Goal: Task Accomplishment & Management: Manage account settings

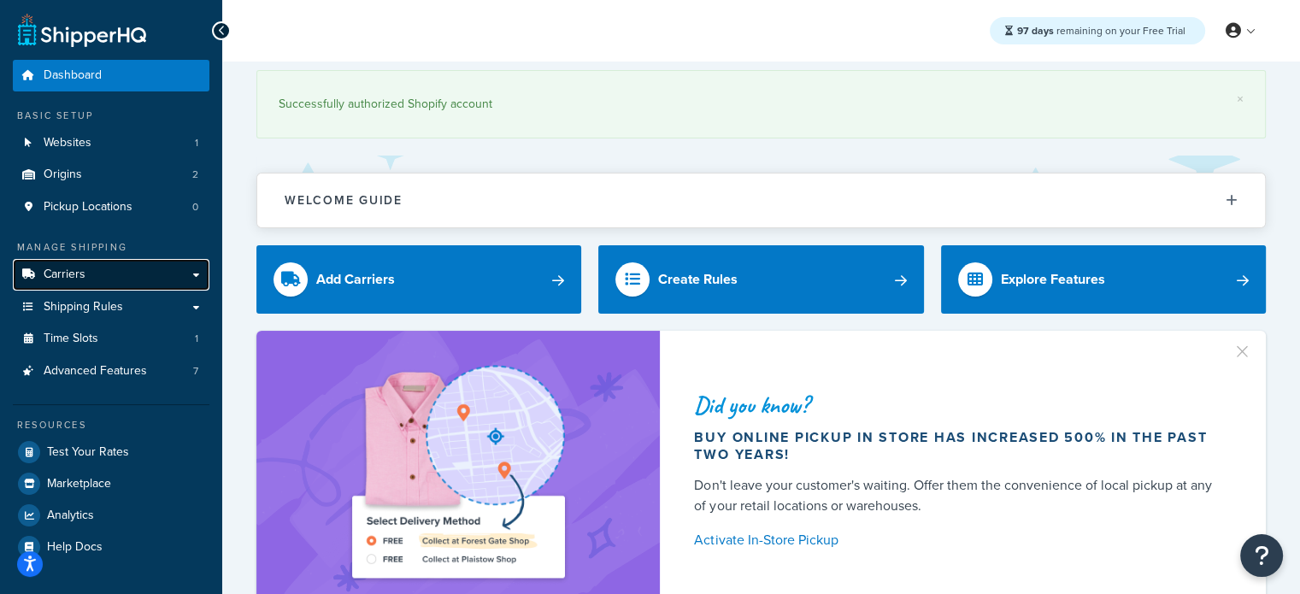
click at [73, 282] on span "Carriers" at bounding box center [65, 274] width 42 height 15
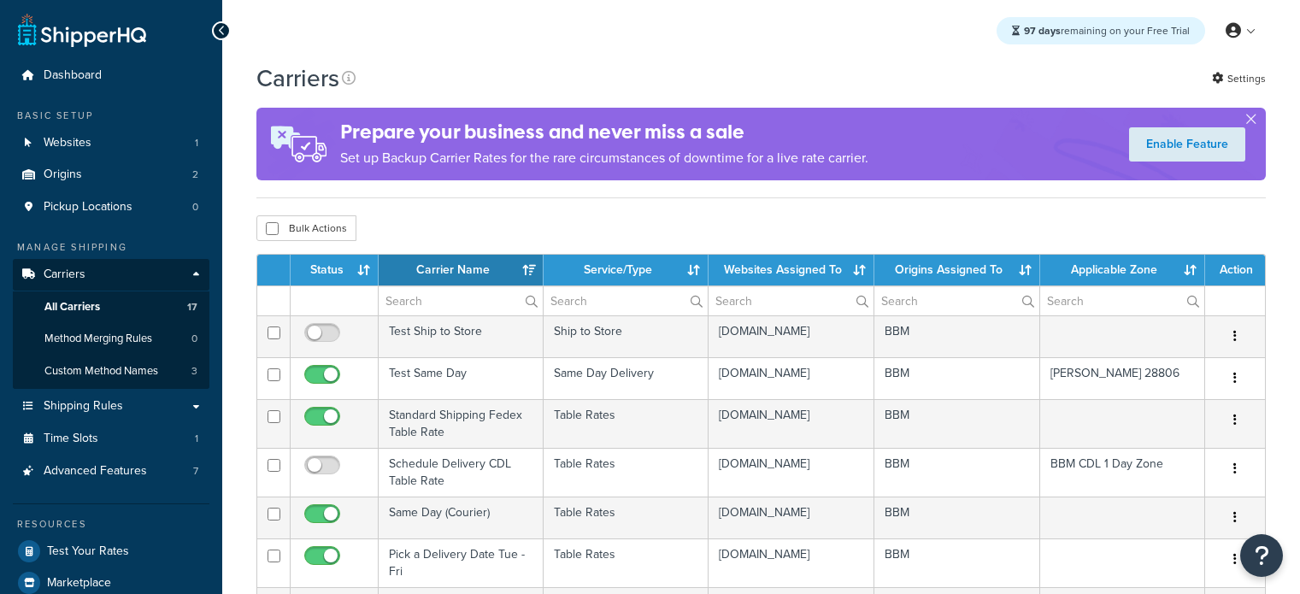
select select "15"
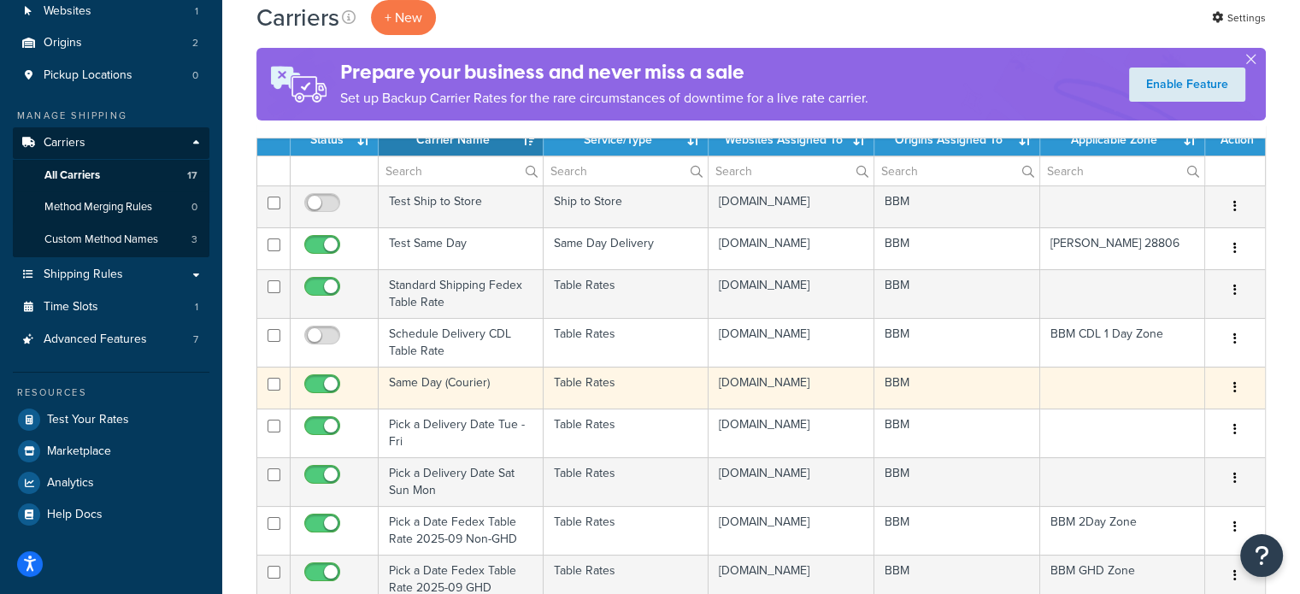
scroll to position [171, 0]
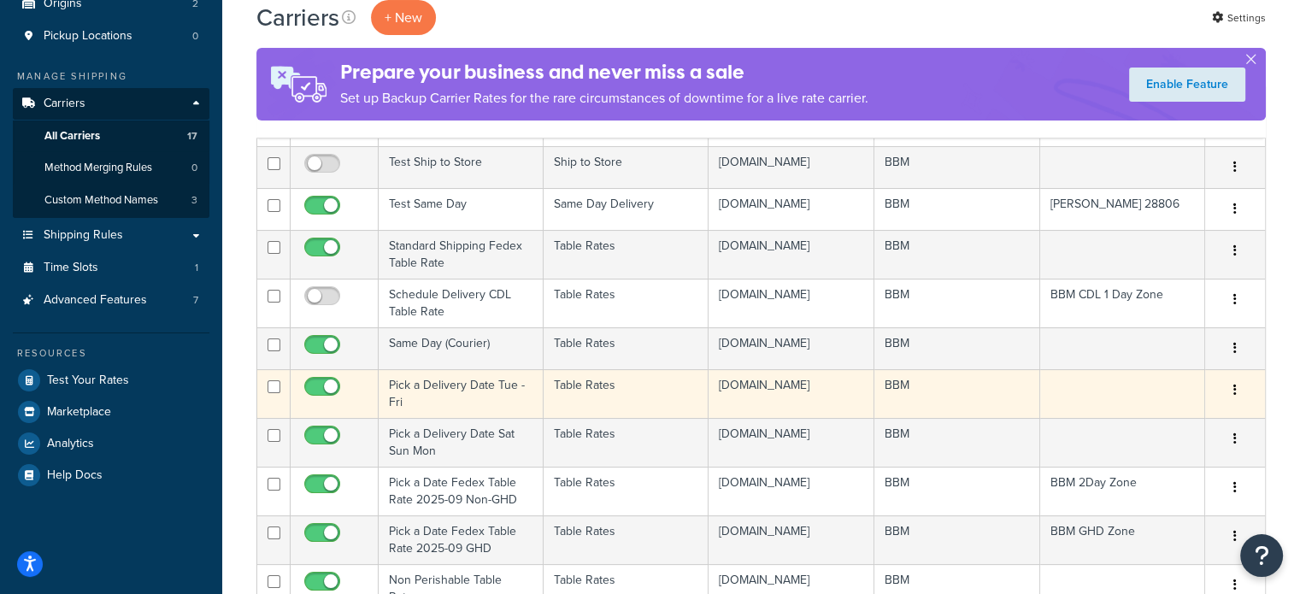
click at [444, 404] on td "Pick a Delivery Date Tue - Fri" at bounding box center [461, 393] width 165 height 49
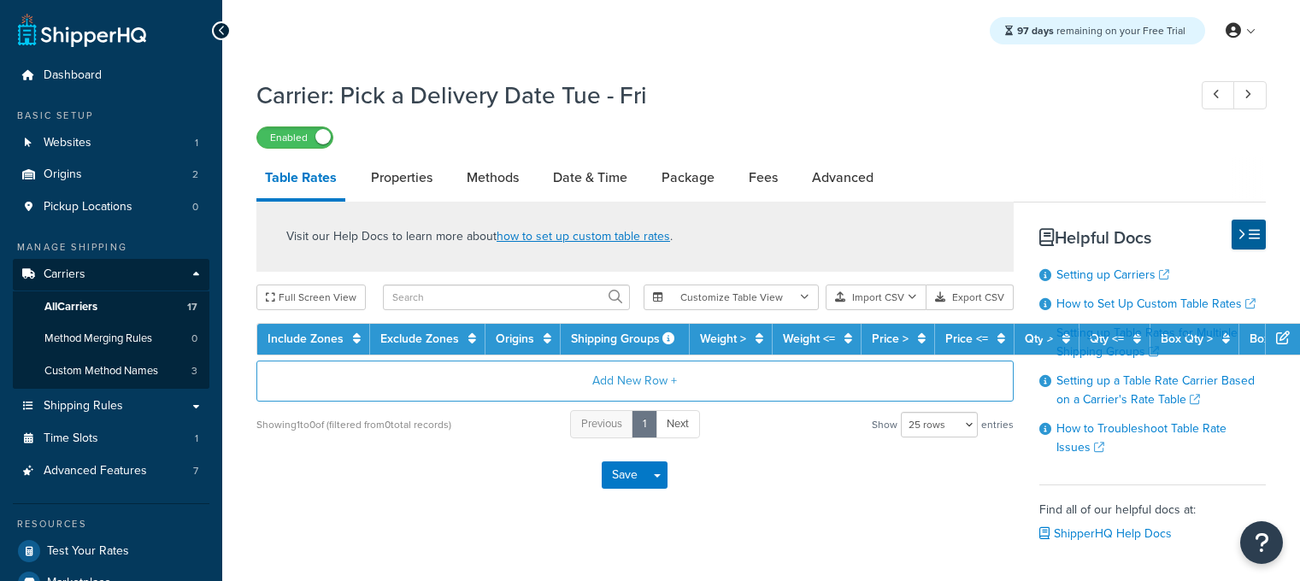
select select "25"
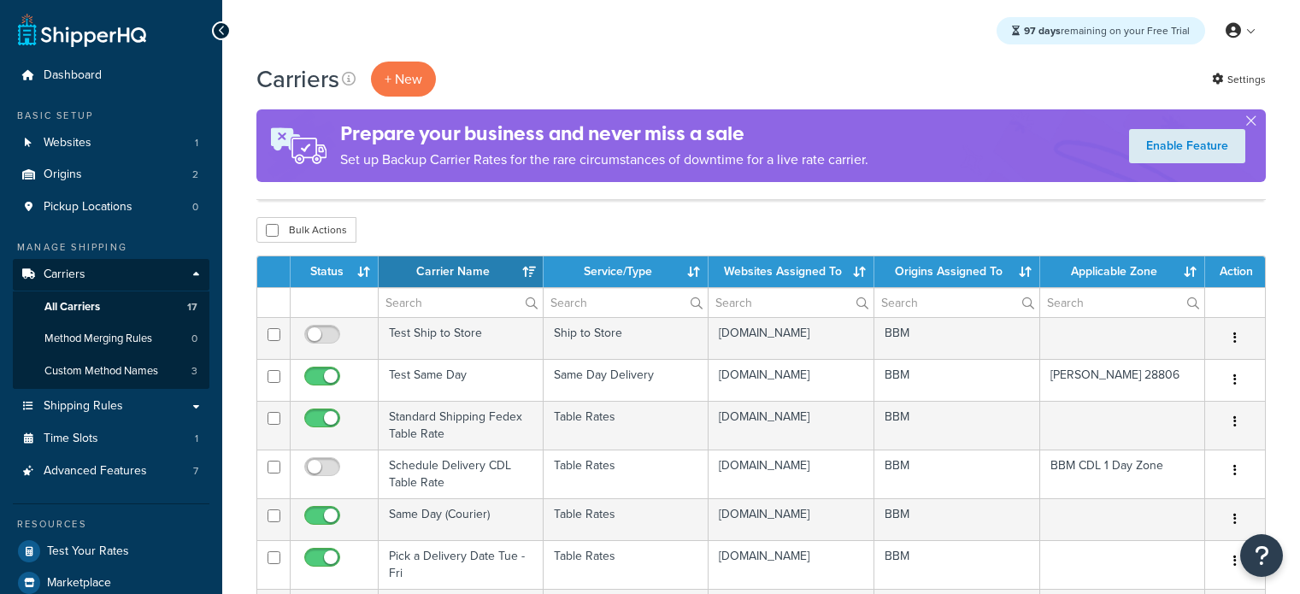
select select "15"
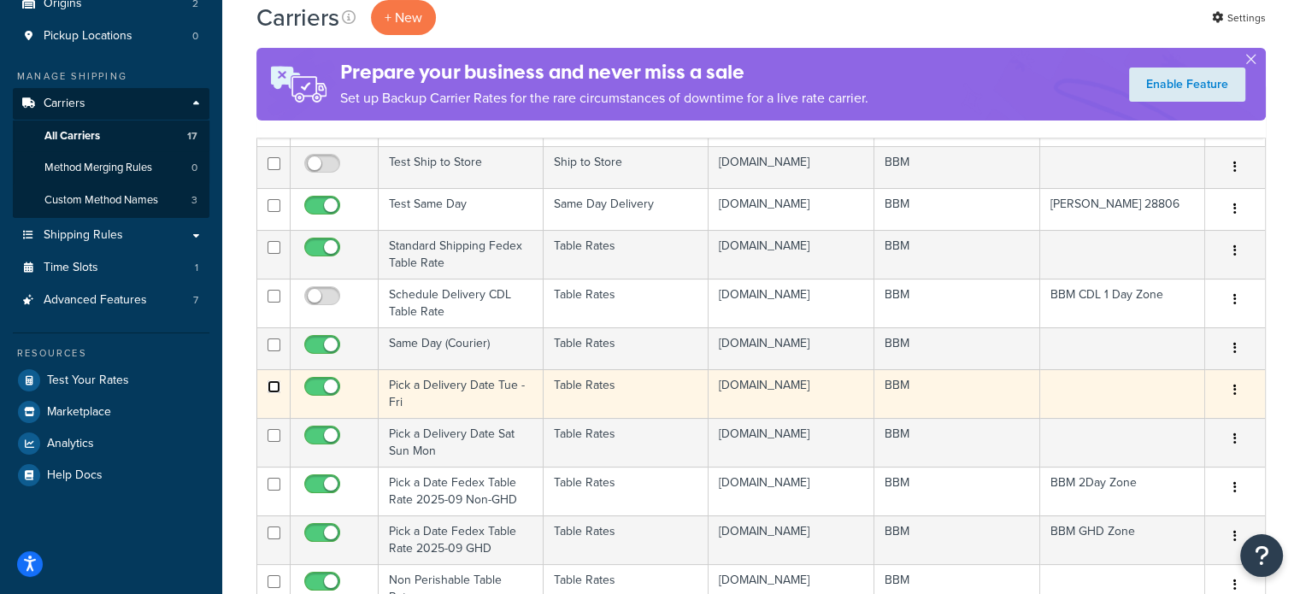
click at [272, 393] on input "checkbox" at bounding box center [273, 386] width 13 height 13
click at [273, 393] on input "checkbox" at bounding box center [273, 386] width 13 height 13
checkbox input "false"
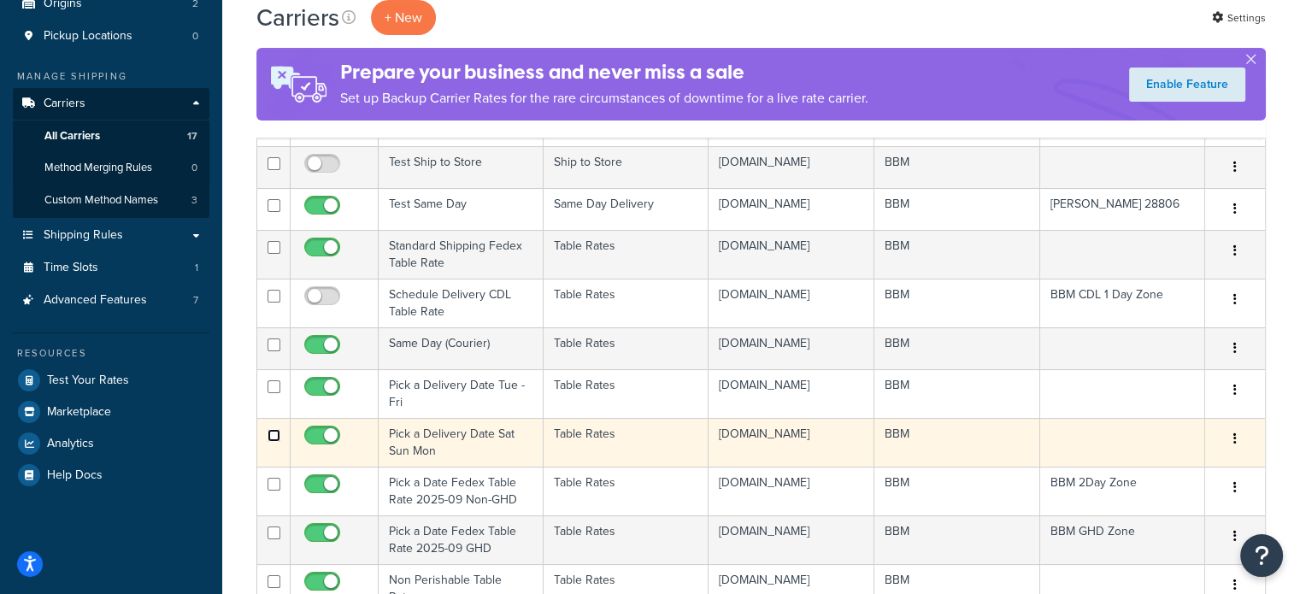
click at [273, 442] on input "checkbox" at bounding box center [273, 435] width 13 height 13
checkbox input "true"
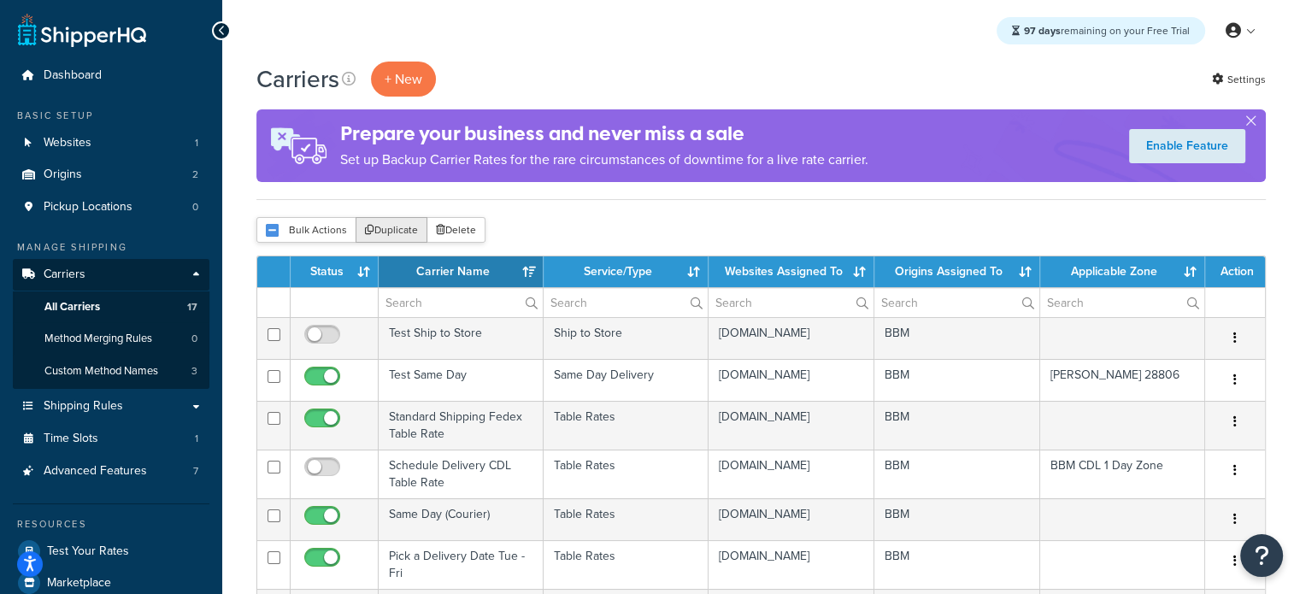
click at [399, 228] on button "Duplicate" at bounding box center [391, 230] width 72 height 26
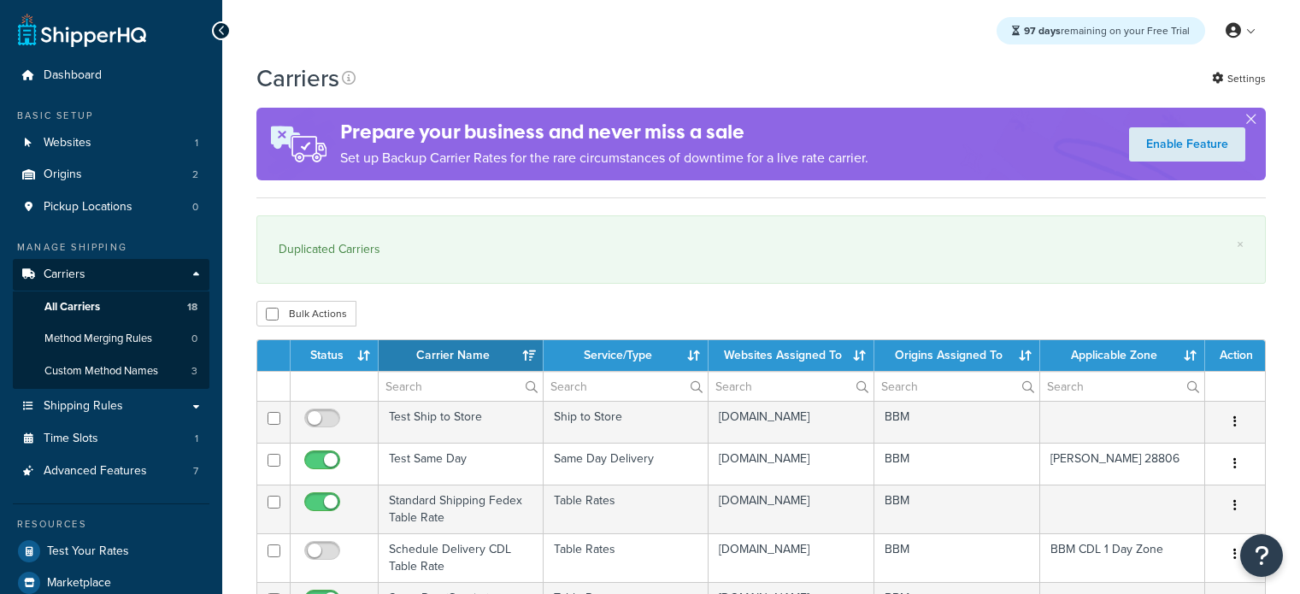
select select "15"
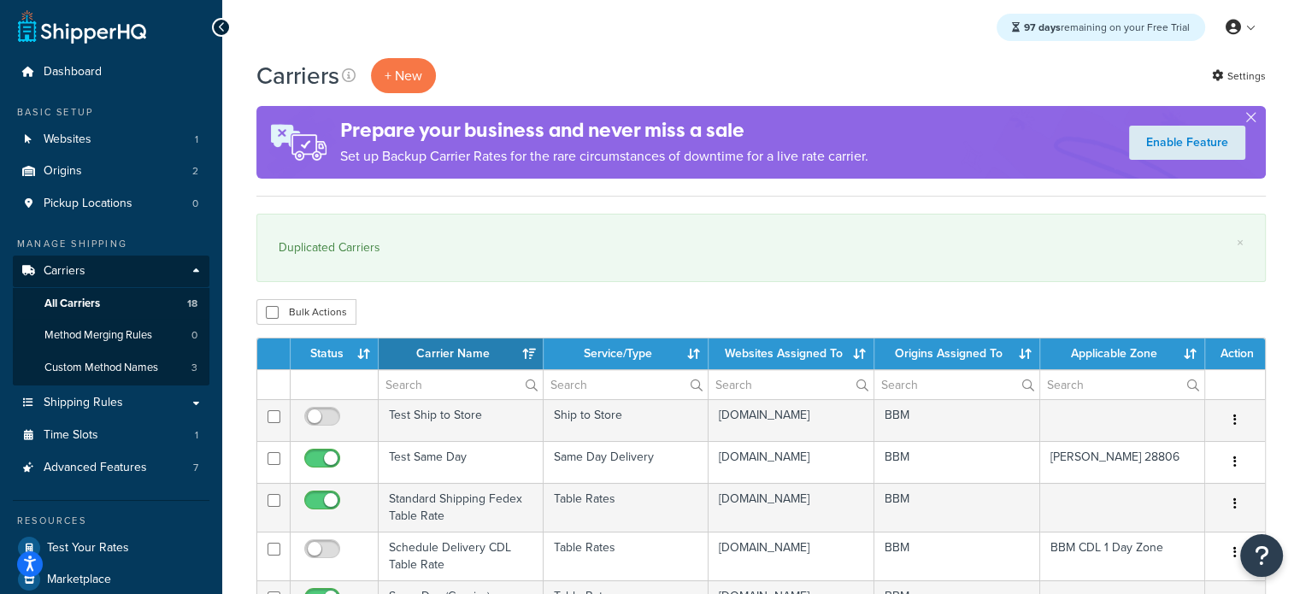
scroll to position [345, 0]
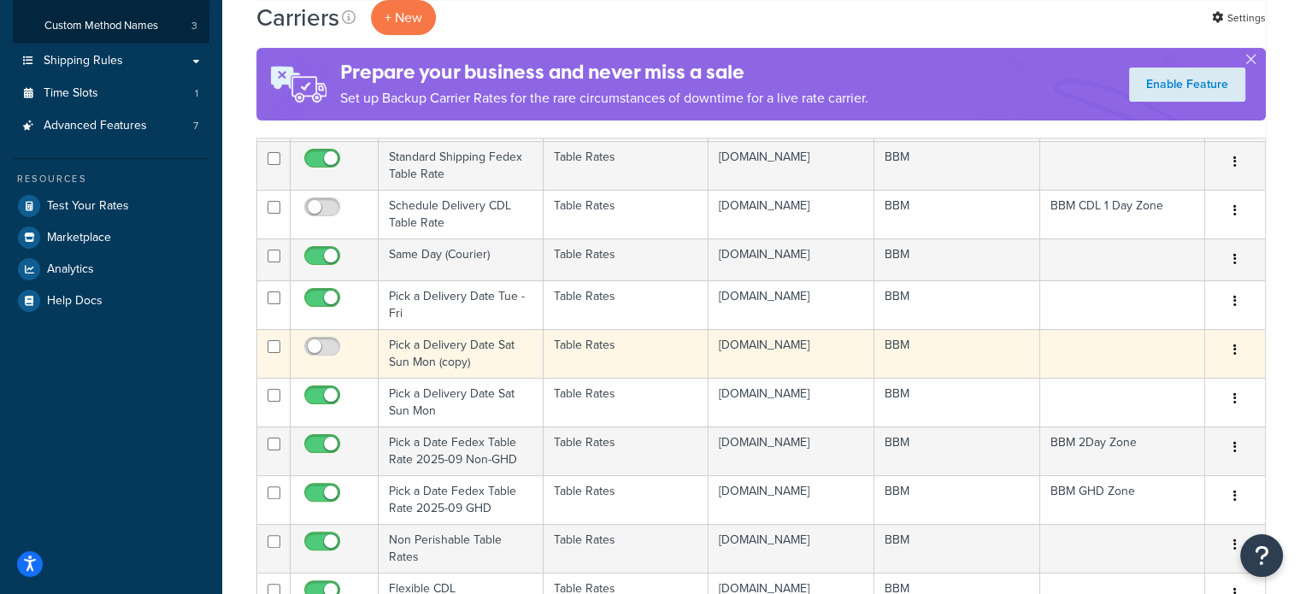
click at [448, 376] on td "Pick a Delivery Date Sat Sun Mon (copy)" at bounding box center [461, 353] width 165 height 49
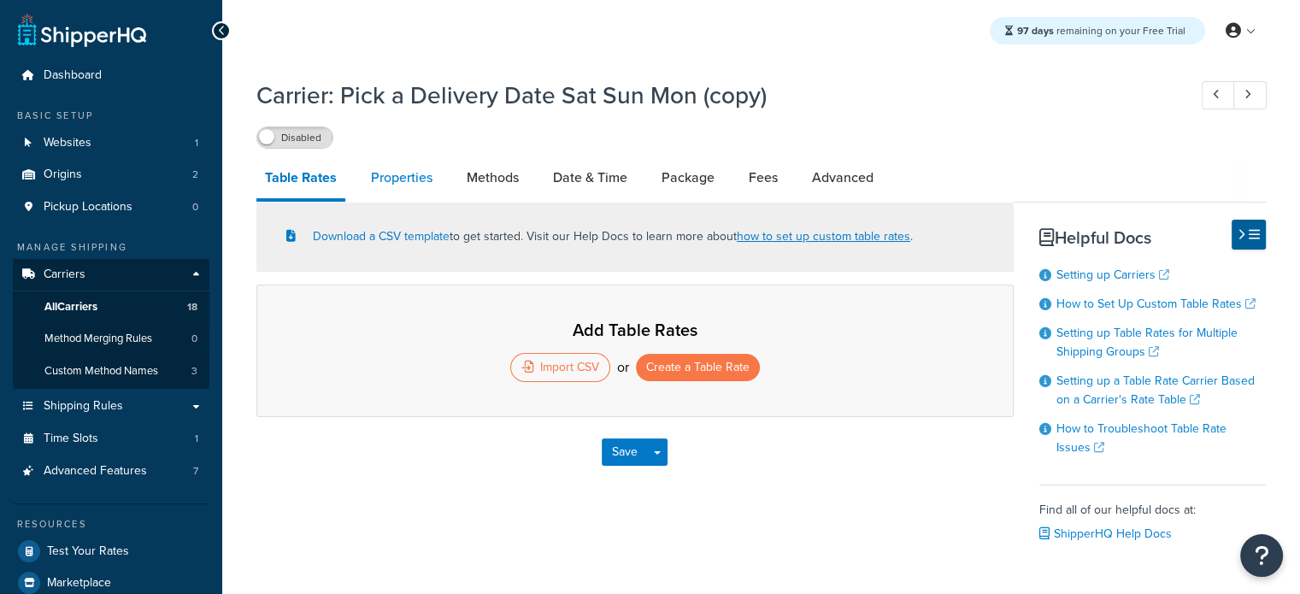
click at [407, 184] on link "Properties" at bounding box center [401, 177] width 79 height 41
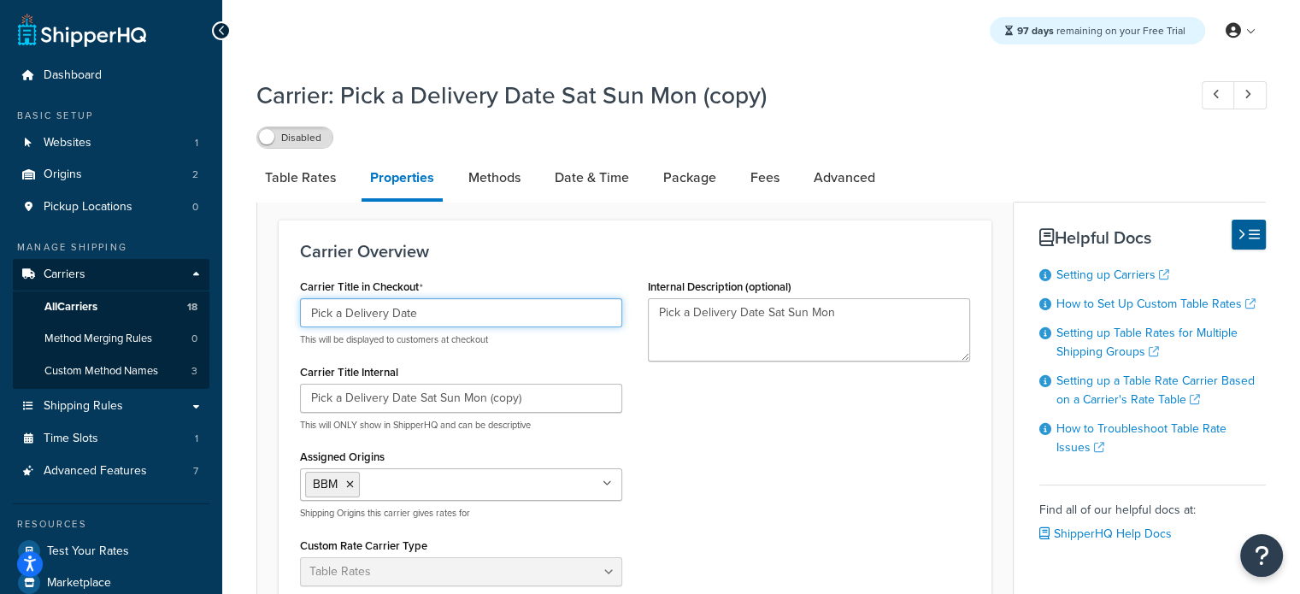
drag, startPoint x: 436, startPoint y: 311, endPoint x: 144, endPoint y: 314, distance: 292.2
click at [144, 314] on div "Dashboard Basic Setup Websites 1 Origins 2 Pickup Locations 0 Manage Shipping C…" at bounding box center [650, 579] width 1300 height 1158
type input "TEST CDL Combined"
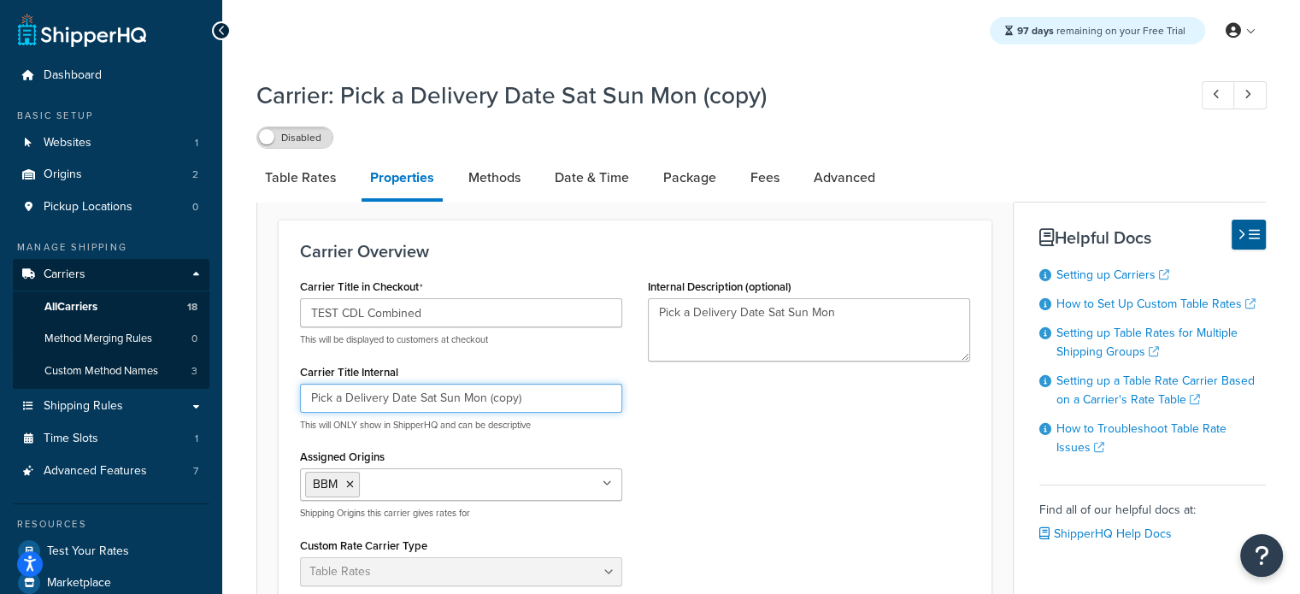
drag, startPoint x: 413, startPoint y: 398, endPoint x: 698, endPoint y: 413, distance: 285.8
click at [698, 413] on div "Carrier Title in Checkout TEST CDL Combined This will be displayed to customers…" at bounding box center [635, 445] width 696 height 343
type input "Pick a Delivery Date"
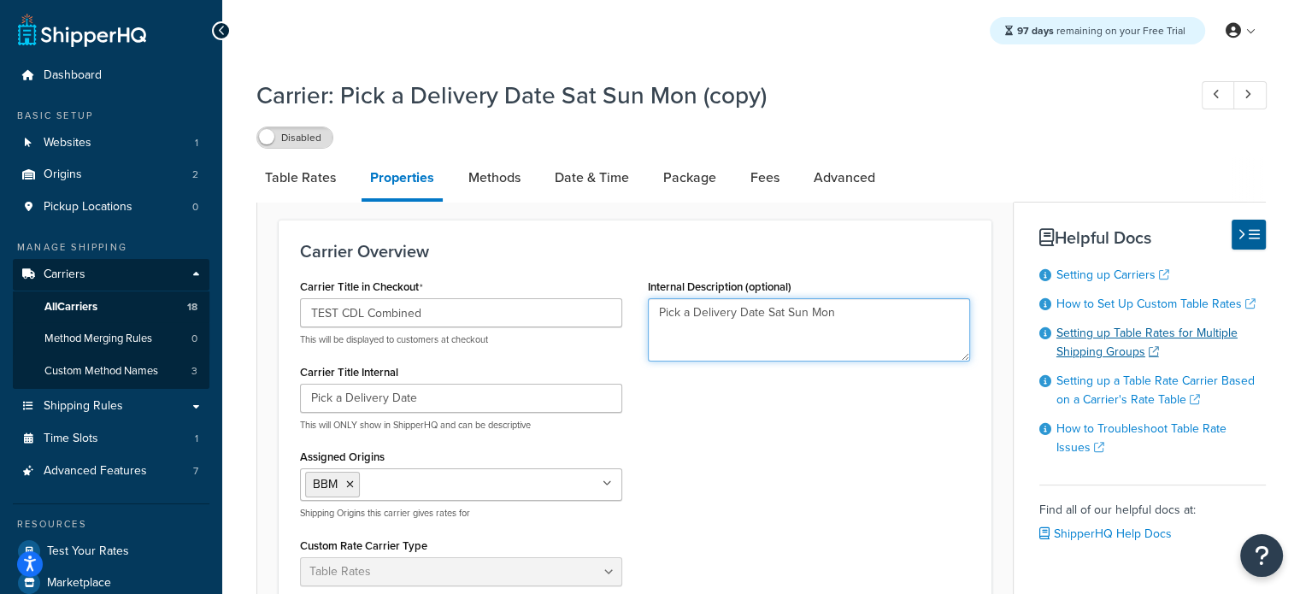
drag, startPoint x: 762, startPoint y: 316, endPoint x: 1073, endPoint y: 325, distance: 311.1
type textarea "Pick a Delivery Date"
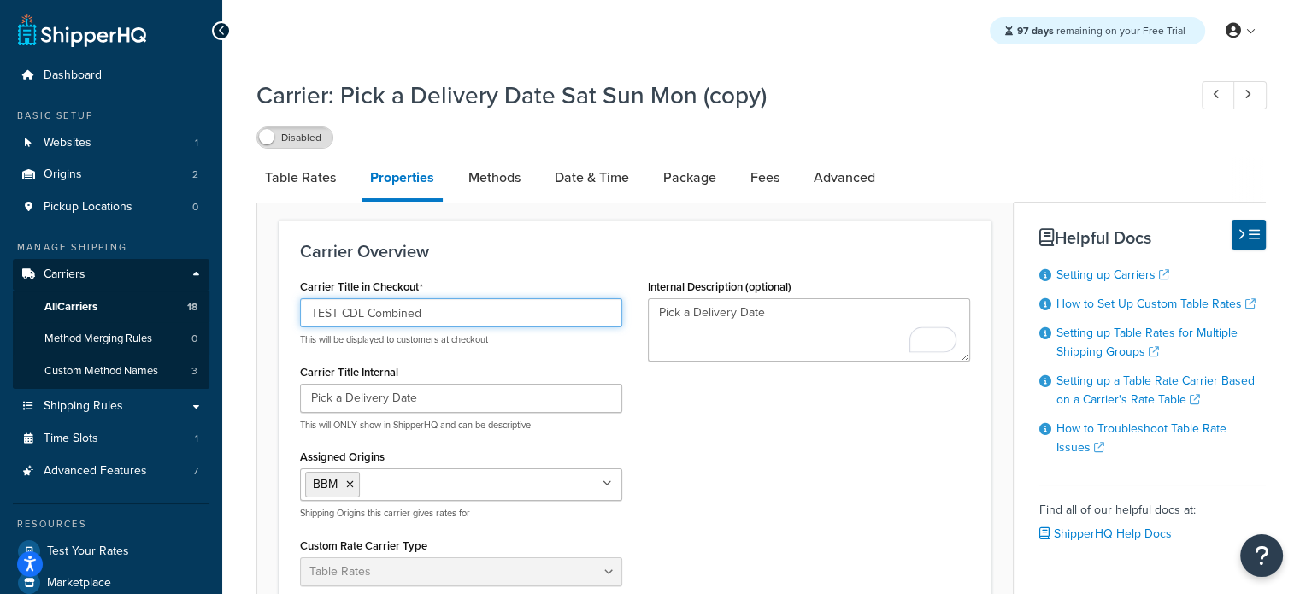
drag, startPoint x: 136, startPoint y: 311, endPoint x: 38, endPoint y: 299, distance: 99.0
click at [38, 299] on div "Dashboard Basic Setup Websites 1 Origins 2 Pickup Locations 0 Manage Shipping C…" at bounding box center [650, 579] width 1300 height 1158
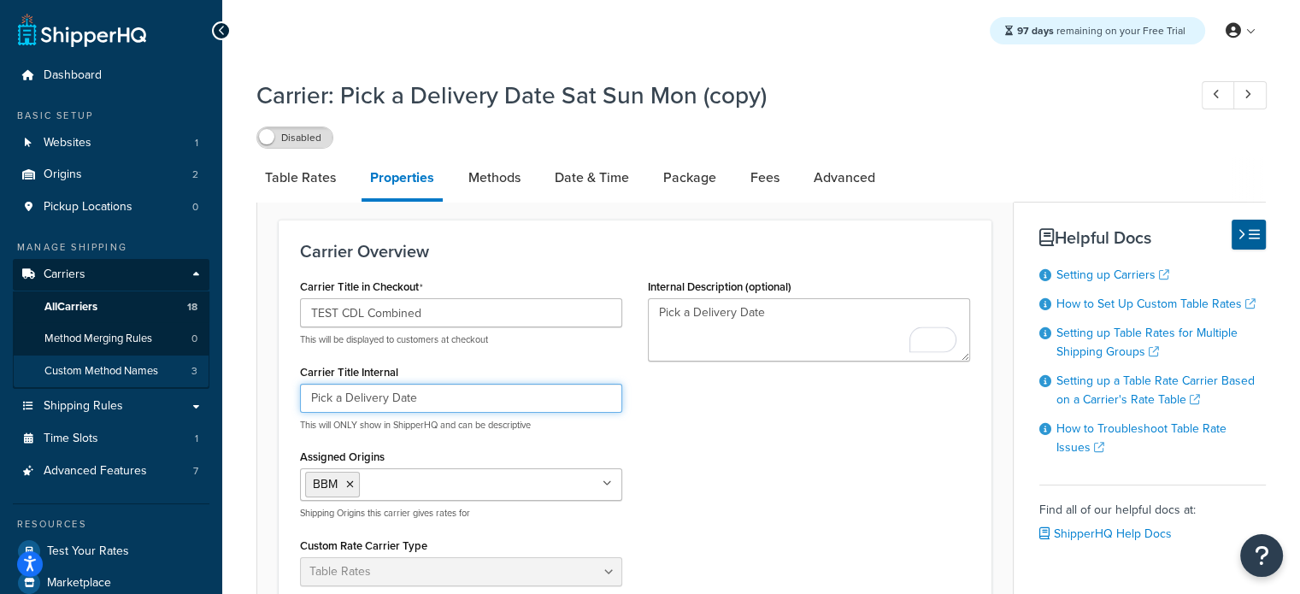
drag, startPoint x: 431, startPoint y: 396, endPoint x: 114, endPoint y: 386, distance: 317.2
click at [109, 388] on div "Dashboard Basic Setup Websites 1 Origins 2 Pickup Locations 0 Manage Shipping C…" at bounding box center [650, 579] width 1300 height 1158
paste input "TEST CDL Combined"
type input "TEST CDL Combined"
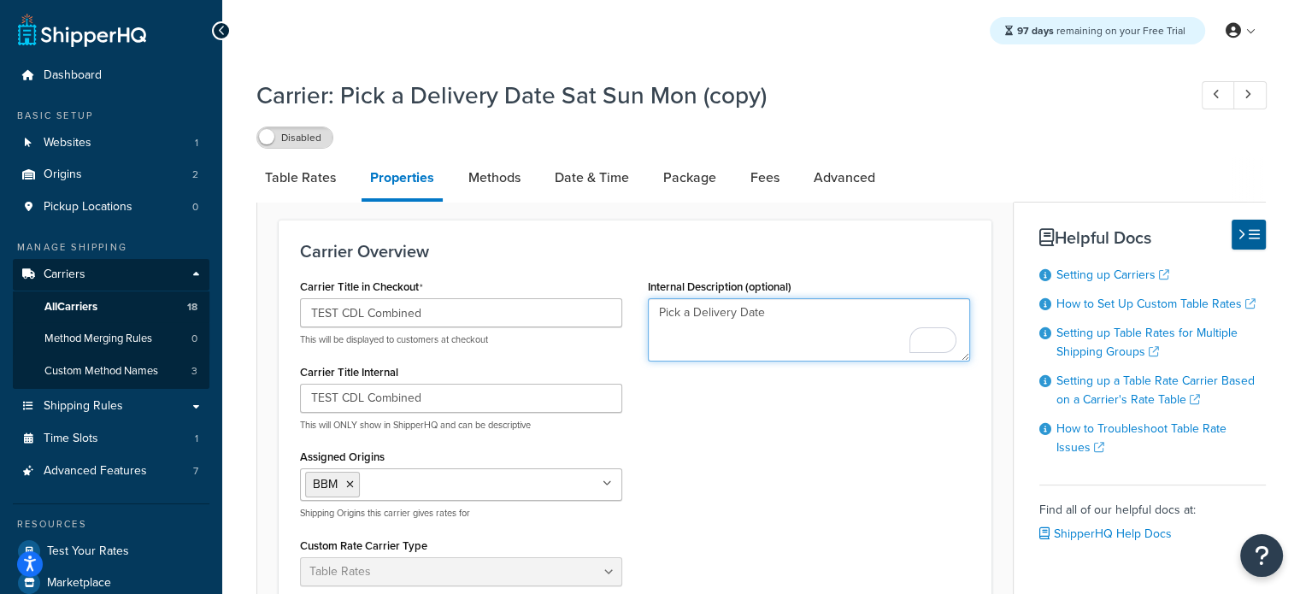
drag, startPoint x: 794, startPoint y: 317, endPoint x: 562, endPoint y: 317, distance: 231.6
click at [562, 317] on div "Carrier Title in Checkout TEST CDL Combined This will be displayed to customers…" at bounding box center [635, 445] width 696 height 343
paste textarea "TEST CDL Combined"
type textarea "TEST CDL Combined"
click at [848, 183] on link "Advanced" at bounding box center [844, 177] width 79 height 41
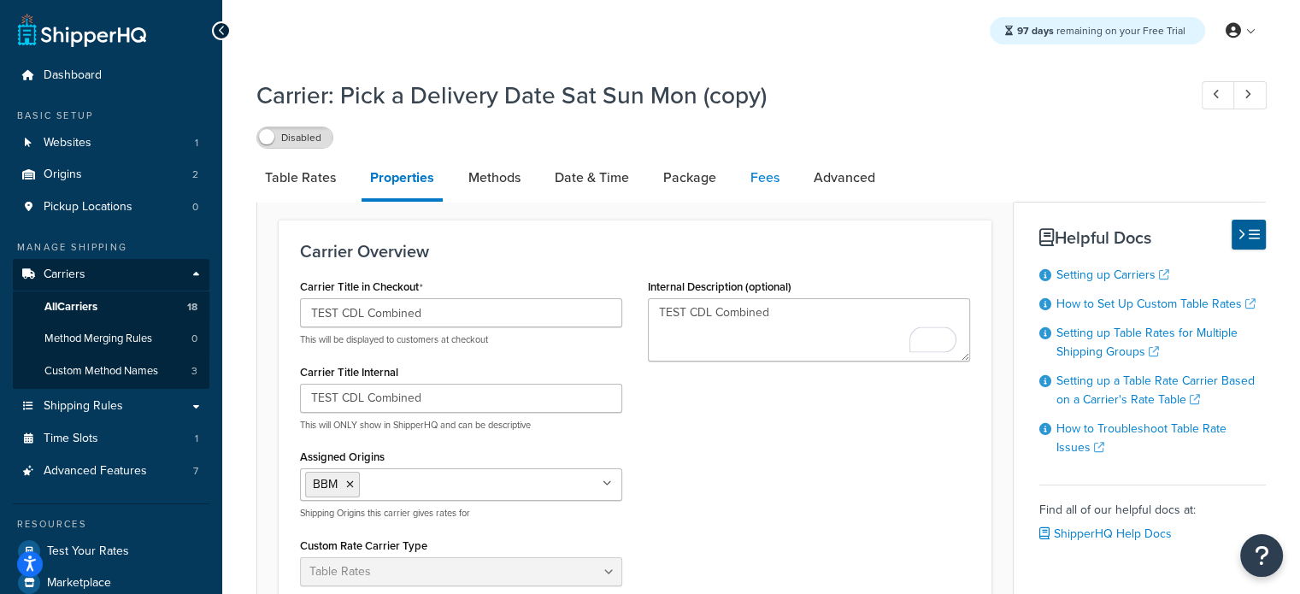
select select "false"
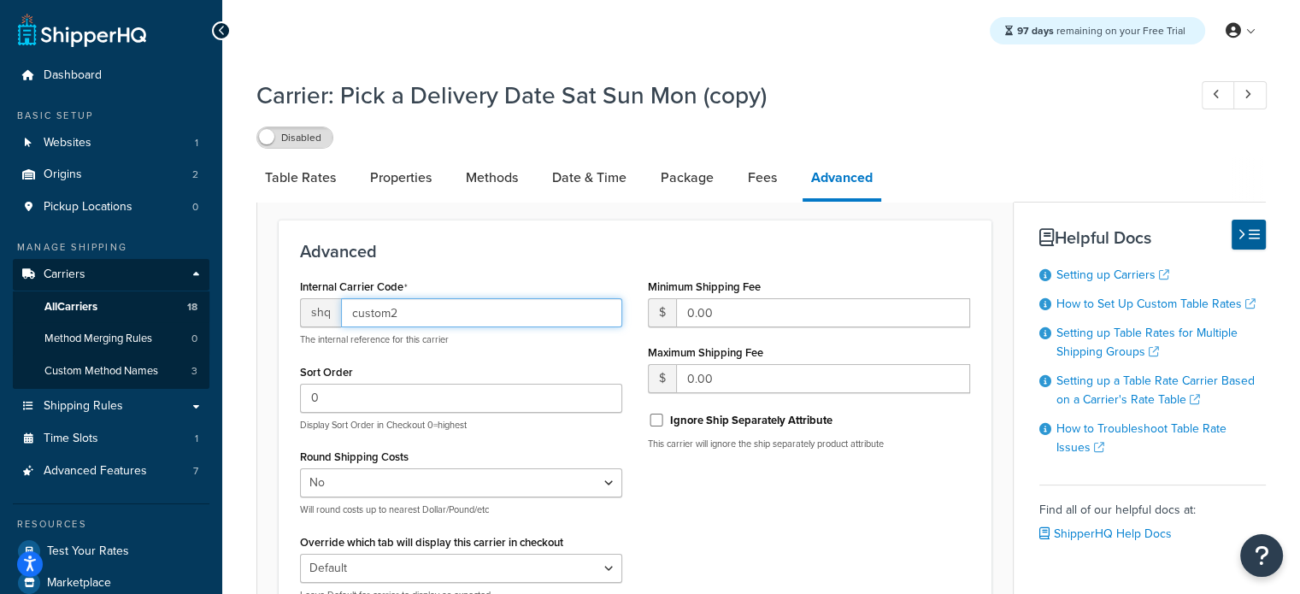
drag, startPoint x: 285, startPoint y: 313, endPoint x: 267, endPoint y: 301, distance: 21.6
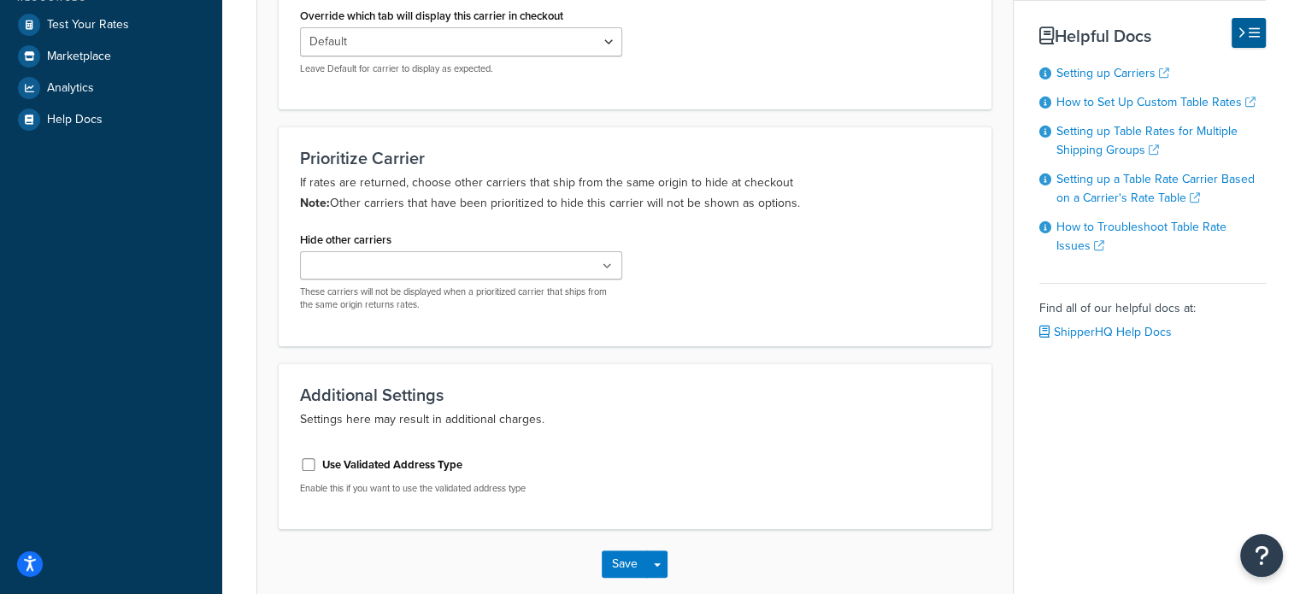
scroll to position [616, 0]
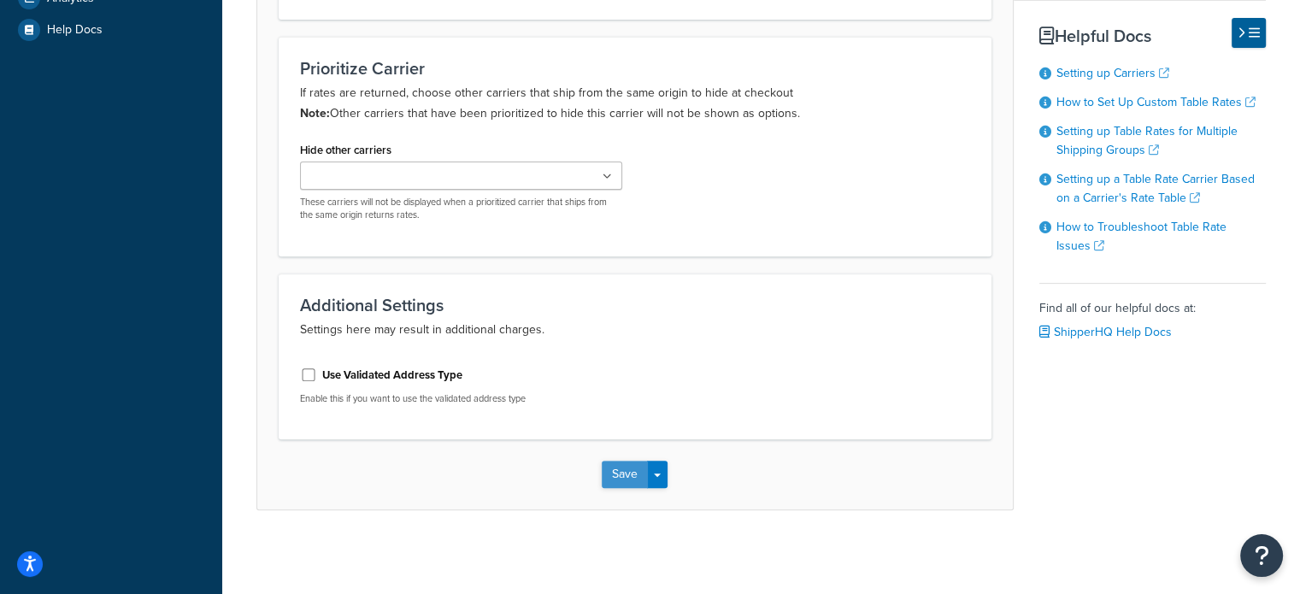
type input "-cdl-combined"
click at [626, 473] on button "Save" at bounding box center [625, 474] width 46 height 27
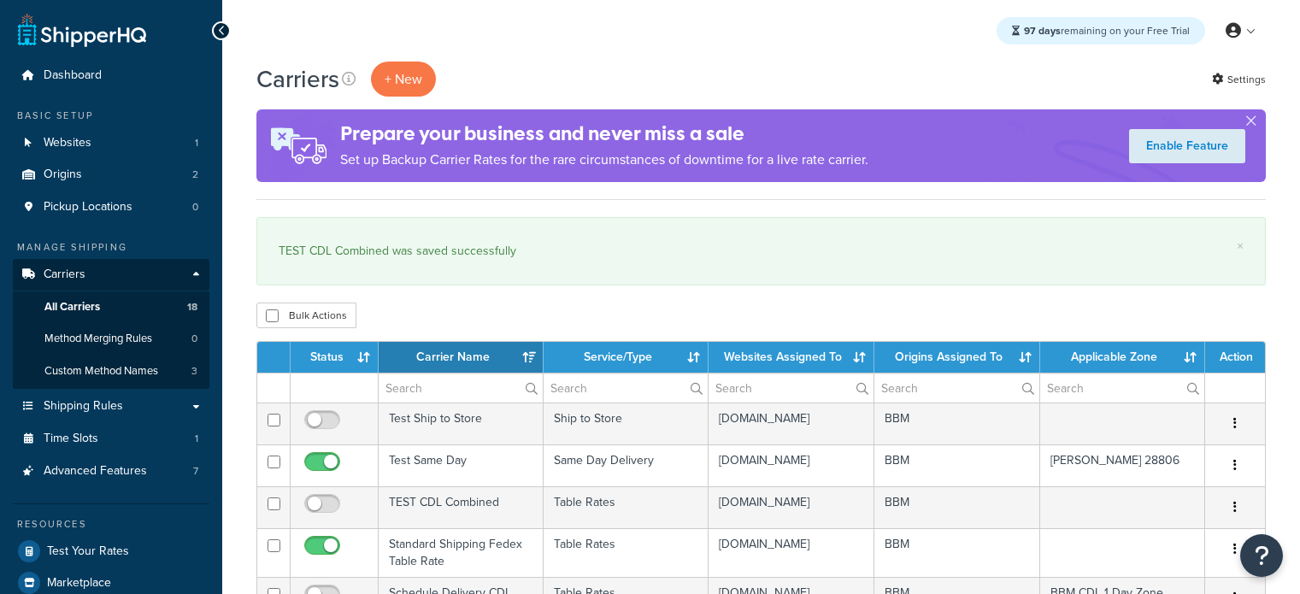
select select "15"
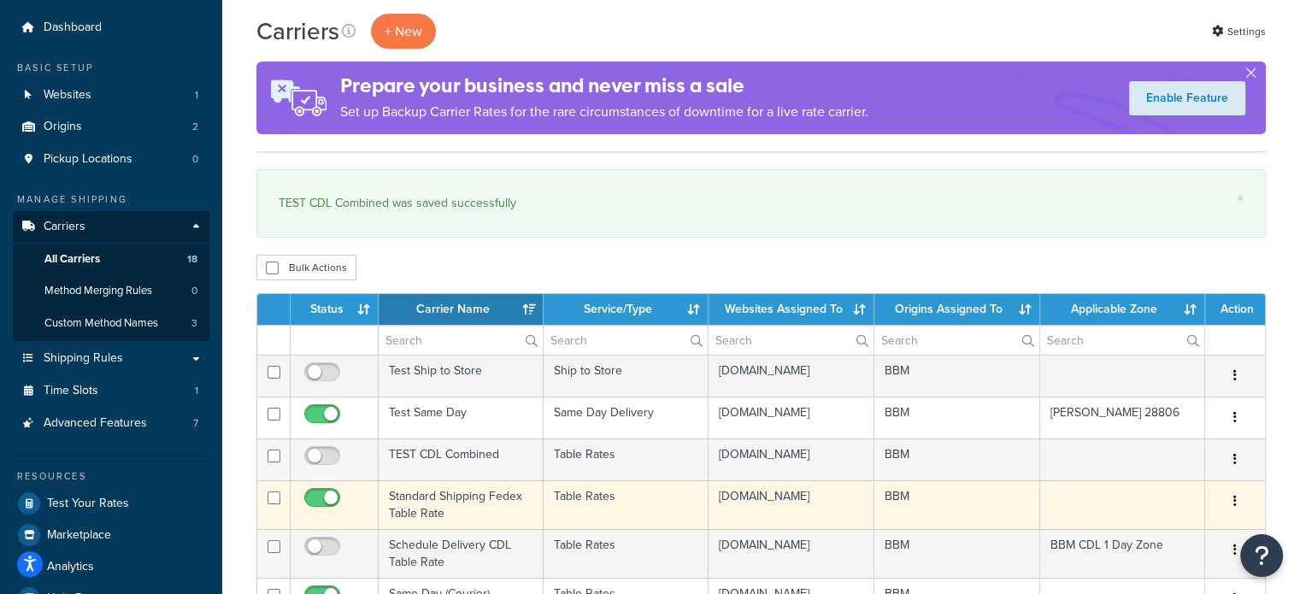
scroll to position [85, 0]
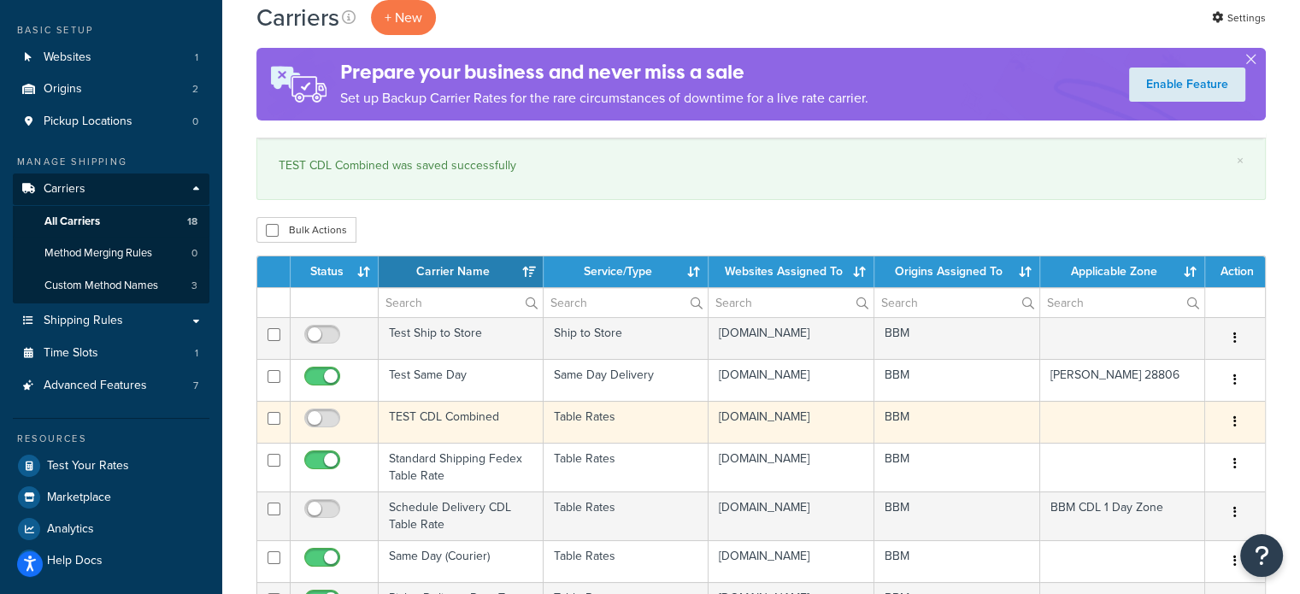
click at [450, 429] on td "TEST CDL Combined" at bounding box center [461, 422] width 165 height 42
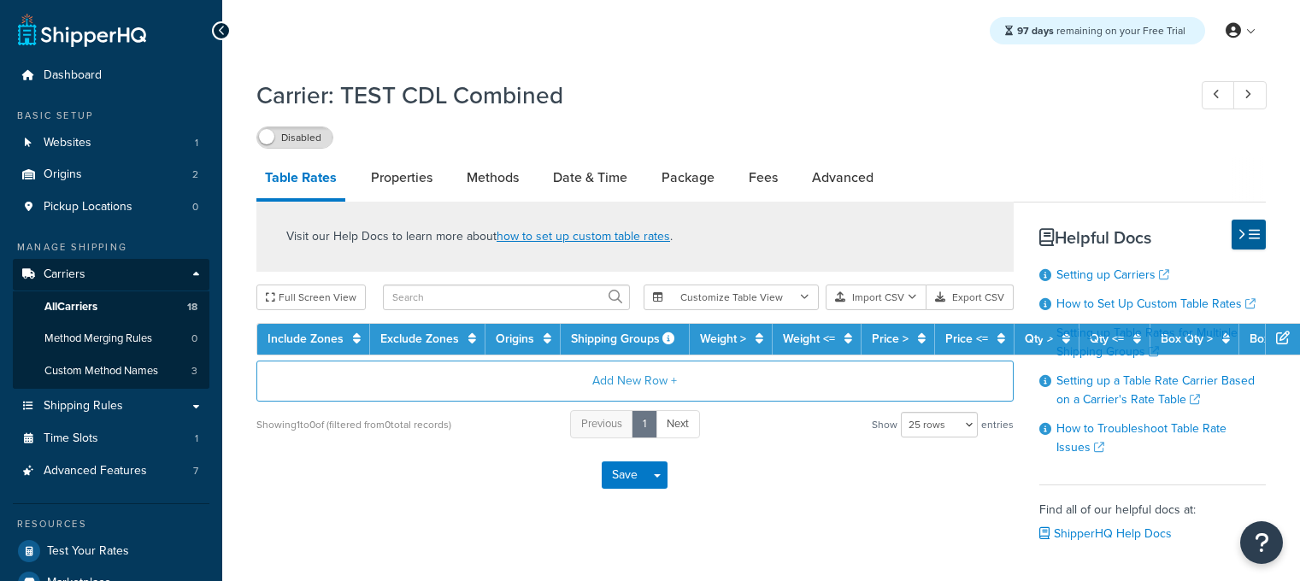
select select "25"
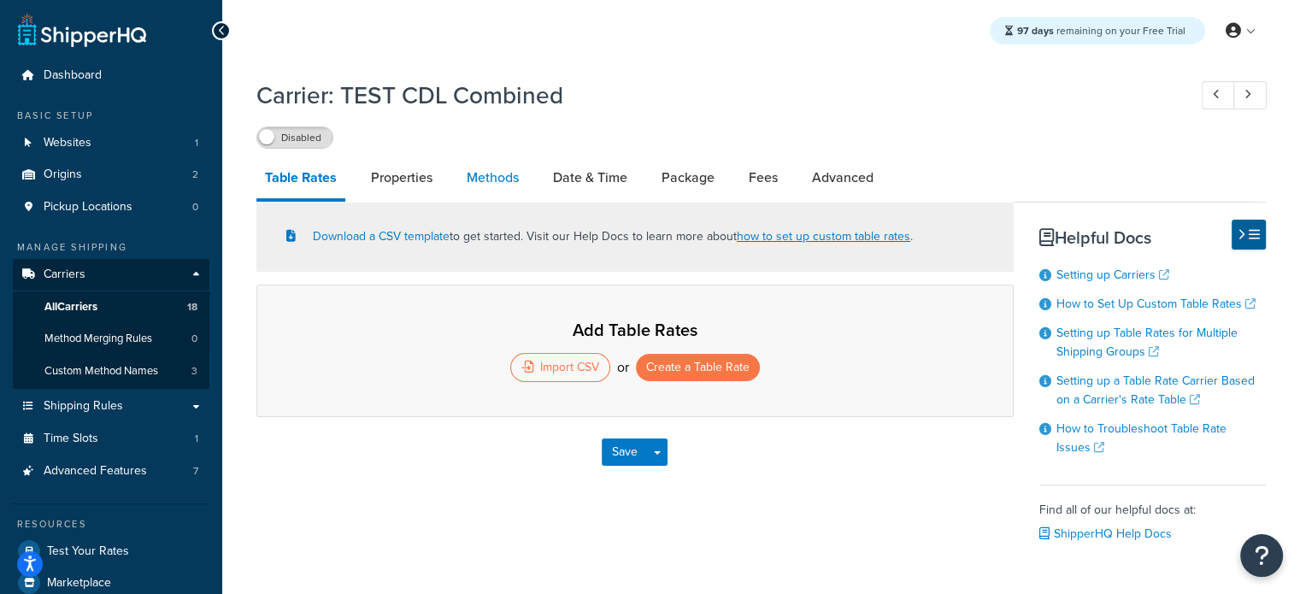
click at [502, 185] on link "Methods" at bounding box center [492, 177] width 69 height 41
select select "25"
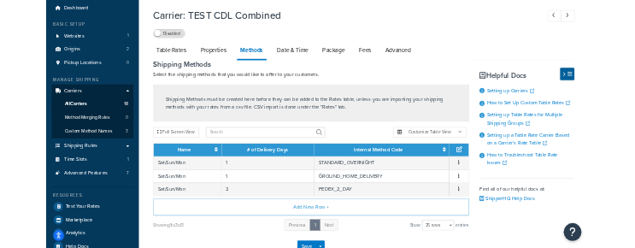
scroll to position [85, 0]
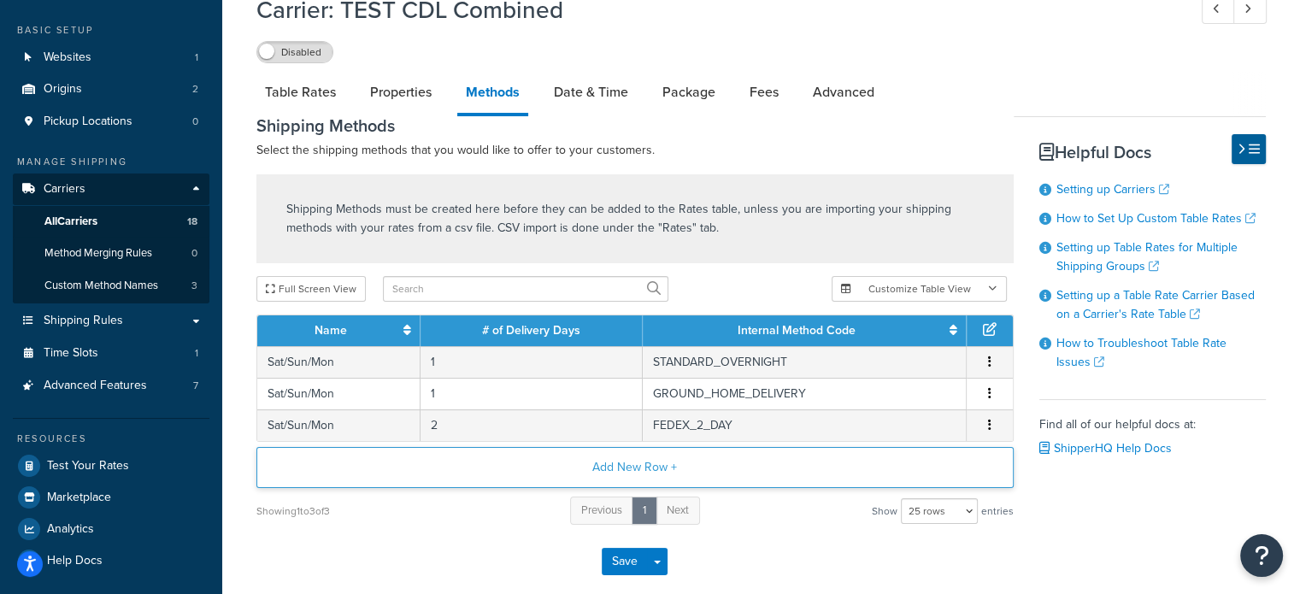
click at [630, 464] on button "Add New Row +" at bounding box center [634, 467] width 757 height 41
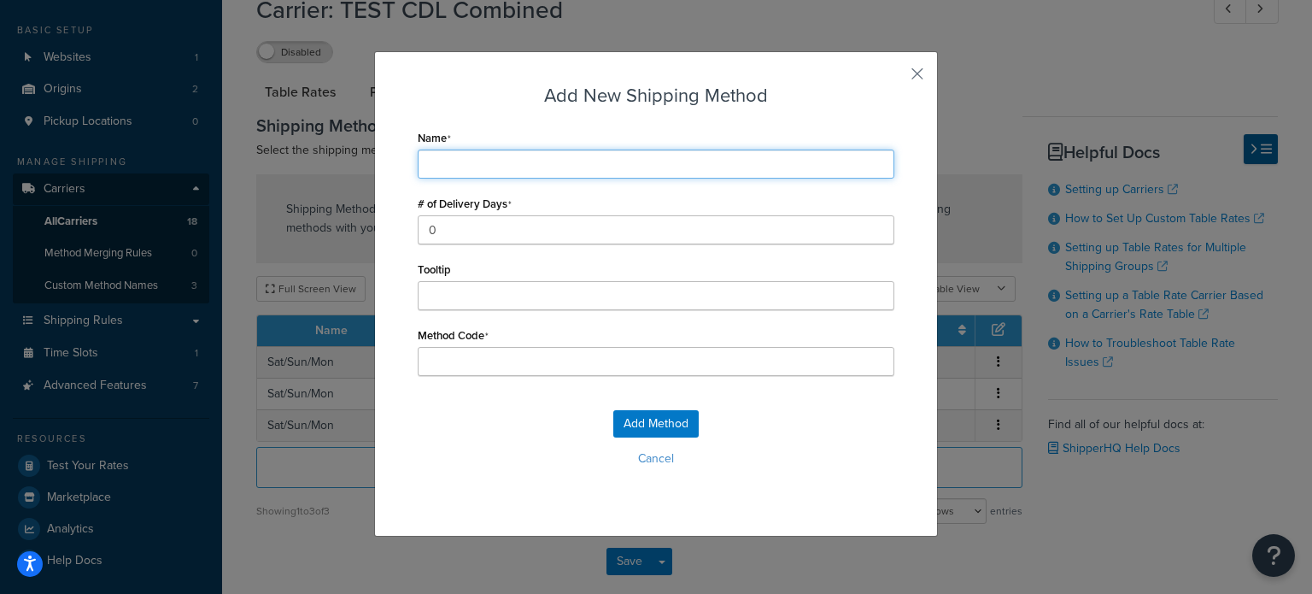
click at [507, 163] on input "Name" at bounding box center [656, 164] width 477 height 29
type input "Pick a Date"
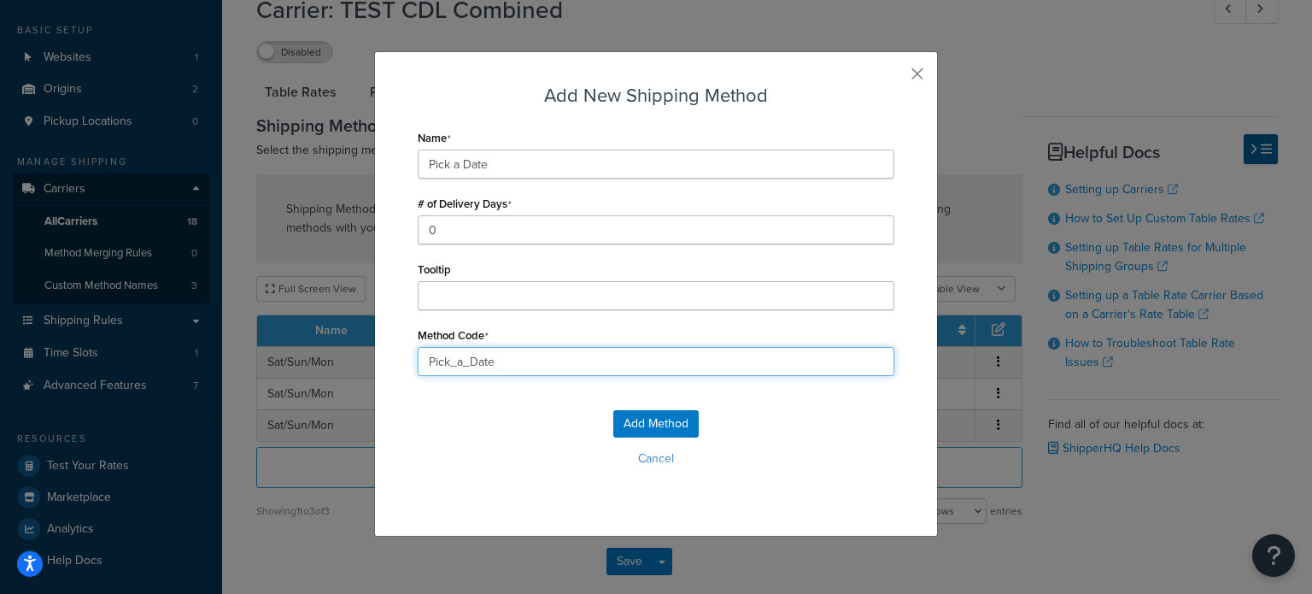
drag, startPoint x: 511, startPoint y: 363, endPoint x: 279, endPoint y: 361, distance: 232.4
click at [279, 361] on div "Add New Shipping Method Name Pick a Date # of Delivery Days 0 Tooltip Method Co…" at bounding box center [656, 297] width 1312 height 594
type input "CDL_standard"
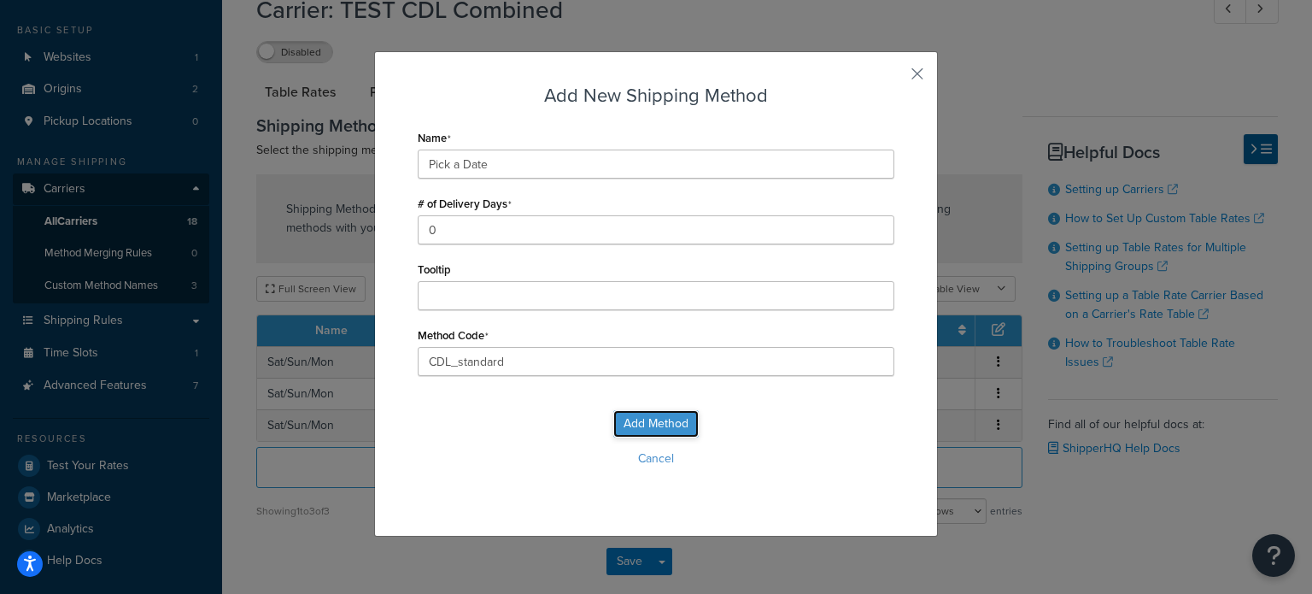
click at [643, 429] on button "Add Method" at bounding box center [656, 423] width 85 height 27
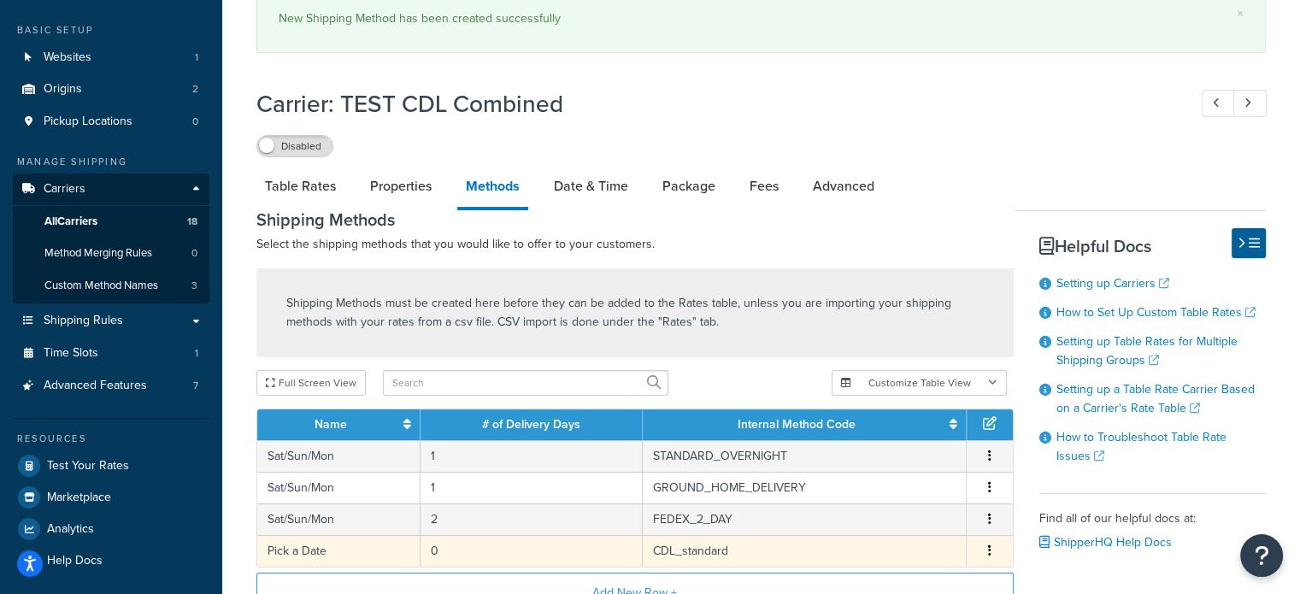
click at [469, 553] on td "0" at bounding box center [531, 551] width 222 height 32
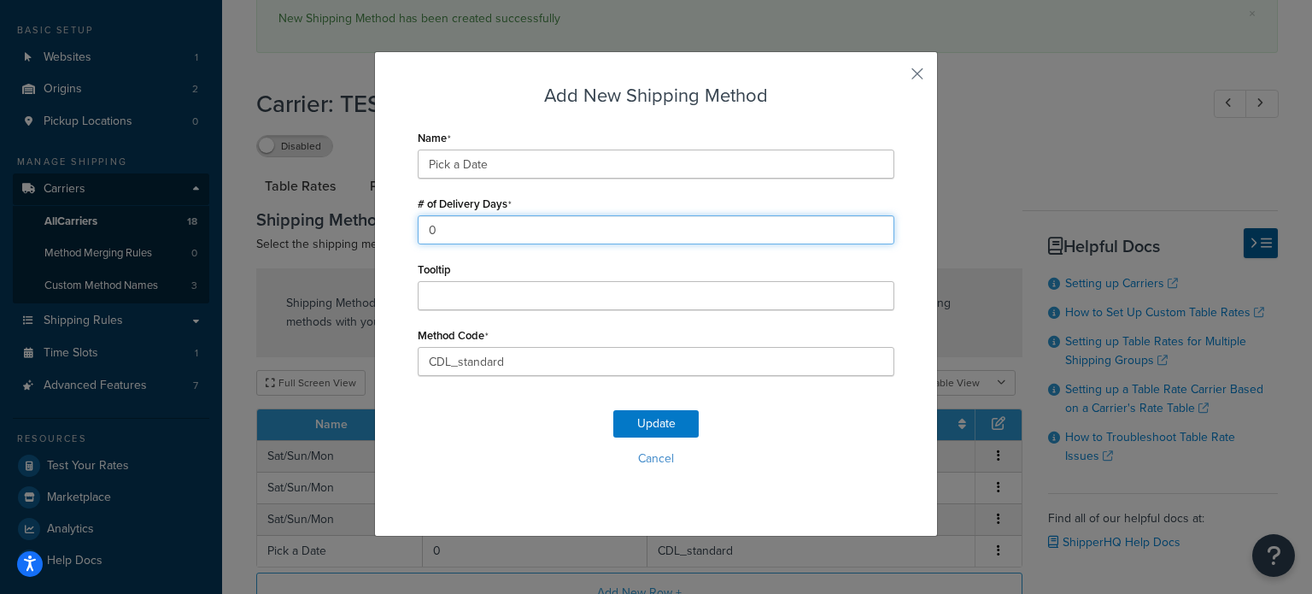
drag, startPoint x: 433, startPoint y: 228, endPoint x: 352, endPoint y: 228, distance: 81.2
click at [352, 228] on div "Add New Shipping Method Name Pick a Date # of Delivery Days 0 Tooltip Method Co…" at bounding box center [656, 297] width 1312 height 594
type input "1"
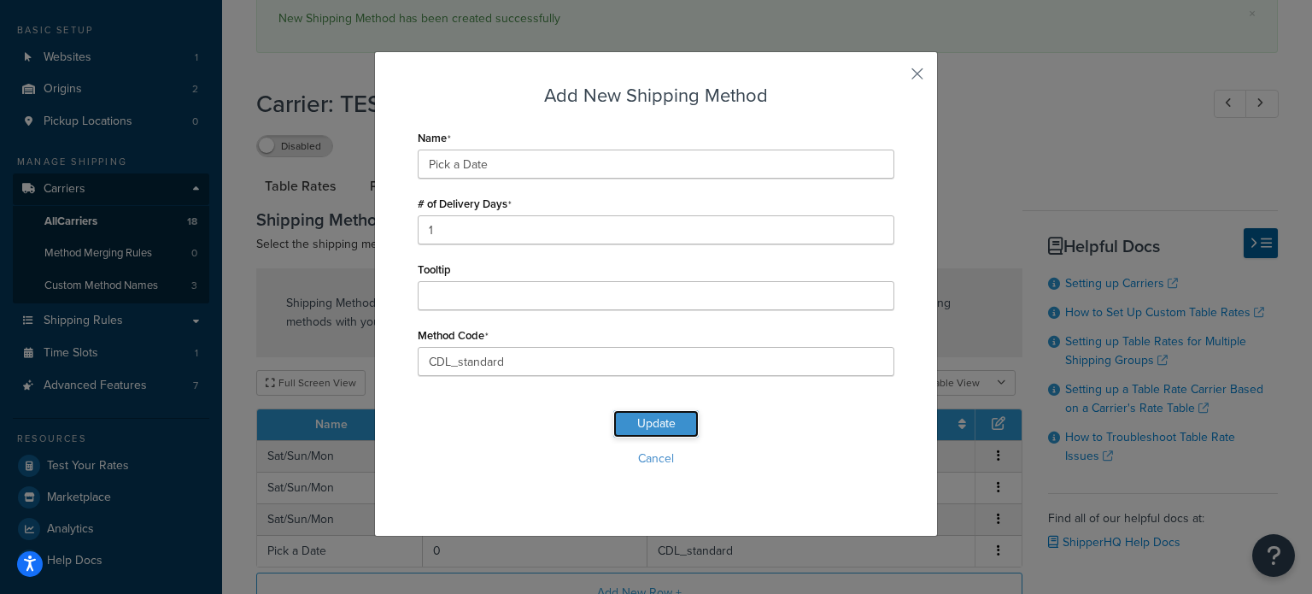
click at [646, 426] on button "Update" at bounding box center [656, 423] width 85 height 27
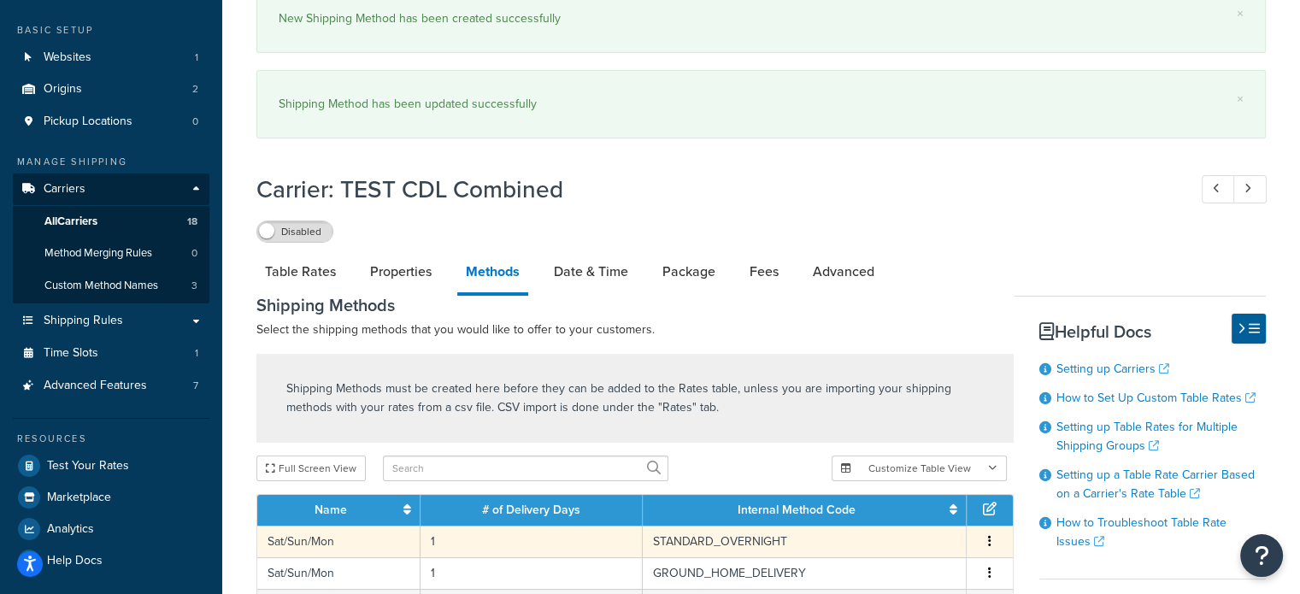
click at [333, 546] on td "Sat/Sun/Mon" at bounding box center [338, 542] width 163 height 32
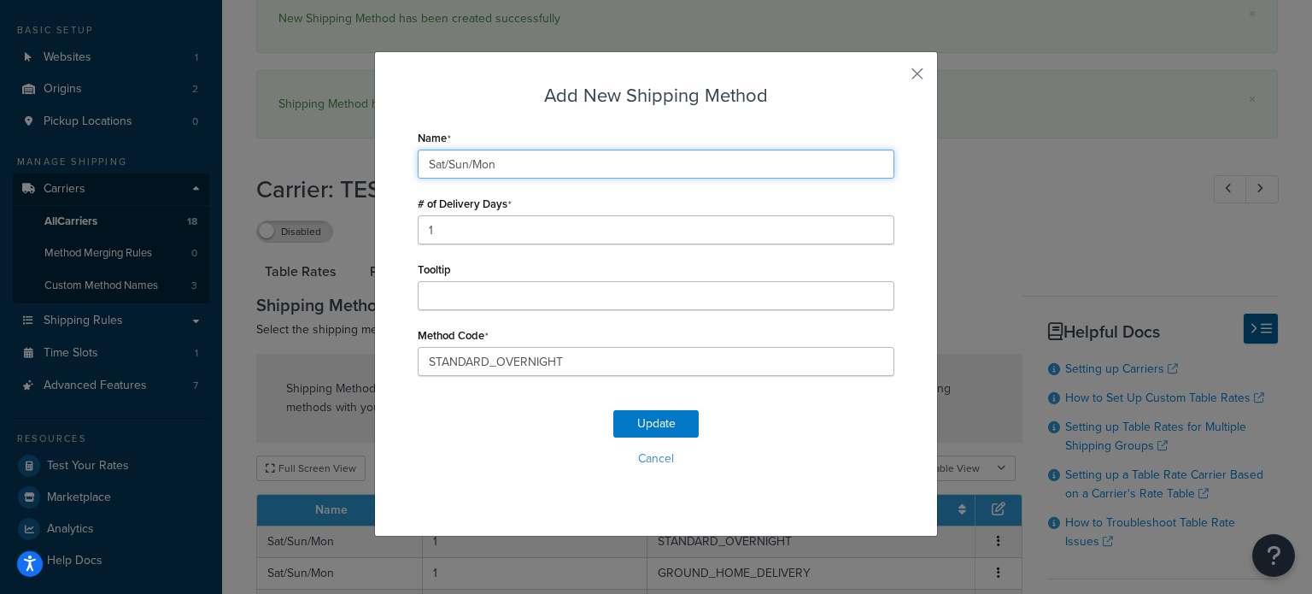
drag, startPoint x: 506, startPoint y: 163, endPoint x: 206, endPoint y: 163, distance: 299.9
click at [206, 164] on div "Add New Shipping Method Name Sat/Sun/Mon # of Delivery Days 1 Tooltip Method Co…" at bounding box center [656, 297] width 1312 height 594
type input "Pick a Date"
click at [655, 422] on button "Update" at bounding box center [656, 423] width 85 height 27
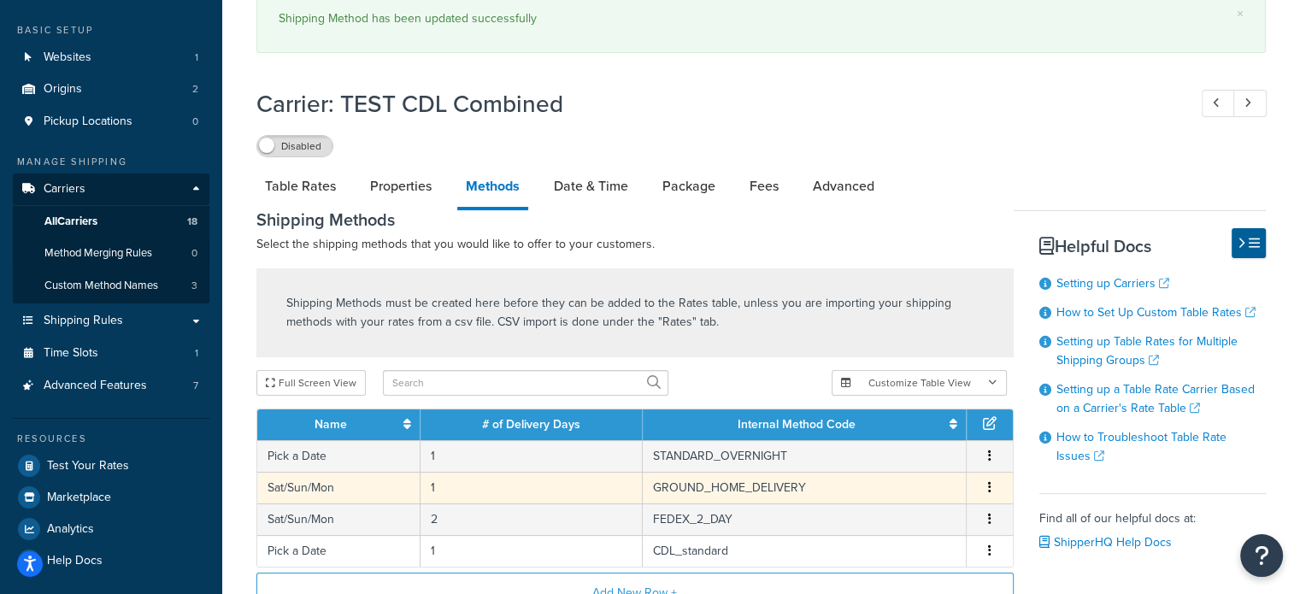
click at [326, 488] on td "Sat/Sun/Mon" at bounding box center [338, 488] width 163 height 32
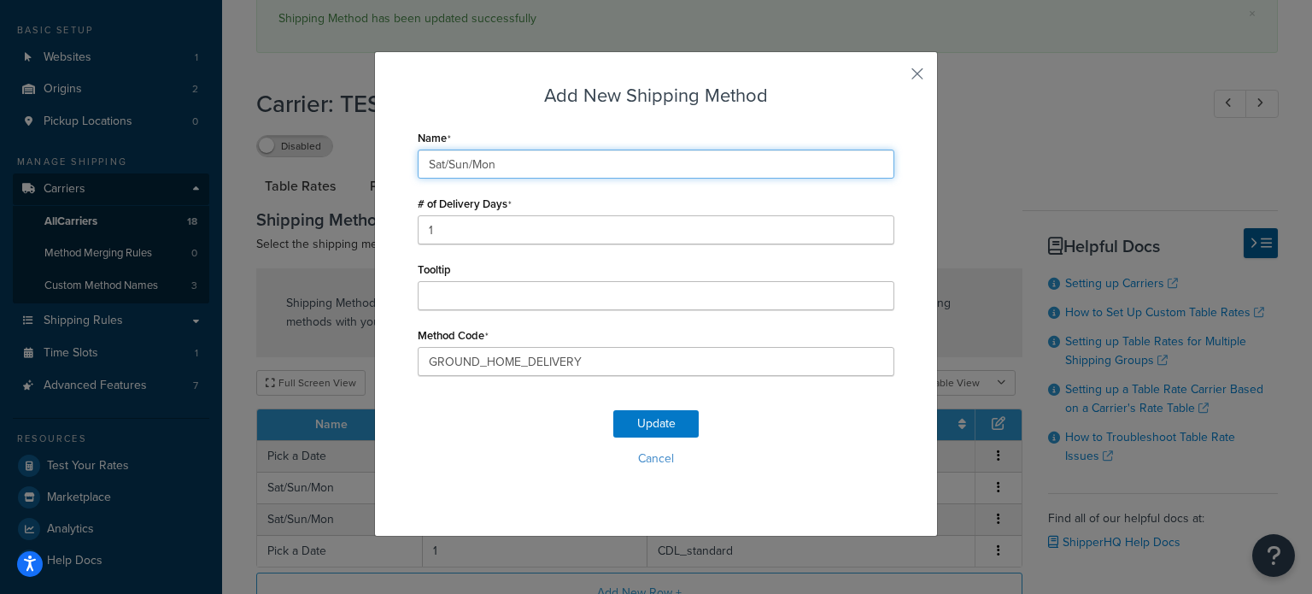
drag, startPoint x: 505, startPoint y: 159, endPoint x: 285, endPoint y: 154, distance: 220.5
click at [285, 154] on div "Add New Shipping Method Name Sat/Sun/Mon # of Delivery Days 1 Tooltip Method Co…" at bounding box center [656, 297] width 1312 height 594
type input "Pick a Date"
click at [660, 425] on button "Update" at bounding box center [656, 423] width 85 height 27
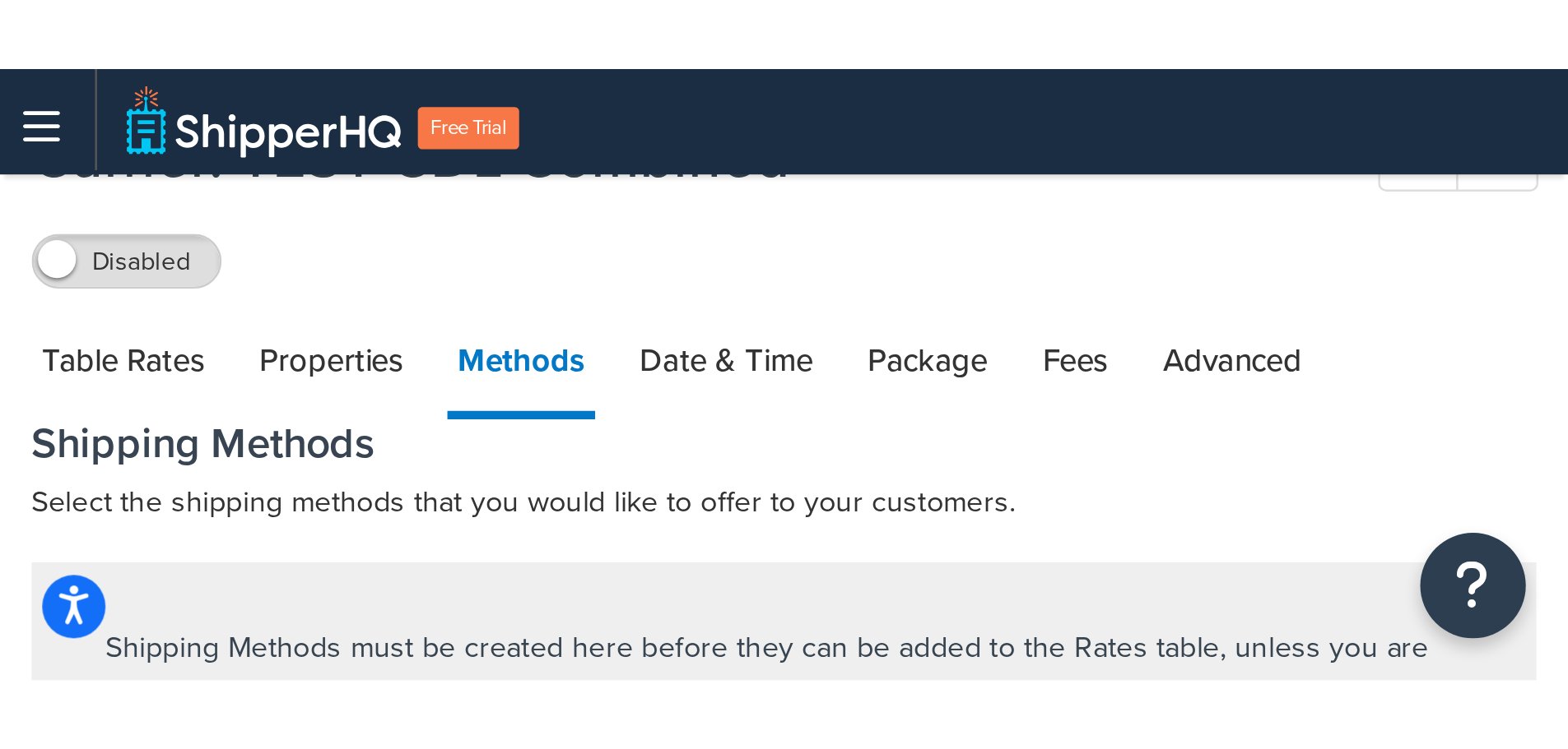
scroll to position [20, 0]
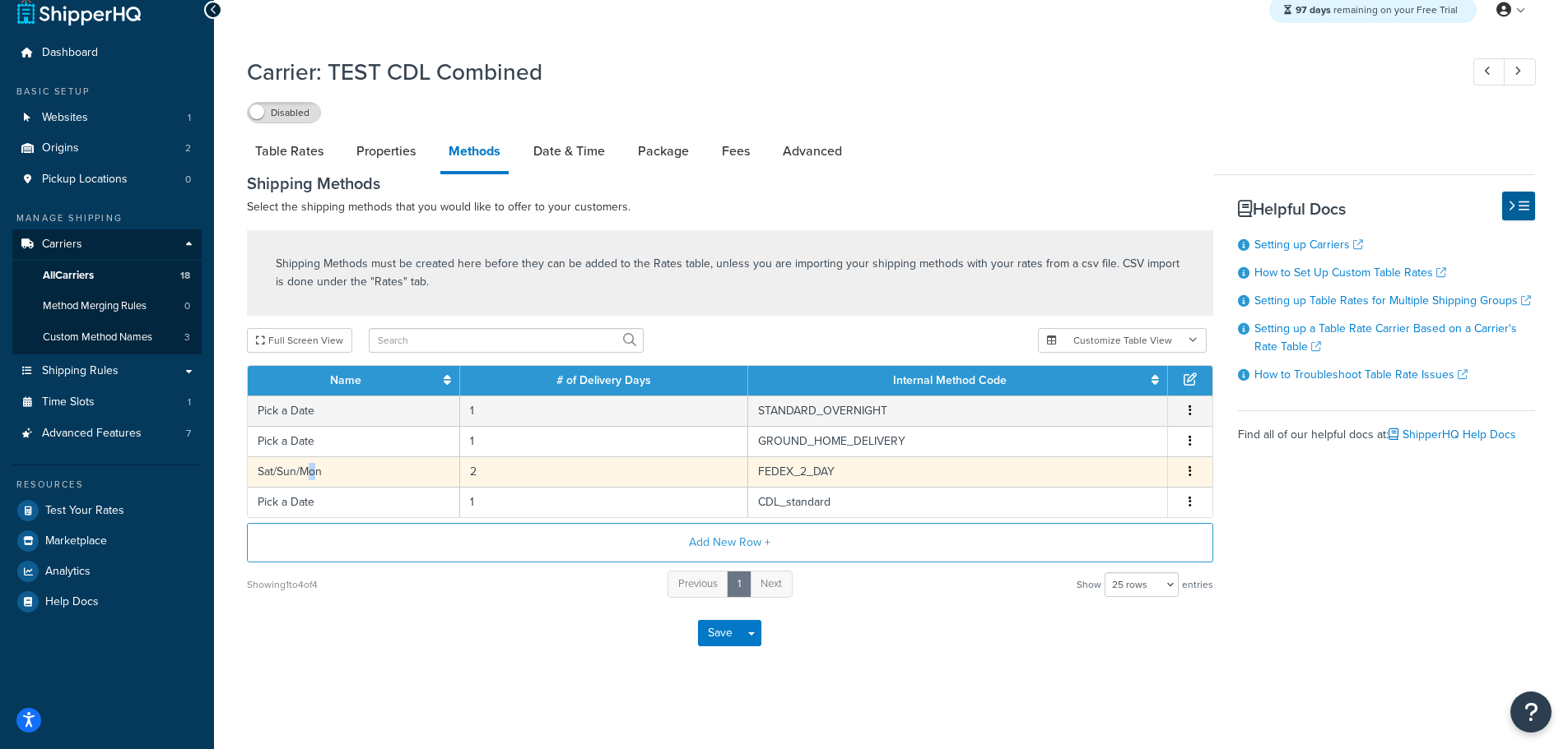
click at [312, 476] on td "Sat/Sun/Mon" at bounding box center [353, 472] width 212 height 31
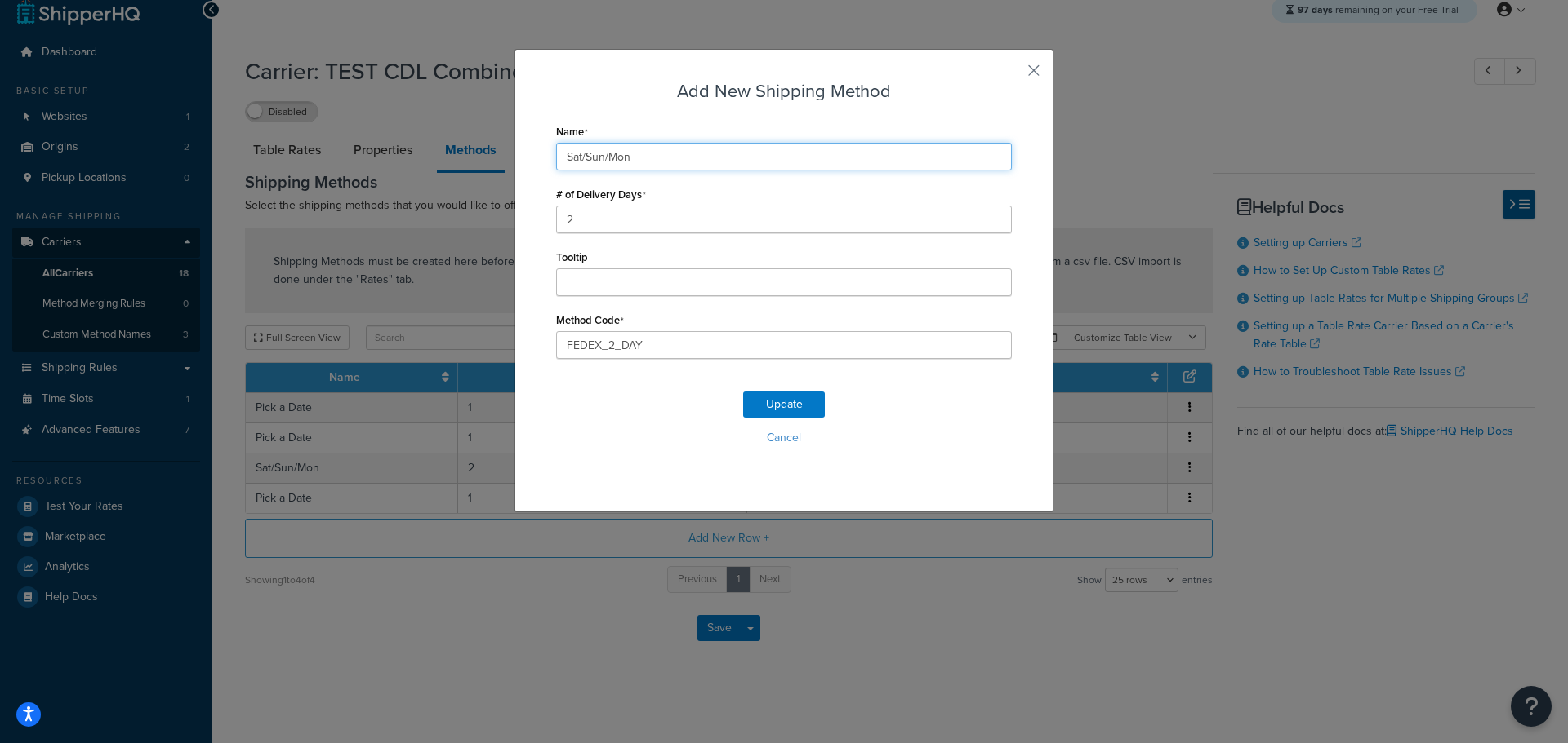
drag, startPoint x: 645, startPoint y: 155, endPoint x: 329, endPoint y: 147, distance: 316.1
click at [329, 147] on div "Add New Shipping Method Name Sat/Sun/Mon # of Delivery Days 2 Tooltip Method Co…" at bounding box center [784, 372] width 1568 height 743
type input "Pick a Date"
drag, startPoint x: 634, startPoint y: 159, endPoint x: 510, endPoint y: 153, distance: 124.1
click at [514, 153] on div "Add New Shipping Method Name Pick a Date # of Delivery Days 2 Tooltip Method Co…" at bounding box center [784, 280] width 539 height 463
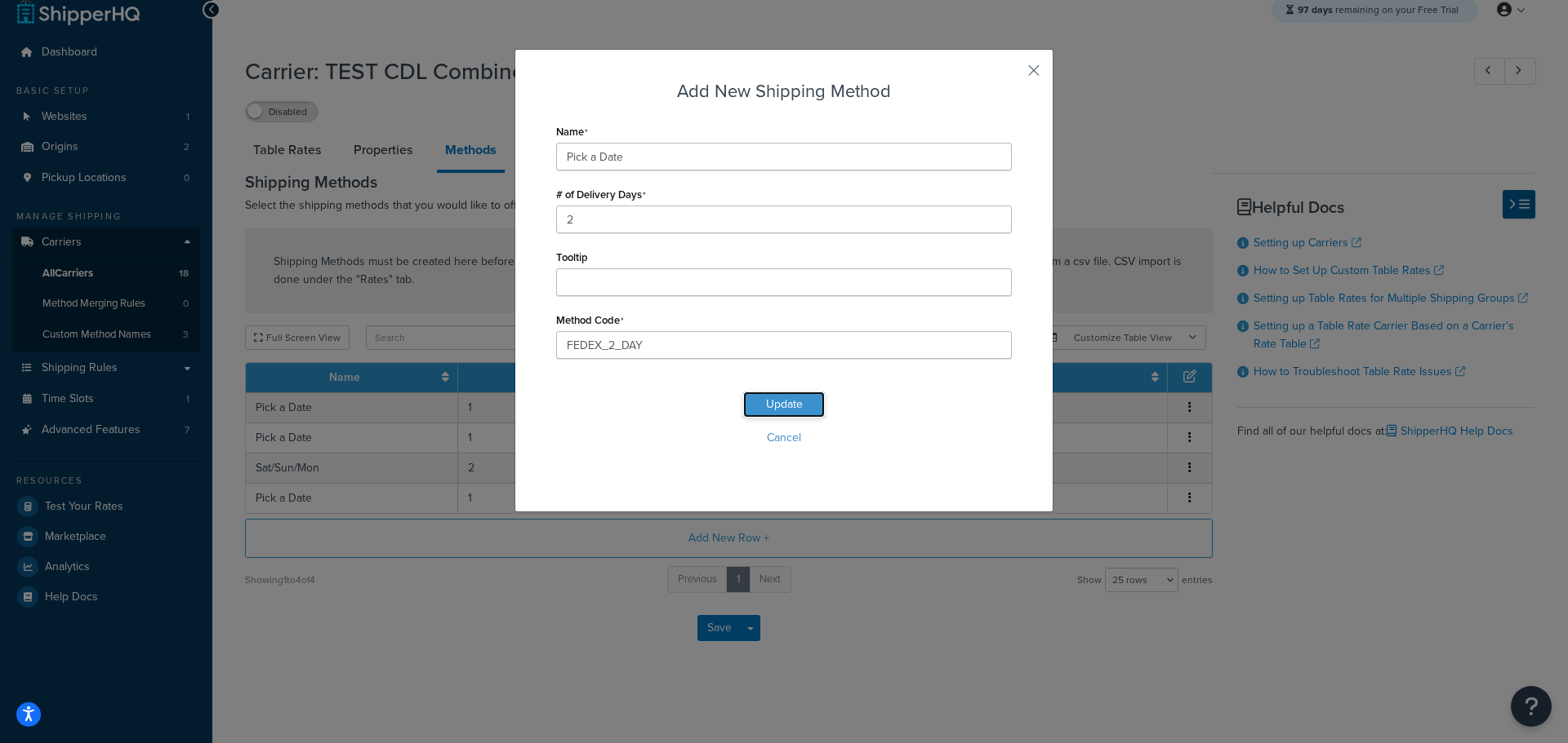
click at [773, 404] on button "Update" at bounding box center [784, 404] width 81 height 26
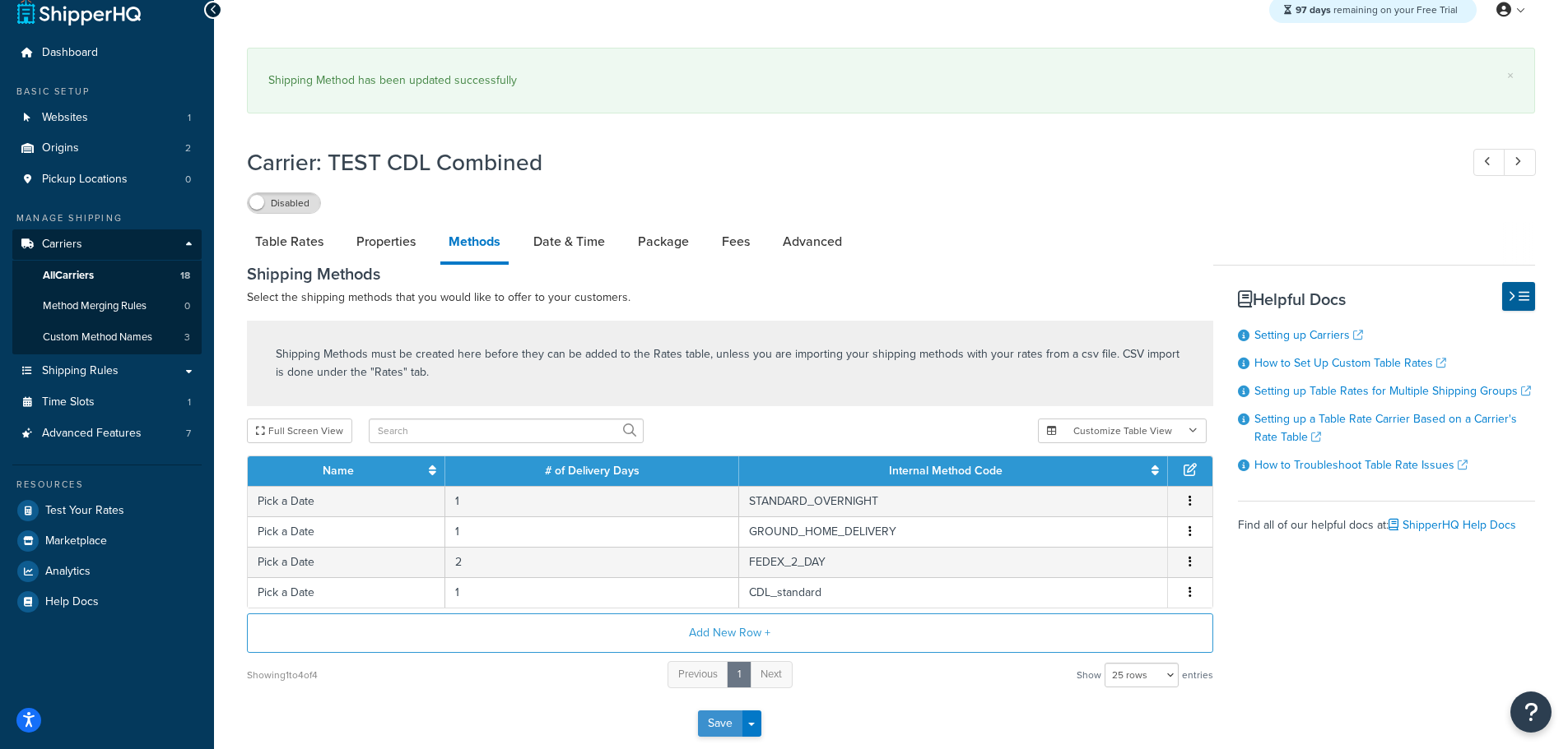
click at [718, 558] on button "Save" at bounding box center [720, 723] width 44 height 26
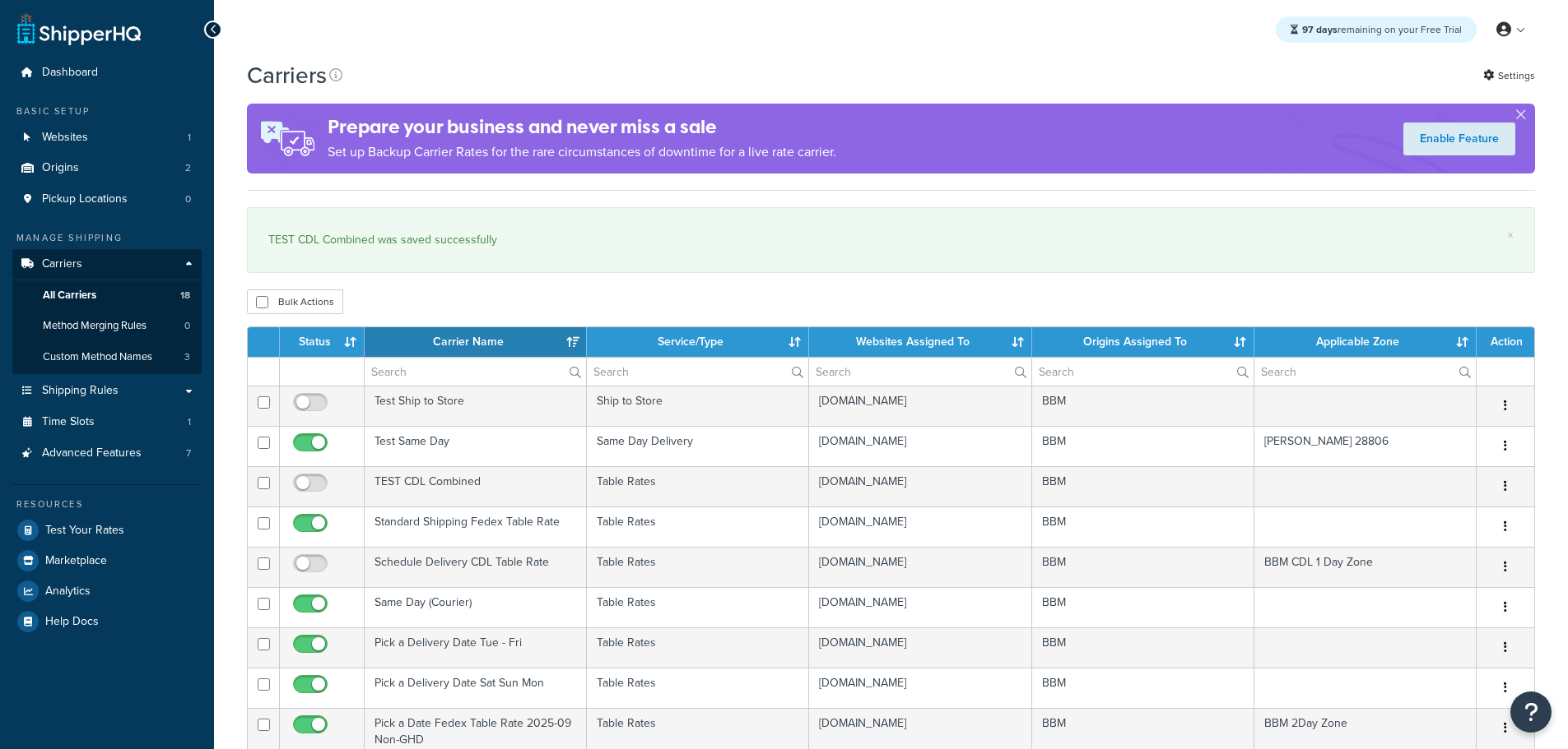
select select "15"
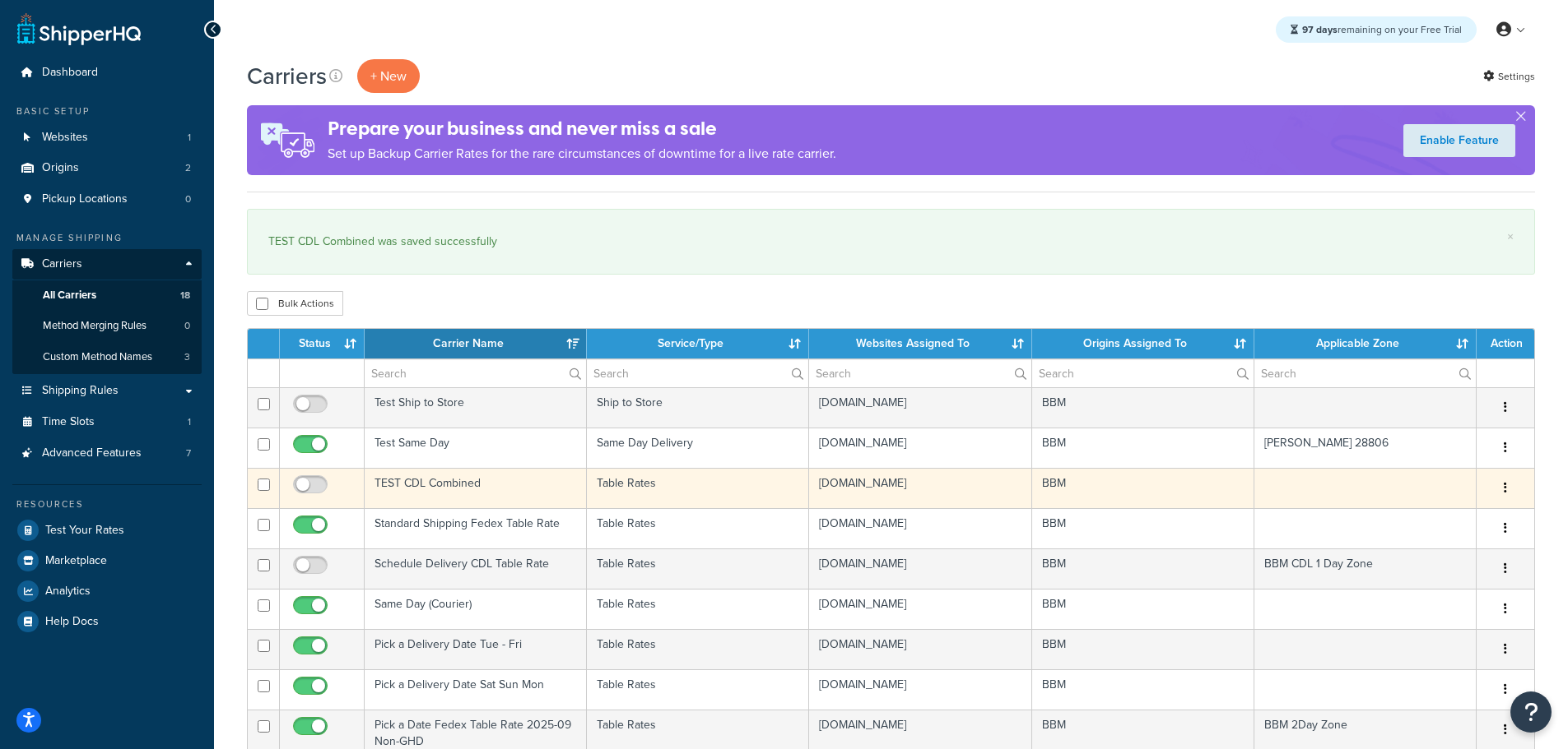
click at [419, 477] on td "TEST CDL Combined" at bounding box center [476, 488] width 222 height 40
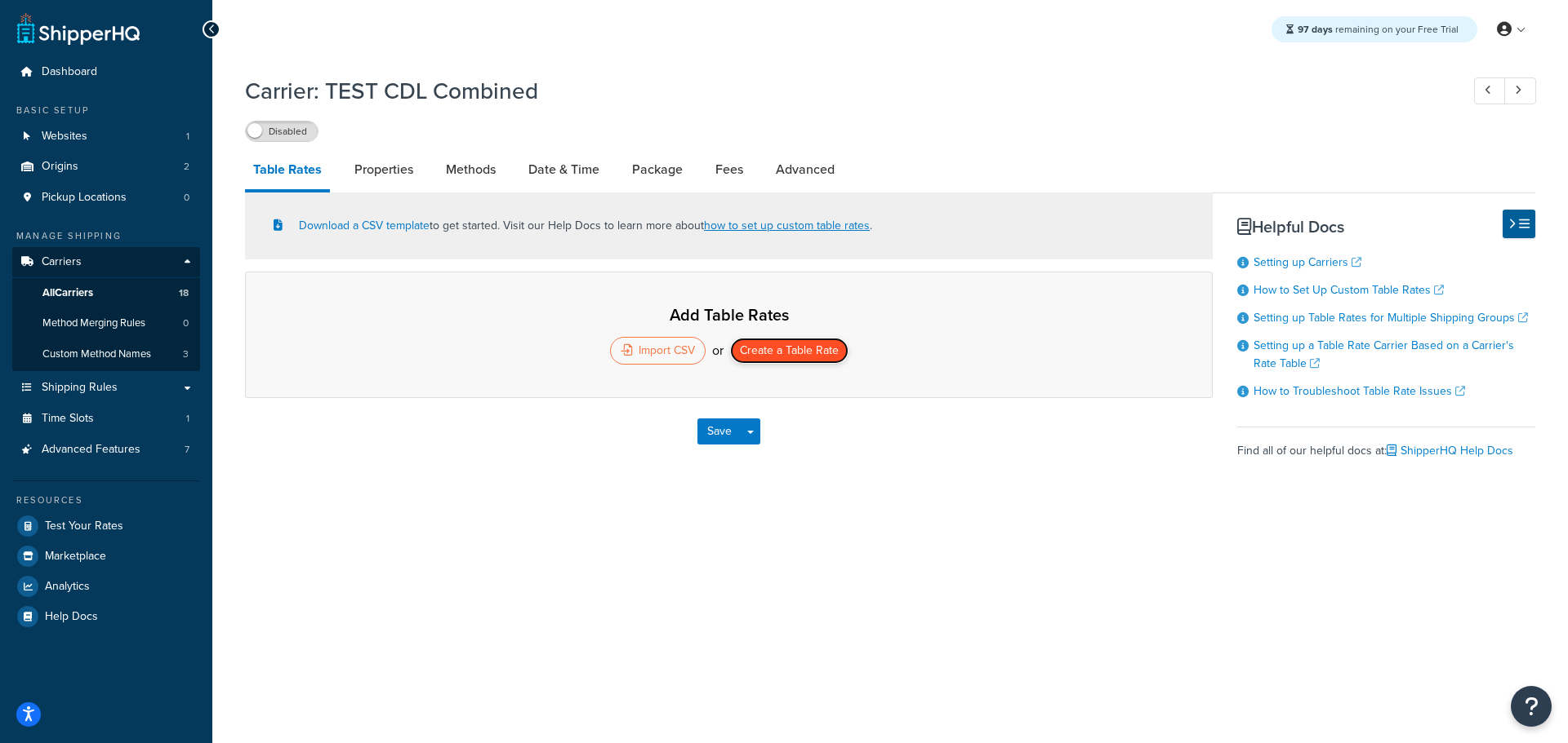
click at [774, 348] on button "Create a Table Rate" at bounding box center [789, 350] width 118 height 26
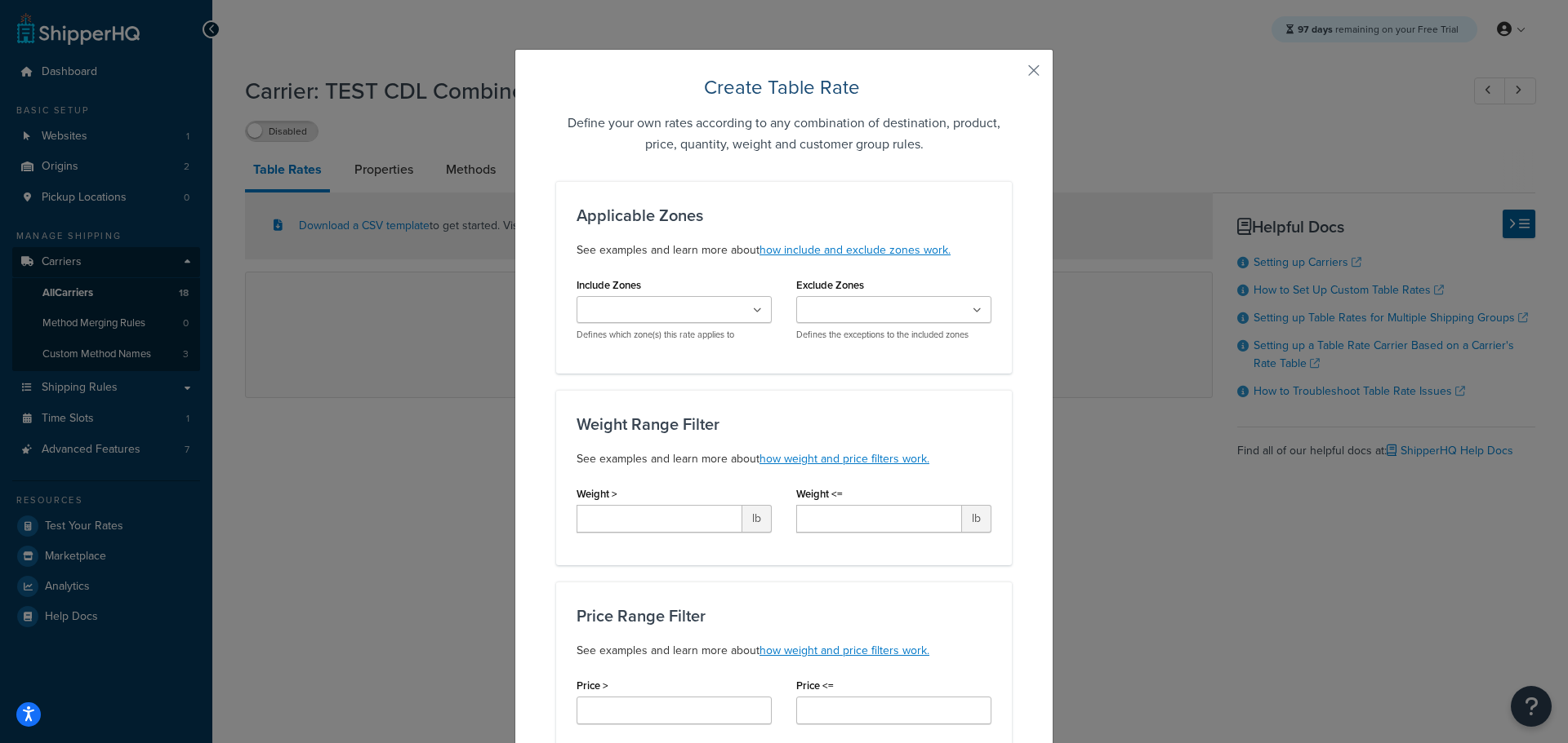
click at [732, 308] on ul at bounding box center [674, 309] width 195 height 27
click at [1012, 74] on button "button" at bounding box center [1009, 76] width 4 height 4
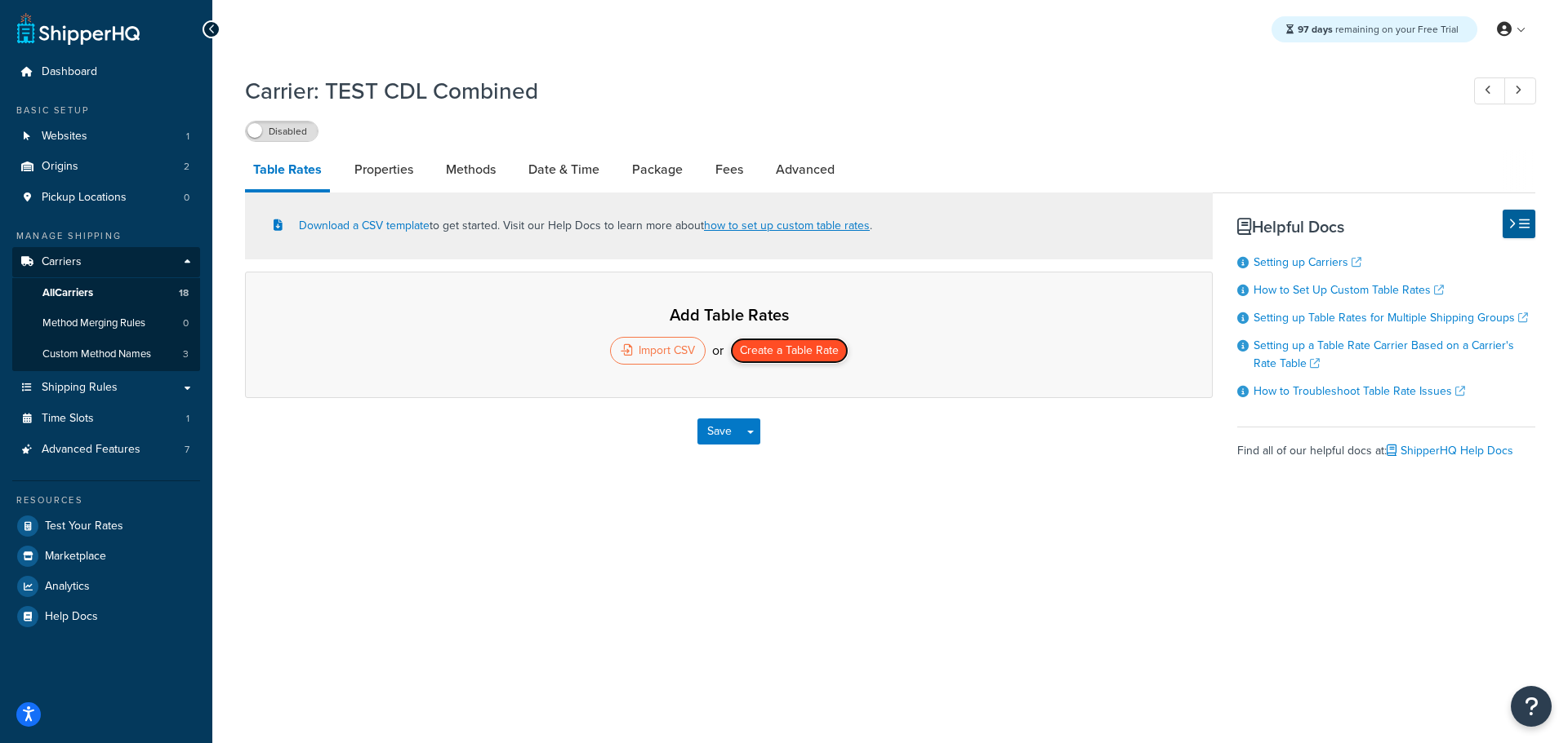
click at [823, 348] on button "Create a Table Rate" at bounding box center [789, 350] width 118 height 26
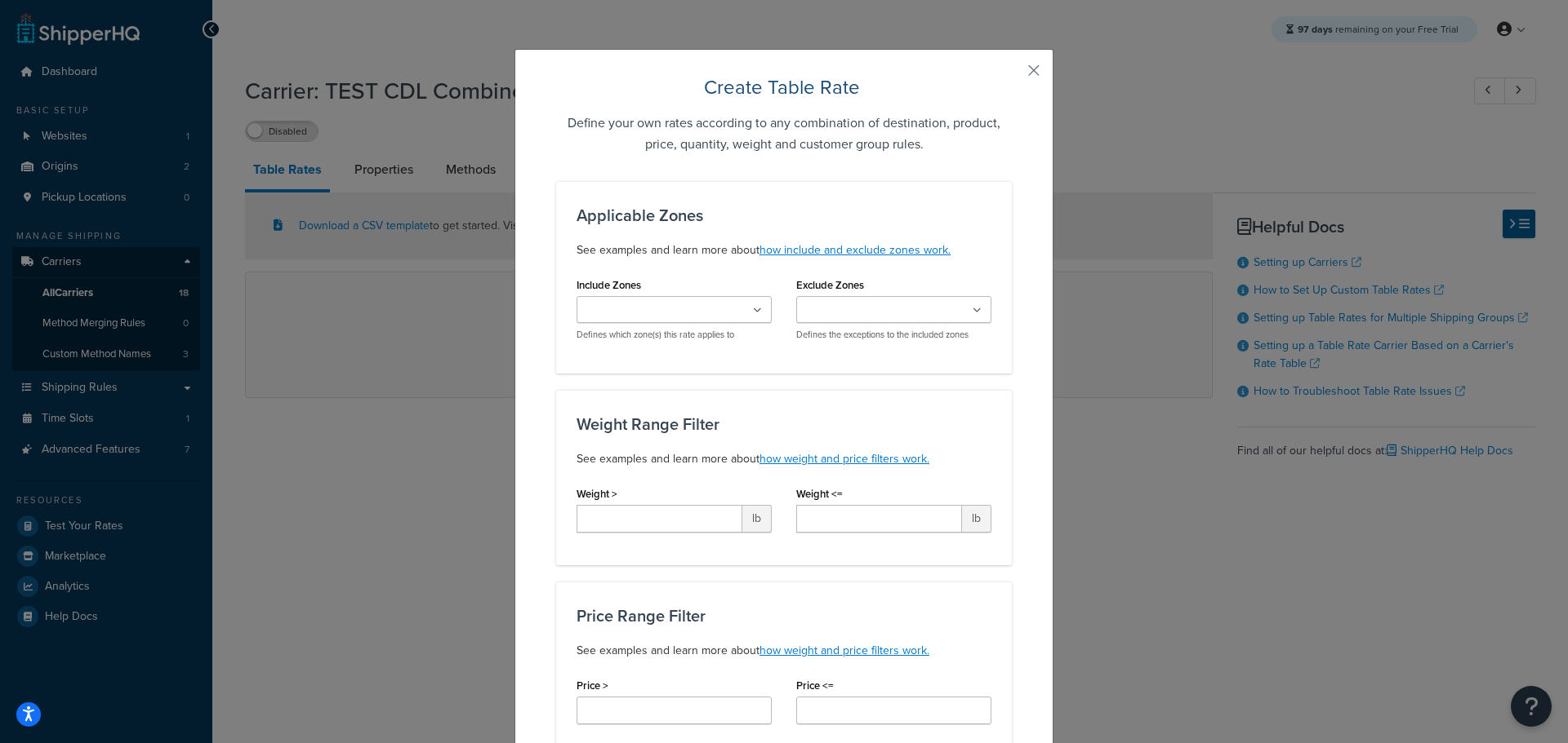
click at [753, 311] on icon at bounding box center [757, 310] width 9 height 10
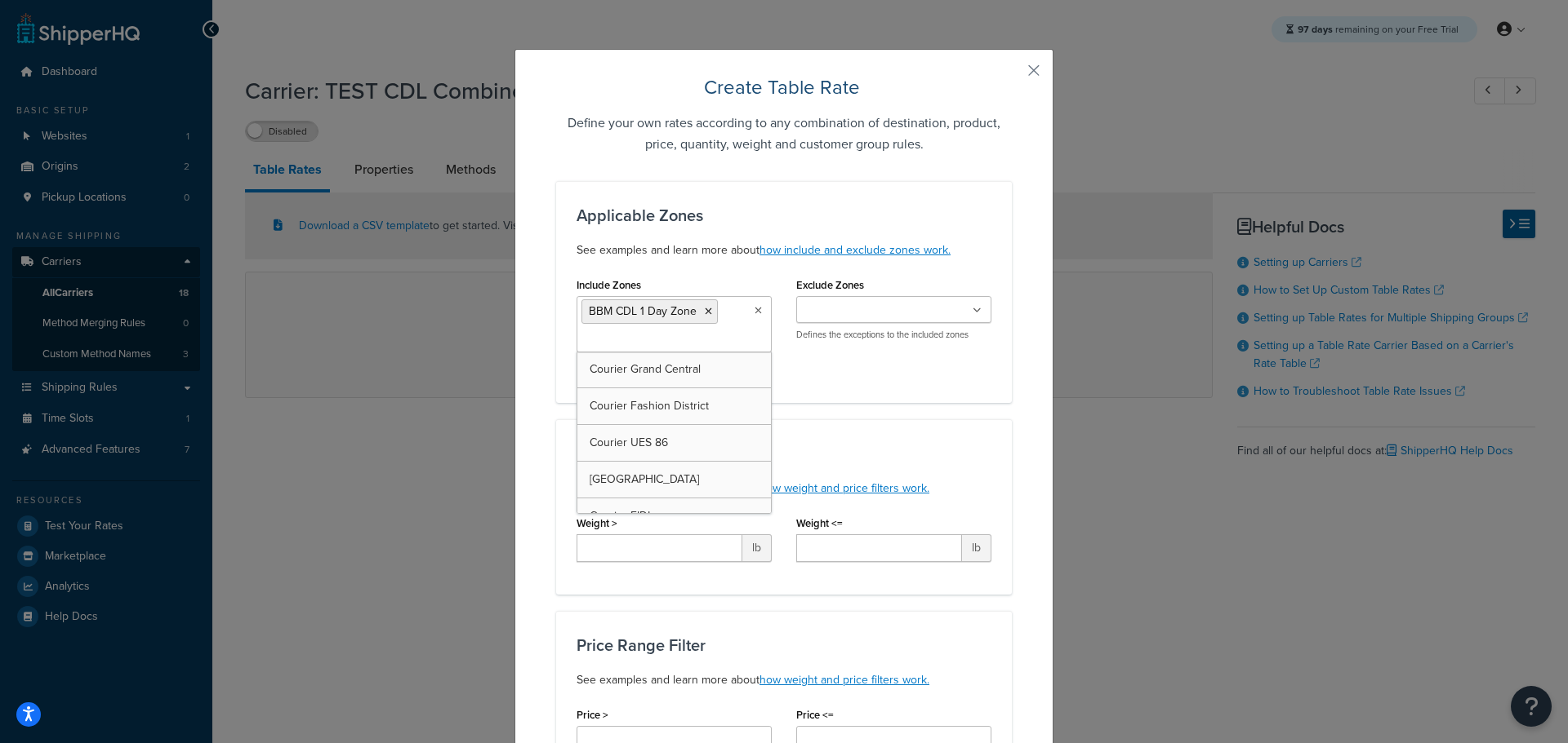
drag, startPoint x: 686, startPoint y: 340, endPoint x: 753, endPoint y: 344, distance: 67.1
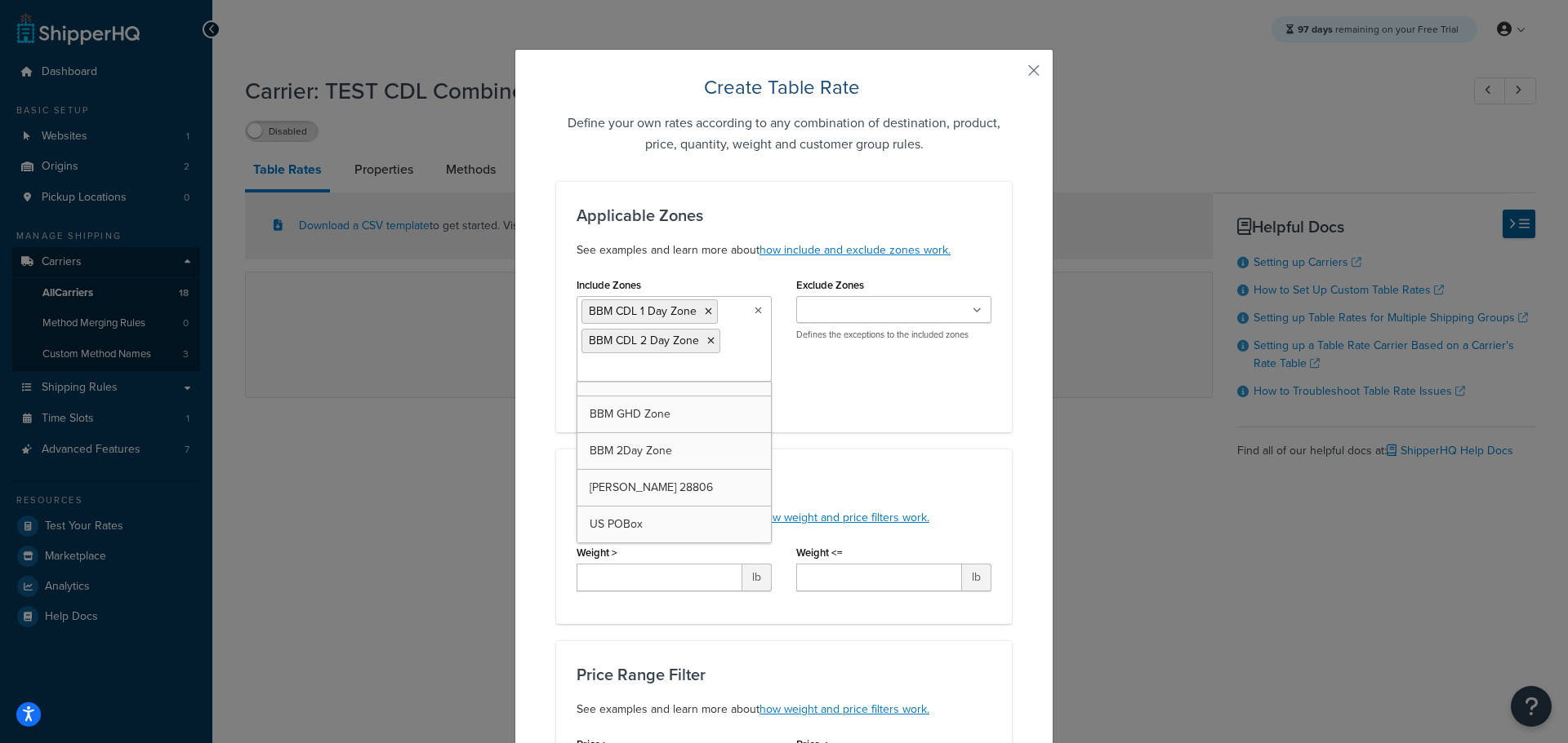
scroll to position [608, 0]
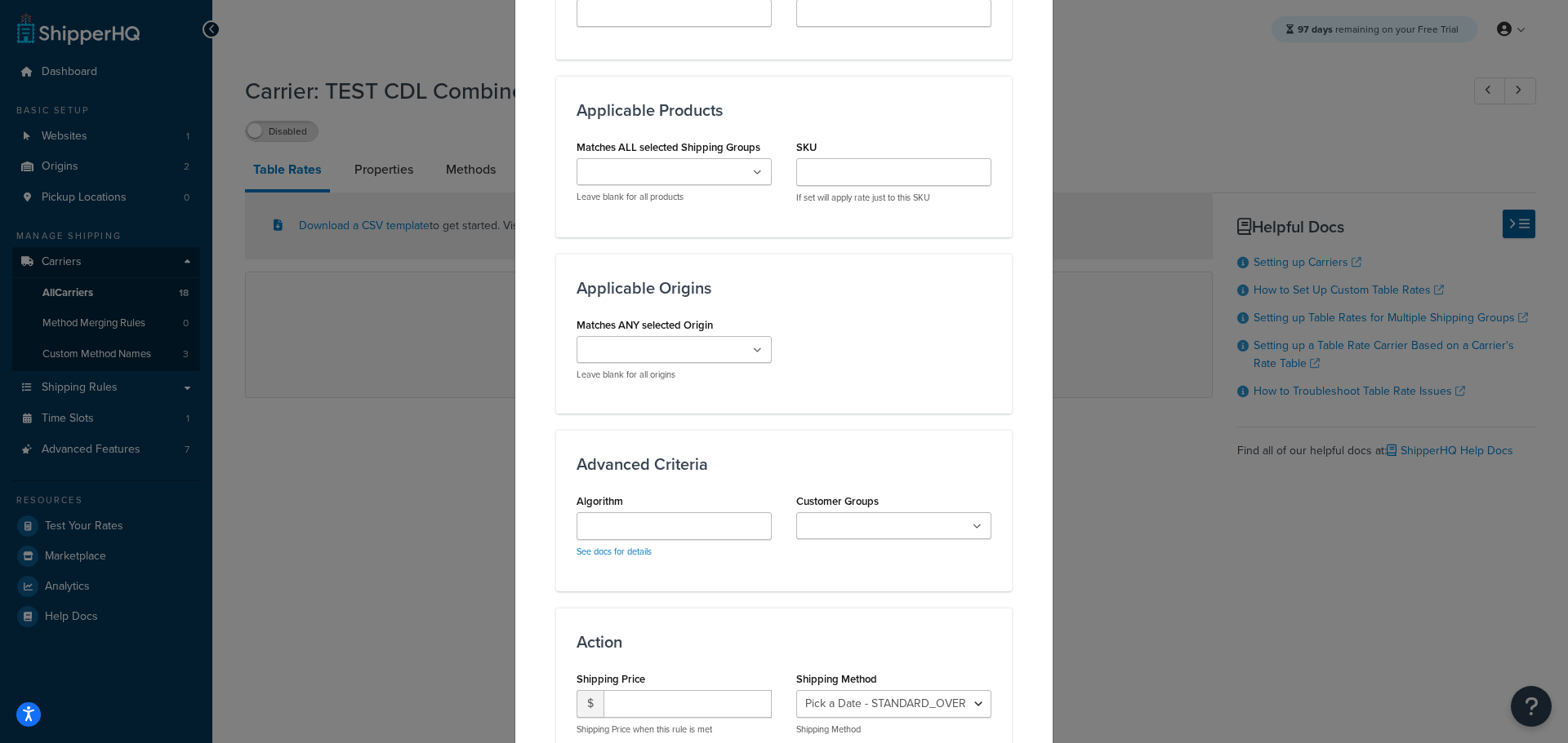
scroll to position [1061, 0]
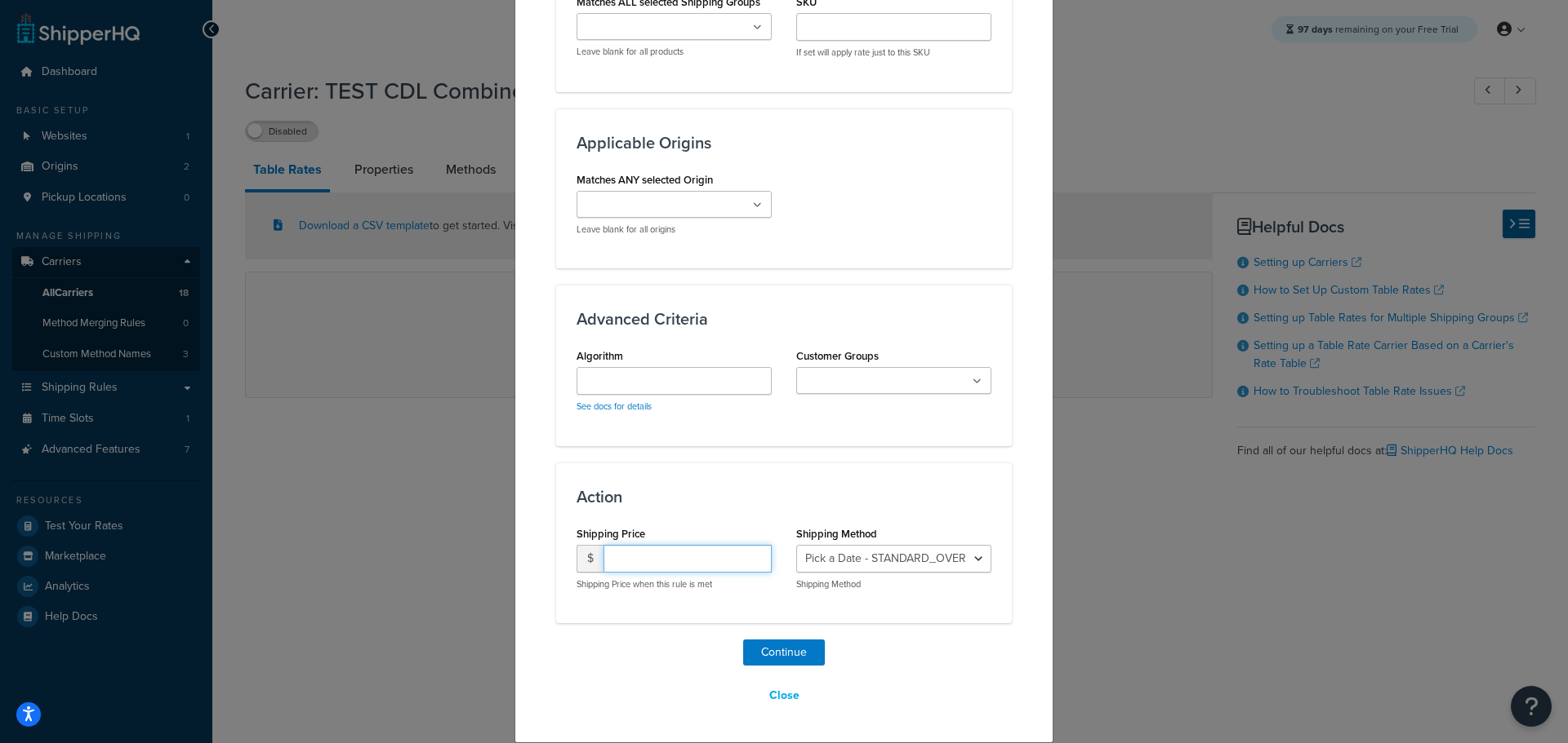
click at [657, 564] on input "number" at bounding box center [687, 559] width 168 height 28
type input "15.95"
click at [901, 555] on select "Pick a Date - STANDARD_OVERNIGHT Pick a Date - GROUND_HOME_DELIVERY Pick a Date…" at bounding box center [893, 559] width 195 height 28
select select "183280"
click at [796, 545] on select "Pick a Date - STANDARD_OVERNIGHT Pick a Date - GROUND_HOME_DELIVERY Pick a Date…" at bounding box center [893, 559] width 195 height 28
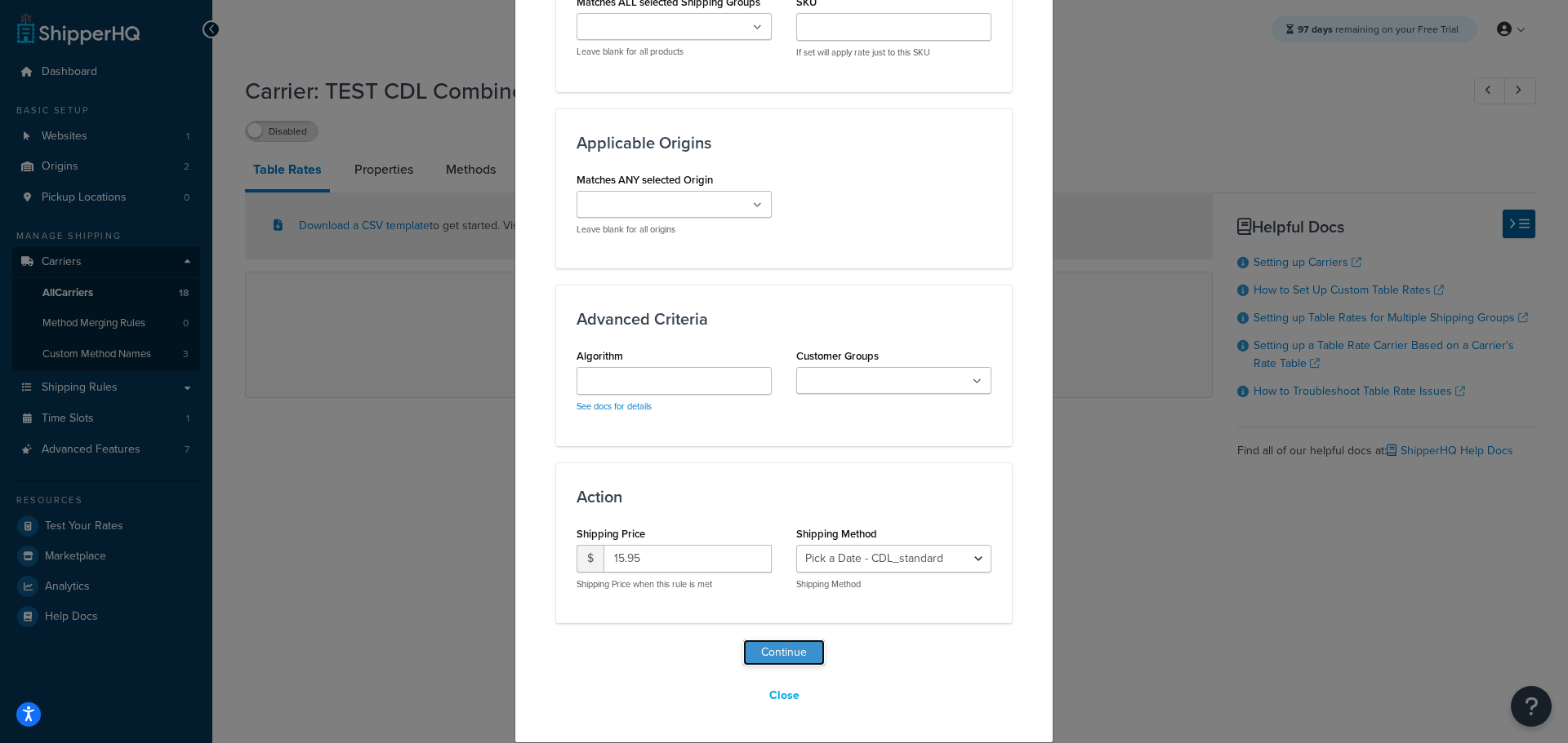
click at [786, 651] on button "Continue" at bounding box center [784, 652] width 81 height 26
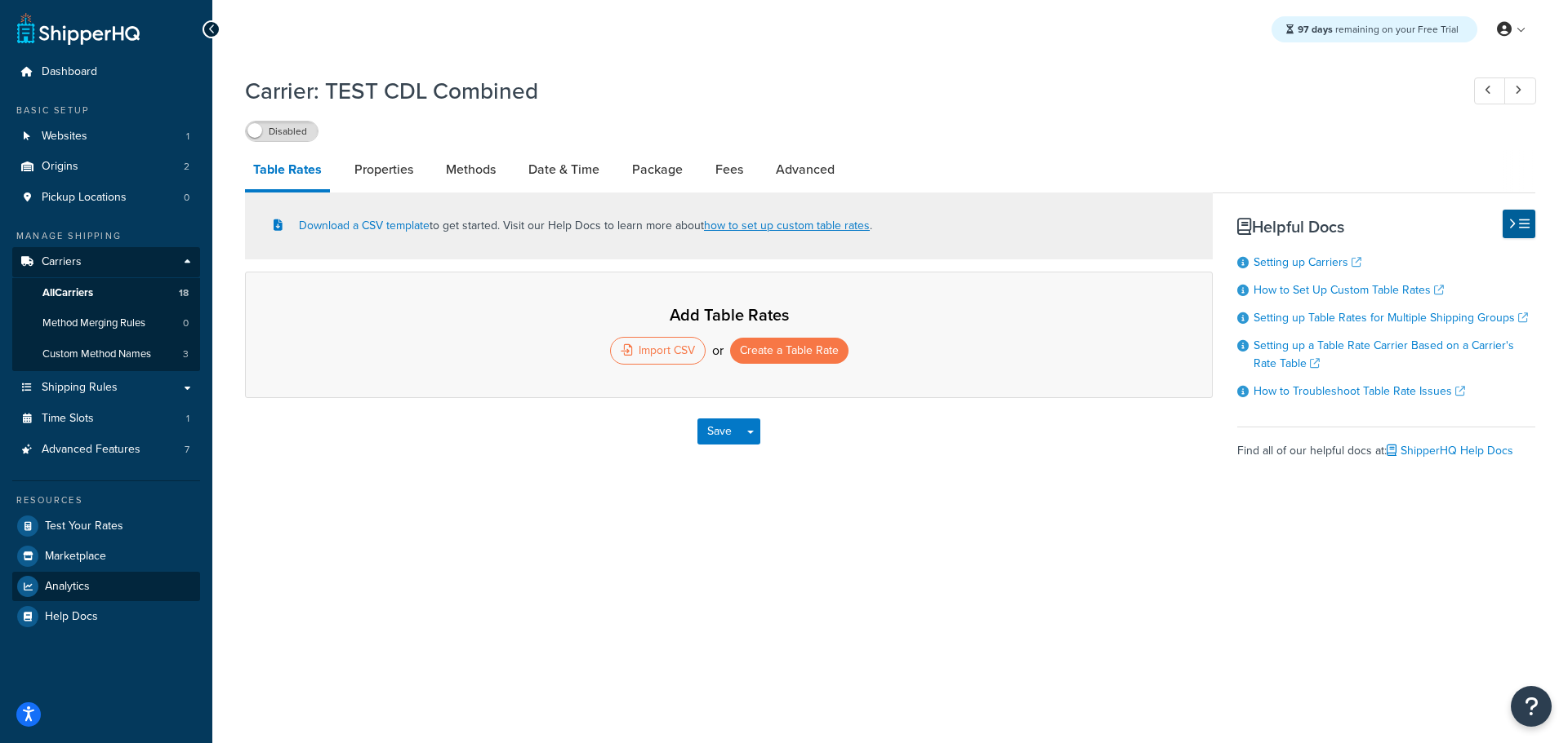
select select "25"
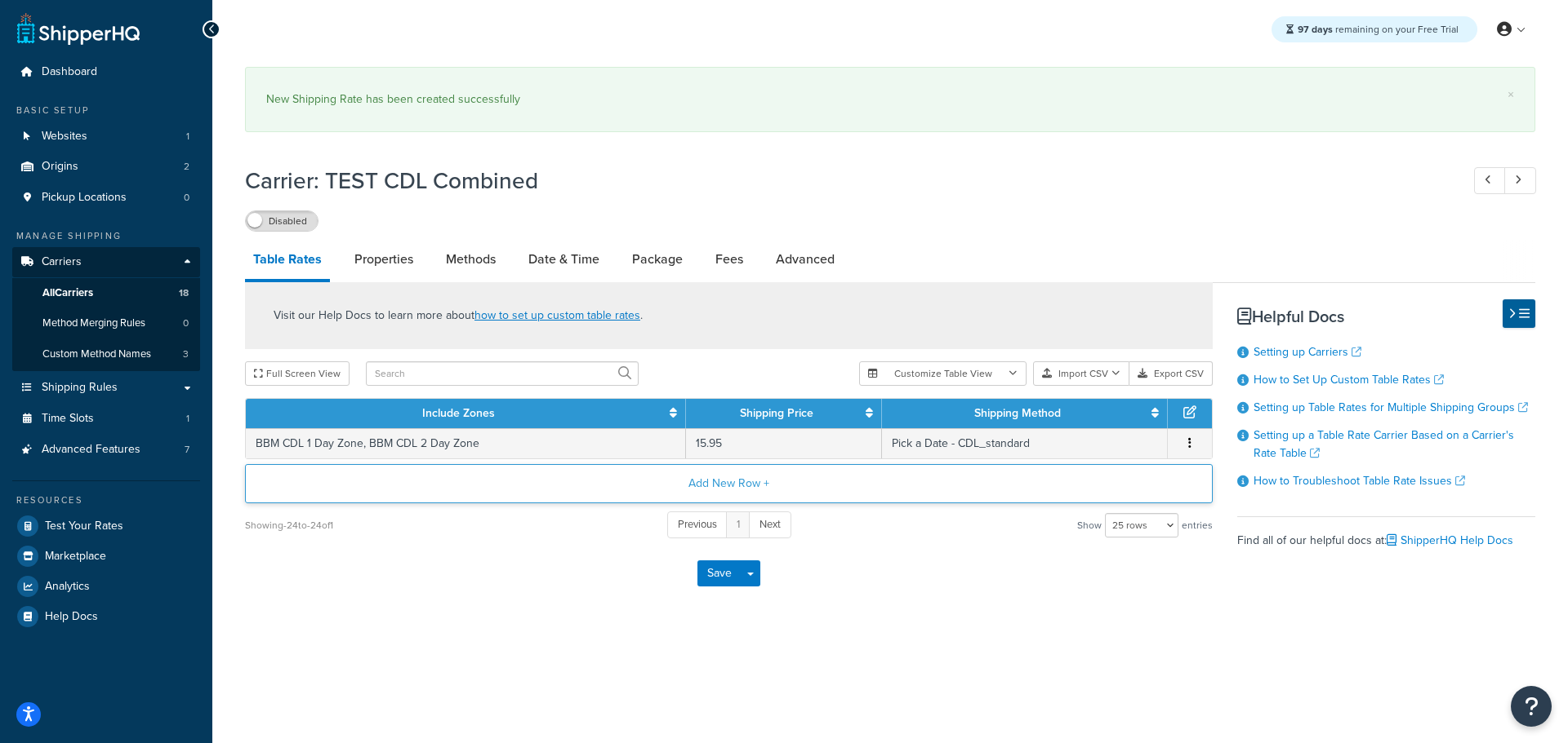
click at [718, 487] on button "Add New Row +" at bounding box center [728, 483] width 968 height 39
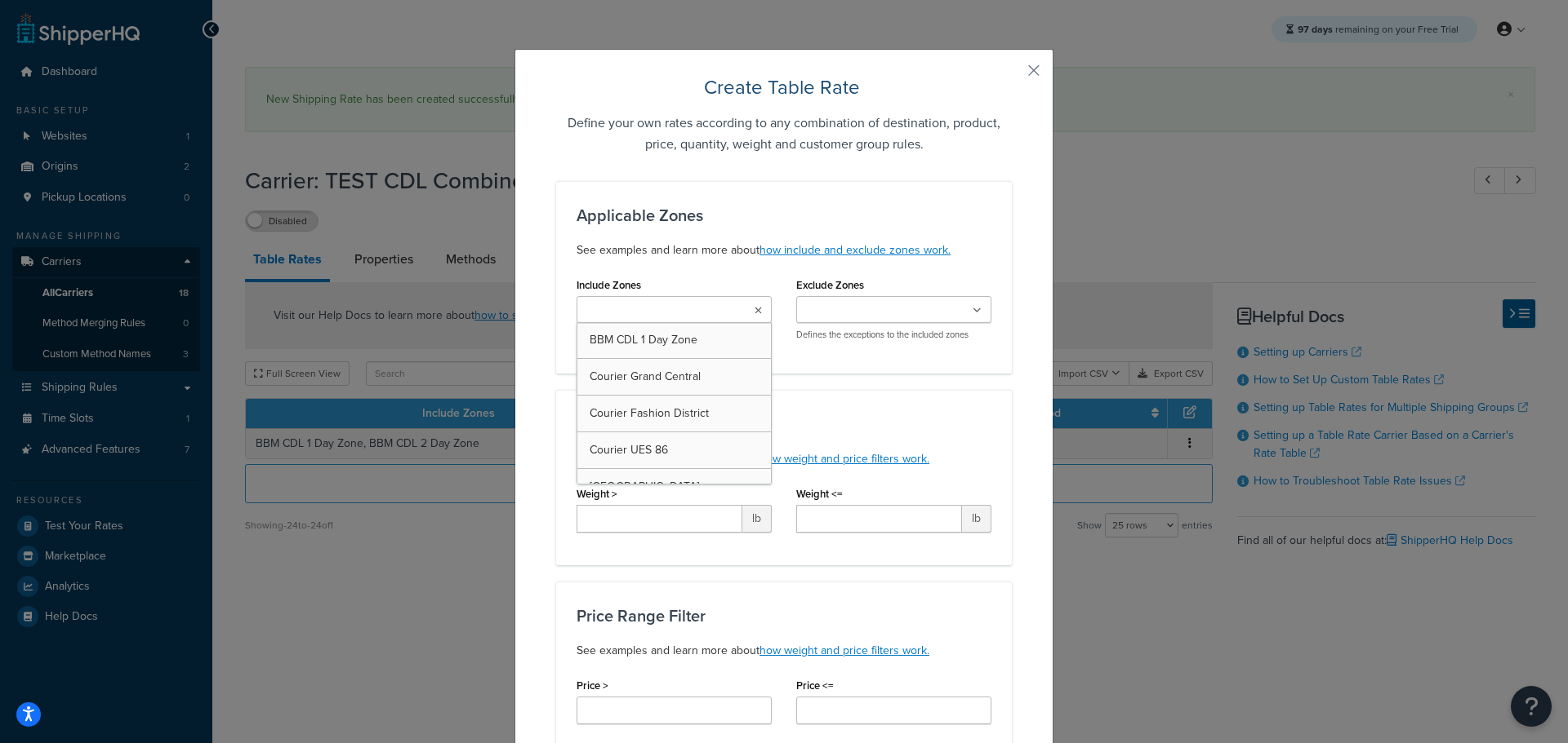
click at [755, 313] on icon at bounding box center [759, 310] width 8 height 10
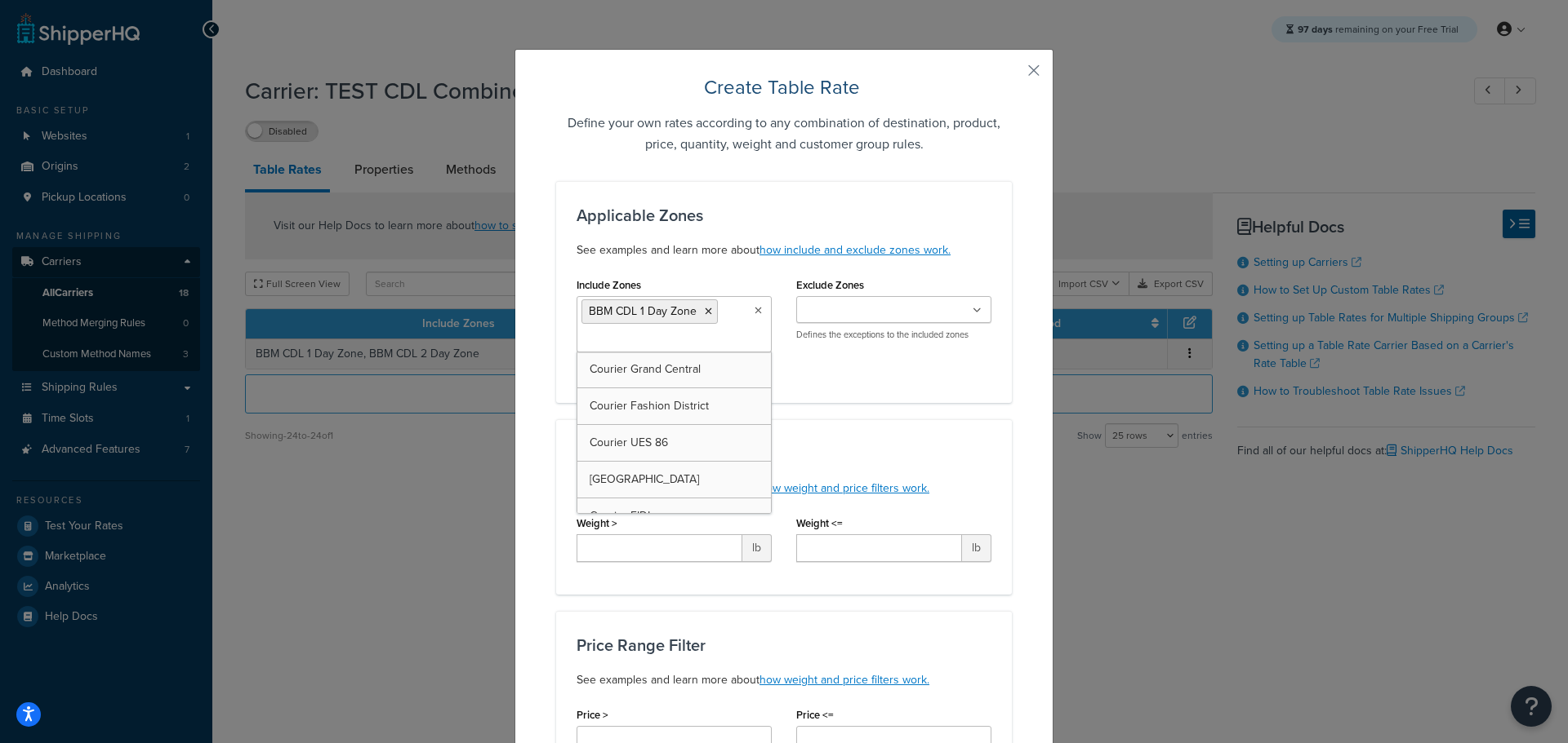
click at [1069, 432] on div "Create Table Rate Define your own rates according to any combination of destina…" at bounding box center [784, 372] width 1568 height 743
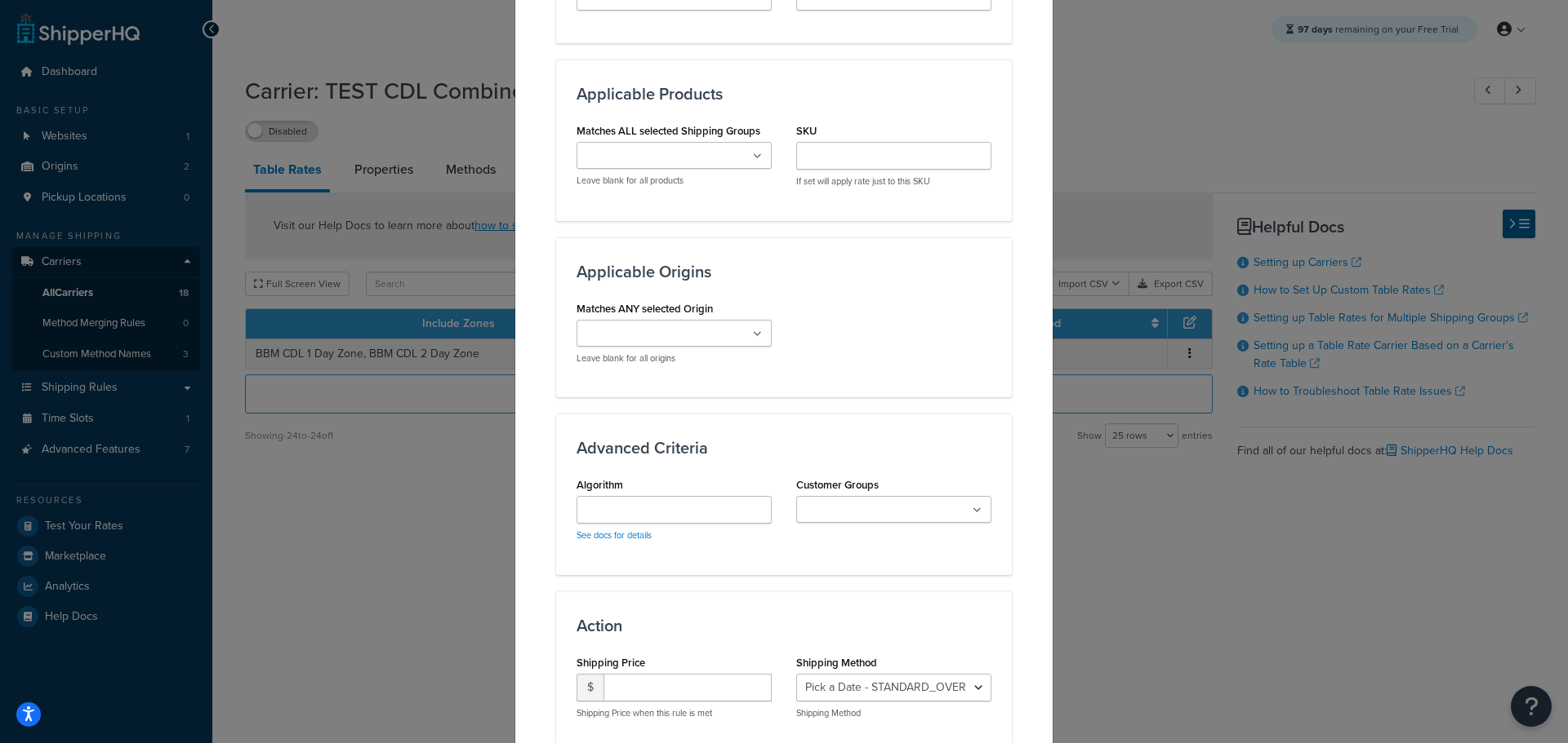
scroll to position [1031, 0]
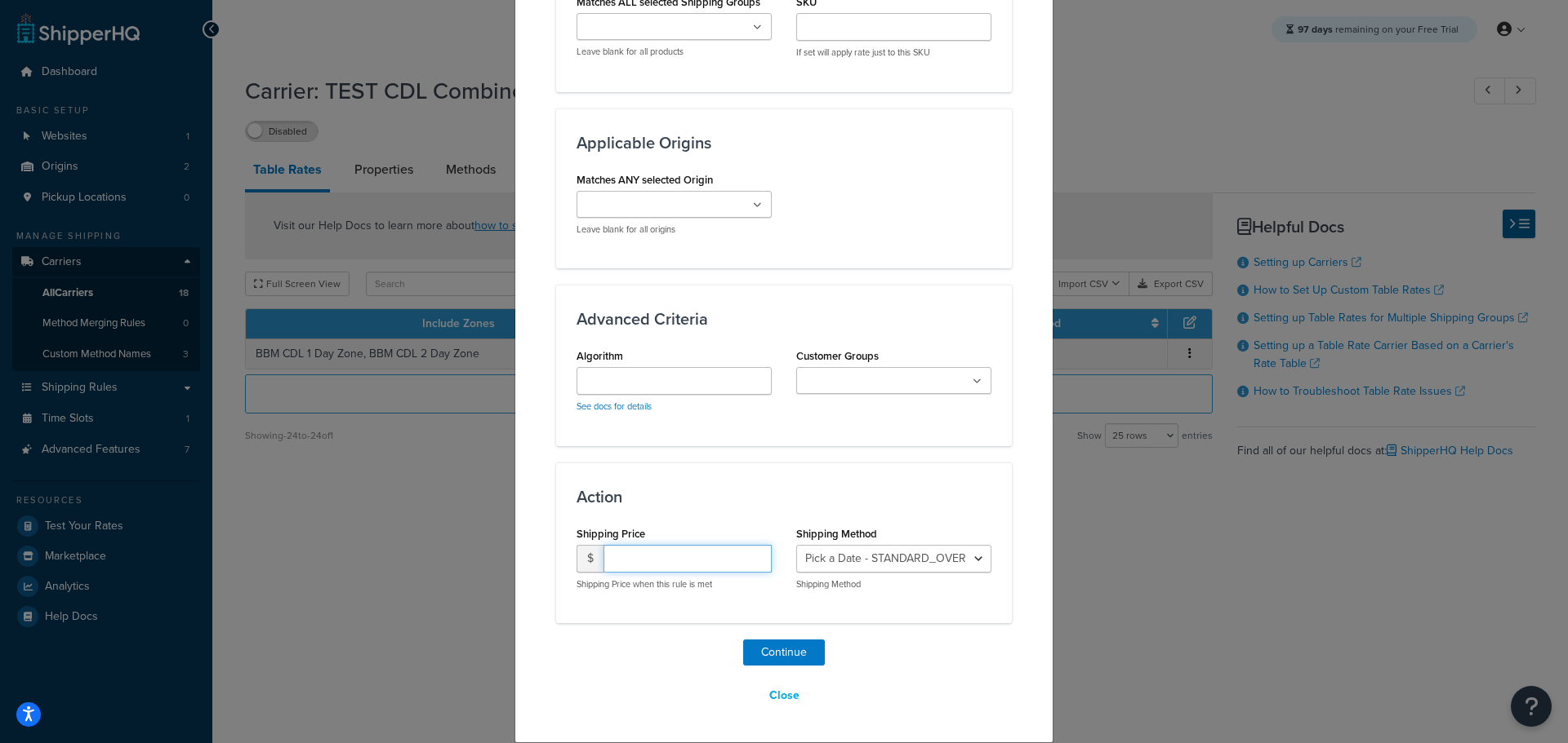
click at [666, 562] on input "number" at bounding box center [687, 559] width 168 height 28
type input "15.95"
click at [900, 558] on select "Pick a Date - STANDARD_OVERNIGHT Pick a Date - GROUND_HOME_DELIVERY Pick a Date…" at bounding box center [893, 559] width 195 height 28
select select "183278"
click at [796, 545] on select "Pick a Date - STANDARD_OVERNIGHT Pick a Date - GROUND_HOME_DELIVERY Pick a Date…" at bounding box center [893, 559] width 195 height 28
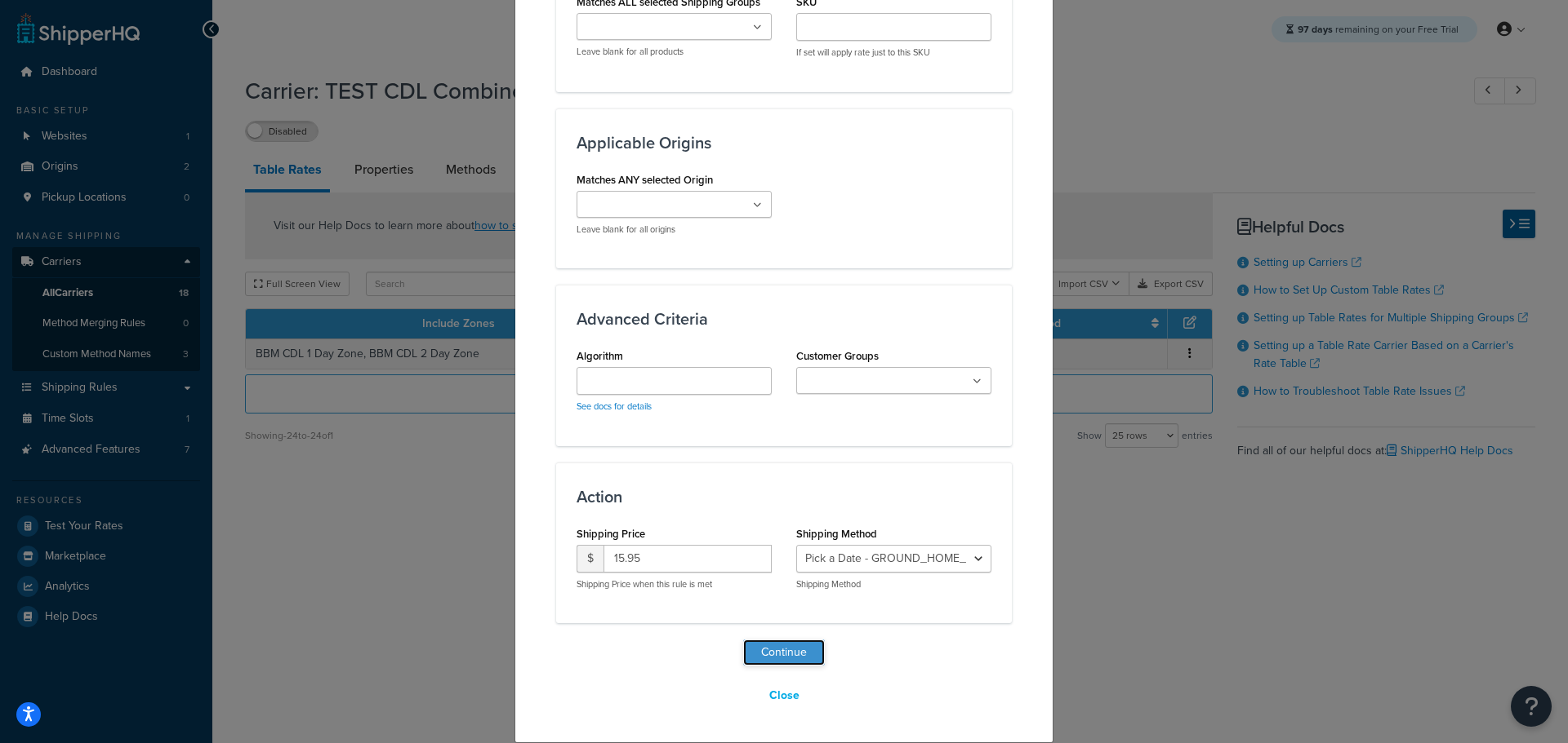
click at [777, 657] on button "Continue" at bounding box center [784, 652] width 81 height 26
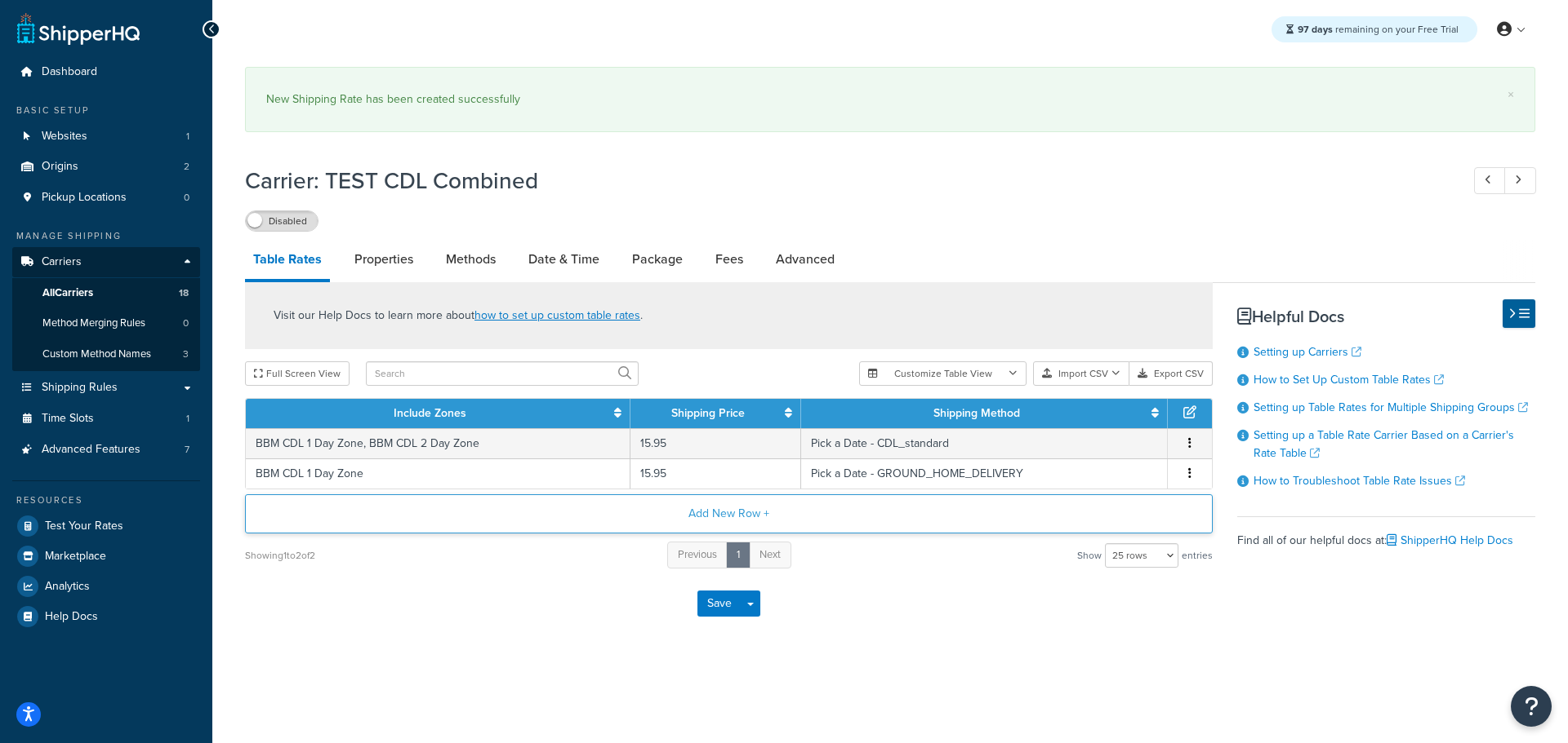
click at [722, 512] on button "Add New Row +" at bounding box center [728, 514] width 968 height 39
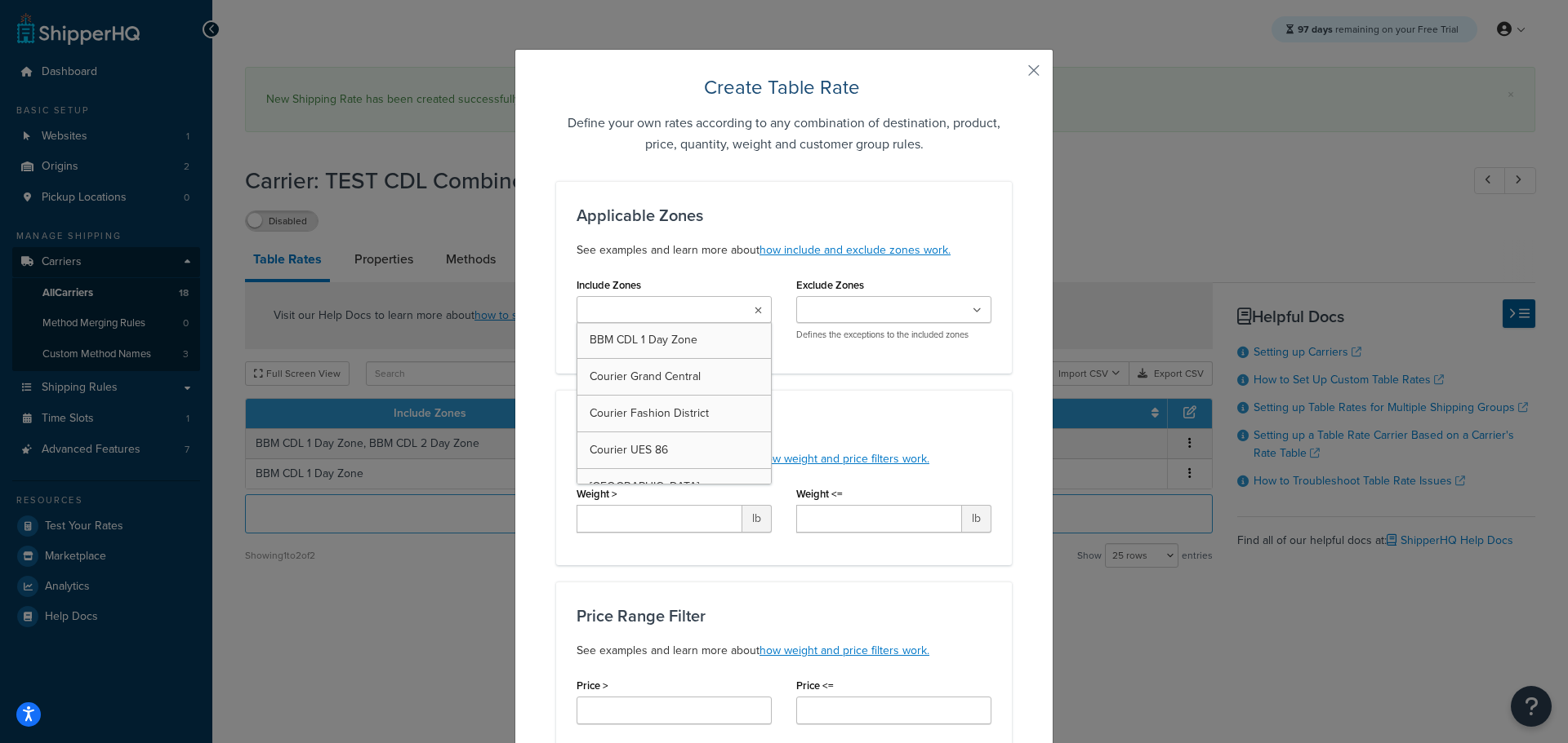
click at [636, 314] on ul at bounding box center [674, 309] width 195 height 27
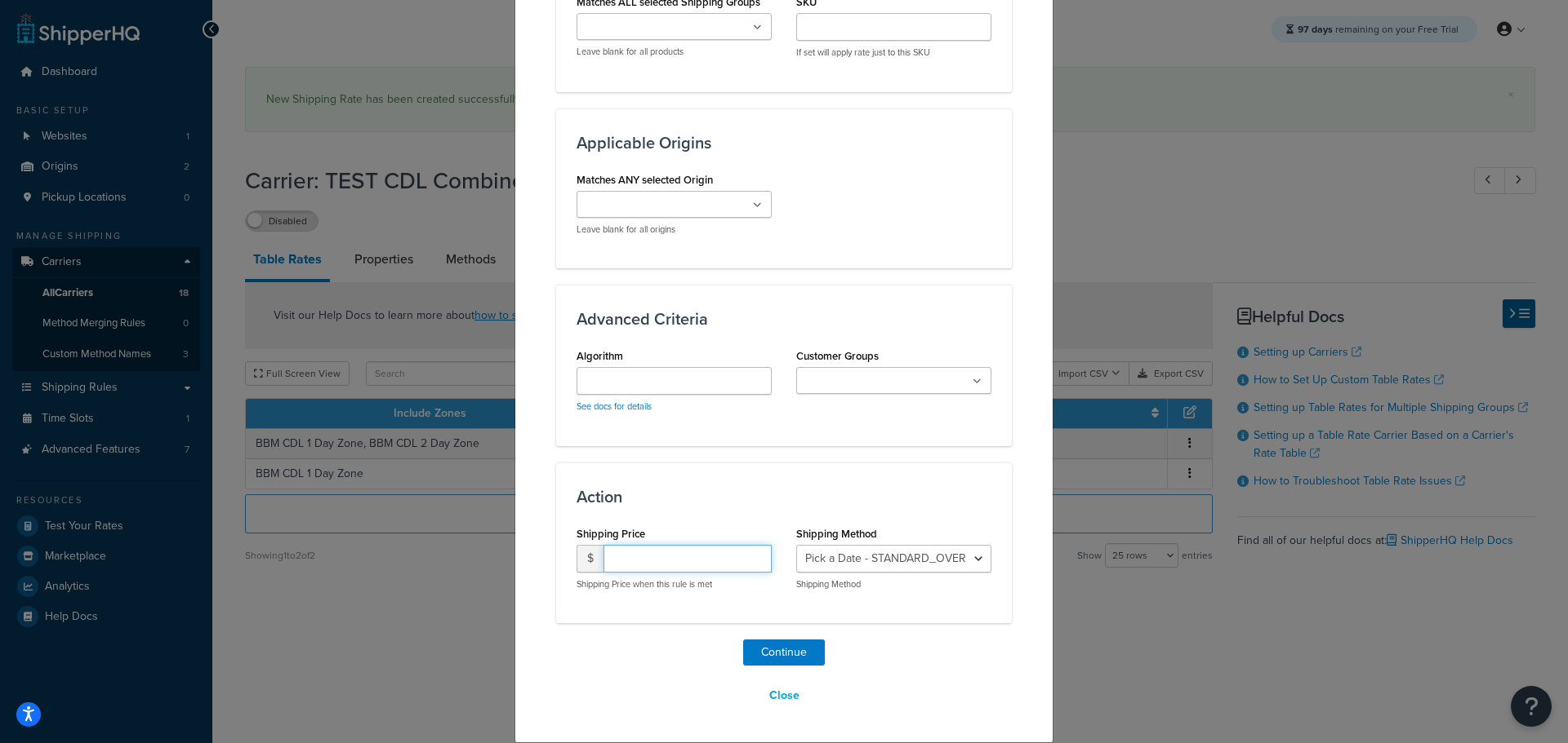
click at [623, 558] on input "number" at bounding box center [687, 559] width 168 height 28
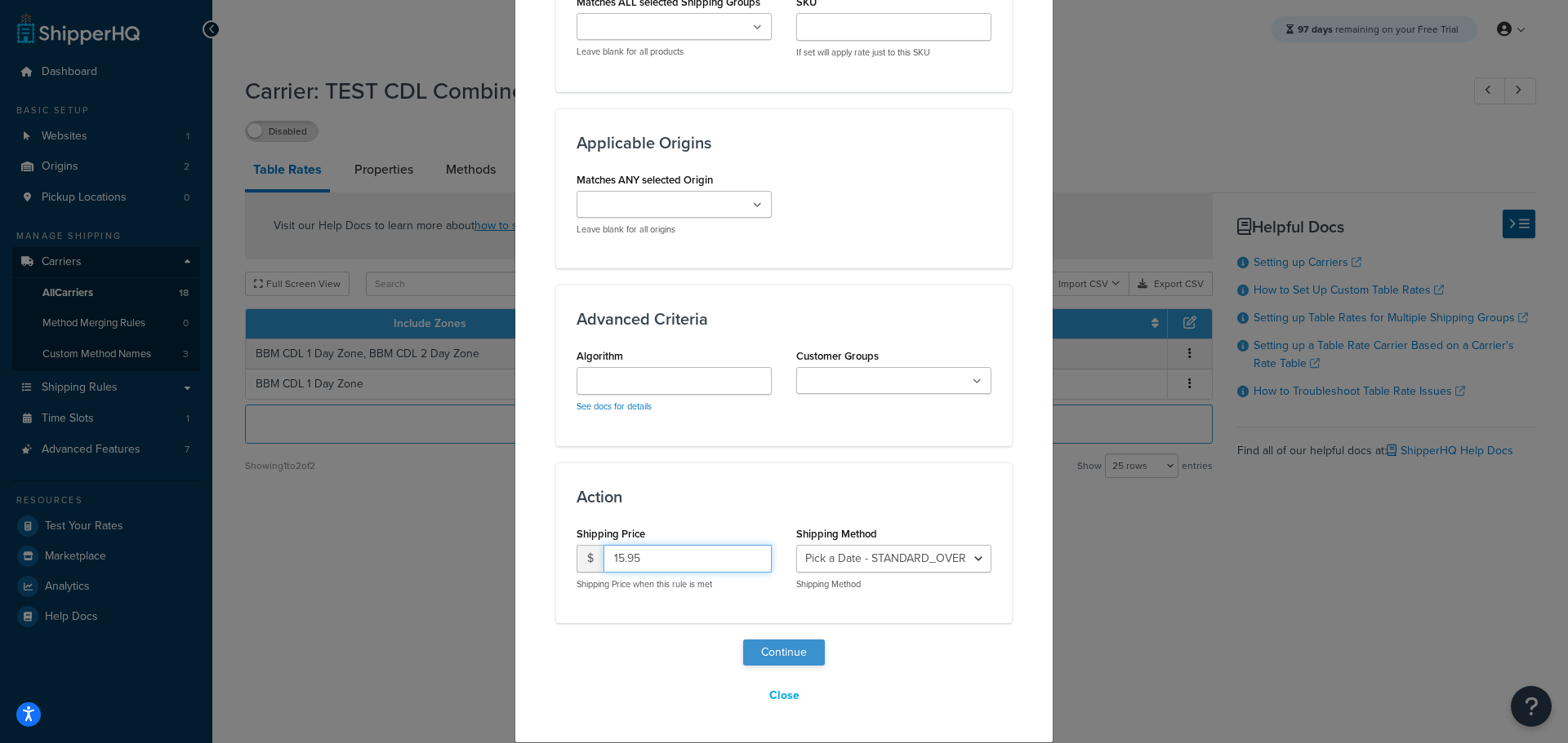
type input "15.95"
click at [781, 652] on button "Continue" at bounding box center [784, 652] width 81 height 26
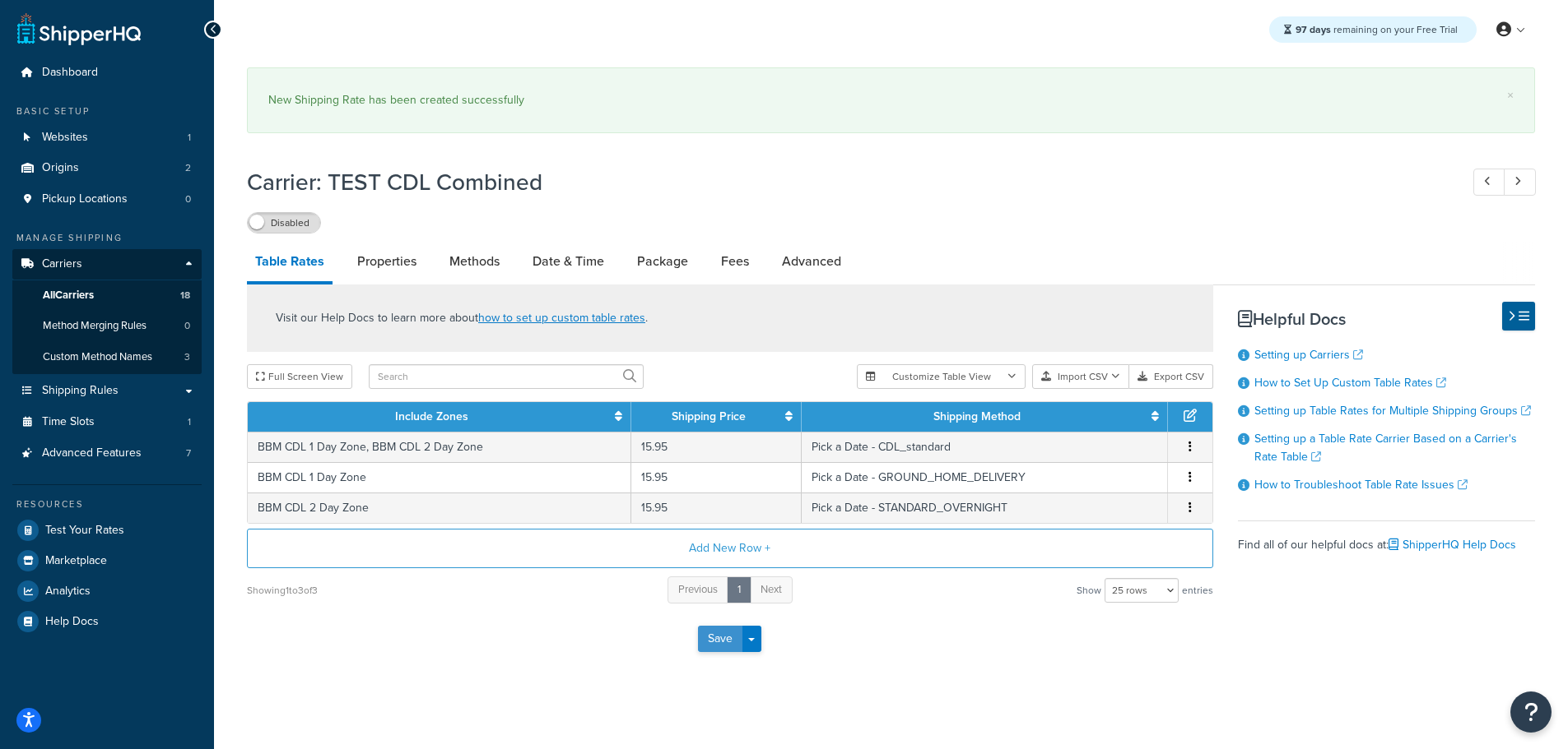
click at [723, 643] on button "Save" at bounding box center [720, 638] width 44 height 26
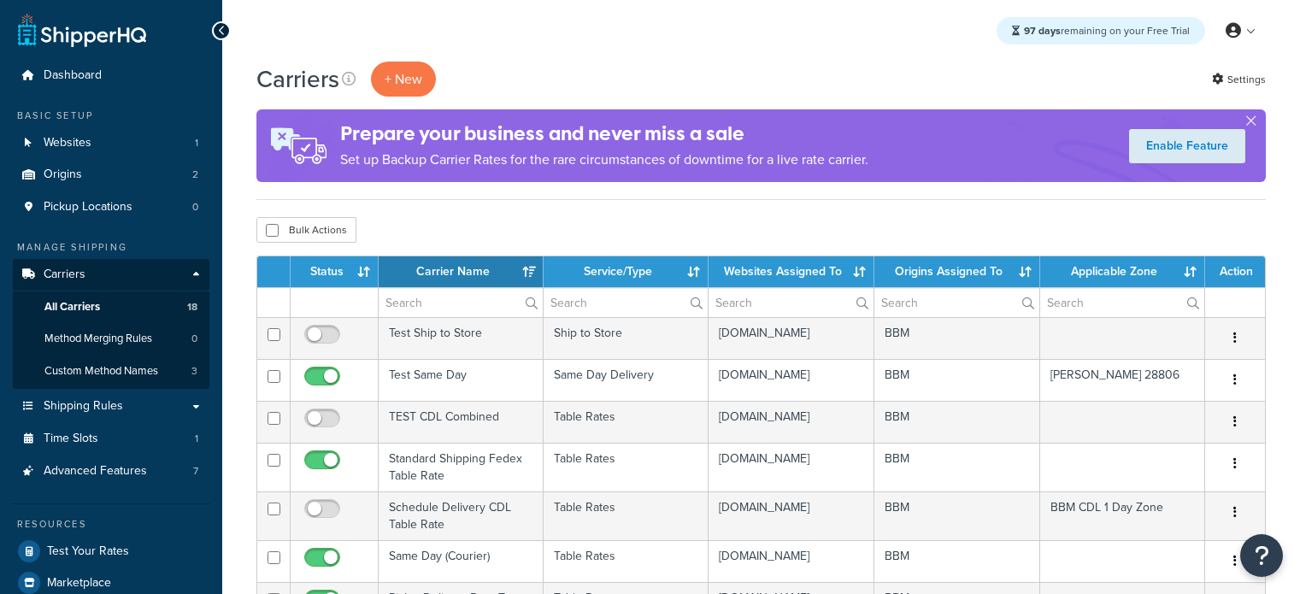
select select "15"
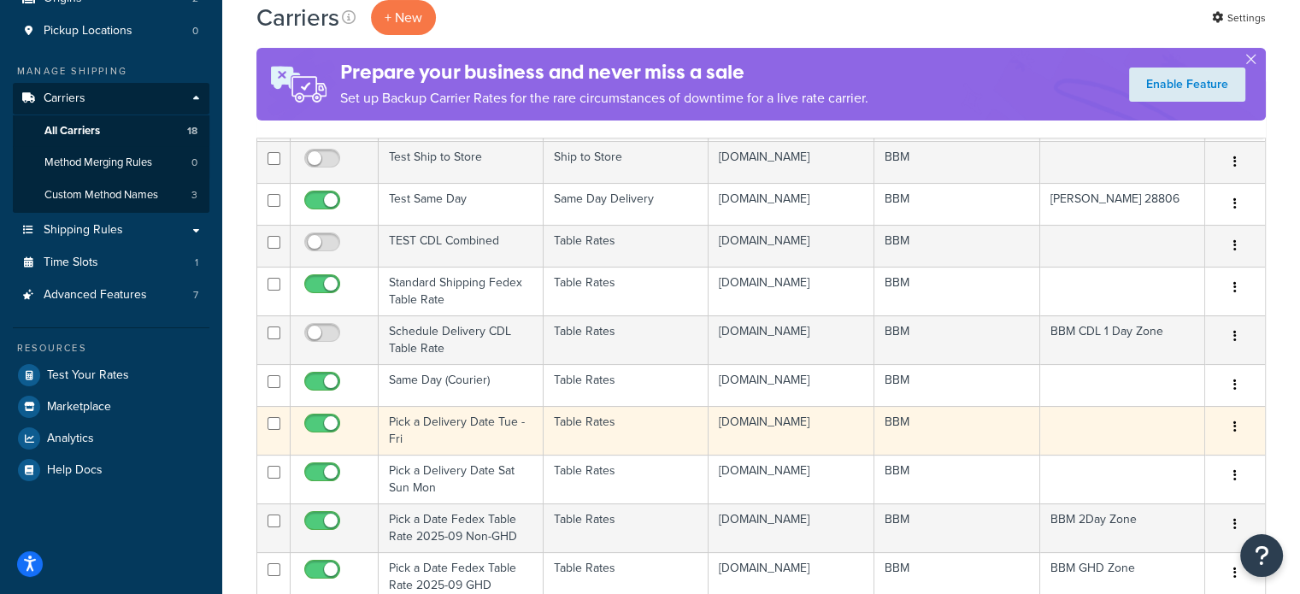
scroll to position [256, 0]
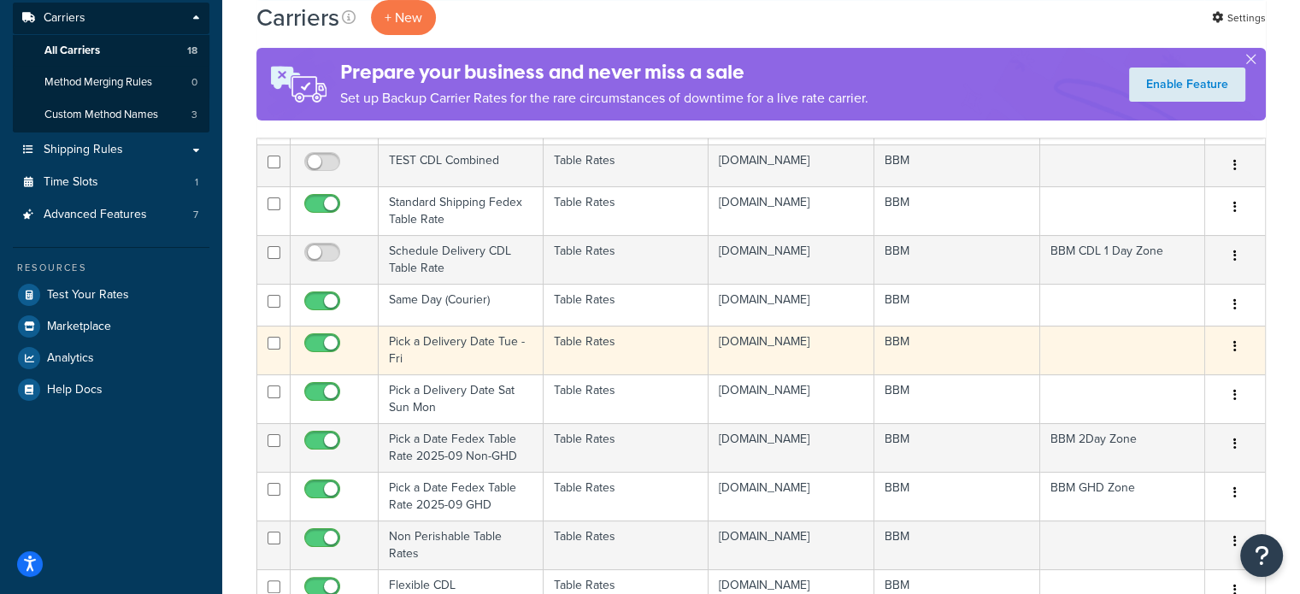
click at [399, 367] on td "Pick a Delivery Date Tue - Fri" at bounding box center [461, 350] width 165 height 49
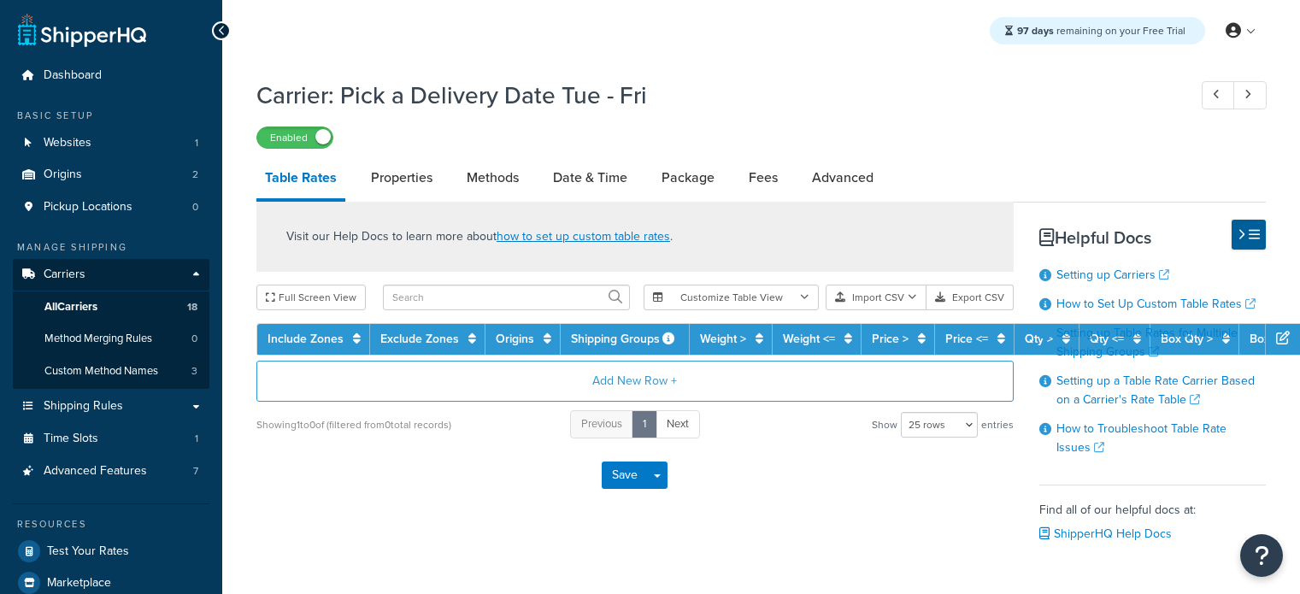
select select "25"
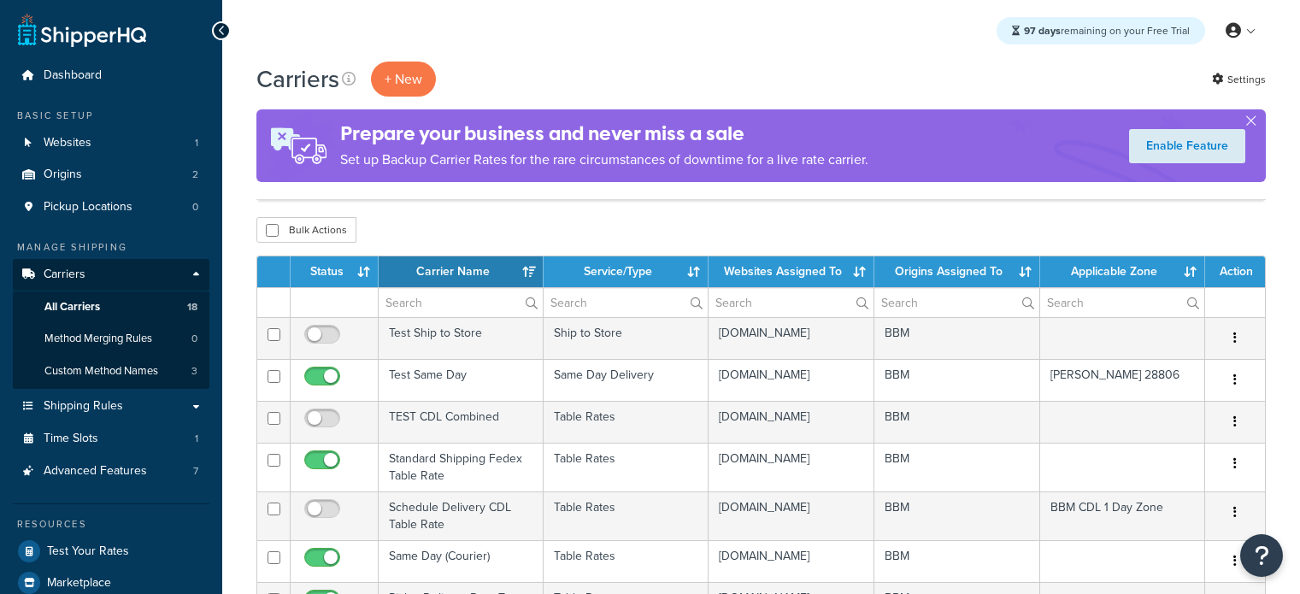
select select "15"
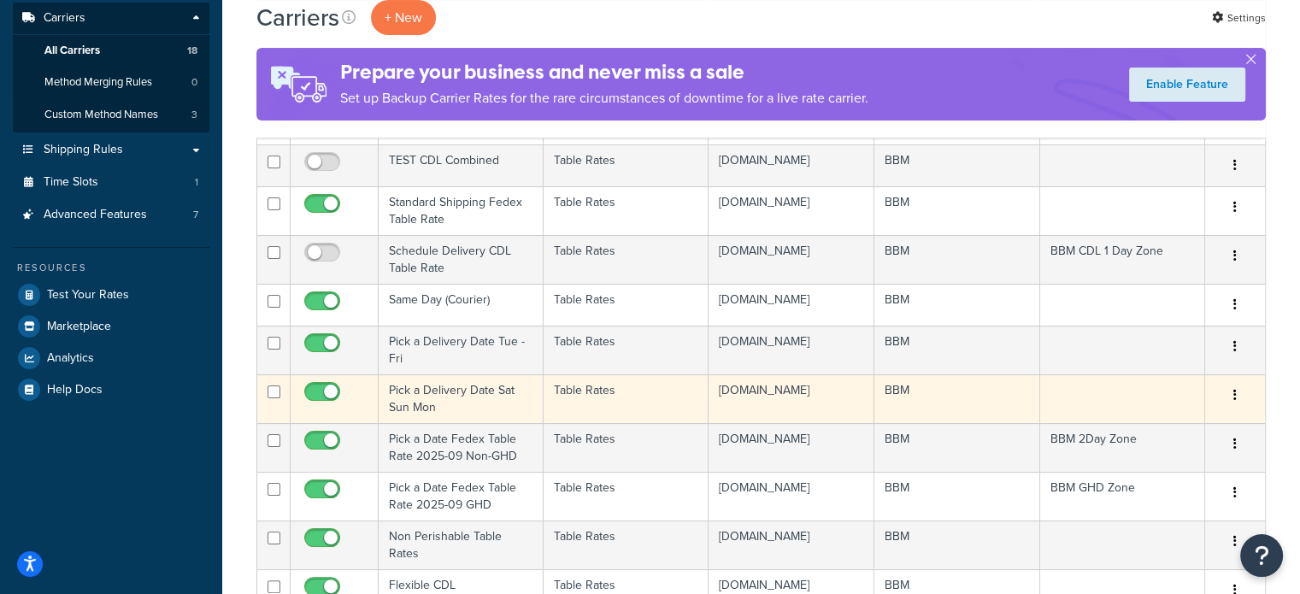
click at [419, 415] on td "Pick a Delivery Date Sat Sun Mon" at bounding box center [461, 398] width 165 height 49
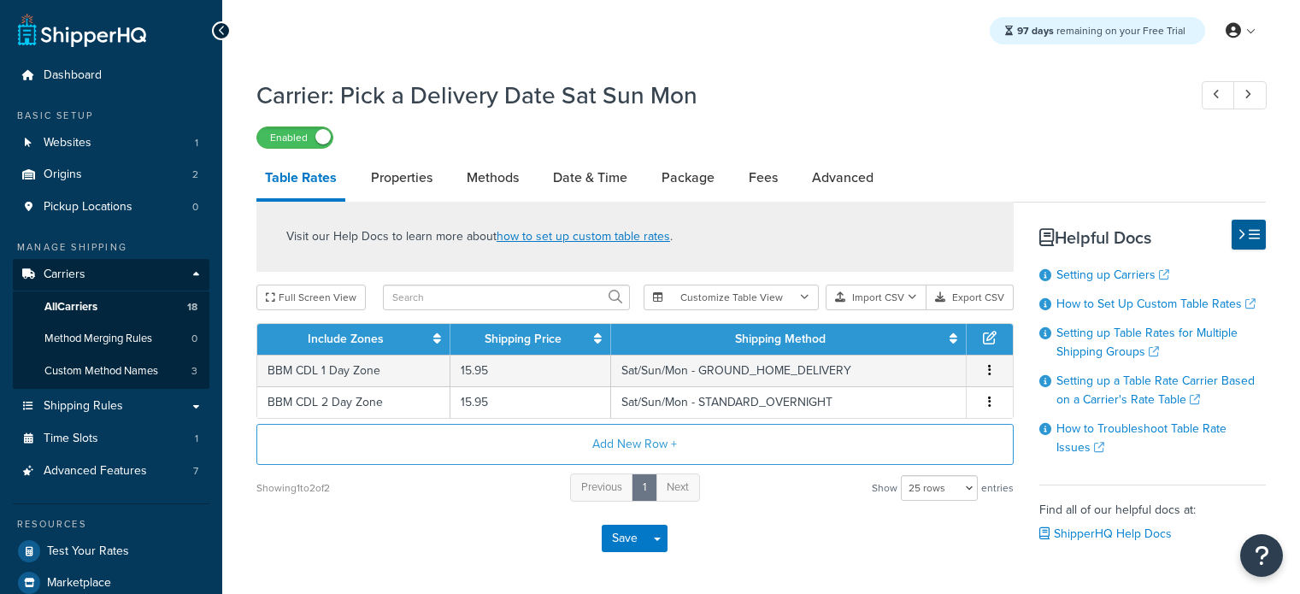
select select "25"
click at [563, 179] on link "Date & Time" at bounding box center [589, 177] width 91 height 41
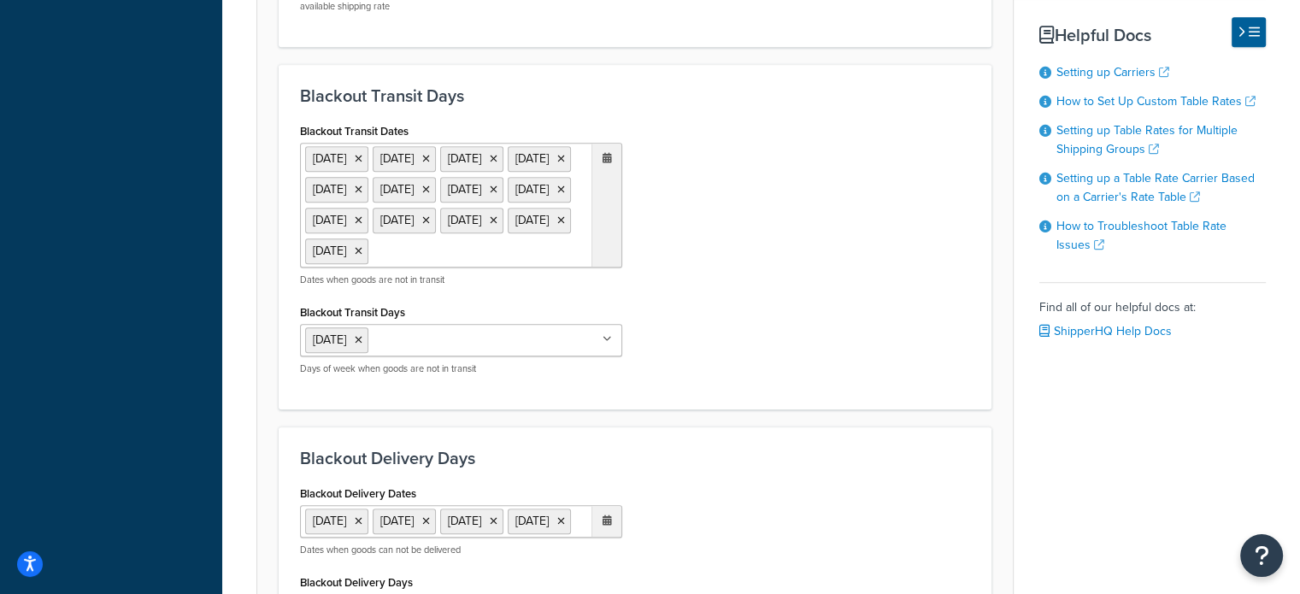
scroll to position [1282, 0]
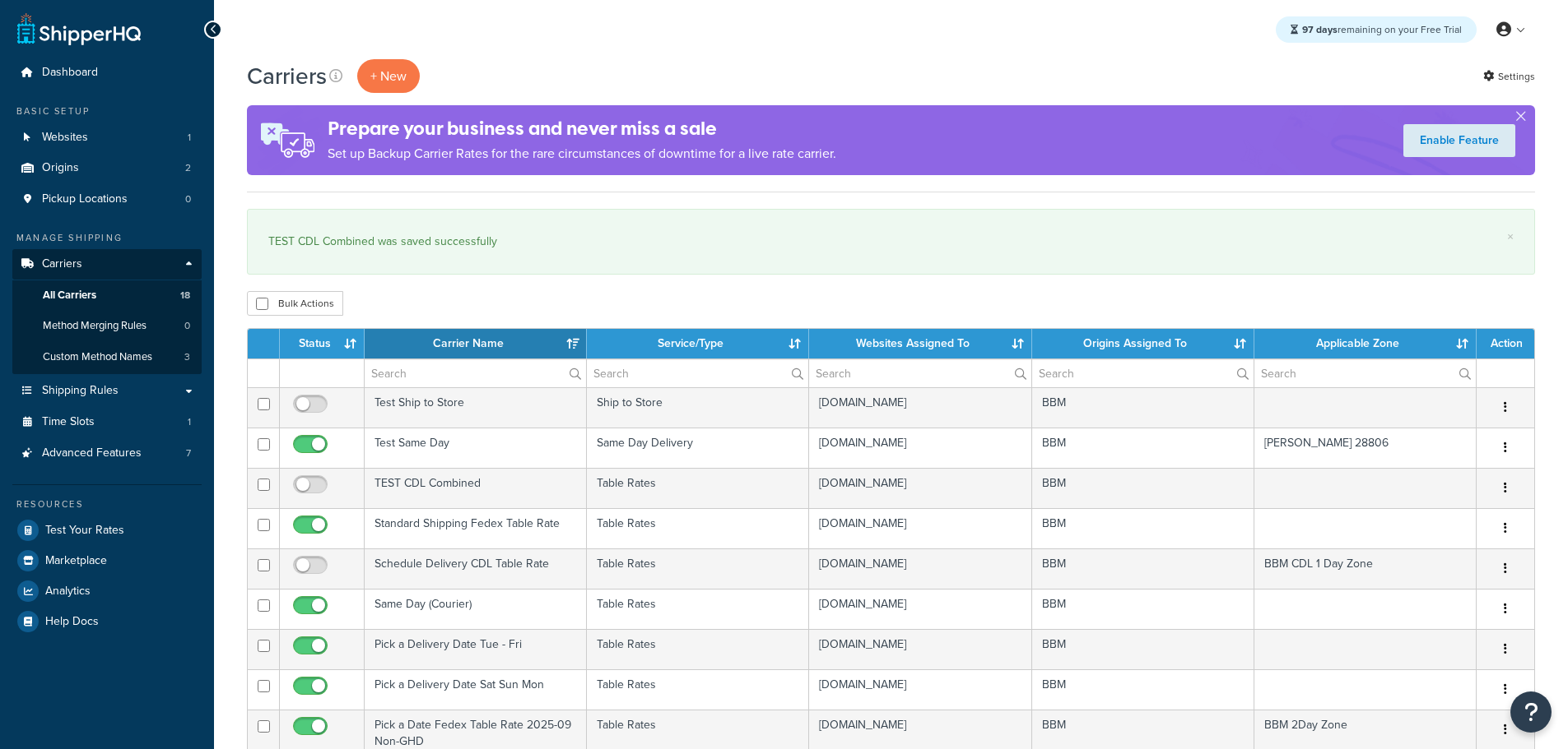
select select "15"
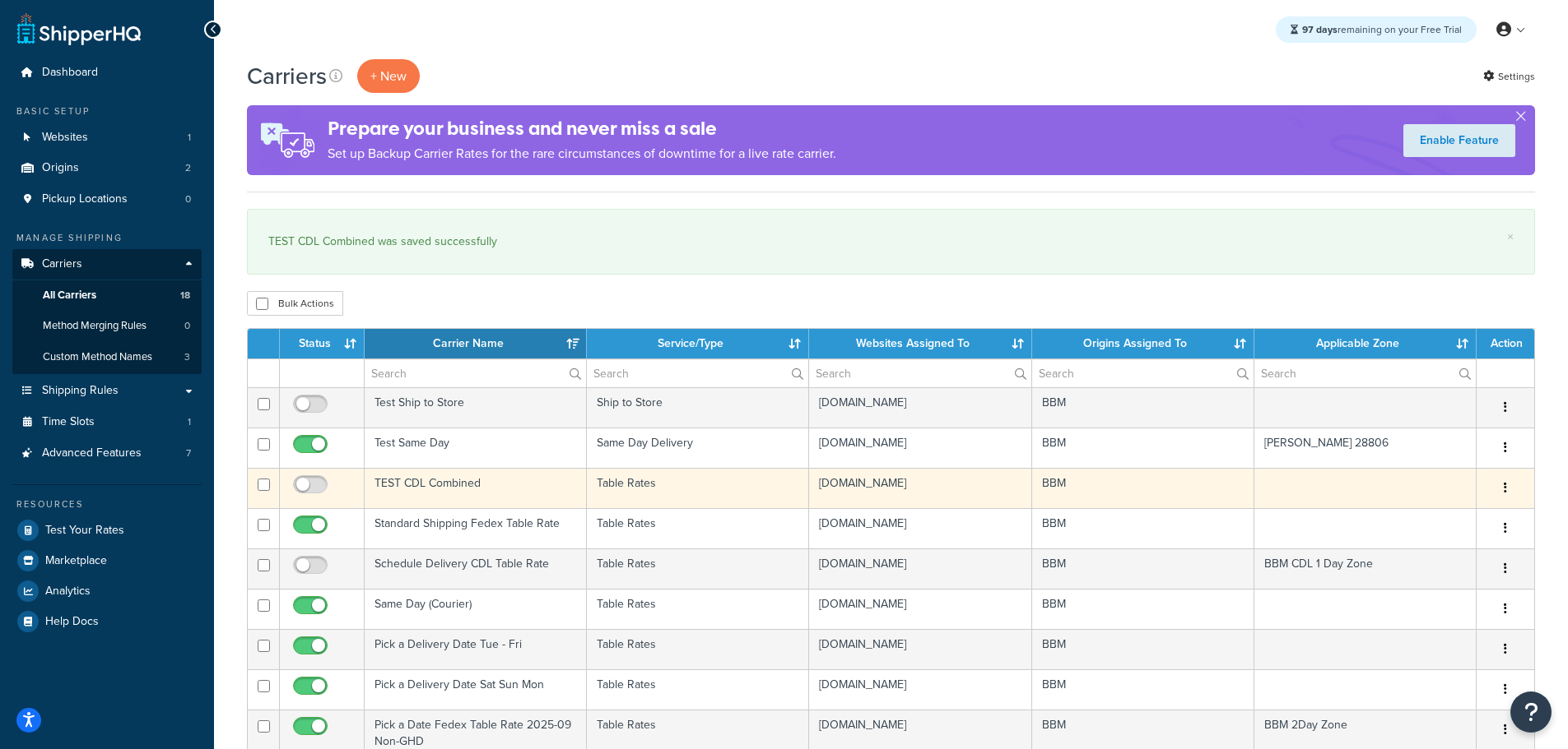
click at [423, 485] on td "TEST CDL Combined" at bounding box center [476, 488] width 222 height 40
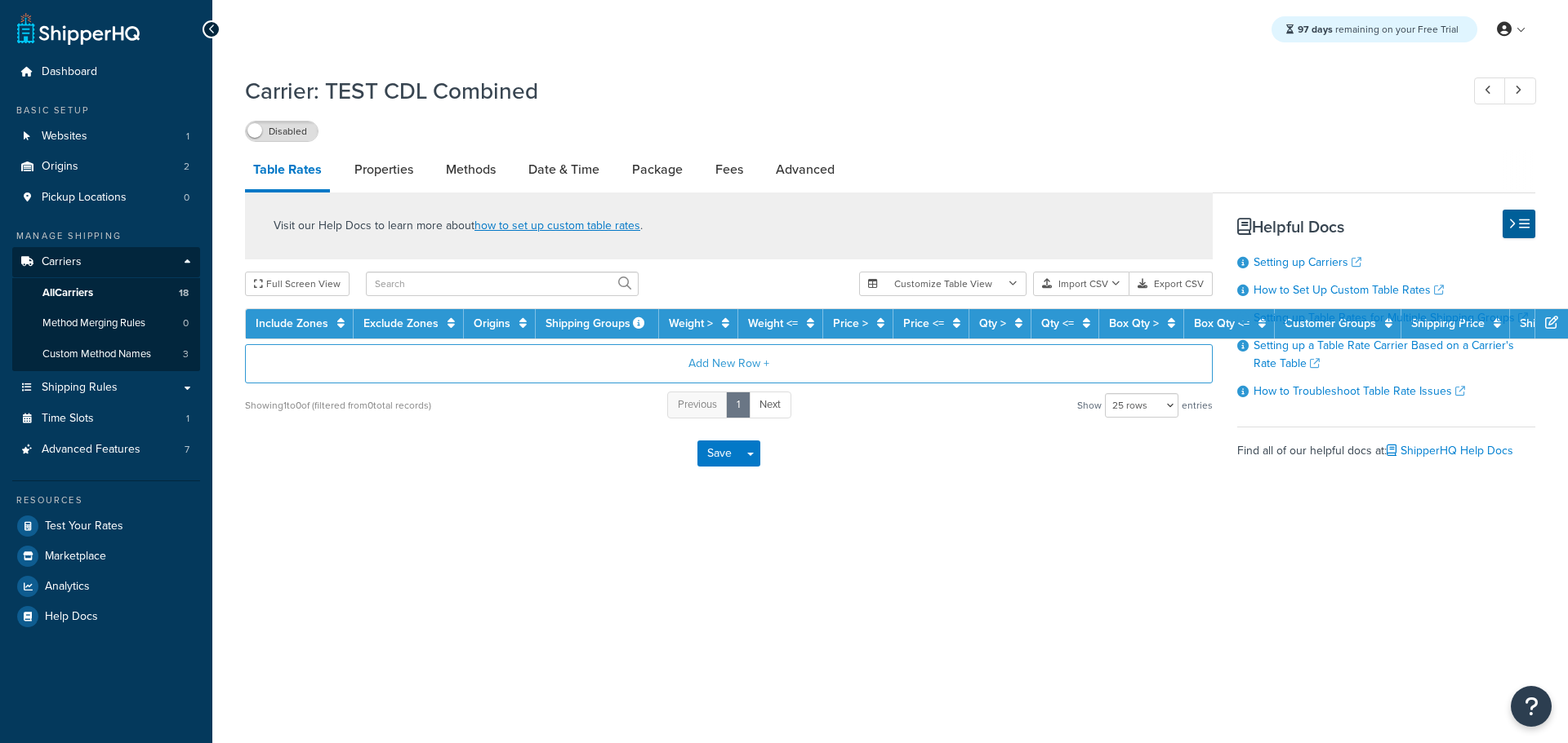
select select "25"
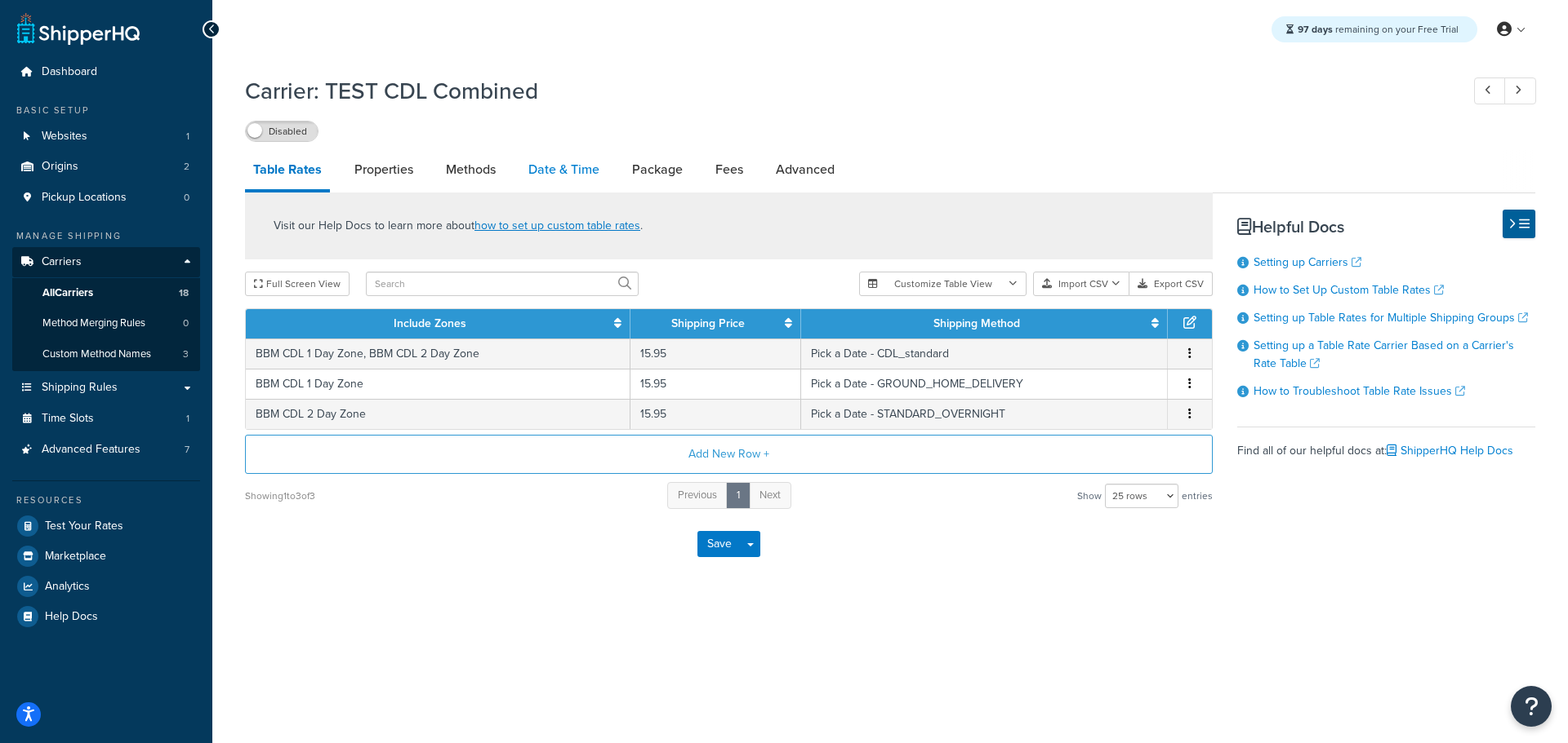
click at [546, 166] on link "Date & Time" at bounding box center [563, 169] width 87 height 39
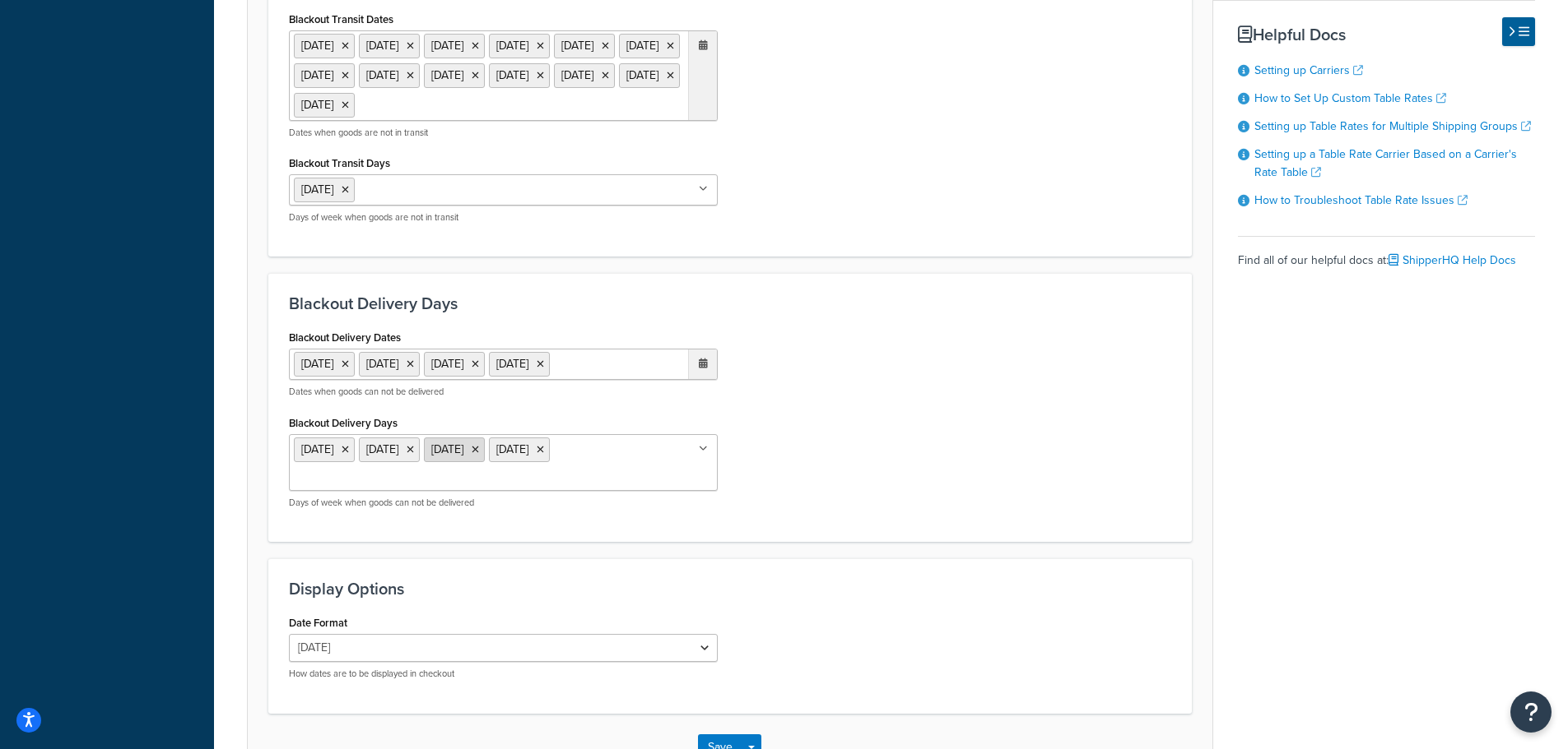
scroll to position [1151, 0]
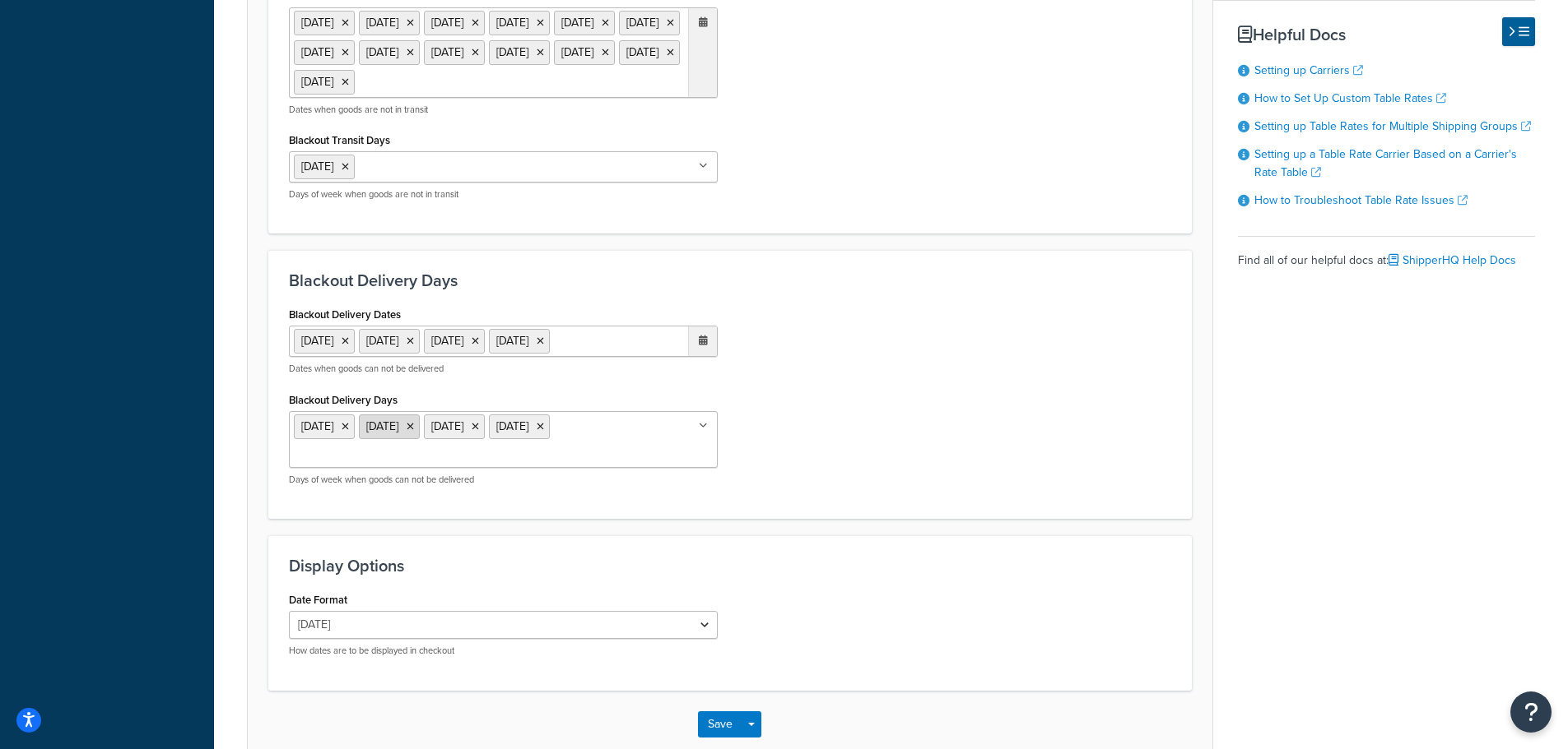
click at [349, 432] on icon at bounding box center [346, 426] width 8 height 10
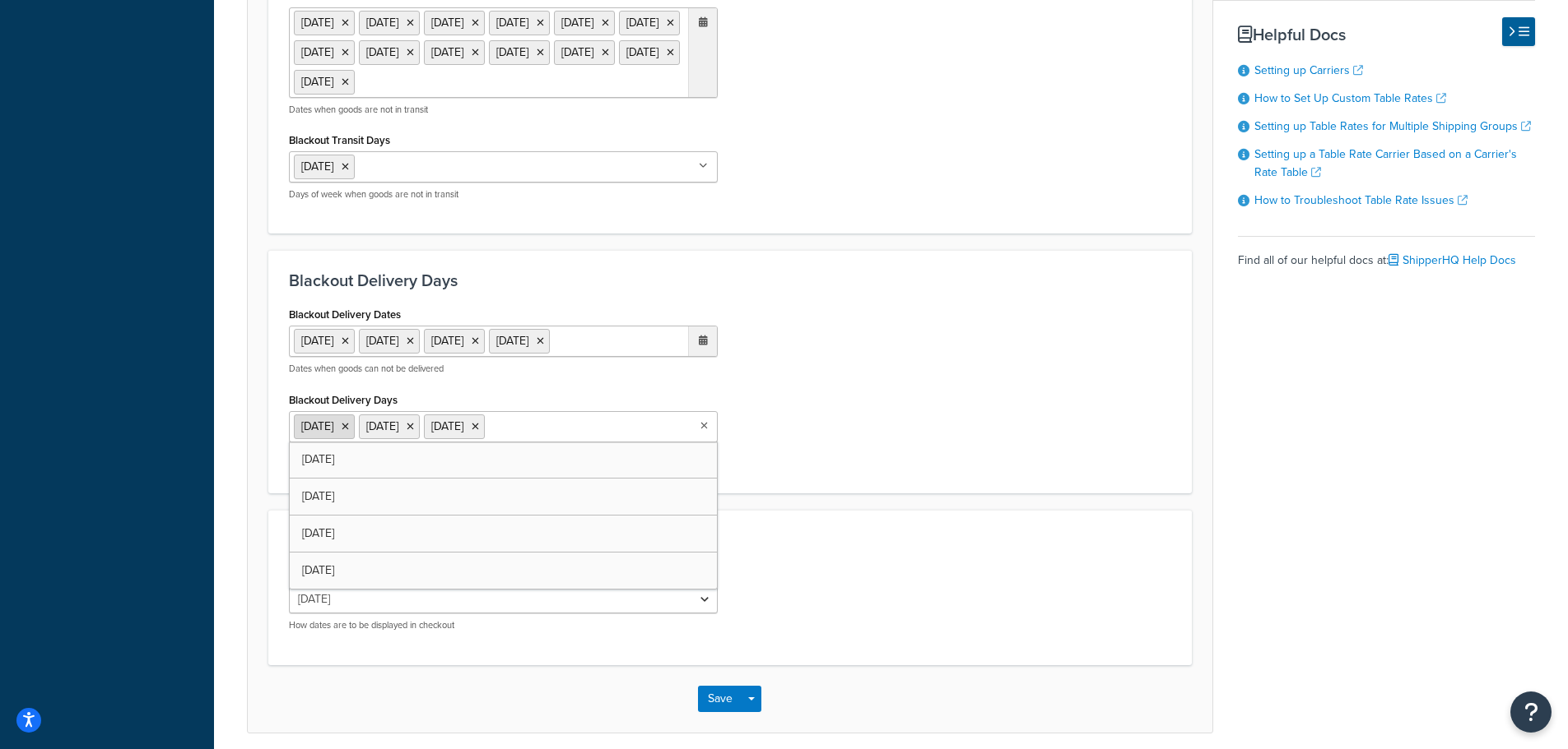
click at [349, 432] on icon at bounding box center [346, 426] width 8 height 10
click at [344, 432] on icon at bounding box center [346, 426] width 8 height 10
click at [842, 472] on div "Blackout Delivery Dates 1 Sep 2025 27 Nov 2025 25 Dec 2025 1 Jan 2026 ‹ January…" at bounding box center [730, 386] width 907 height 168
click at [719, 710] on button "Save" at bounding box center [720, 697] width 44 height 26
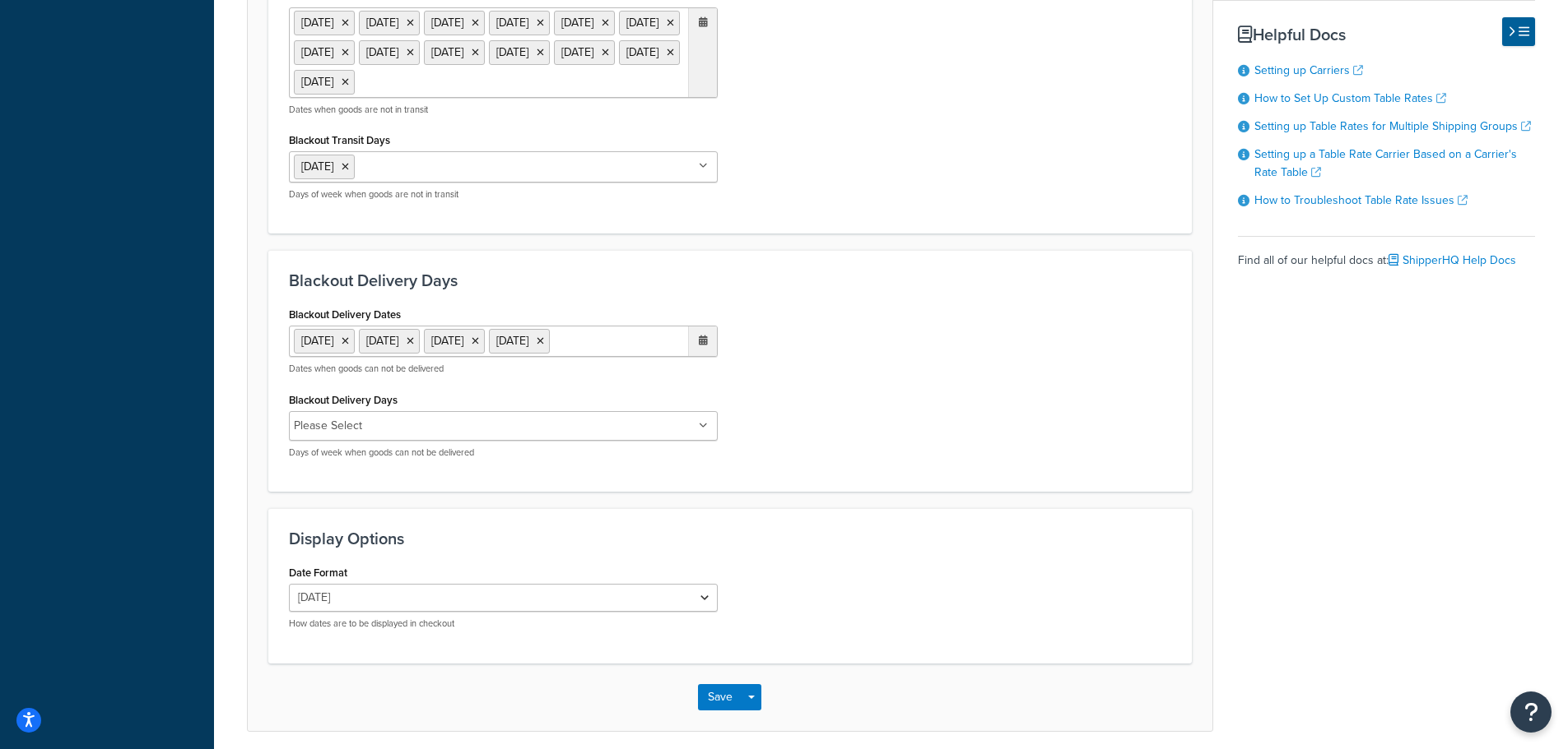
scroll to position [0, 0]
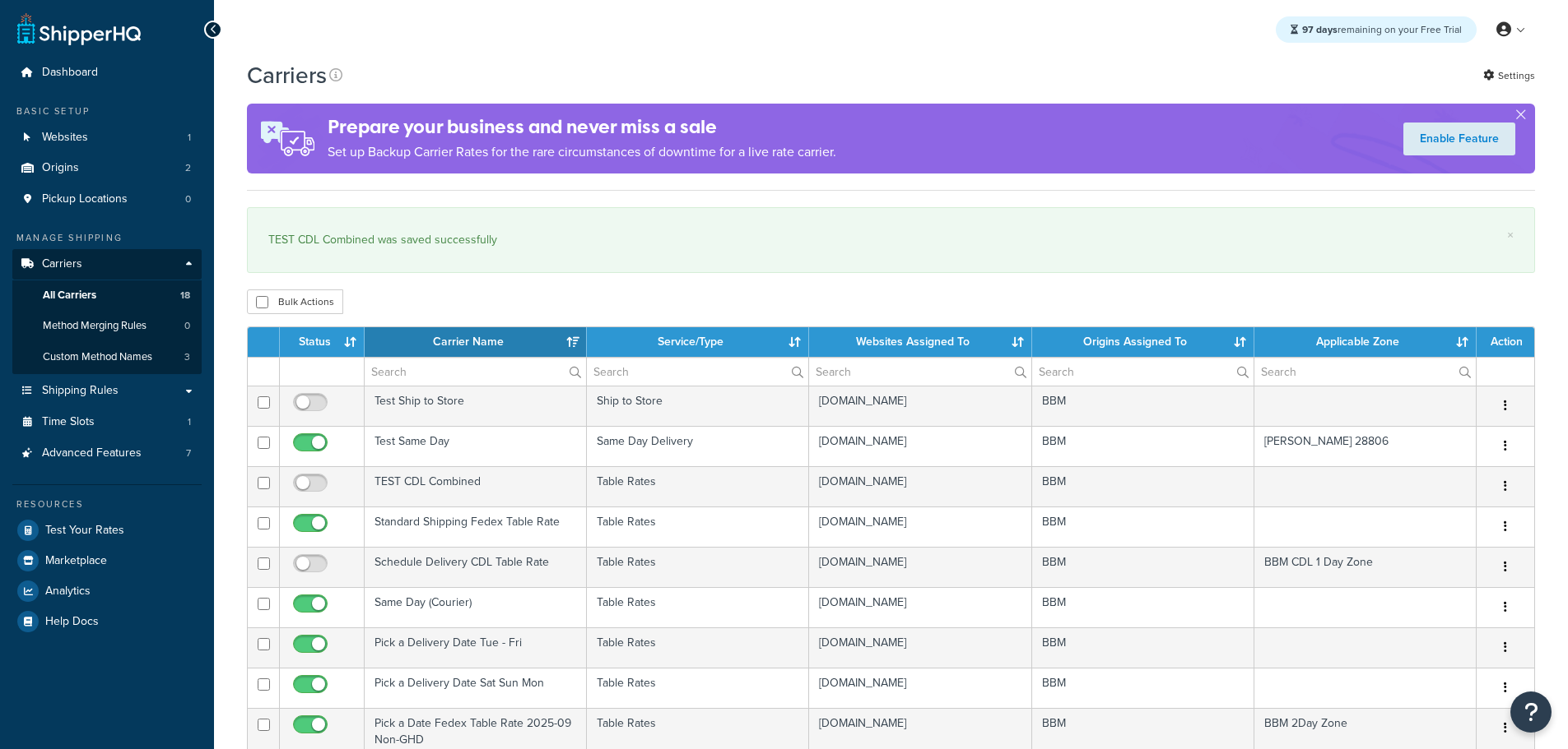
select select "15"
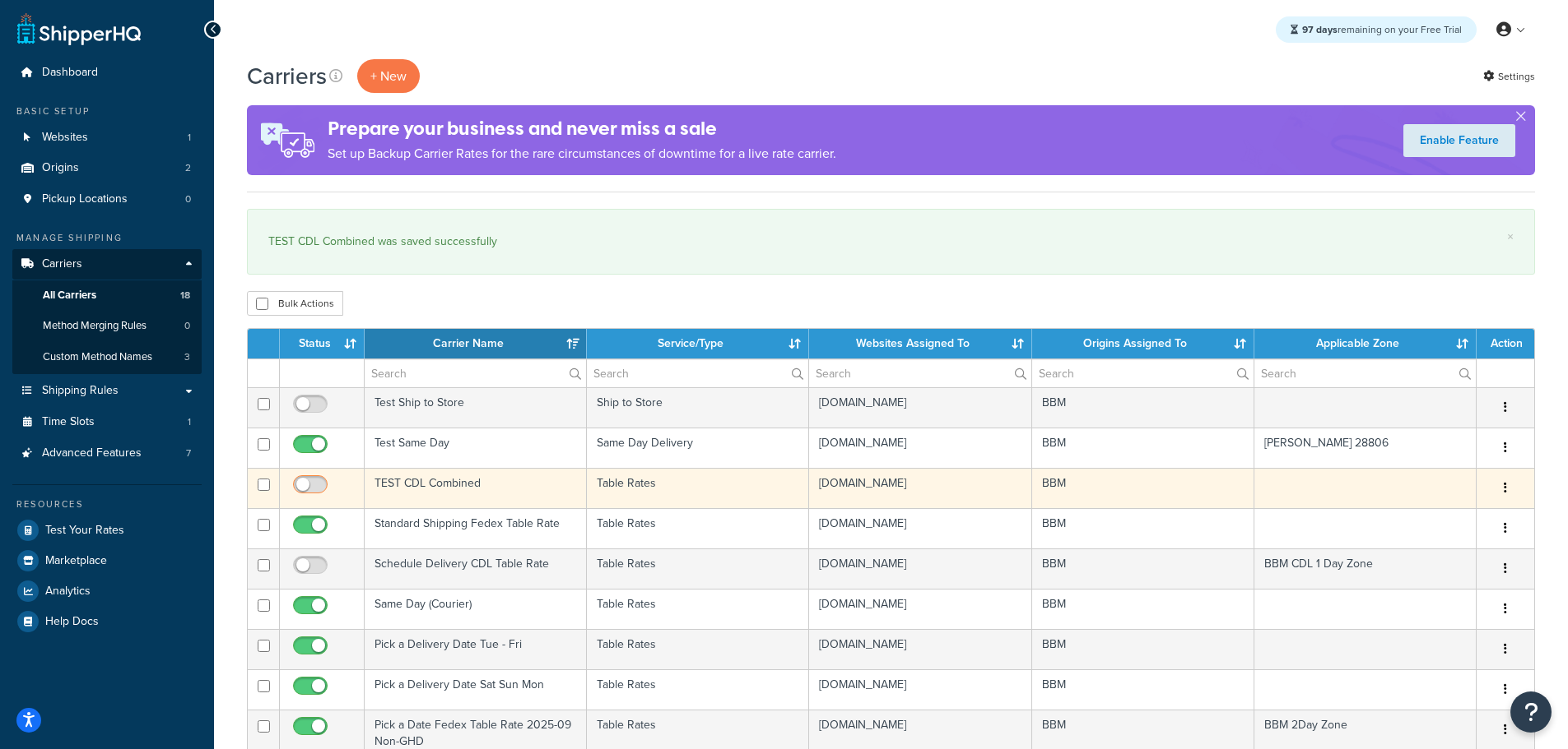
click at [308, 477] on span at bounding box center [310, 485] width 35 height 20
click at [308, 478] on input "checkbox" at bounding box center [312, 488] width 45 height 20
checkbox input "true"
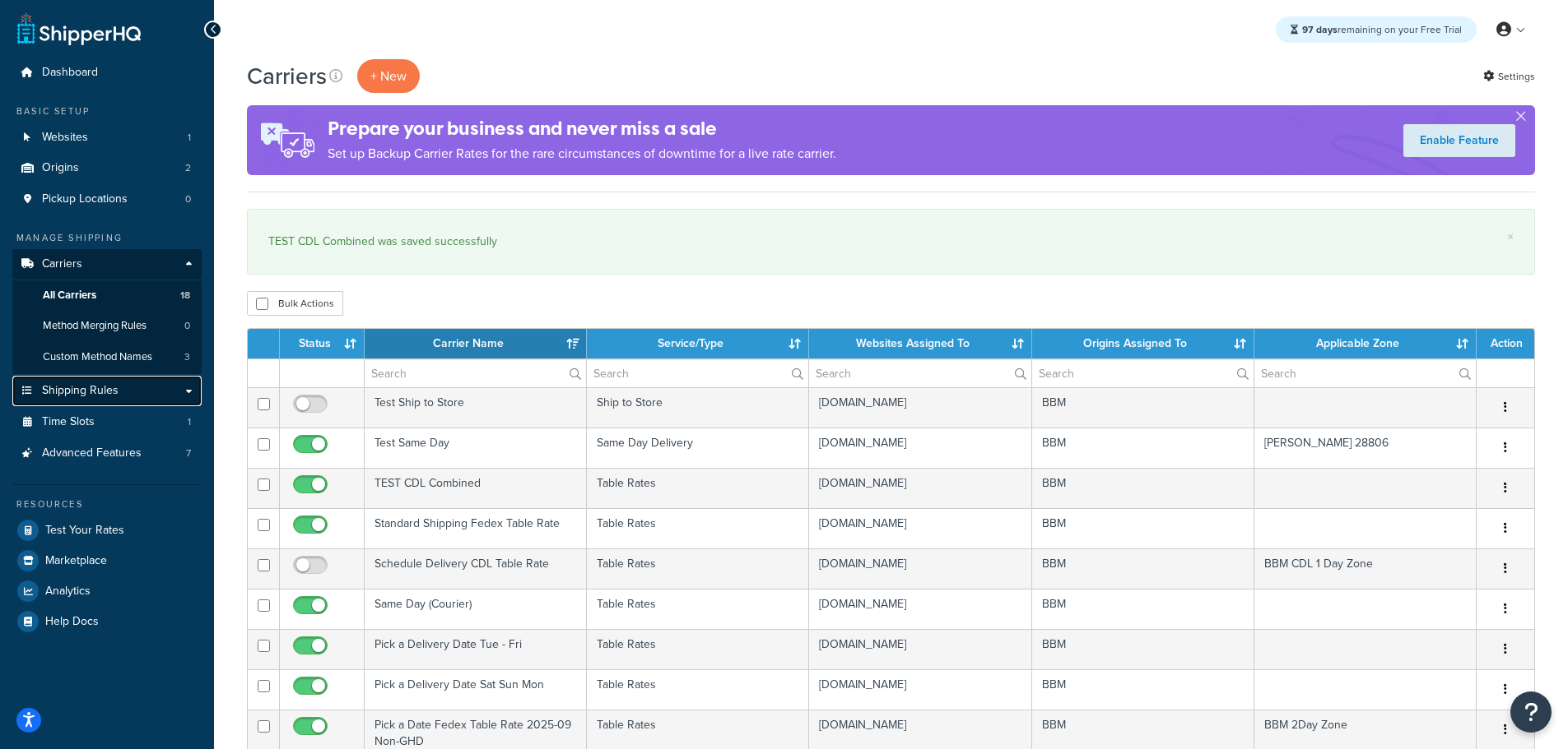
click at [105, 398] on span "Shipping Rules" at bounding box center [80, 391] width 76 height 14
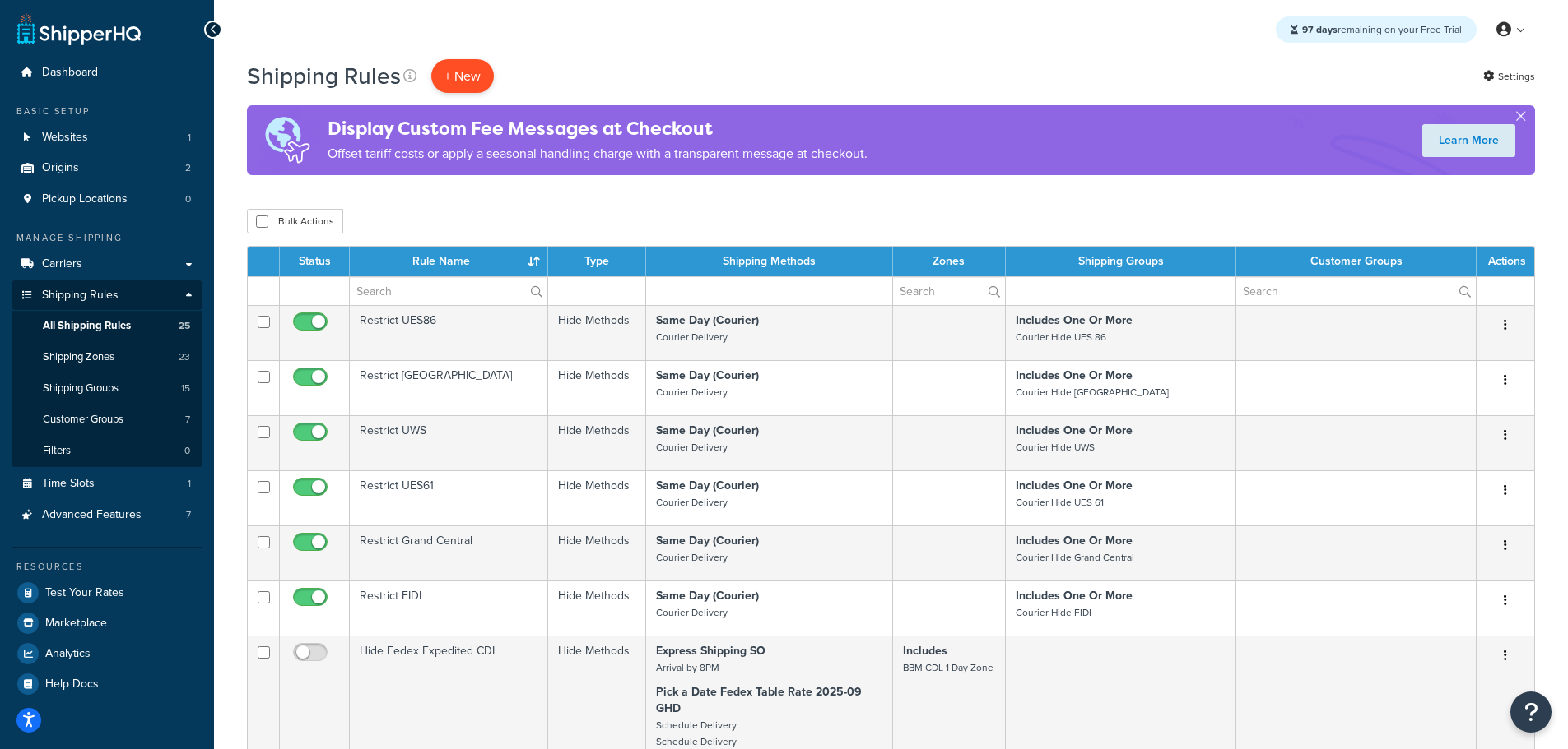
click at [450, 79] on p "+ New" at bounding box center [462, 76] width 63 height 34
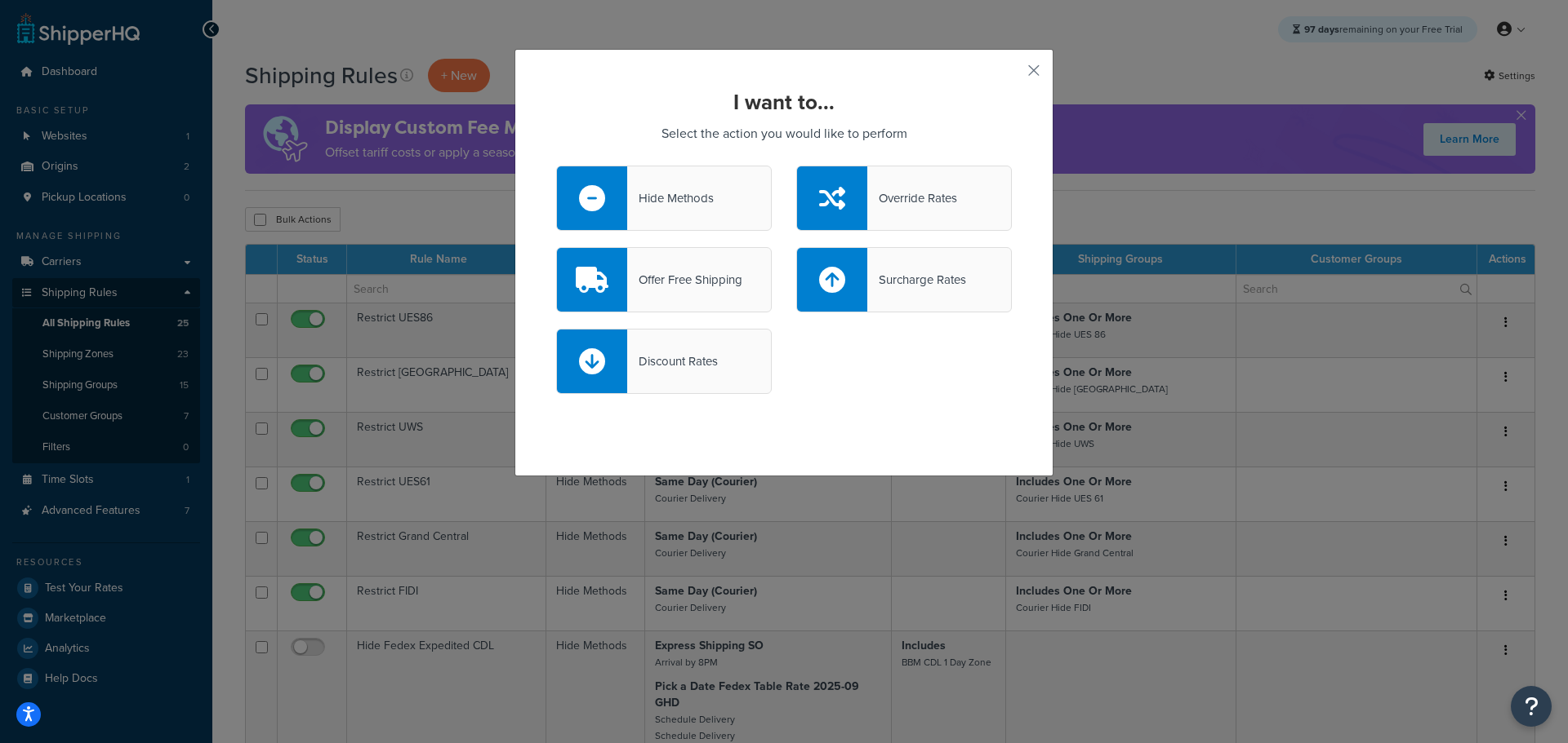
click at [645, 185] on div "Hide Methods" at bounding box center [664, 198] width 216 height 65
click at [0, 0] on input "Hide Methods" at bounding box center [0, 0] width 0 height 0
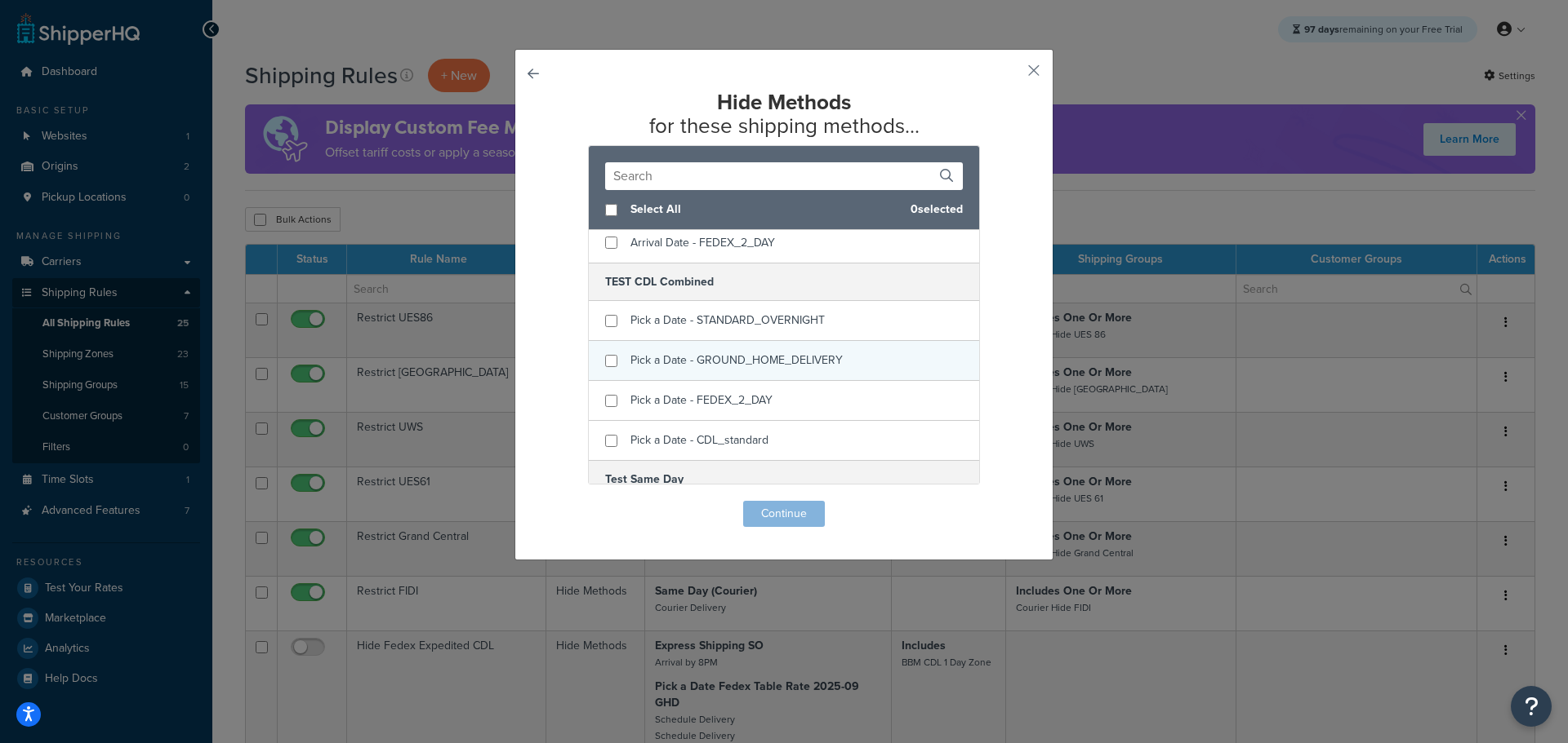
scroll to position [2285, 0]
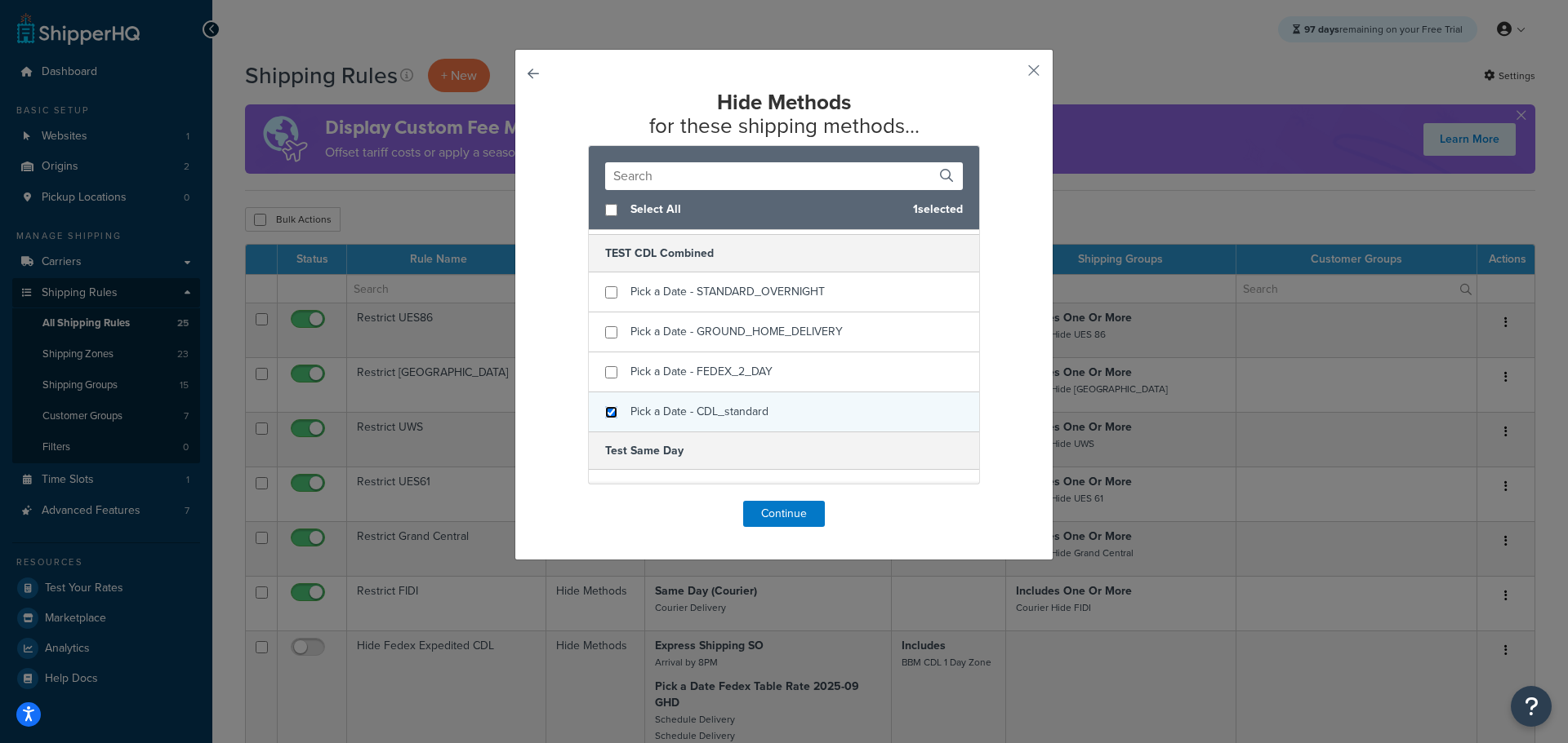
click at [607, 413] on input "checkbox" at bounding box center [611, 413] width 12 height 12
checkbox input "true"
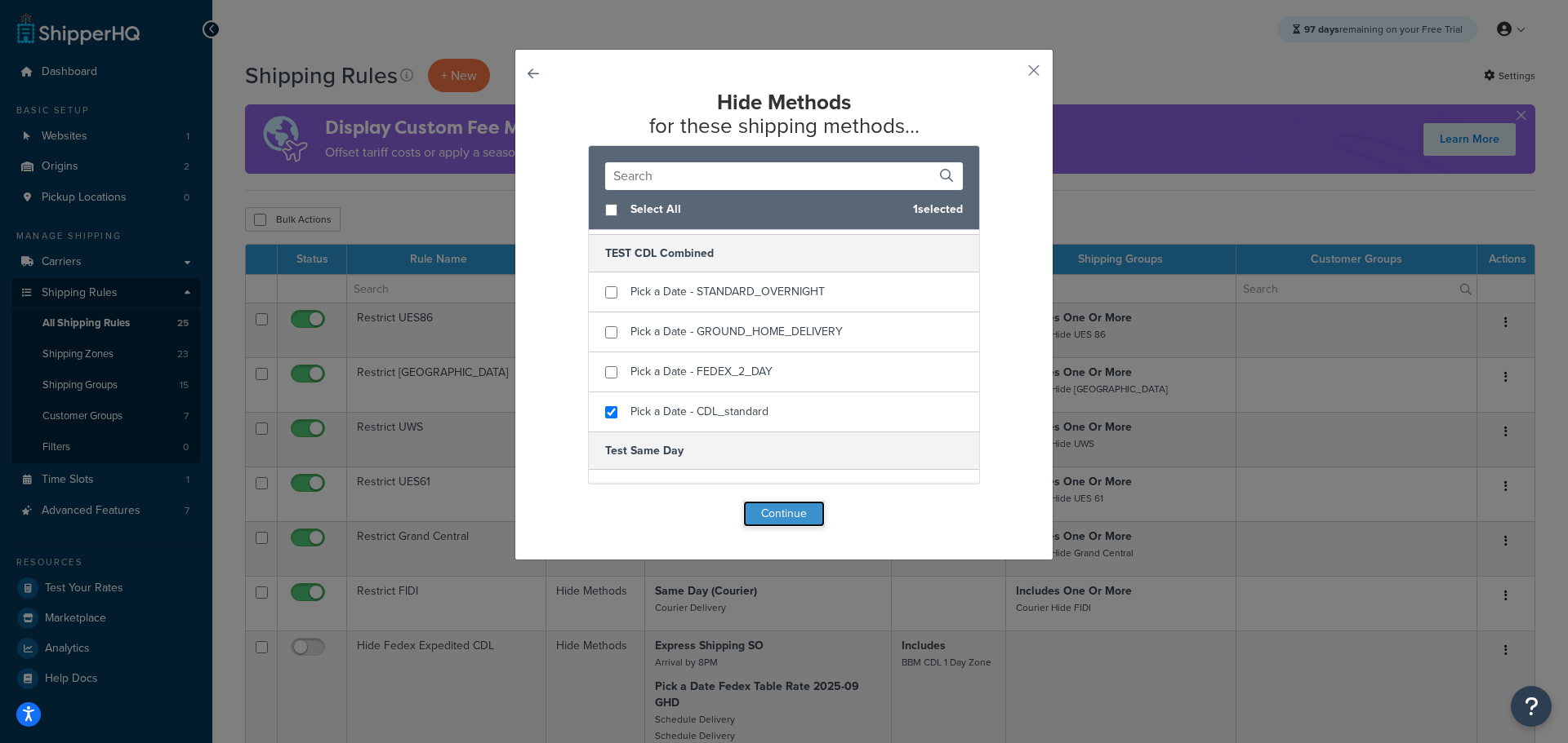
click at [782, 515] on button "Continue" at bounding box center [784, 514] width 81 height 26
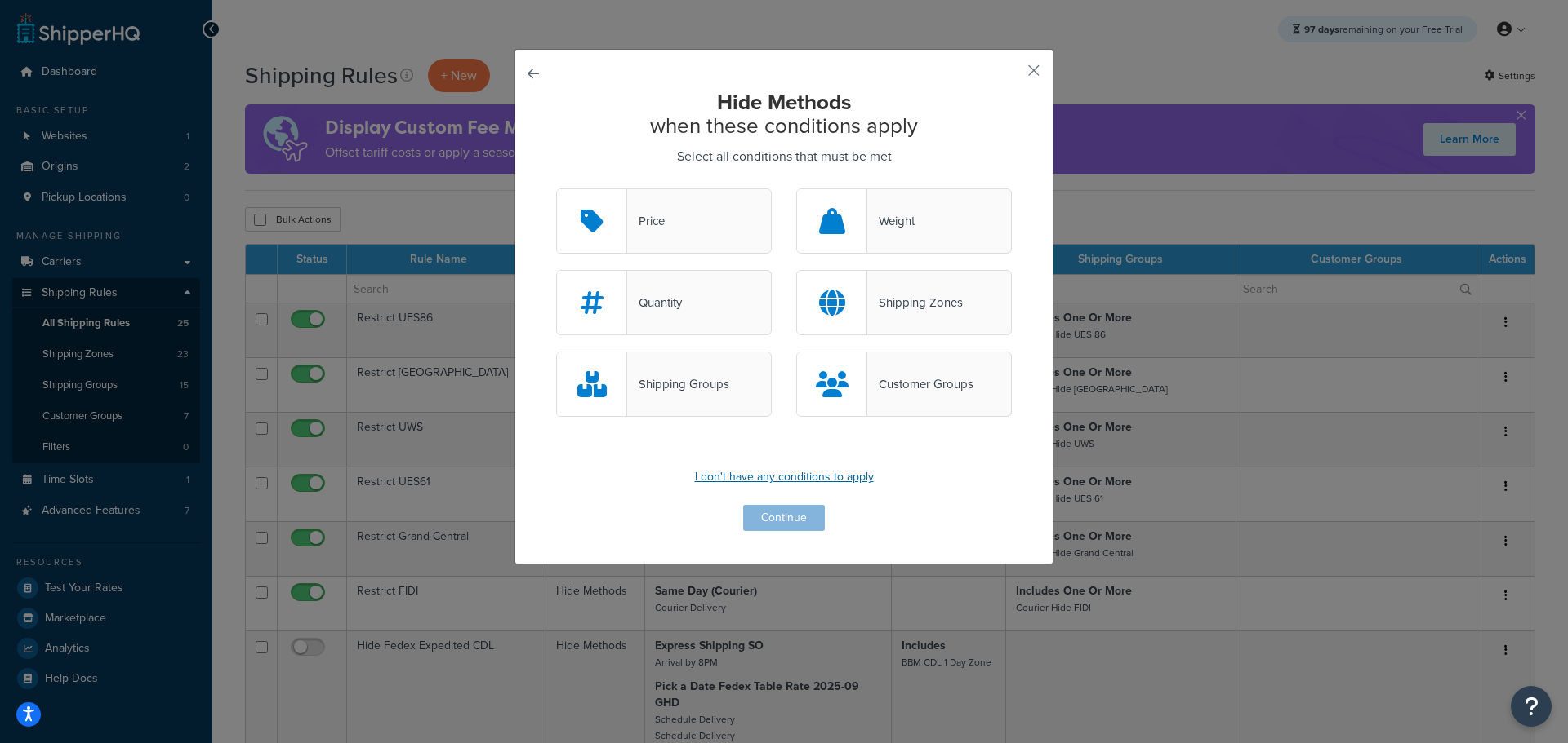
click at [783, 485] on p "I don't have any conditions to apply" at bounding box center [784, 478] width 456 height 23
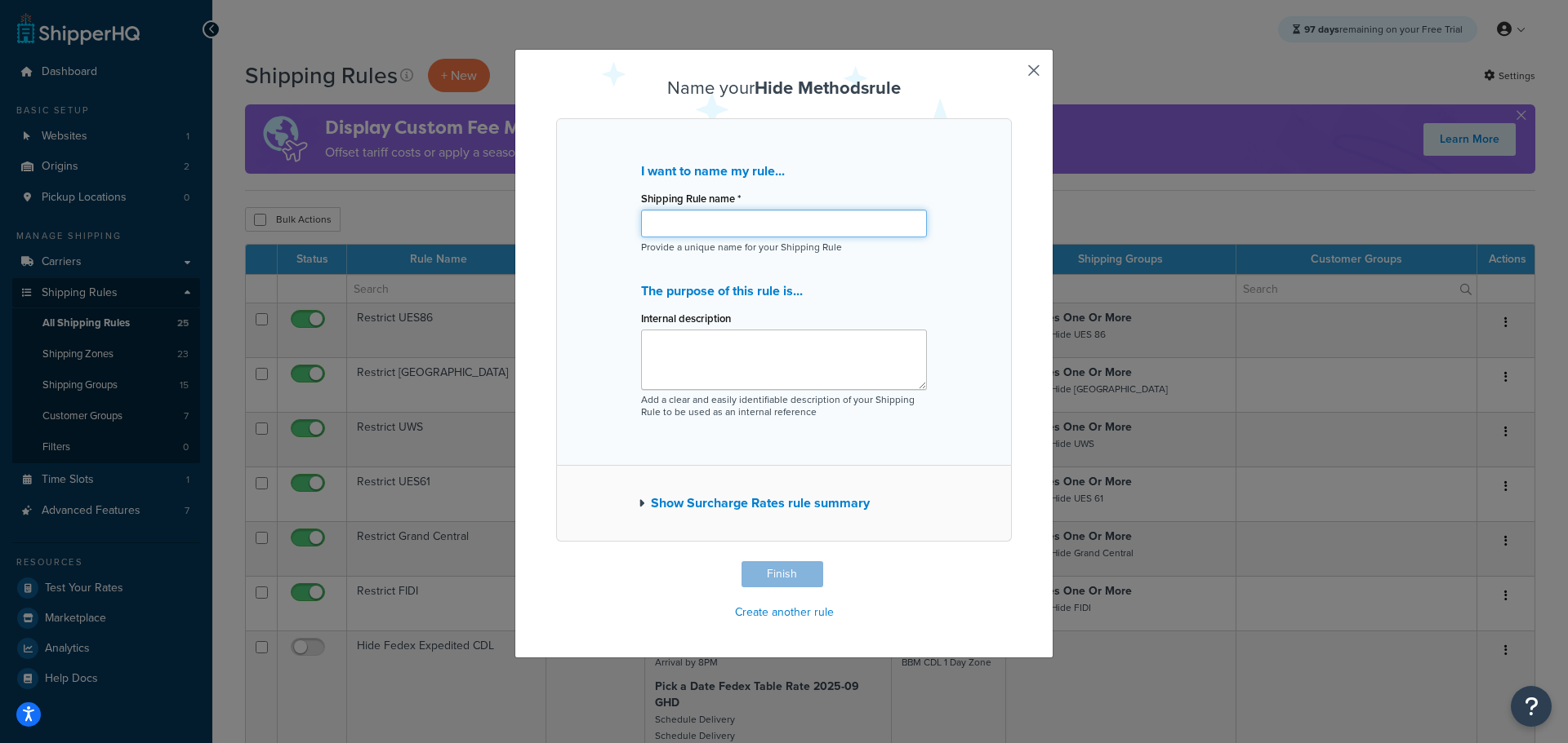
click at [665, 219] on input "Shipping Rule name *" at bounding box center [784, 223] width 286 height 28
type input "Test Hide CDL On Weekend"
click at [780, 566] on button "Finish" at bounding box center [782, 574] width 81 height 26
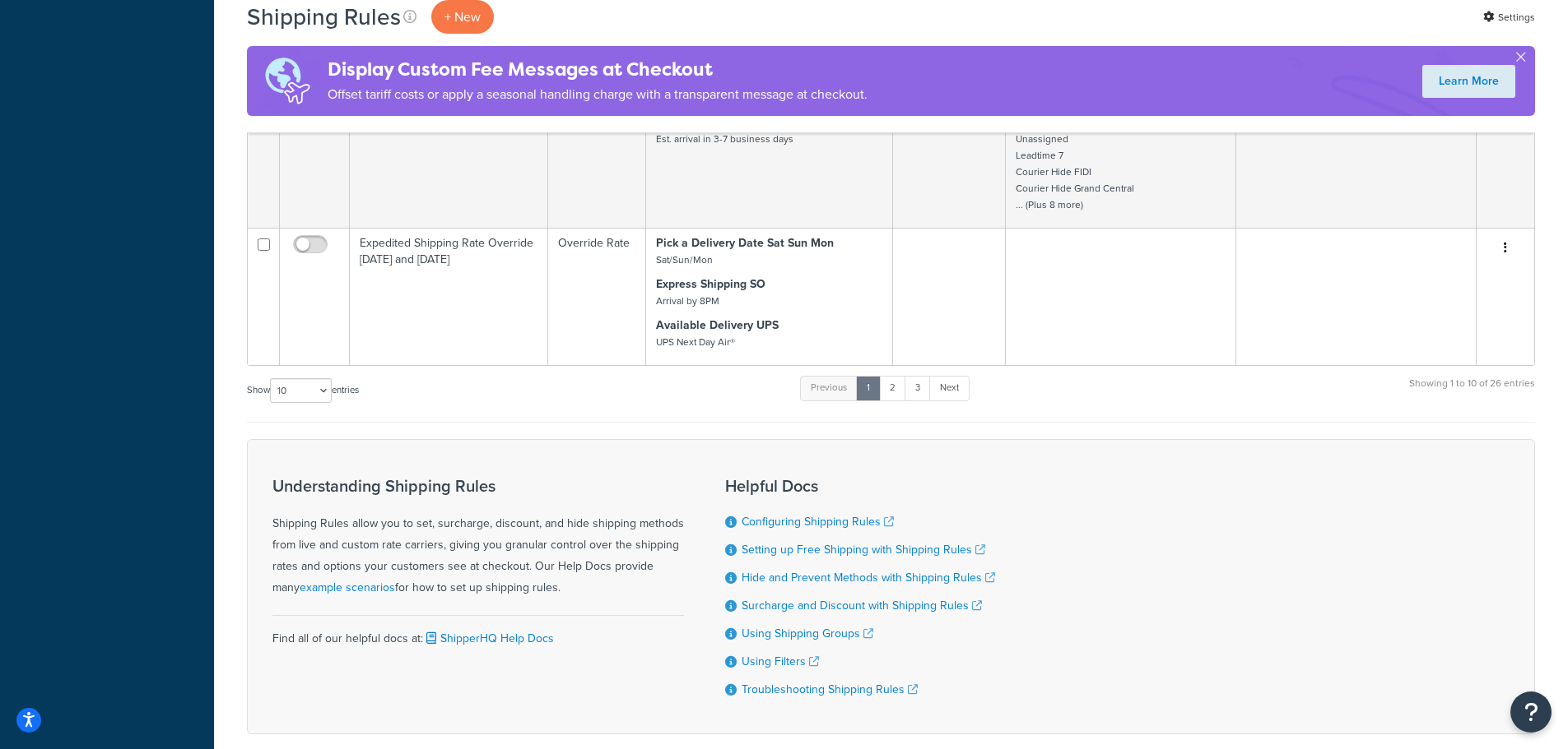
scroll to position [929, 0]
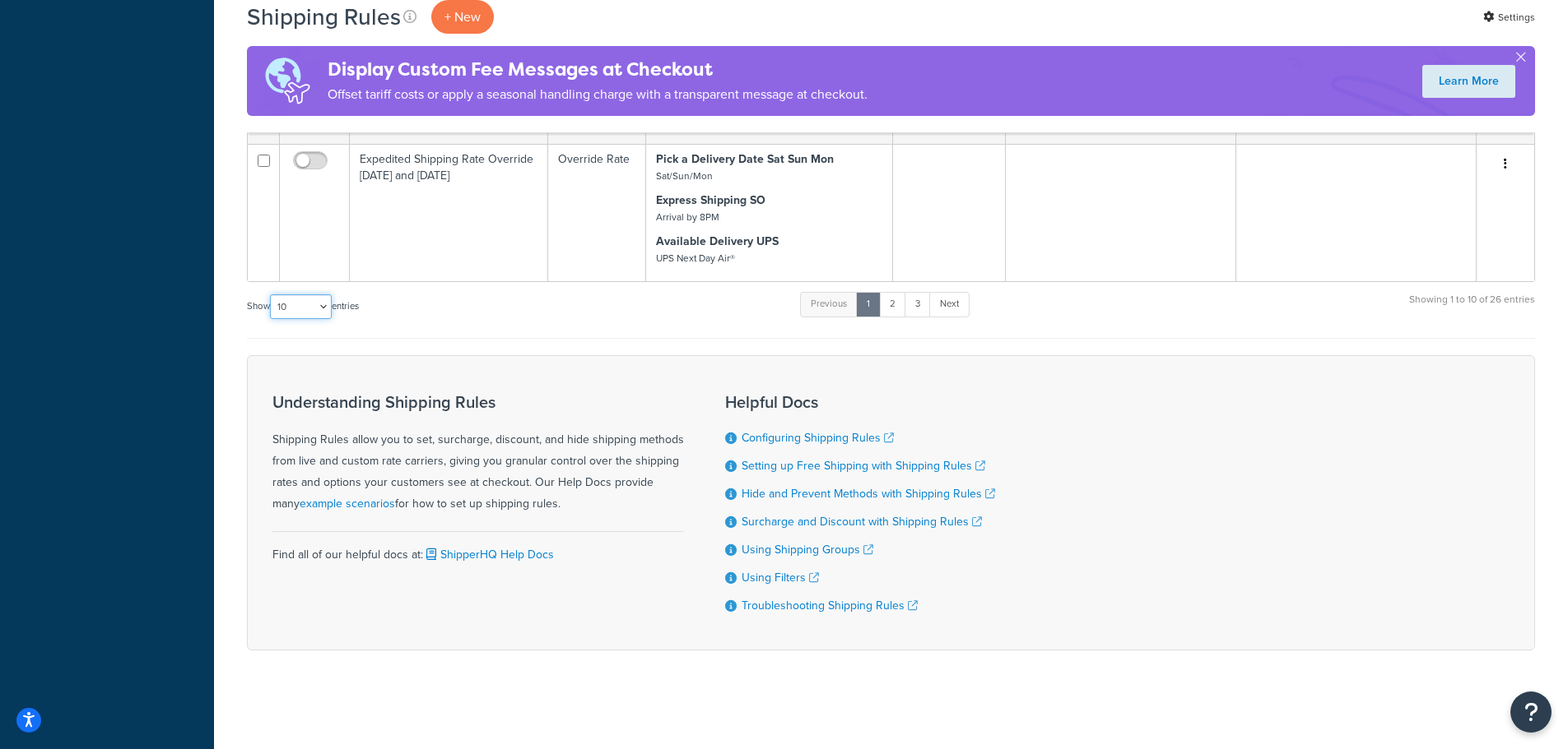
click at [321, 313] on select "10 15 25 50 100 1000" at bounding box center [301, 307] width 62 height 25
select select "25"
click at [272, 295] on select "10 15 25 50 100 1000" at bounding box center [301, 307] width 62 height 25
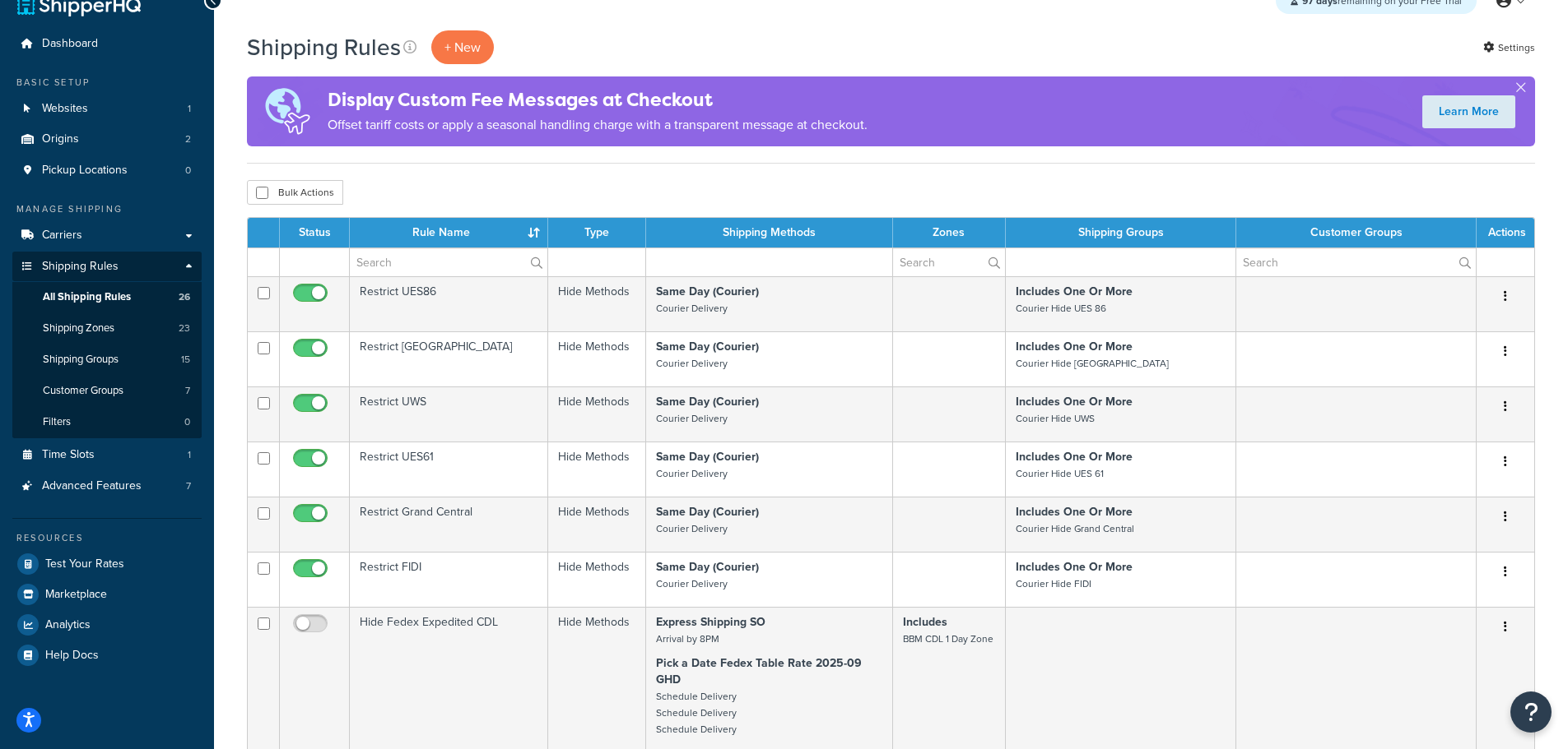
scroll to position [24, 0]
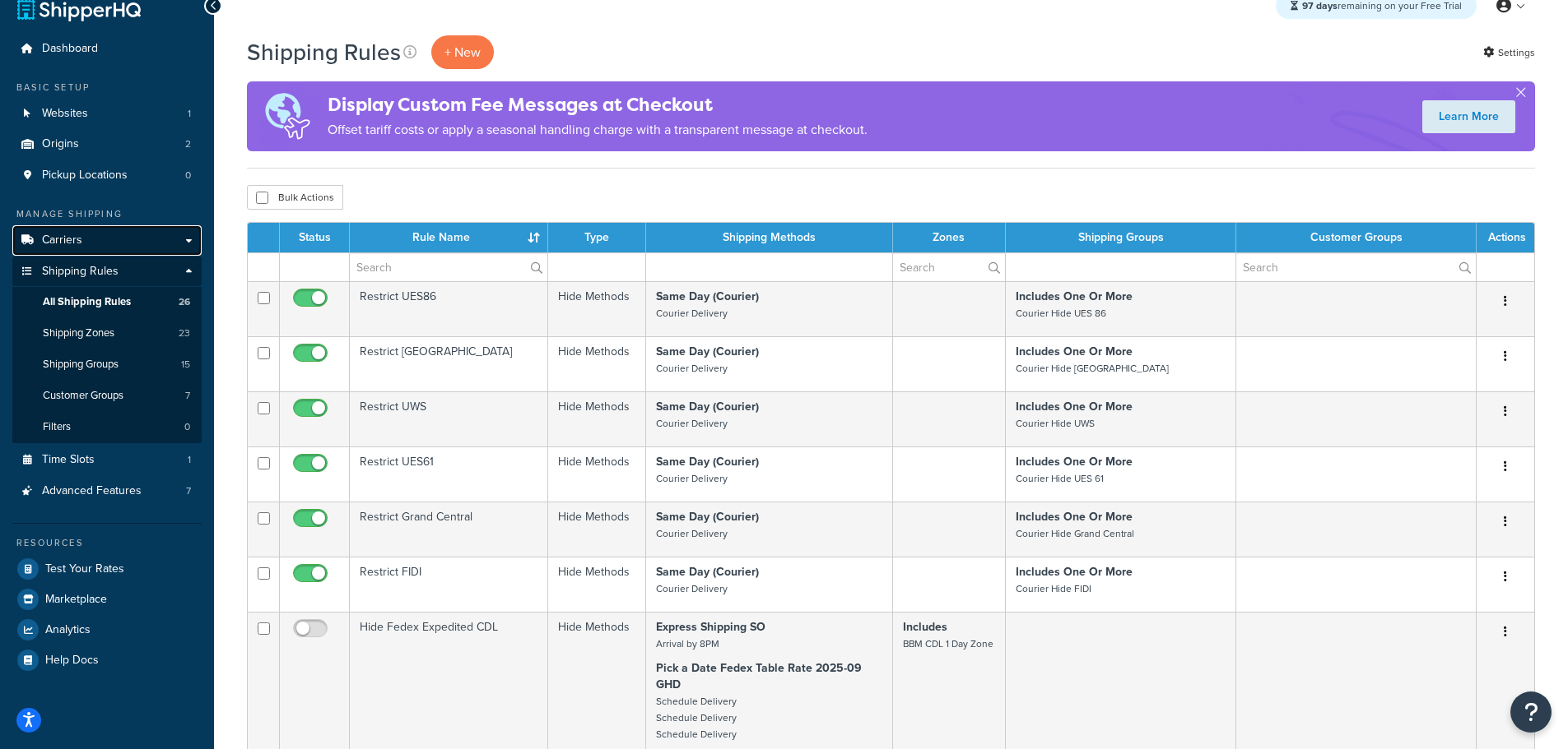
click at [80, 235] on span "Carriers" at bounding box center [63, 241] width 40 height 14
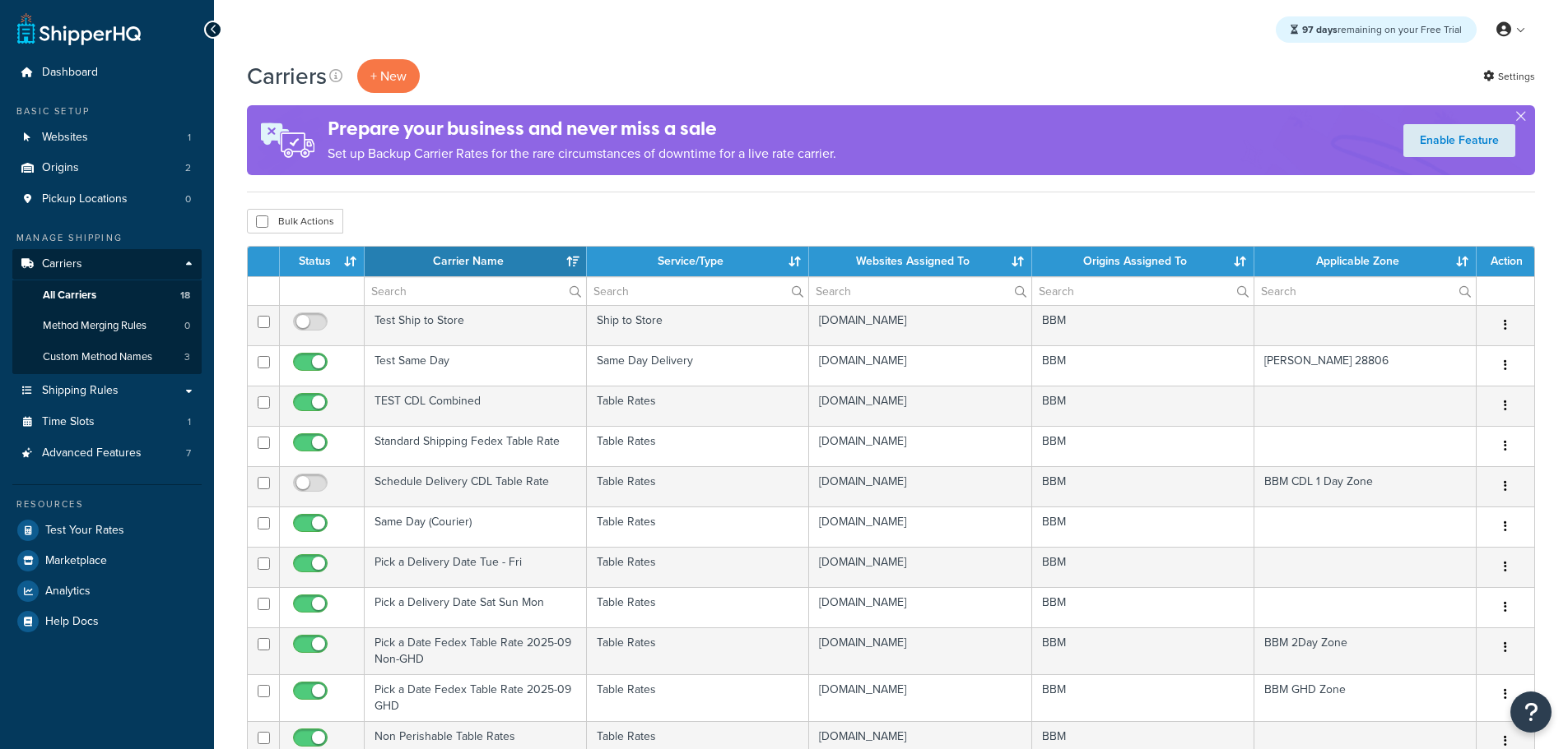
select select "15"
click at [76, 388] on span "Shipping Rules" at bounding box center [80, 391] width 76 height 14
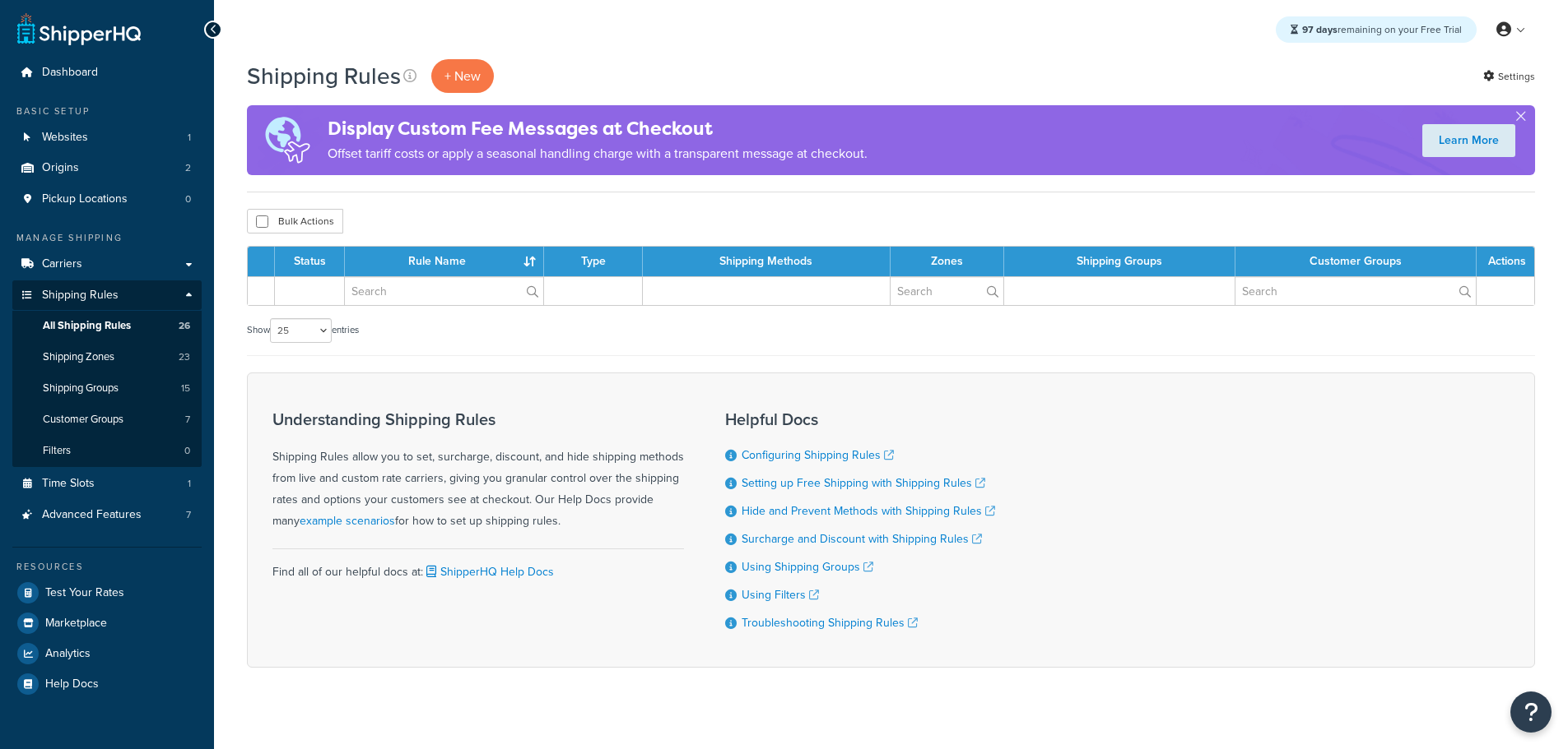
select select "25"
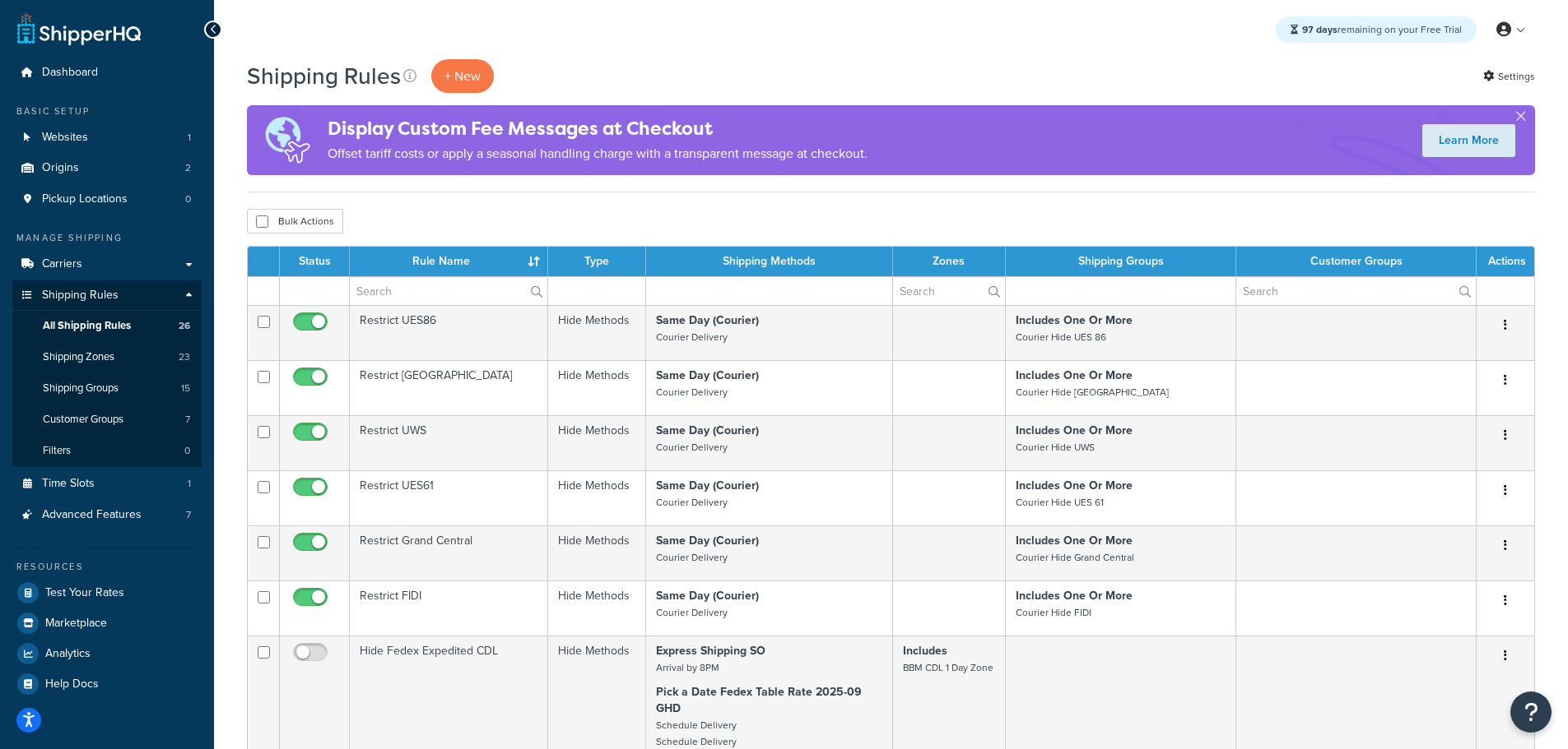
click at [450, 263] on th "Rule Name" at bounding box center [449, 261] width 198 height 30
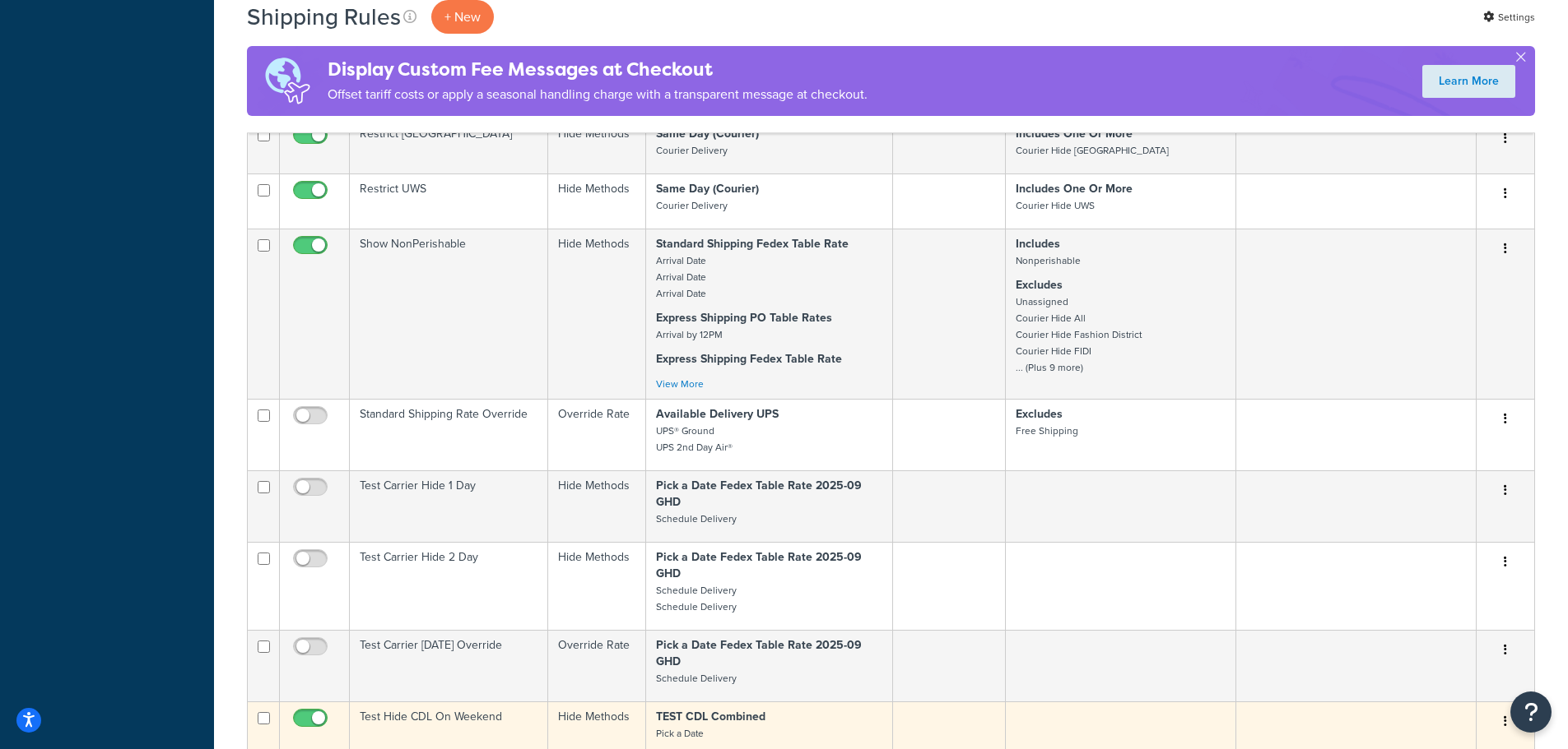
scroll to position [2056, 0]
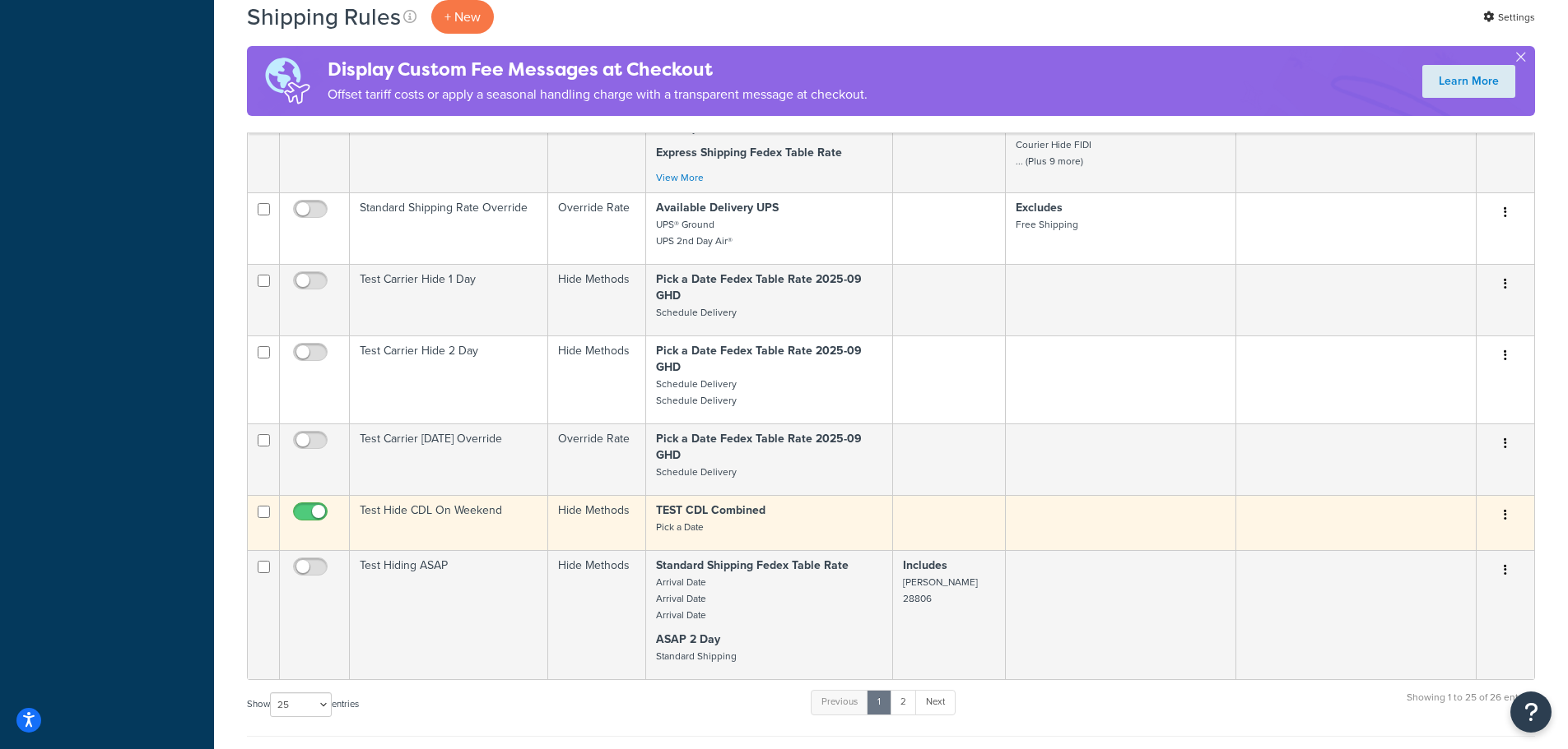
click at [435, 506] on td "Test Hide CDL On Weekend" at bounding box center [449, 522] width 198 height 55
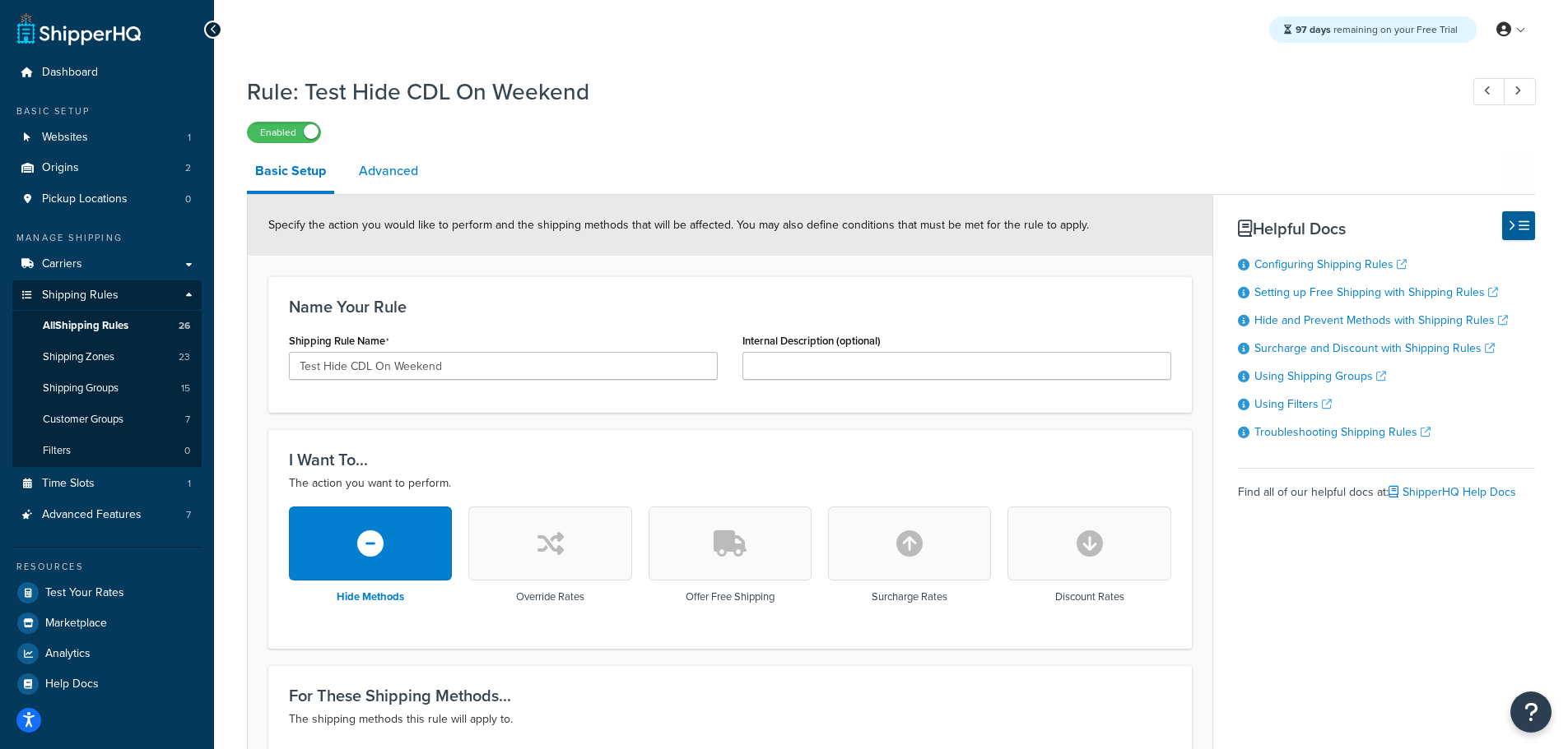
click at [394, 165] on link "Advanced" at bounding box center [388, 170] width 76 height 39
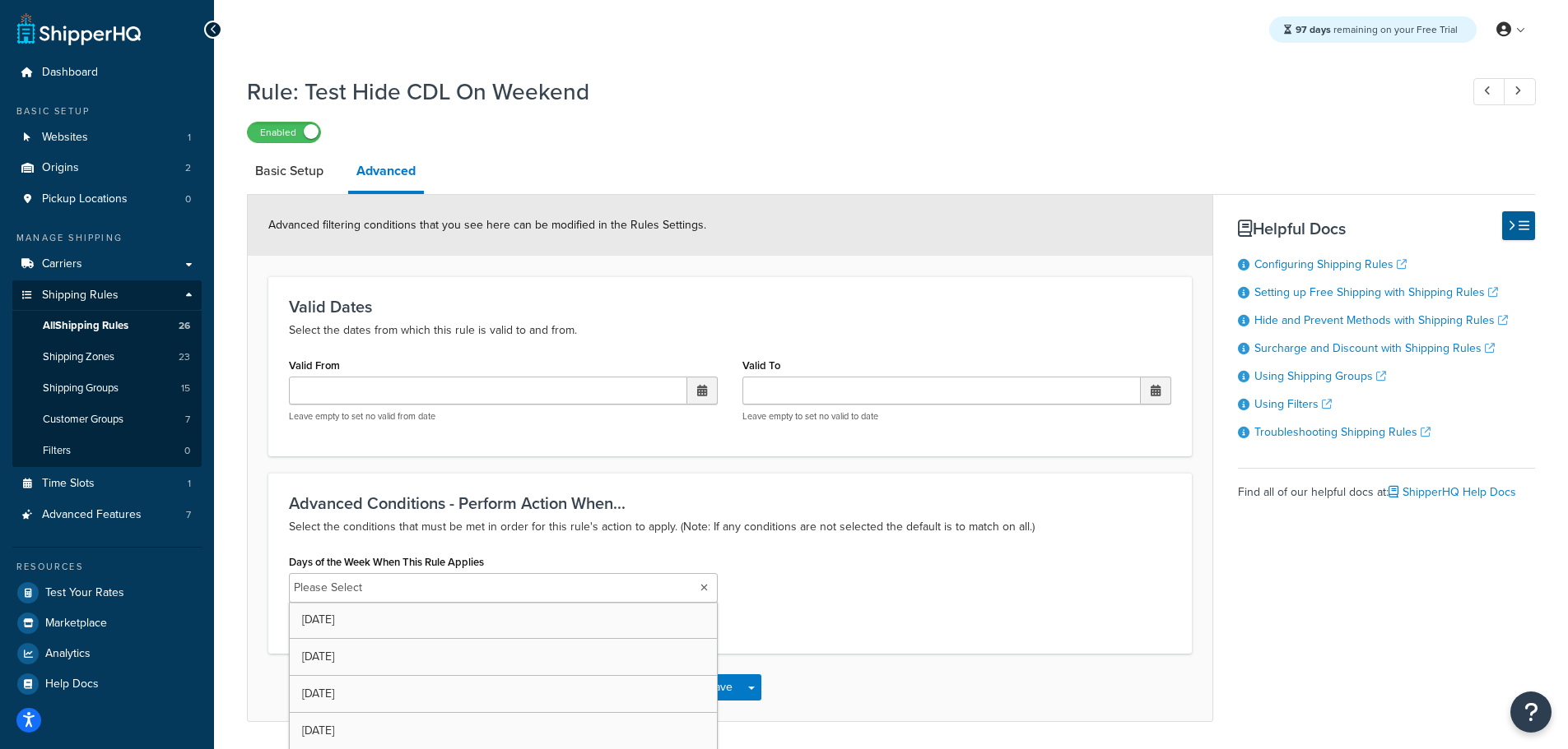
click at [411, 594] on input "Days of the Week When This Rule Applies" at bounding box center [439, 588] width 145 height 18
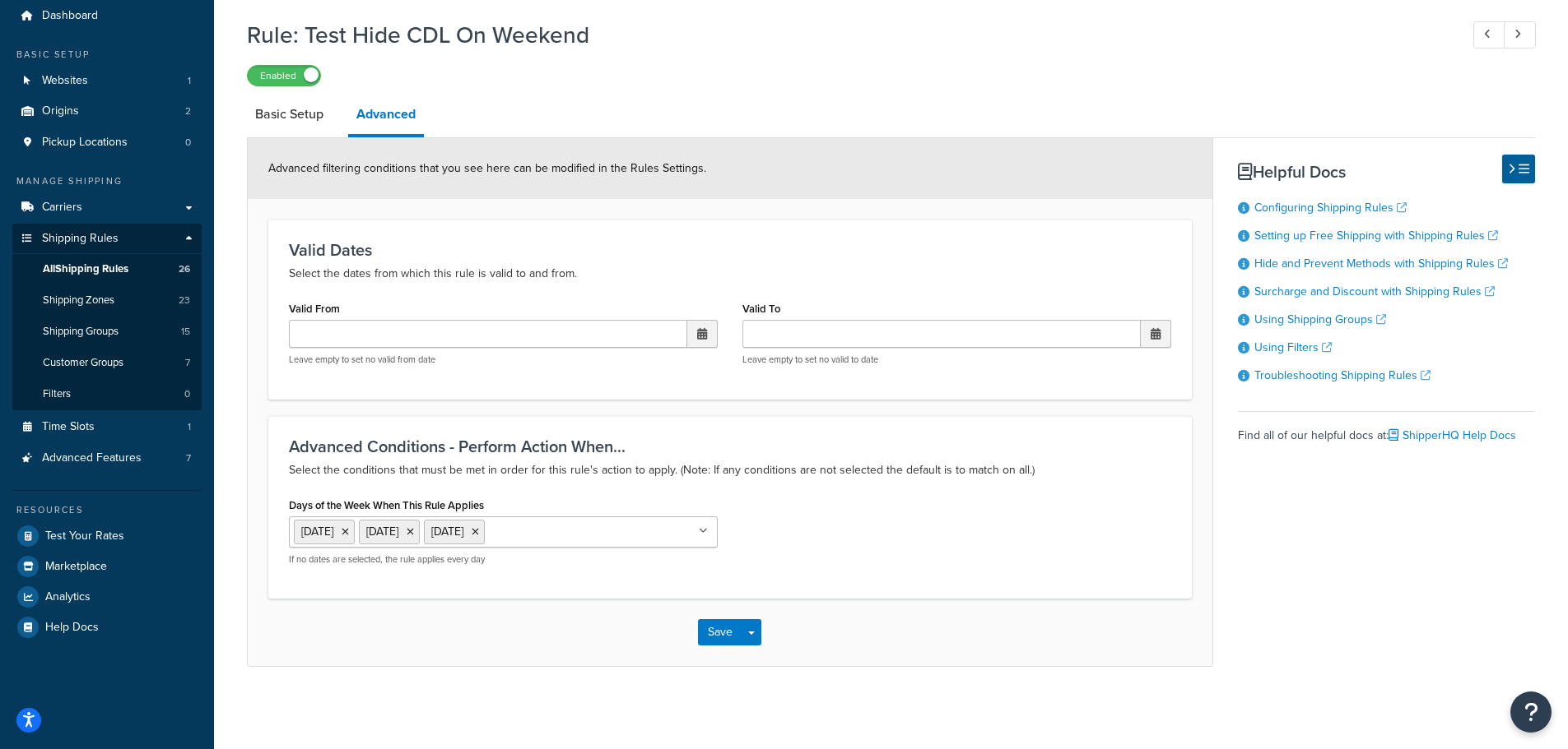
click at [1020, 609] on div "Save Save Dropdown Save and Edit Save and Duplicate Save and Create New" at bounding box center [729, 633] width 964 height 67
click at [722, 631] on button "Save" at bounding box center [720, 632] width 44 height 26
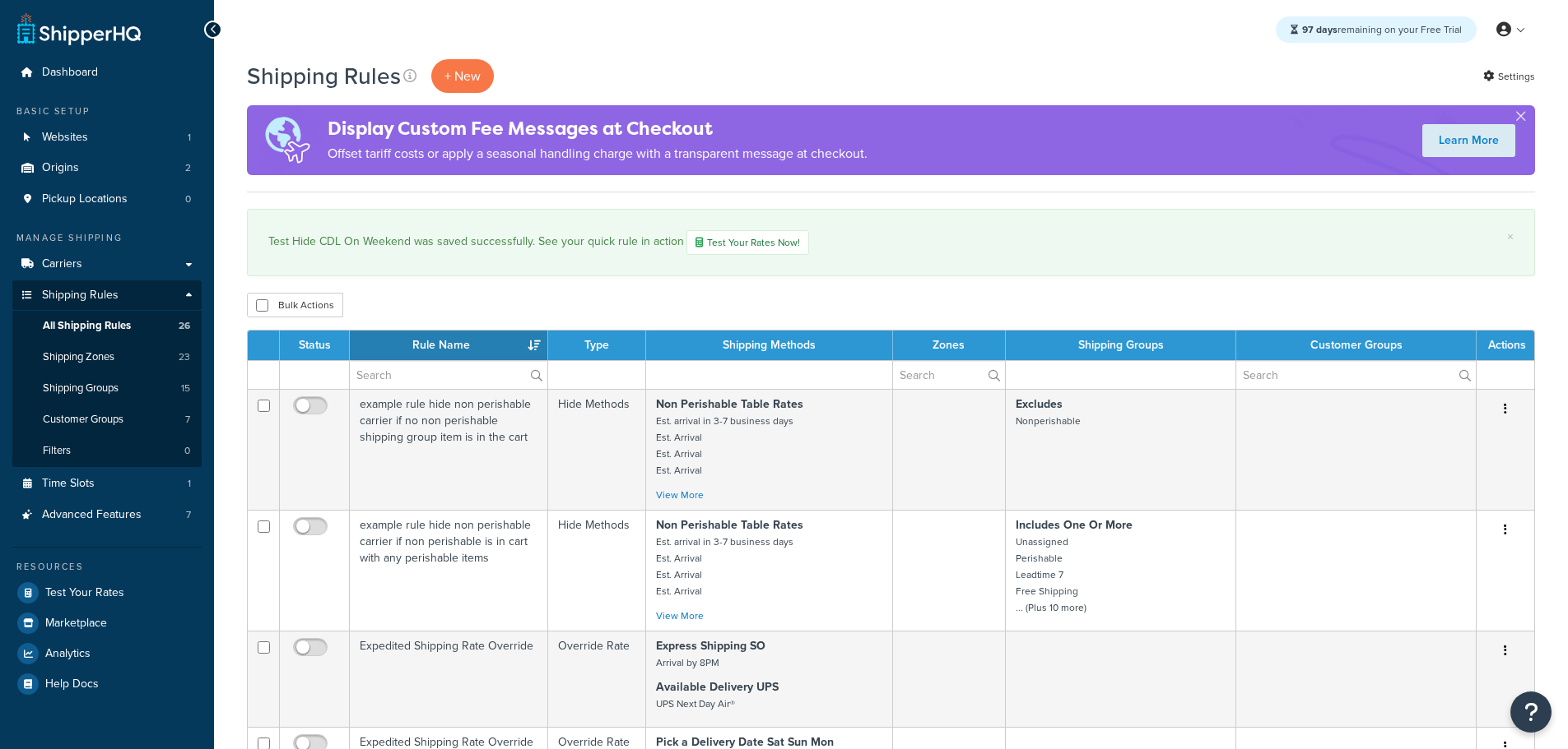
select select "25"
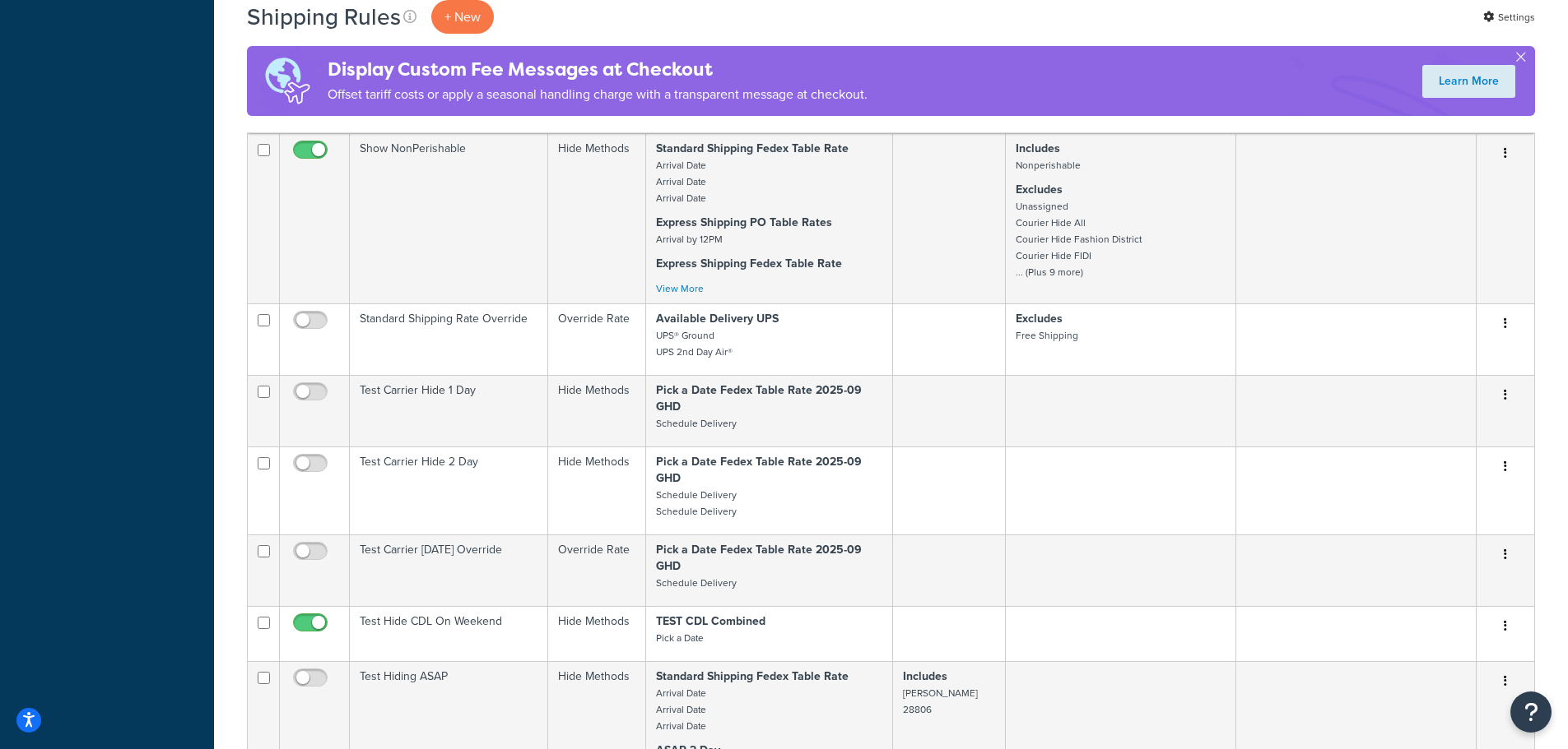
scroll to position [2304, 0]
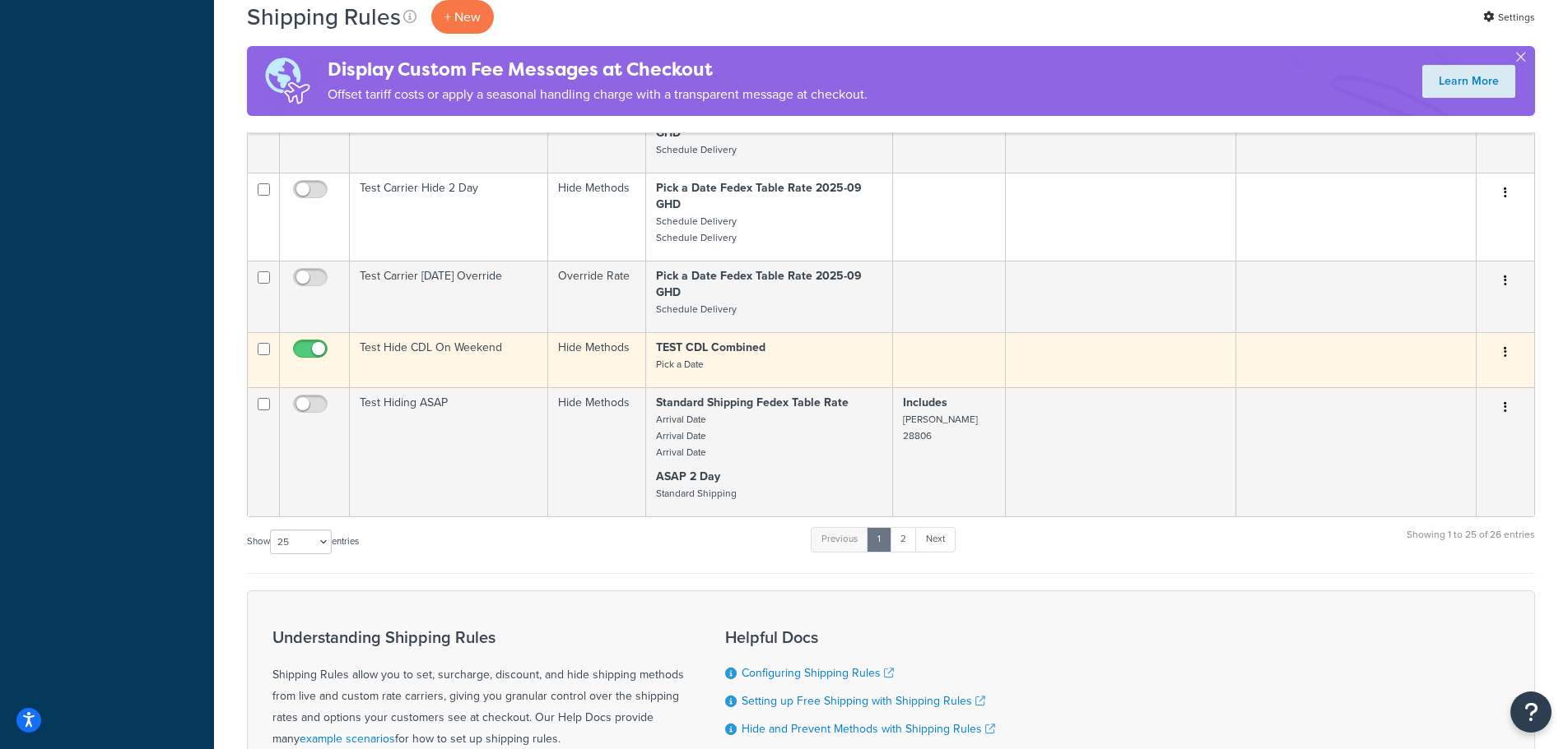
click at [265, 351] on input "checkbox" at bounding box center [263, 349] width 13 height 13
checkbox input "true"
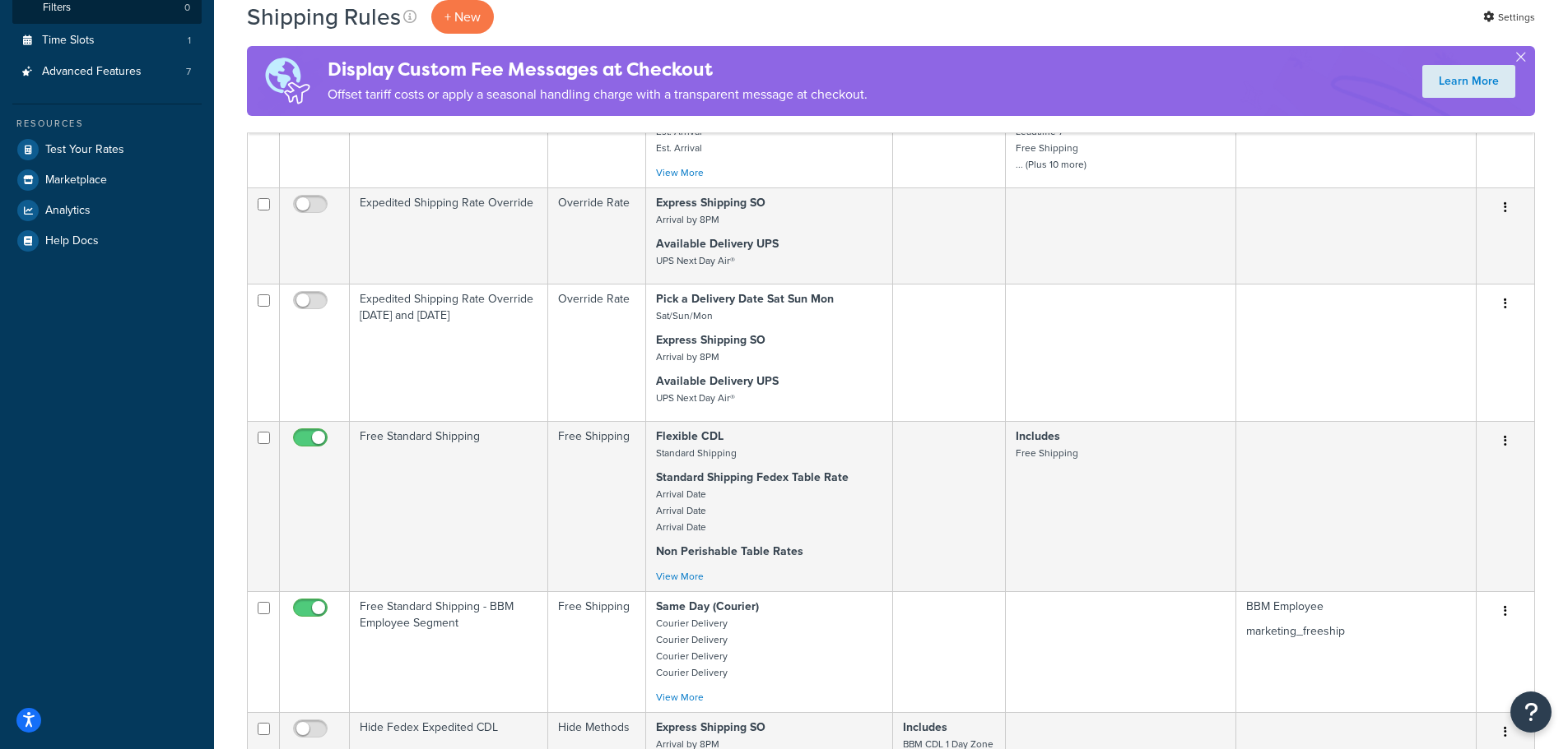
scroll to position [0, 0]
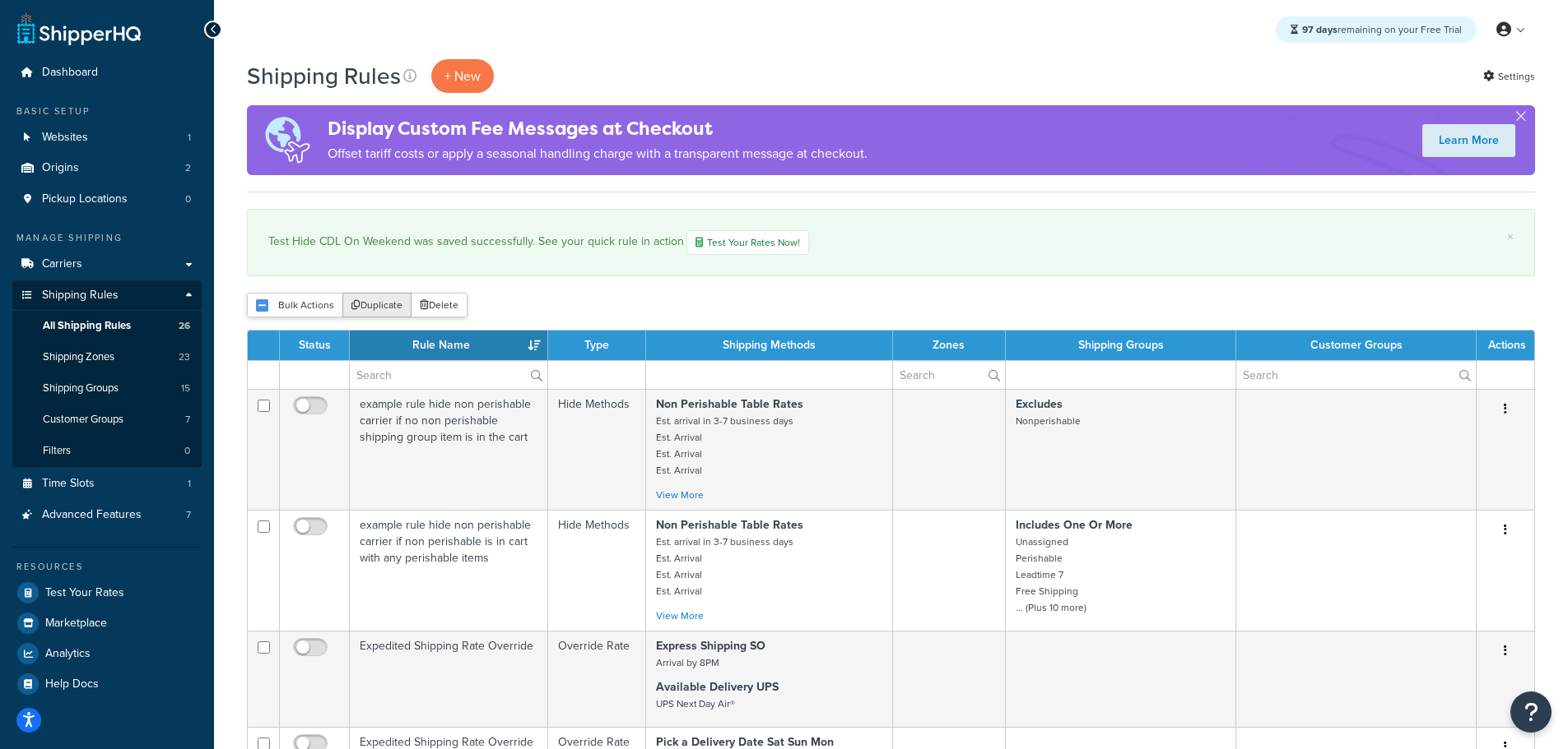
click at [382, 301] on button "Duplicate" at bounding box center [377, 305] width 69 height 25
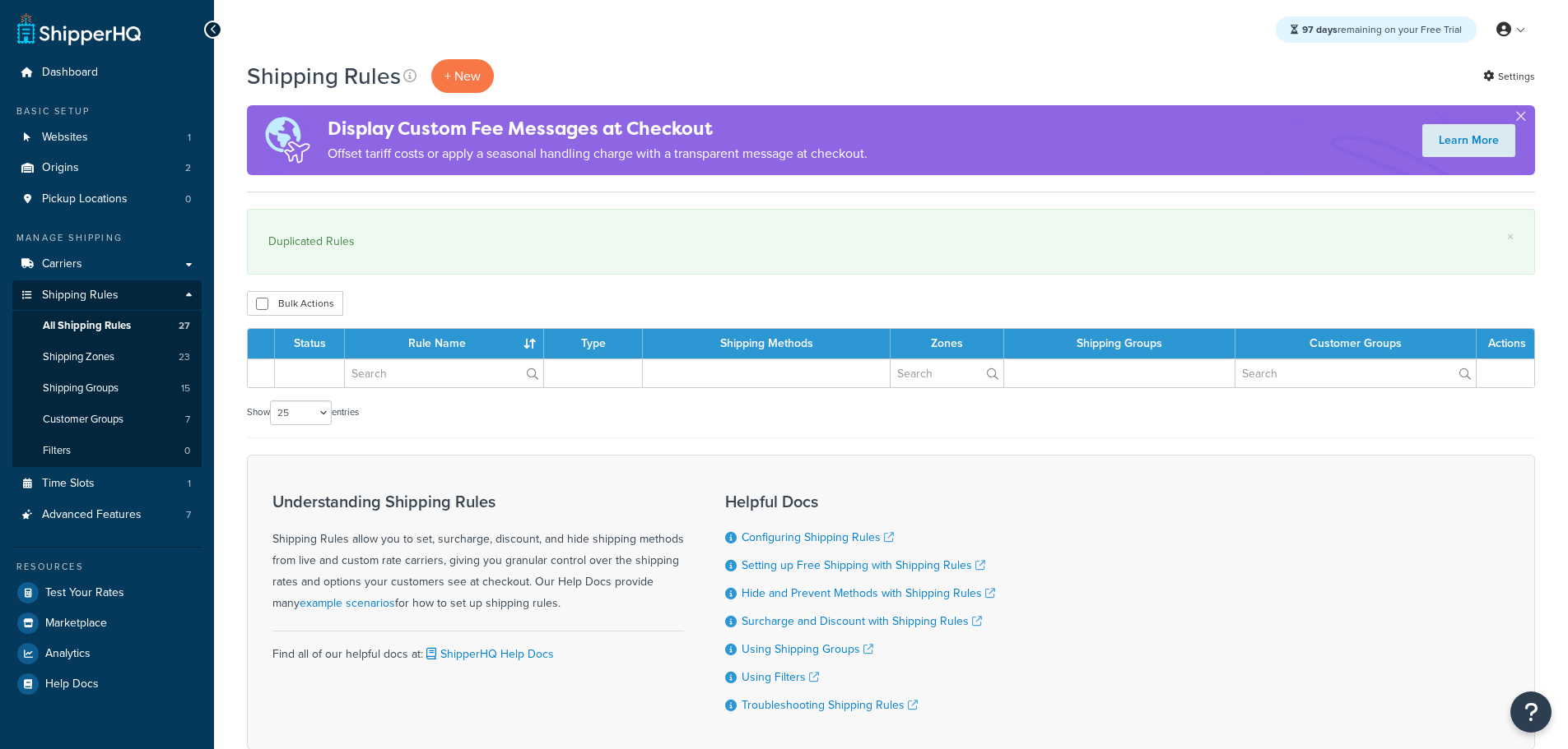
select select "25"
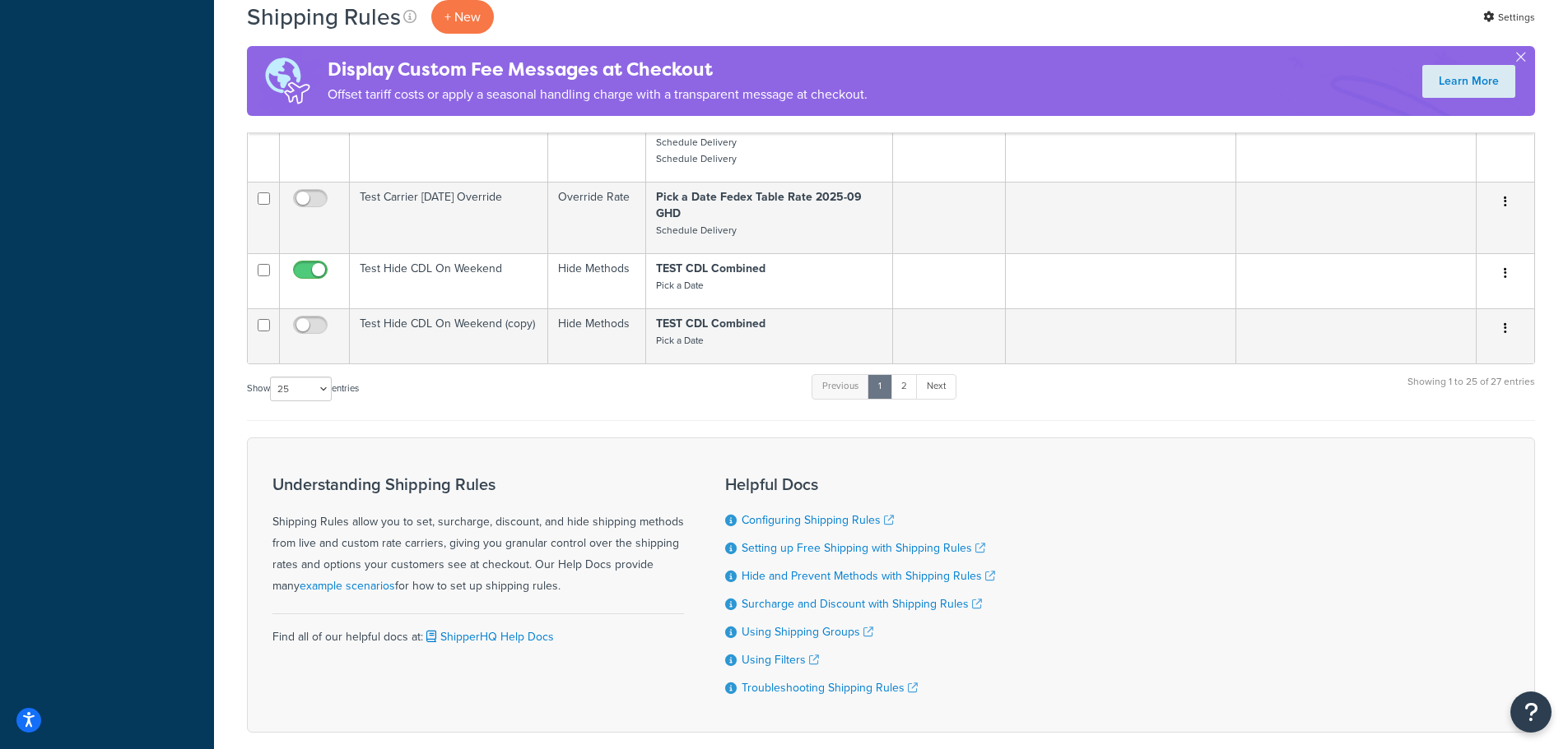
scroll to position [2216, 0]
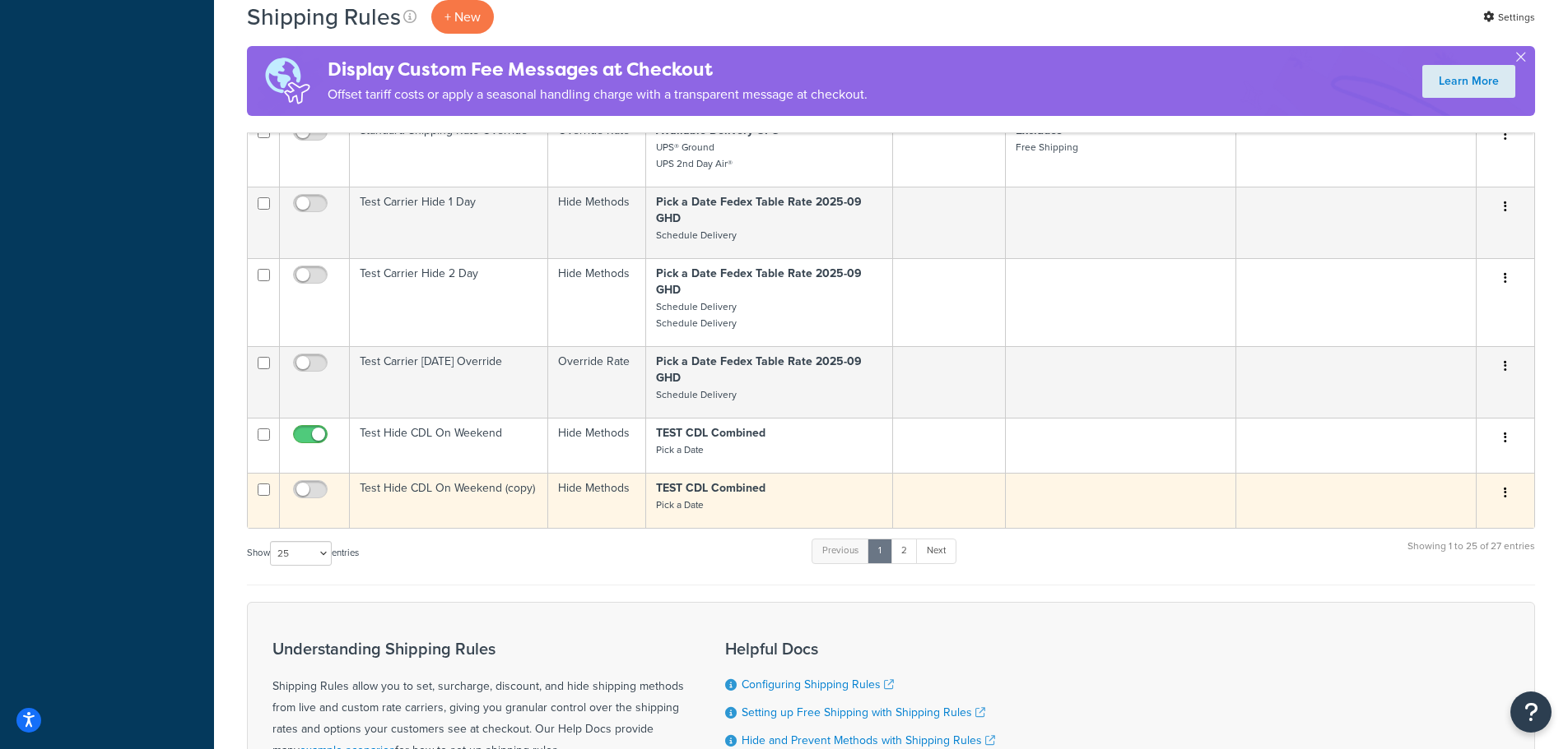
click at [438, 480] on td "Test Hide CDL On Weekend (copy)" at bounding box center [449, 500] width 198 height 55
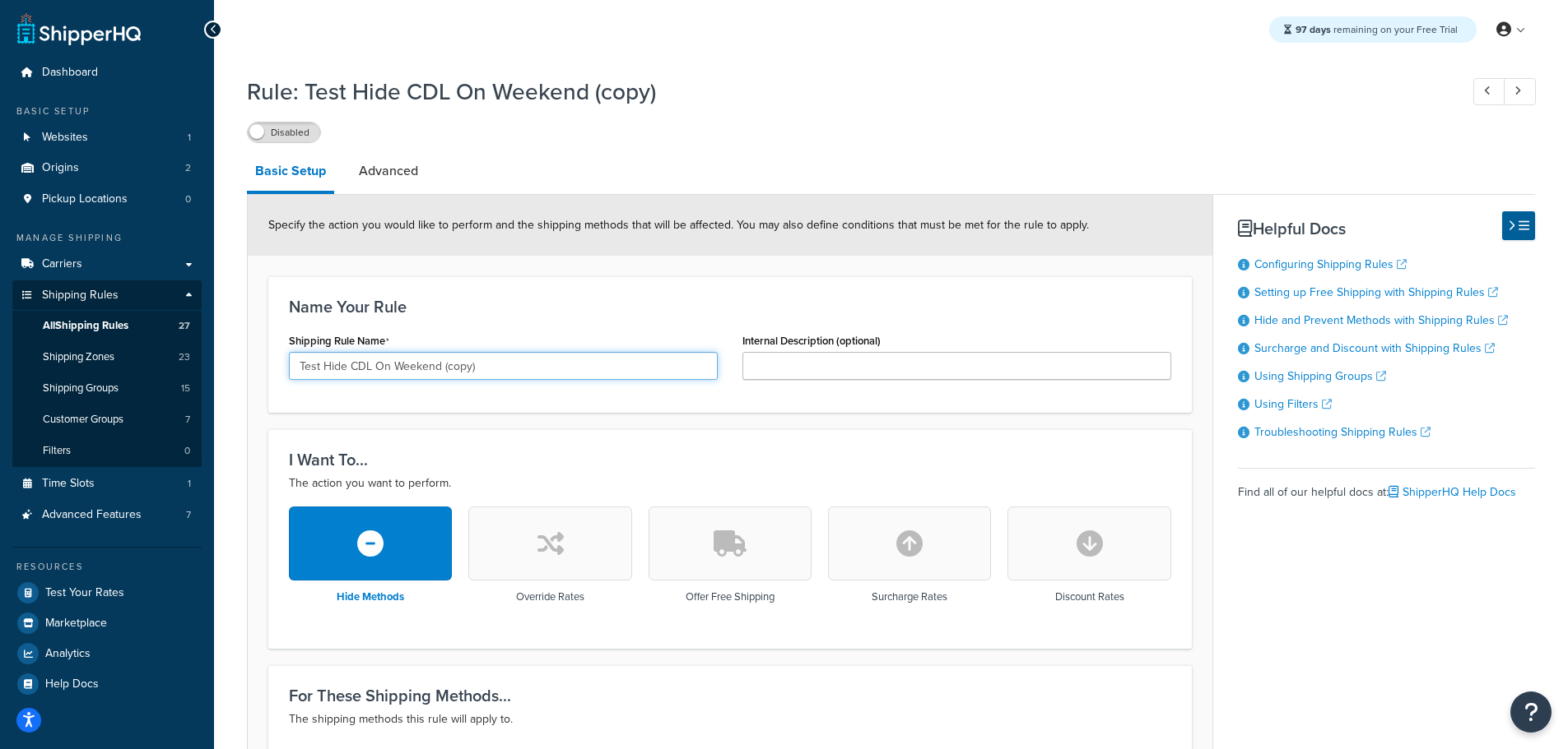
click at [326, 368] on input "Test Hide CDL On Weekend (copy)" at bounding box center [503, 366] width 429 height 28
drag, startPoint x: 424, startPoint y: 365, endPoint x: 704, endPoint y: 381, distance: 280.5
click at [698, 381] on div "Shipping Rule Name Test CDL Hide Fedex onCDL On Weekend (copy)" at bounding box center [503, 361] width 454 height 64
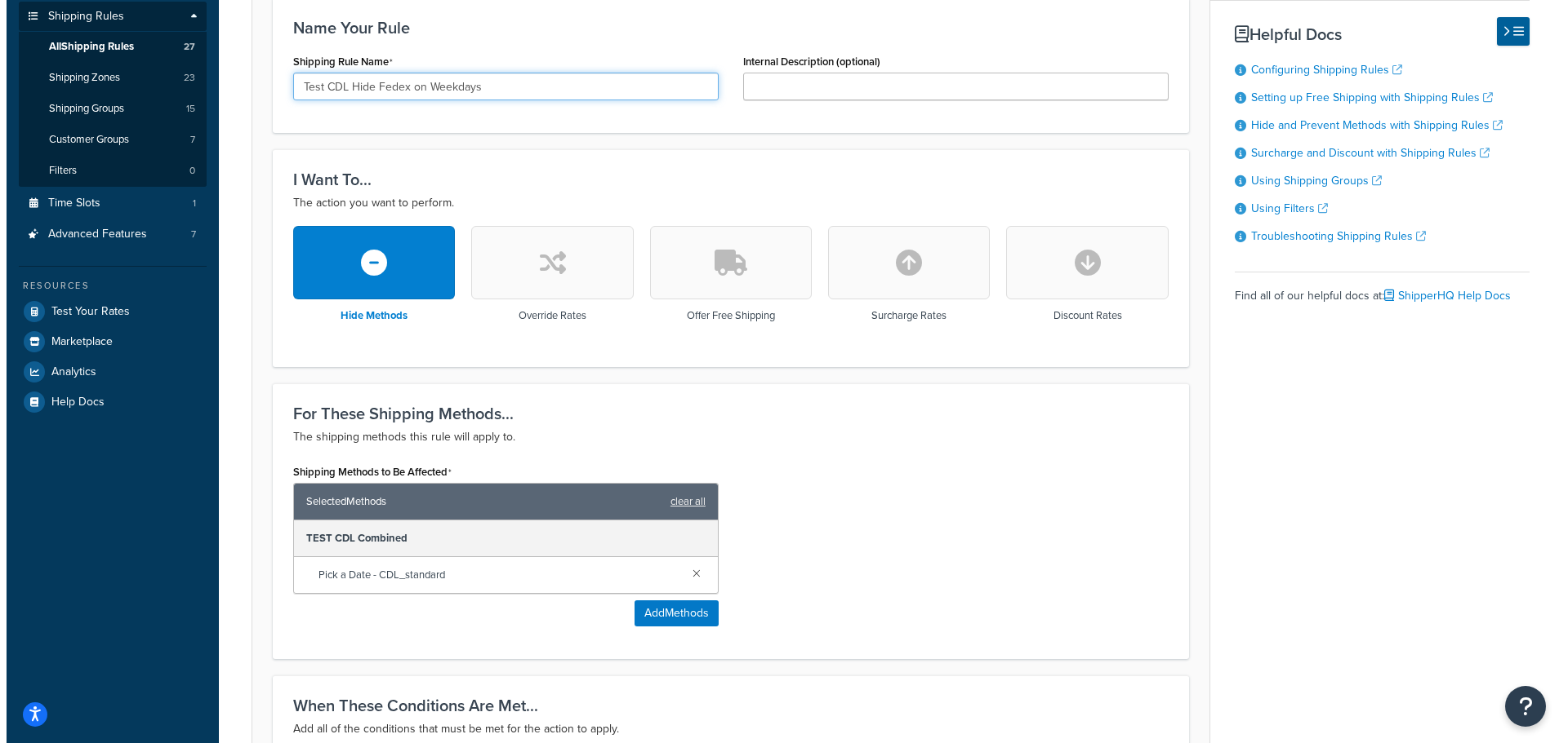
scroll to position [481, 0]
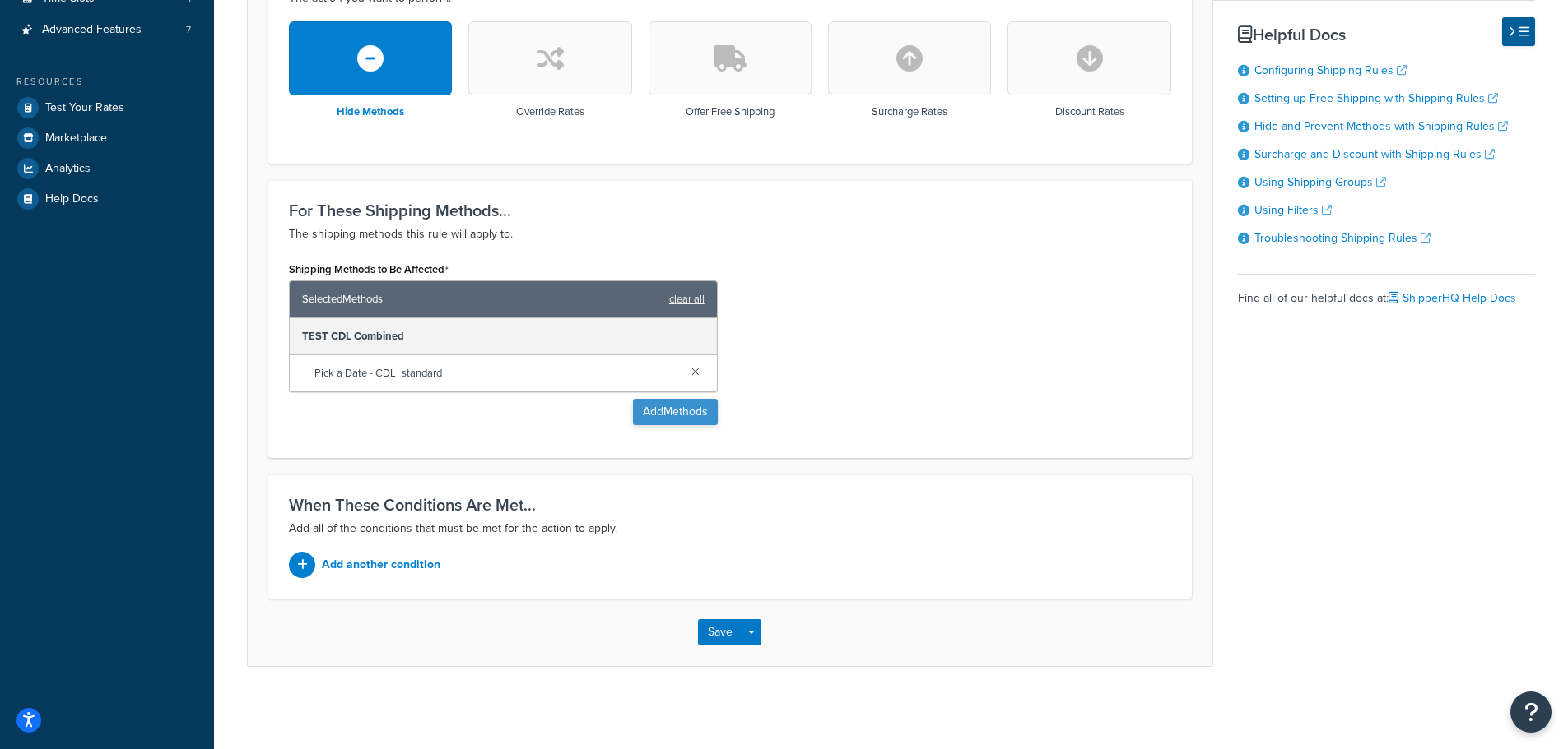
type input "Test CDL Hide Fedex on Weekdays"
click at [688, 407] on button "Add Methods" at bounding box center [675, 411] width 85 height 26
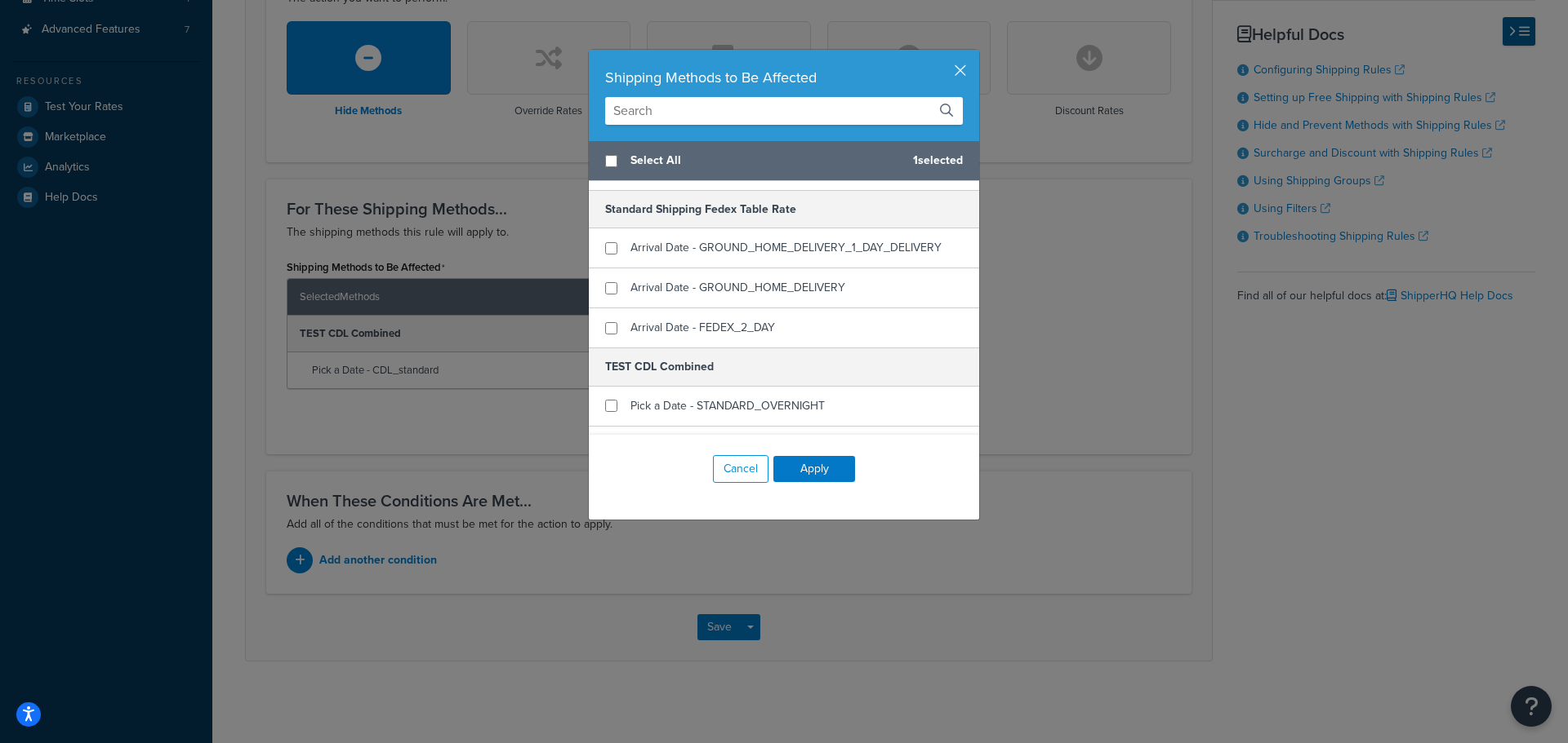
scroll to position [2203, 0]
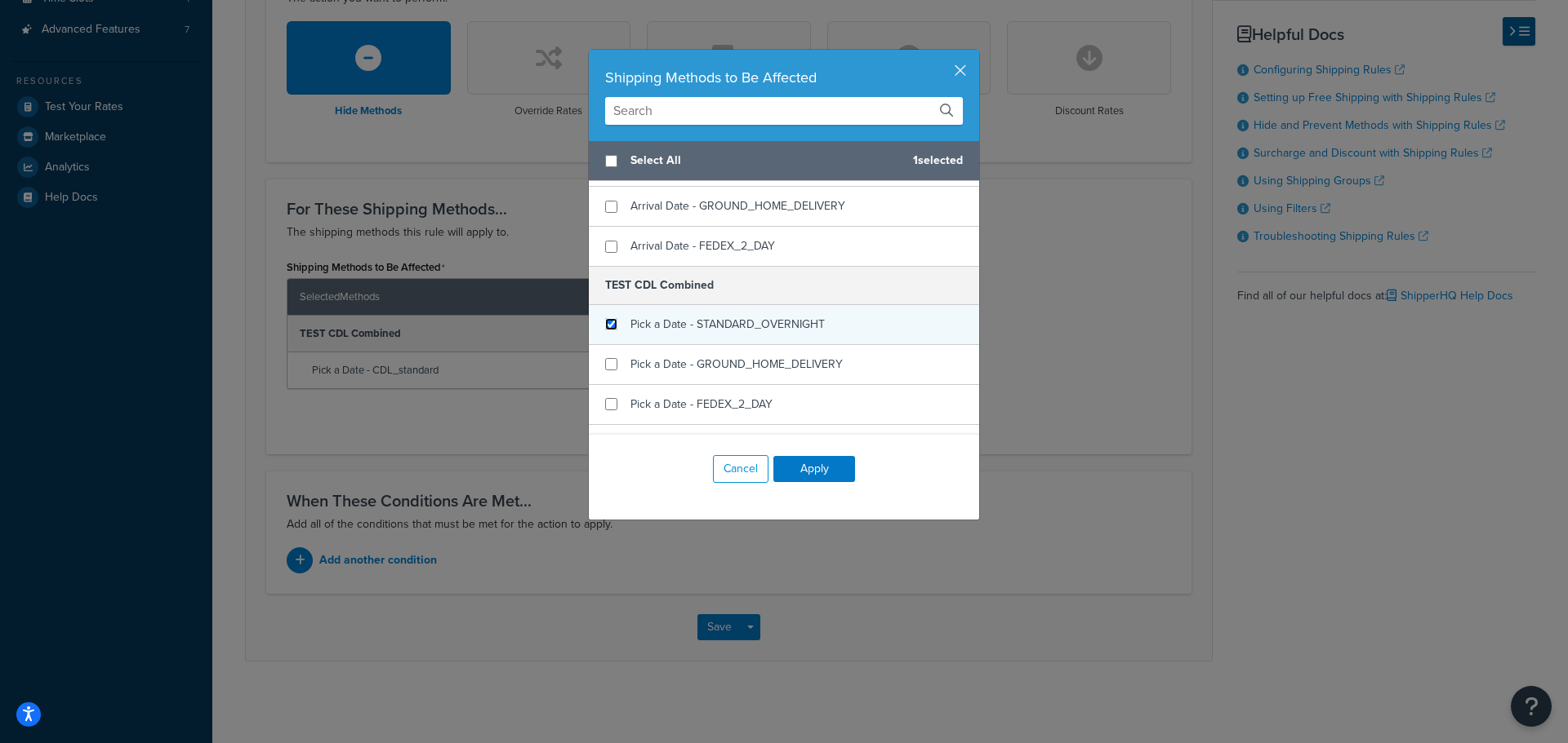
drag, startPoint x: 607, startPoint y: 323, endPoint x: 606, endPoint y: 333, distance: 10.0
click at [606, 324] on input "checkbox" at bounding box center [611, 324] width 12 height 12
checkbox input "true"
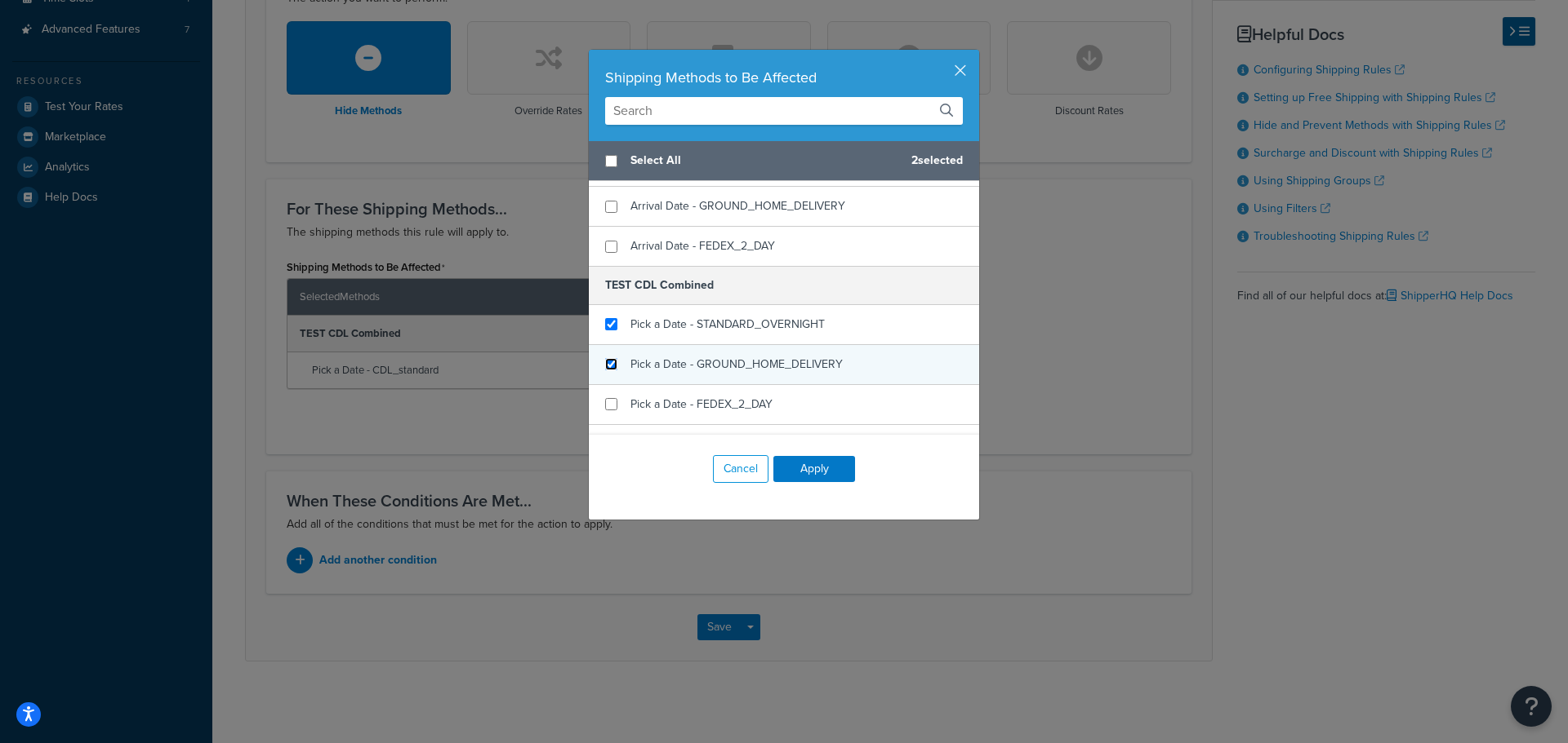
click at [609, 362] on input "checkbox" at bounding box center [611, 364] width 12 height 12
checkbox input "true"
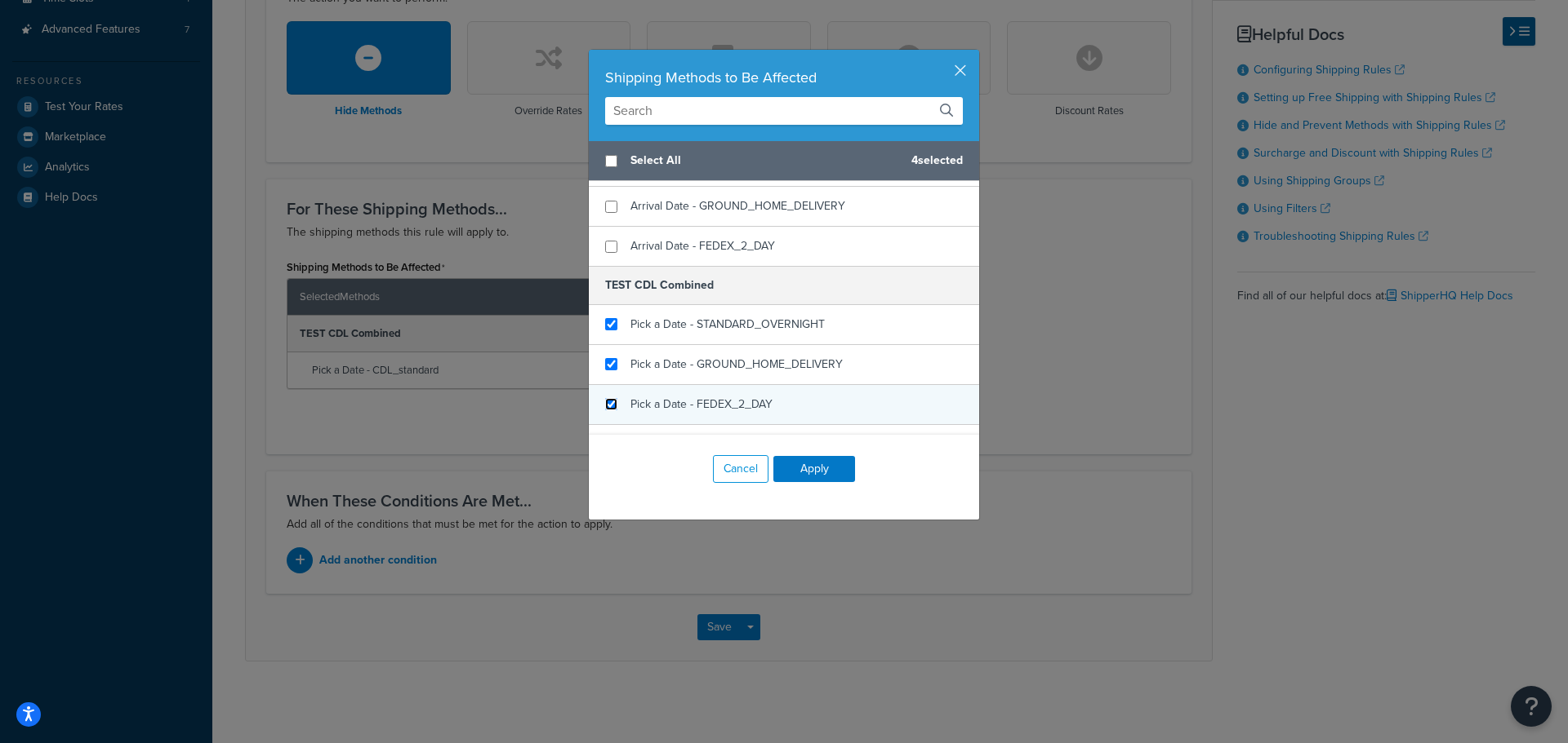
drag, startPoint x: 611, startPoint y: 404, endPoint x: 631, endPoint y: 403, distance: 20.0
click at [611, 405] on input "checkbox" at bounding box center [611, 404] width 12 height 12
checkbox input "true"
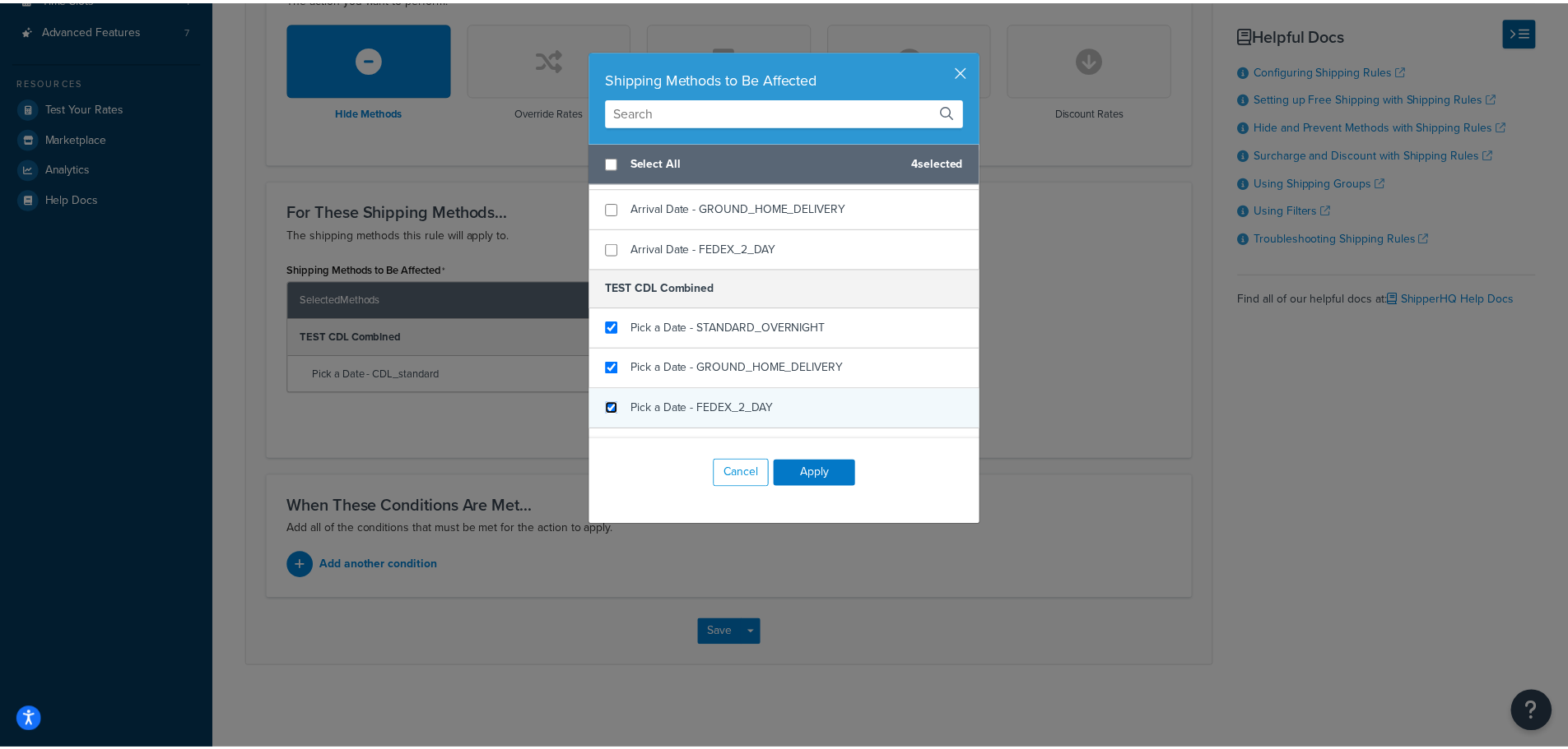
scroll to position [2304, 0]
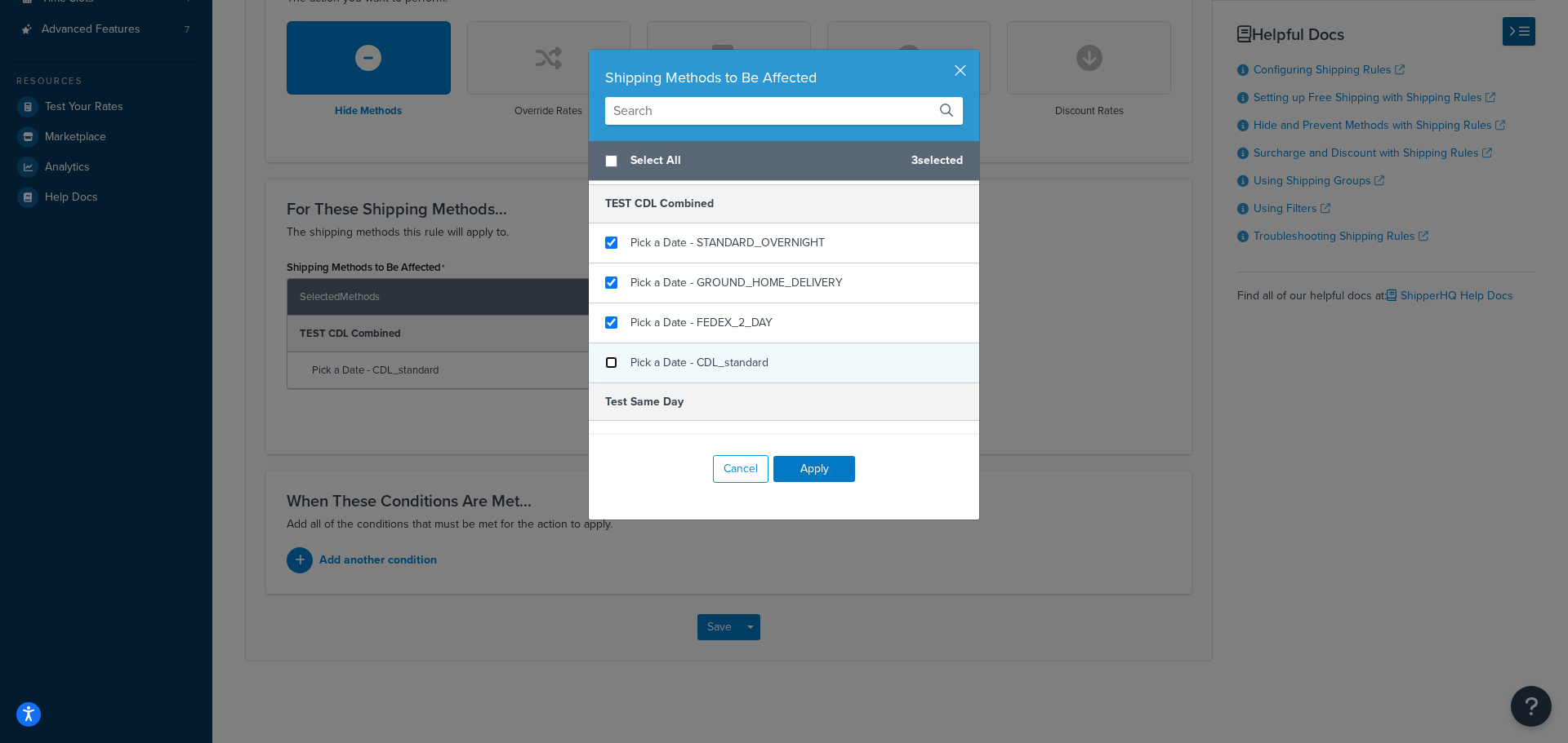
click at [607, 364] on input "checkbox" at bounding box center [611, 362] width 12 height 12
checkbox input "false"
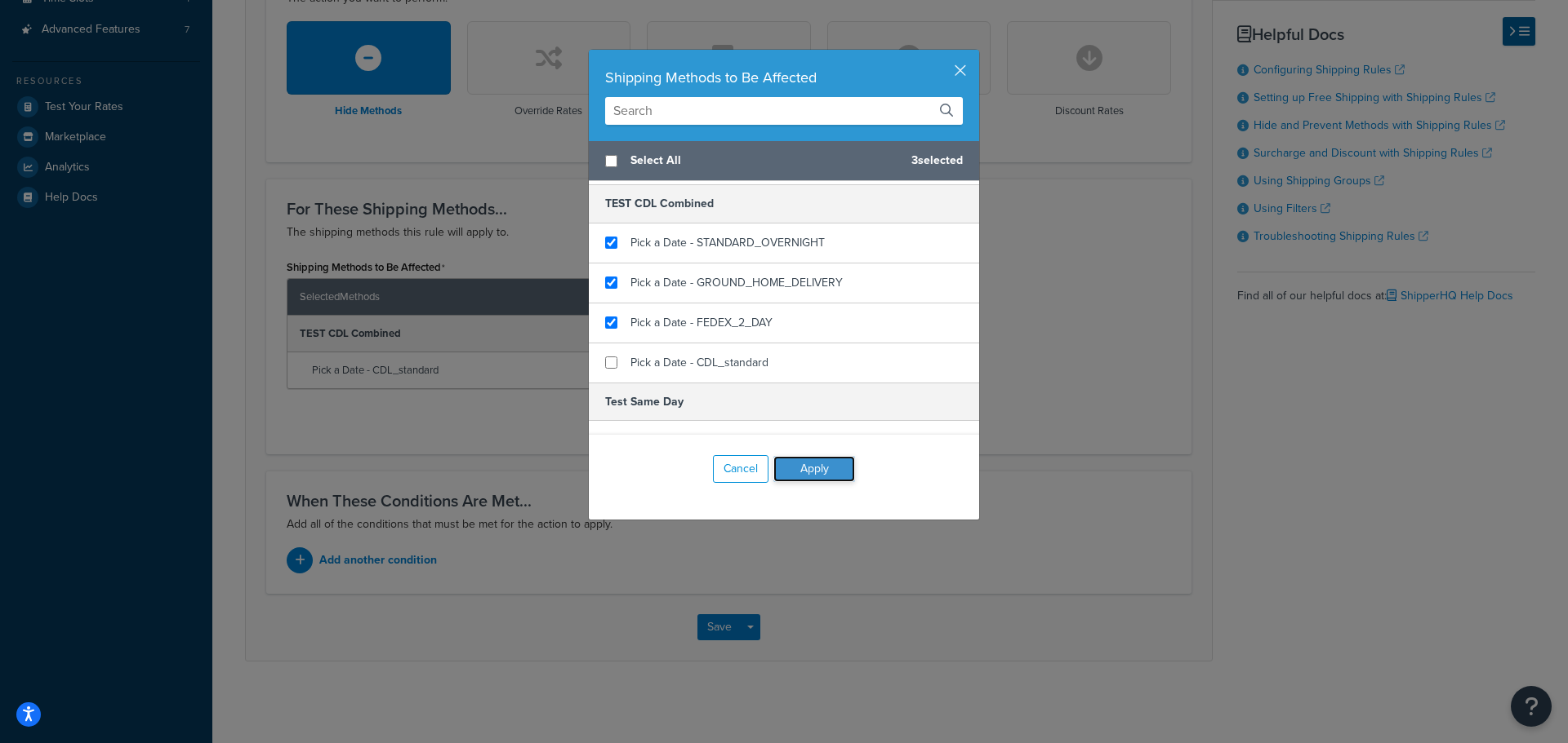
click at [820, 466] on button "Apply" at bounding box center [813, 469] width 81 height 26
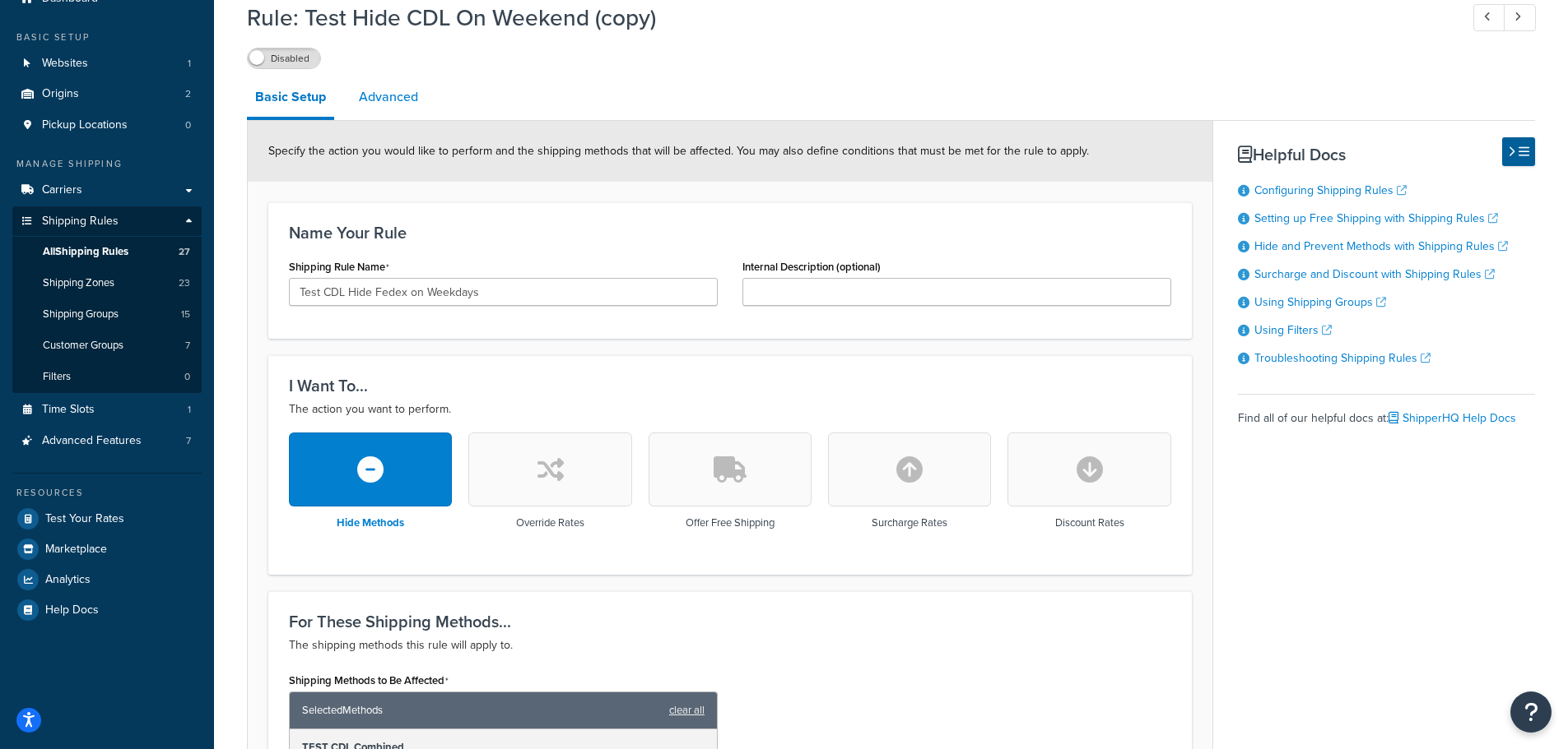
click at [394, 88] on link "Advanced" at bounding box center [388, 96] width 76 height 39
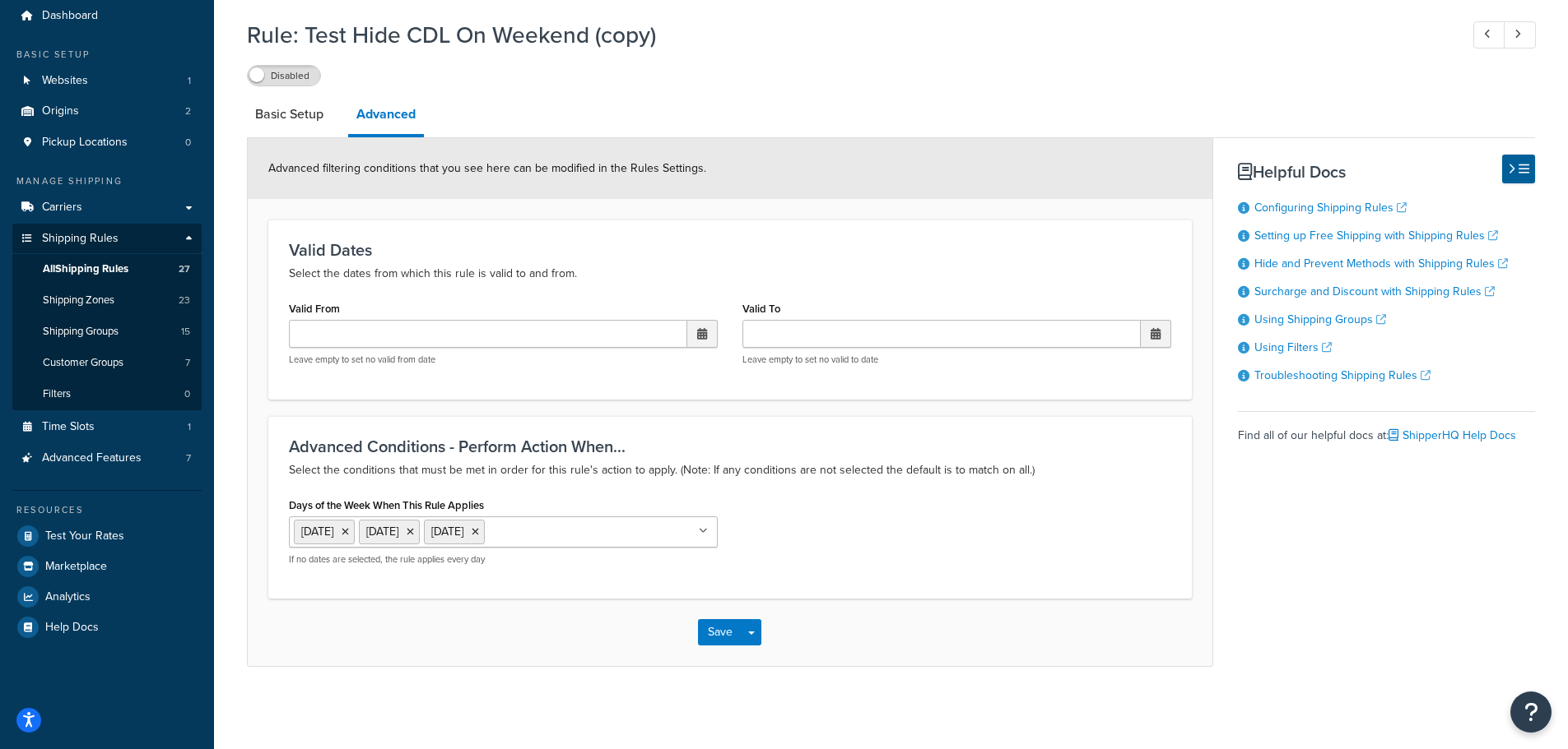
scroll to position [57, 0]
click at [542, 533] on input "Days of the Week When This Rule Applies" at bounding box center [562, 531] width 145 height 18
drag, startPoint x: 342, startPoint y: 597, endPoint x: 341, endPoint y: 568, distance: 29.0
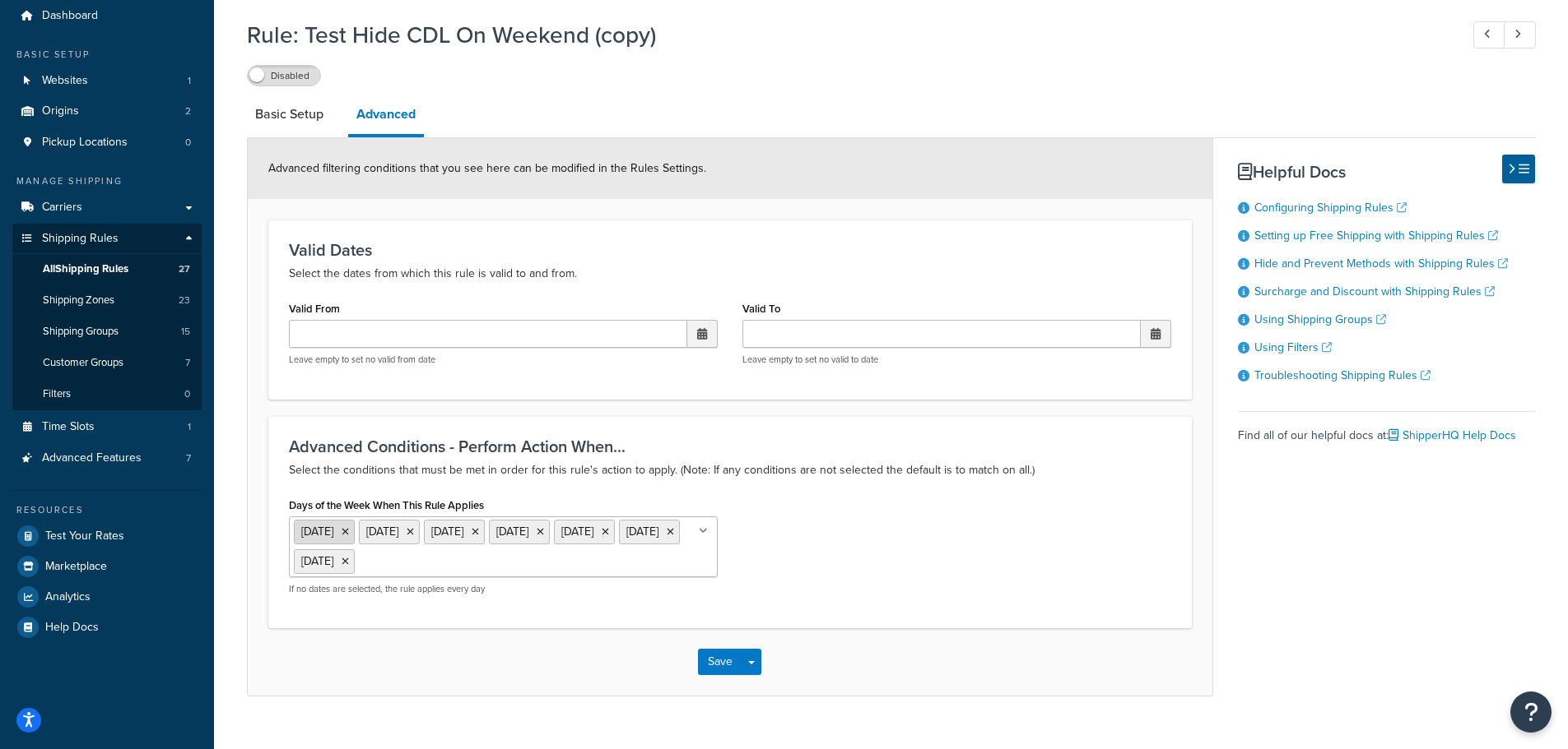
click at [349, 535] on icon at bounding box center [346, 532] width 8 height 10
click at [666, 537] on icon at bounding box center [670, 532] width 8 height 10
click at [609, 529] on icon at bounding box center [606, 532] width 8 height 10
click at [788, 516] on div "Days of the Week When This Rule Applies Tuesday Wednesday Thursday Friday Monda…" at bounding box center [730, 549] width 907 height 110
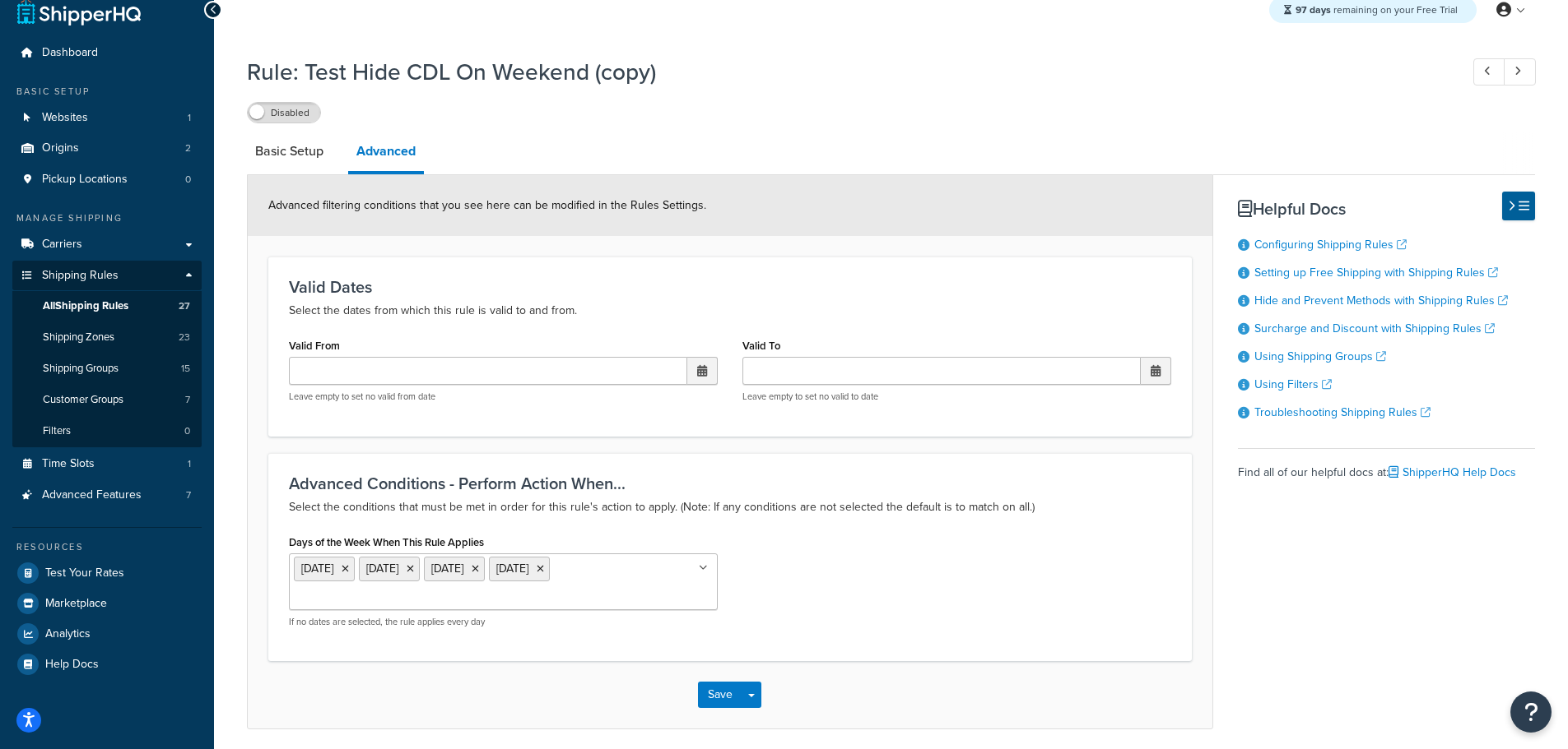
scroll to position [0, 0]
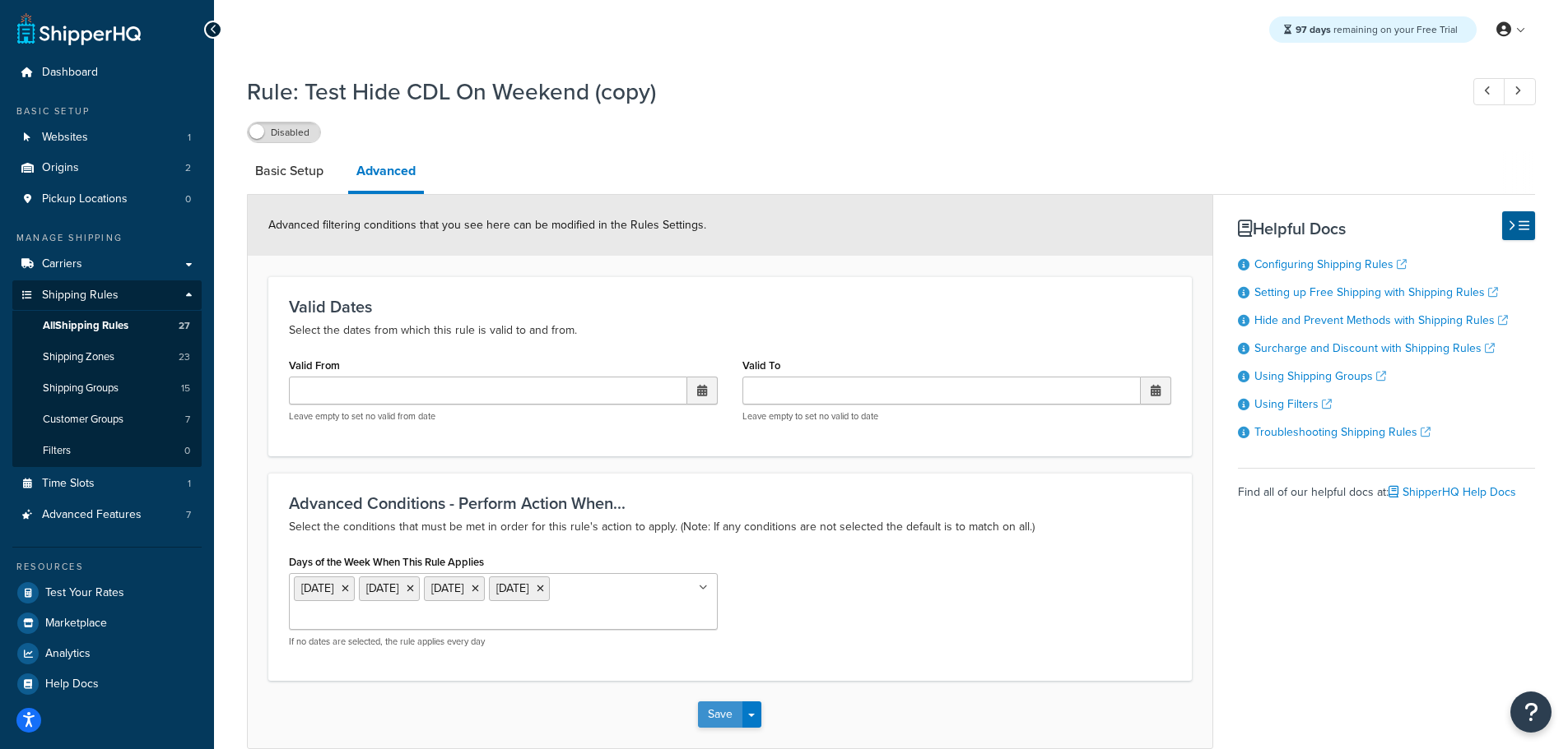
click at [709, 722] on button "Save" at bounding box center [720, 714] width 44 height 26
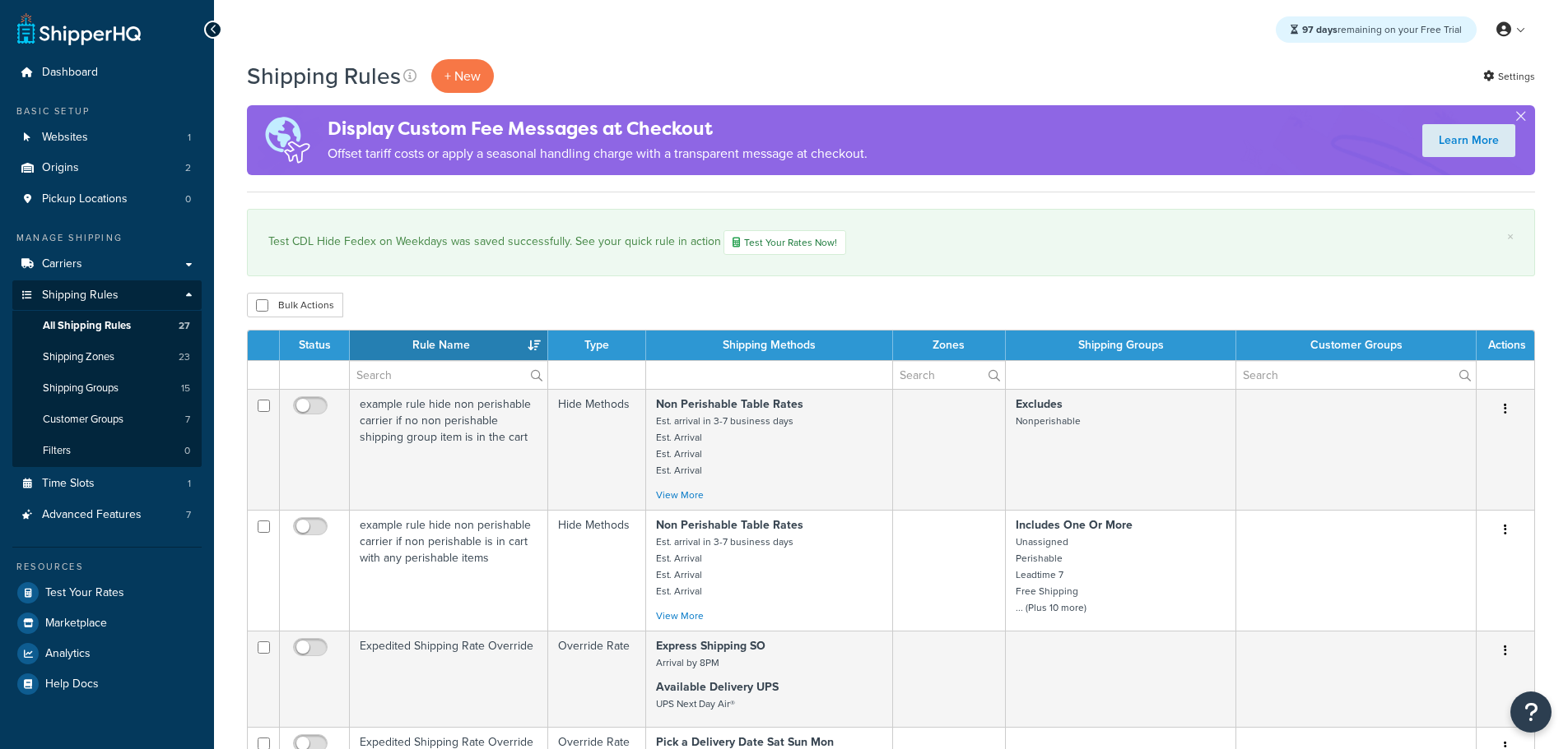
select select "25"
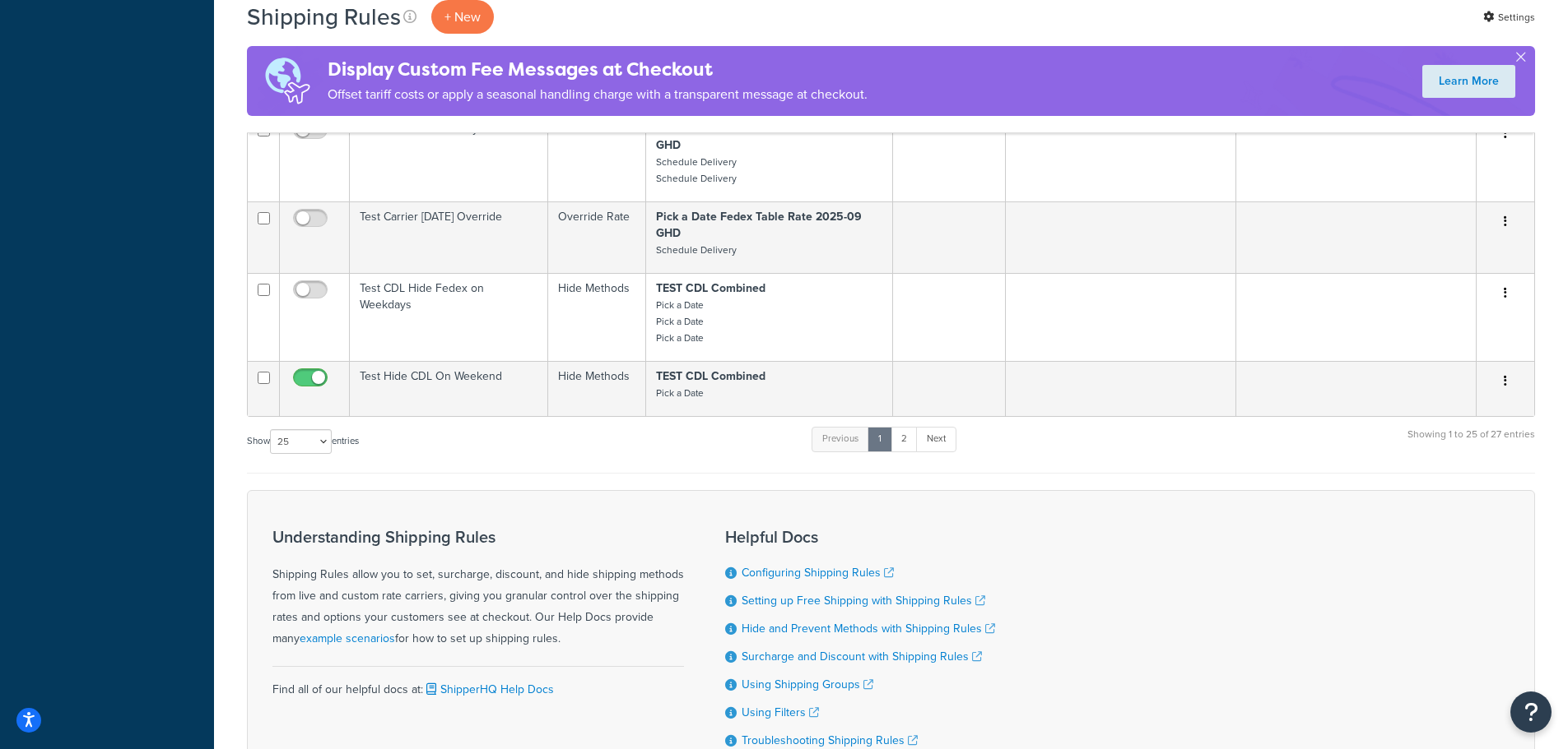
scroll to position [2333, 0]
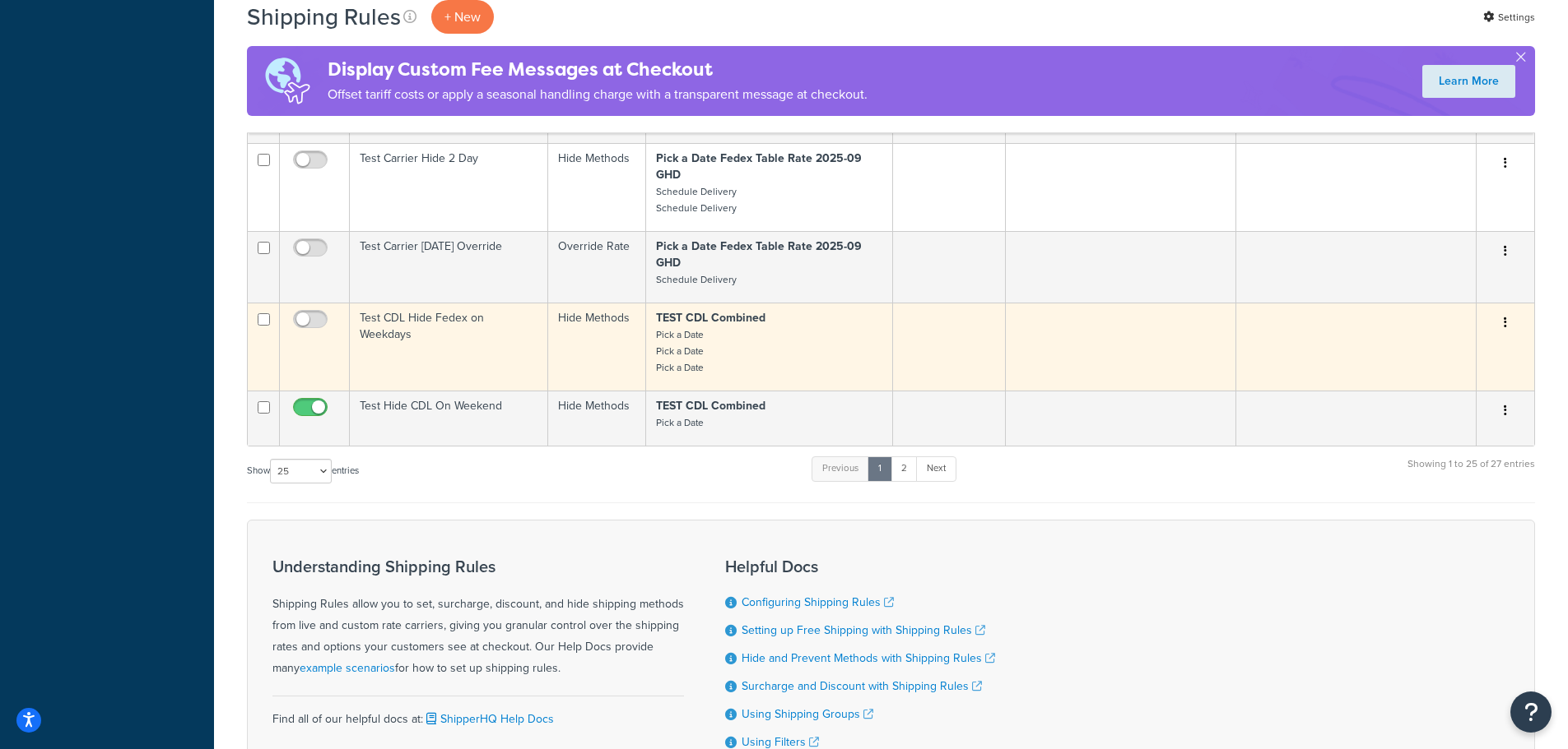
click at [421, 320] on td "Test CDL Hide Fedex on Weekdays" at bounding box center [449, 346] width 198 height 88
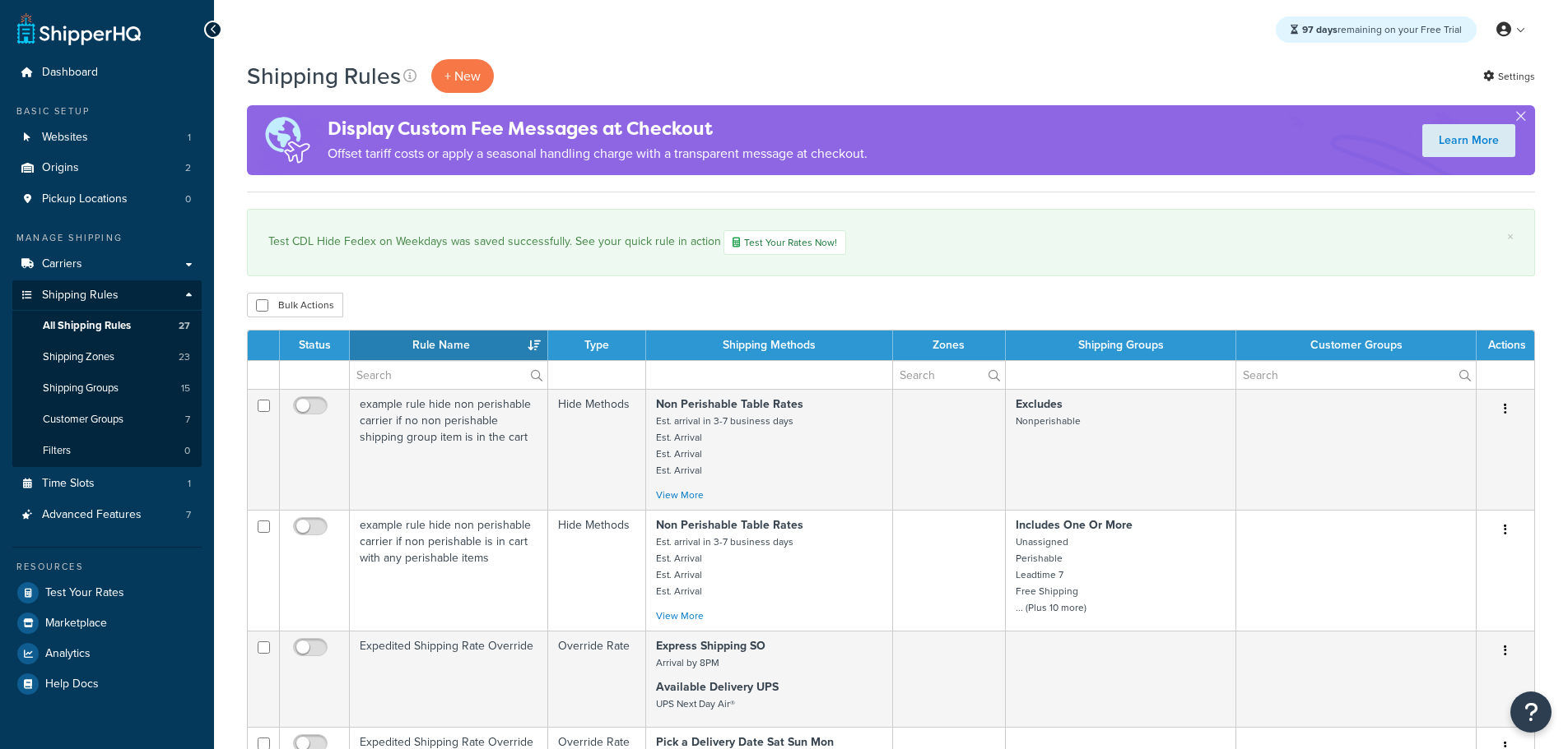
select select "25"
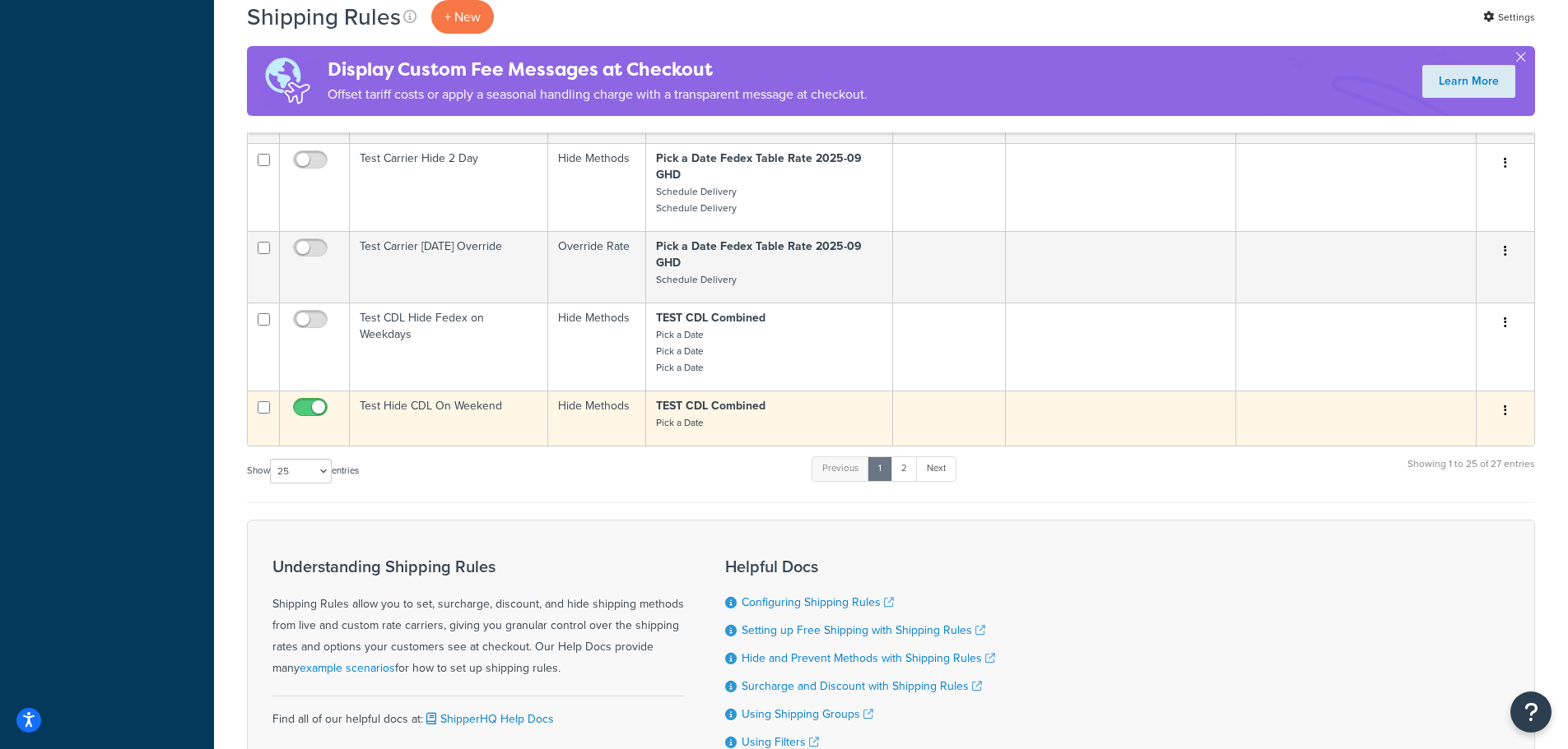
click at [418, 410] on td "Test Hide CDL On Weekend" at bounding box center [449, 418] width 198 height 55
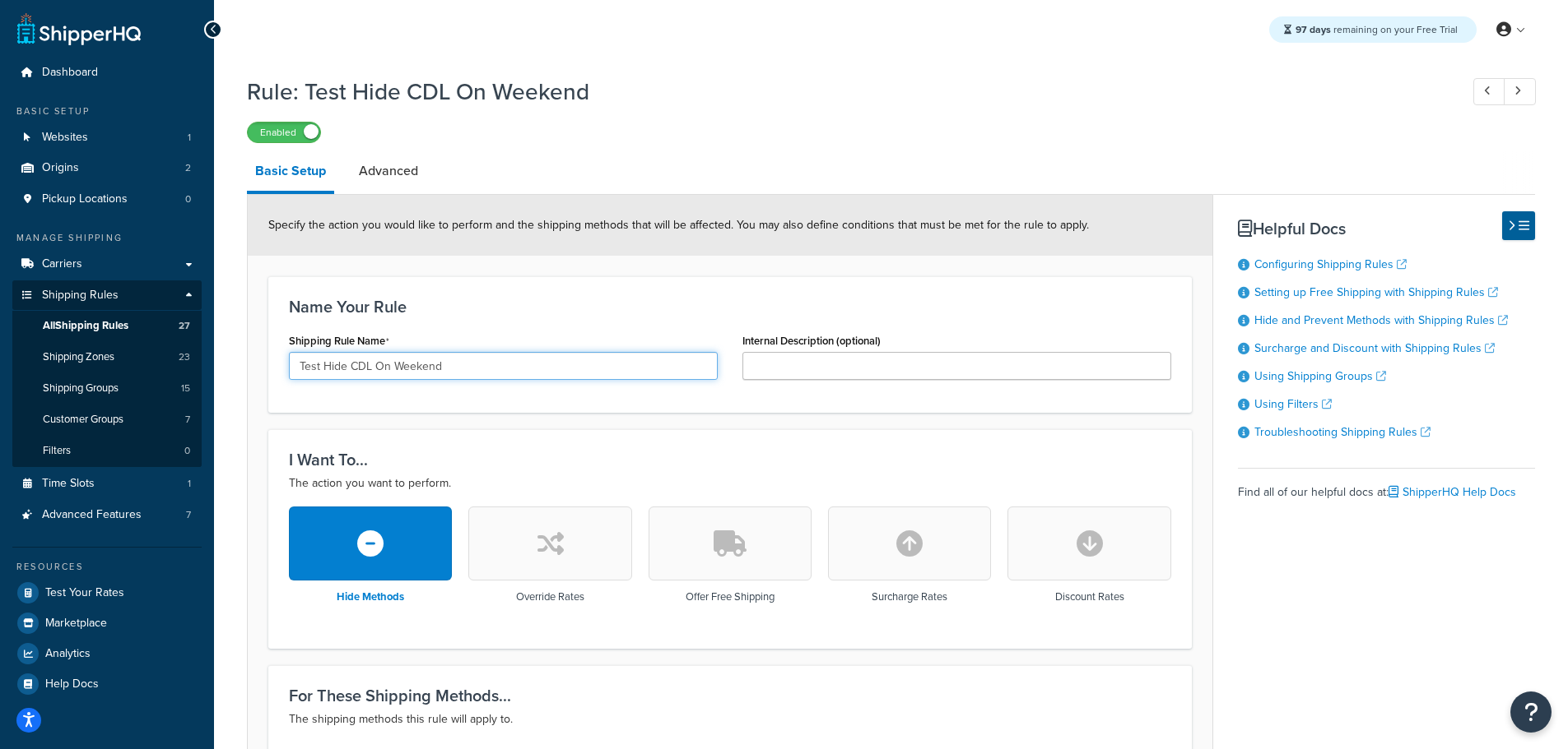
click at [324, 365] on input "Test Hide CDL On Weekend" at bounding box center [503, 366] width 429 height 28
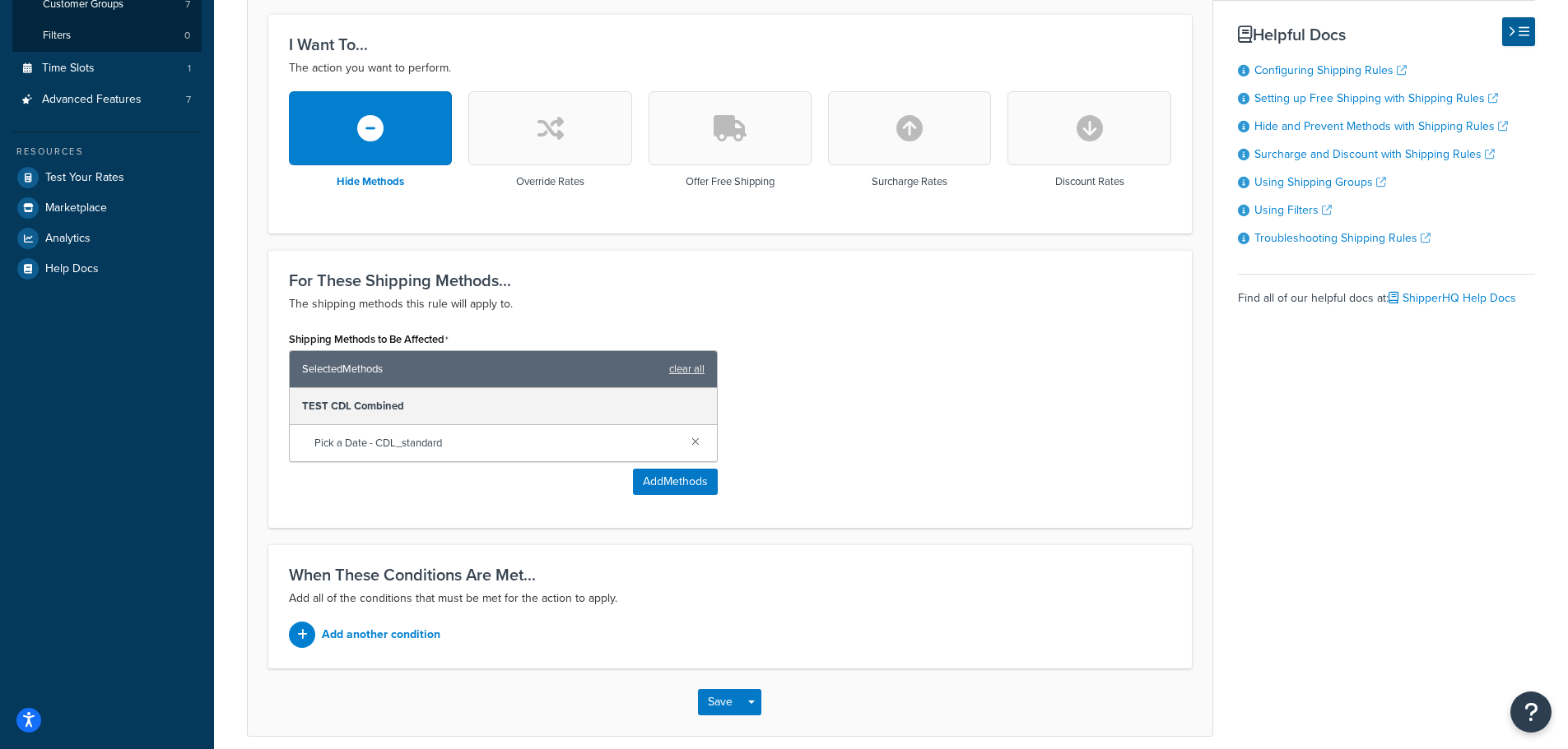
scroll to position [485, 0]
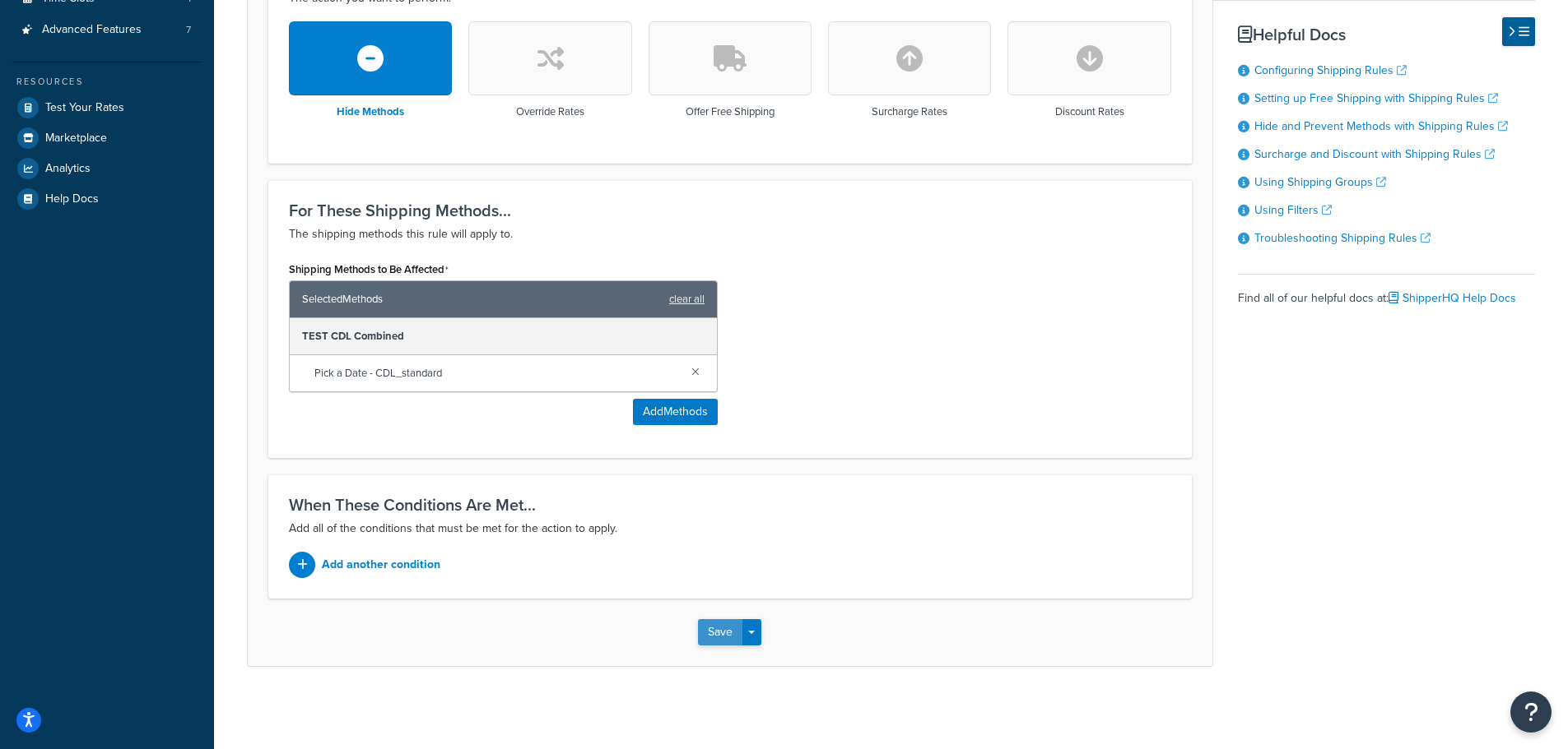
type input "Test CDL Hide CDL On Weekend"
click at [717, 643] on button "Save" at bounding box center [720, 632] width 44 height 26
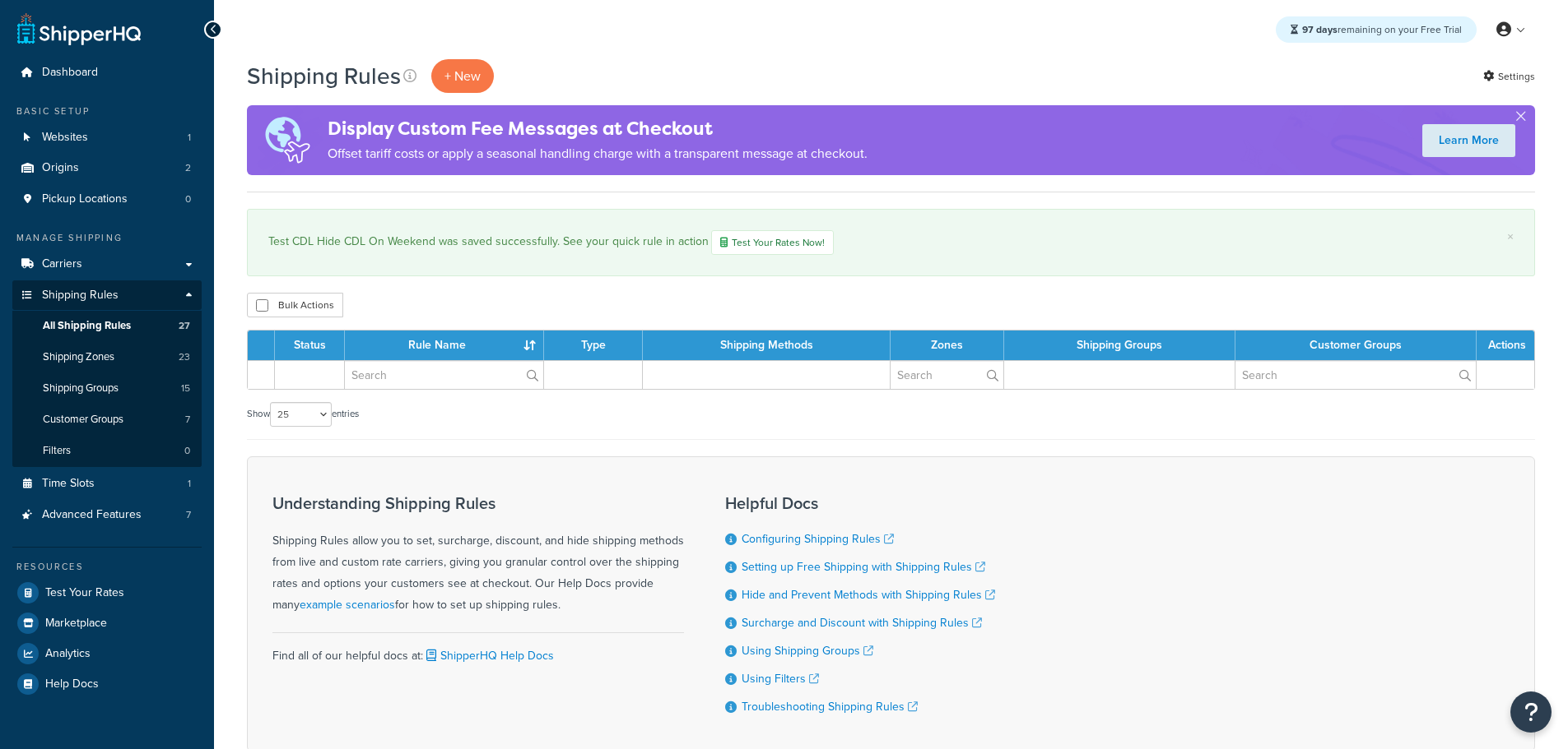
select select "25"
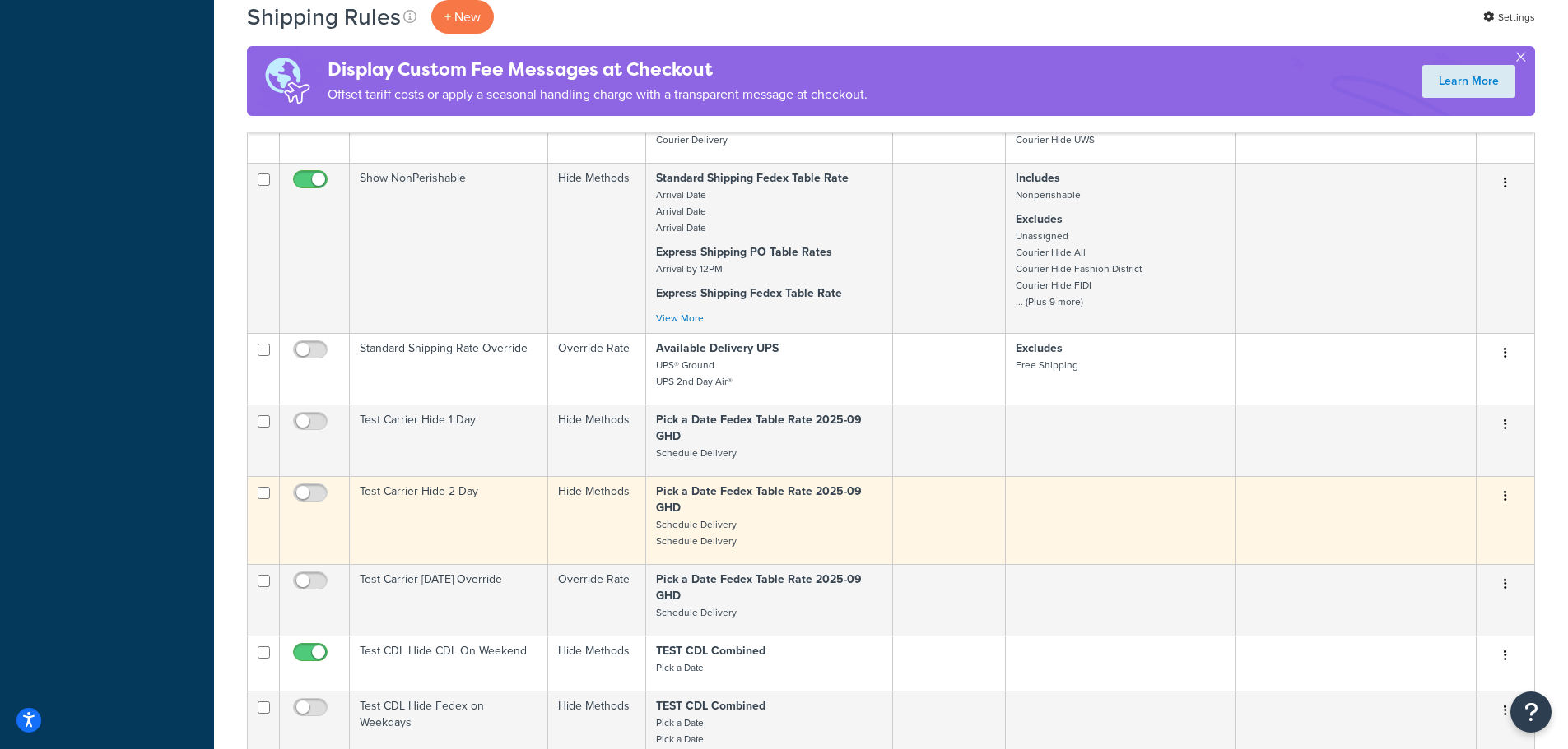
scroll to position [2221, 0]
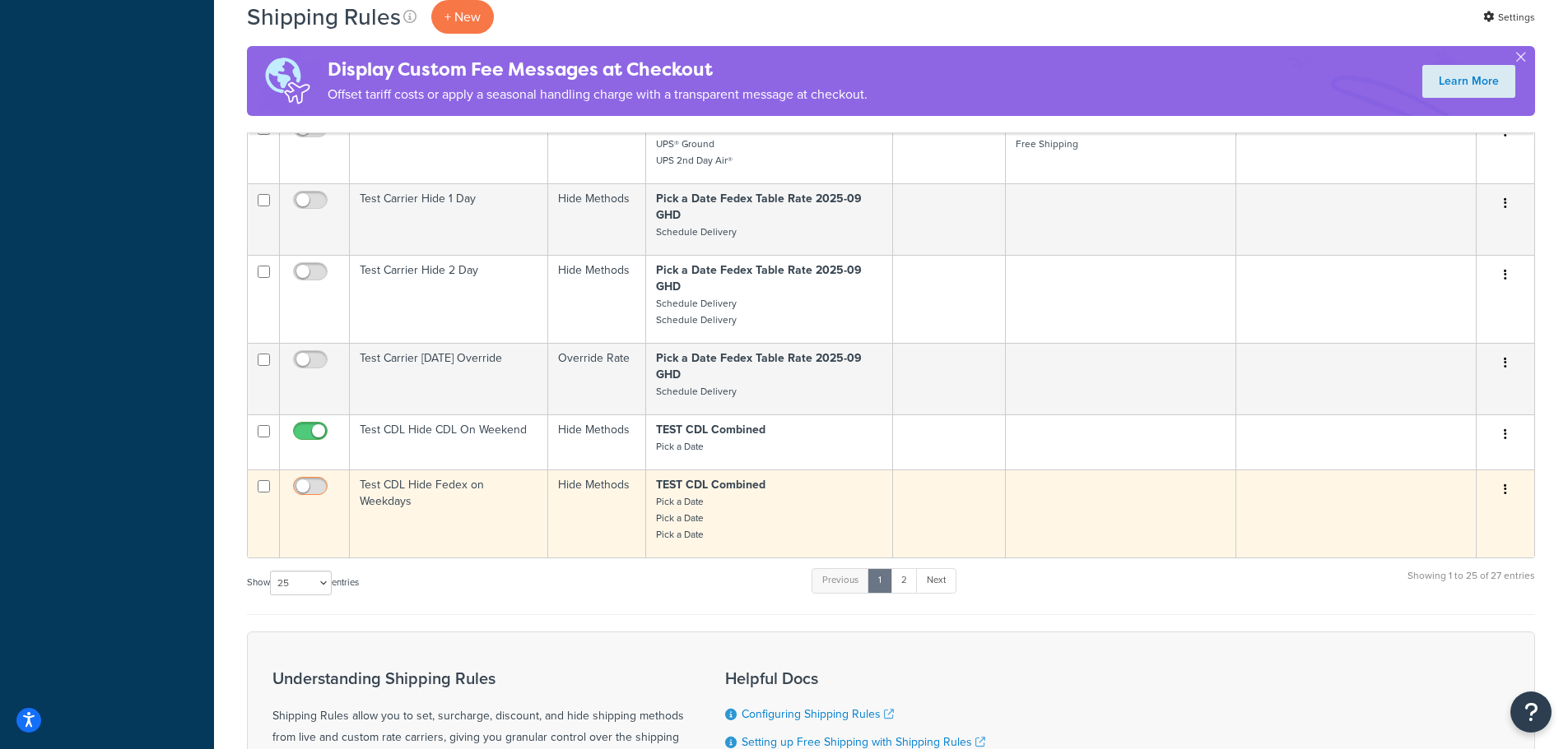
click at [303, 487] on input "checkbox" at bounding box center [312, 490] width 45 height 20
checkbox input "true"
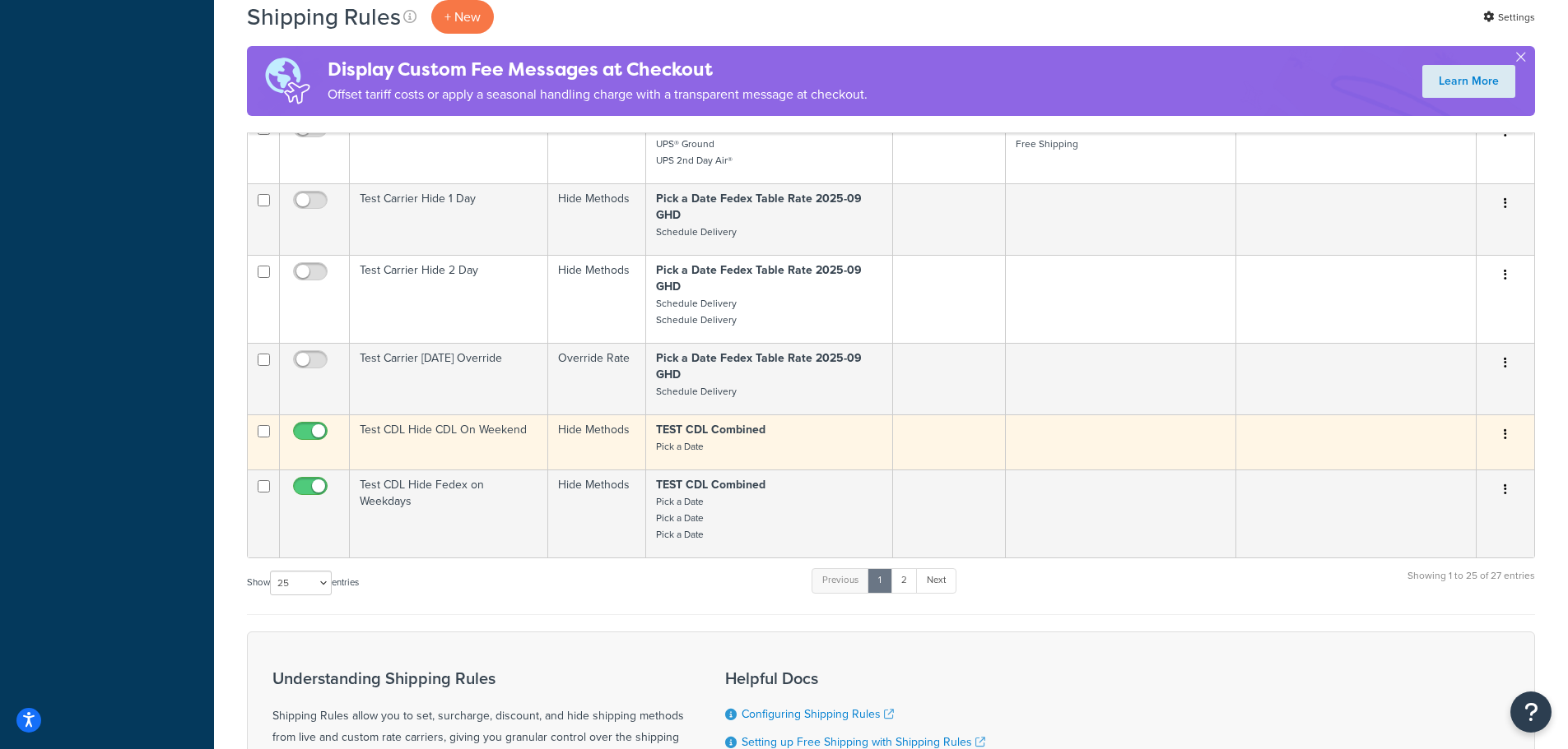
click at [427, 429] on td "Test CDL Hide CDL On Weekend" at bounding box center [449, 442] width 198 height 55
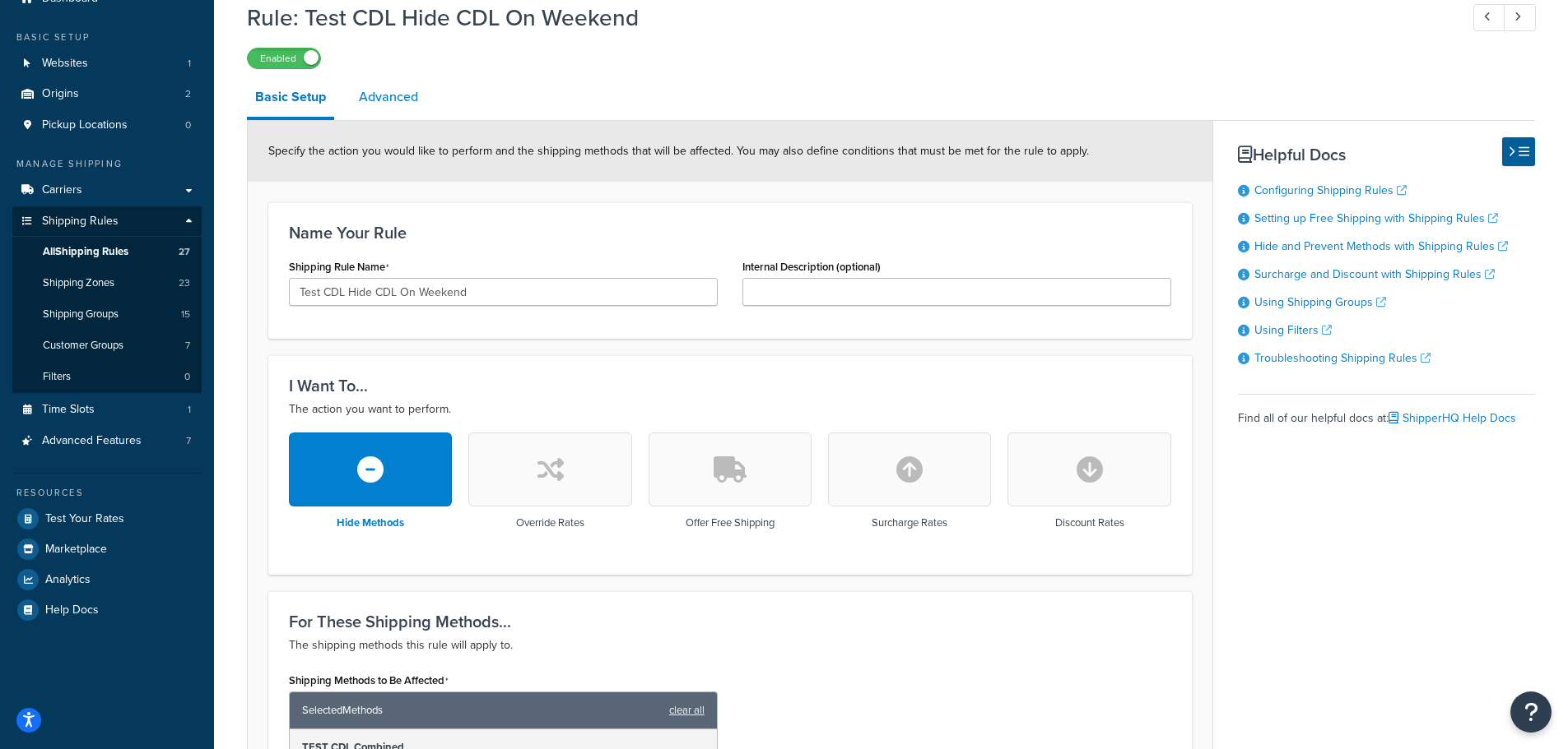
click at [390, 88] on link "Advanced" at bounding box center [388, 96] width 76 height 39
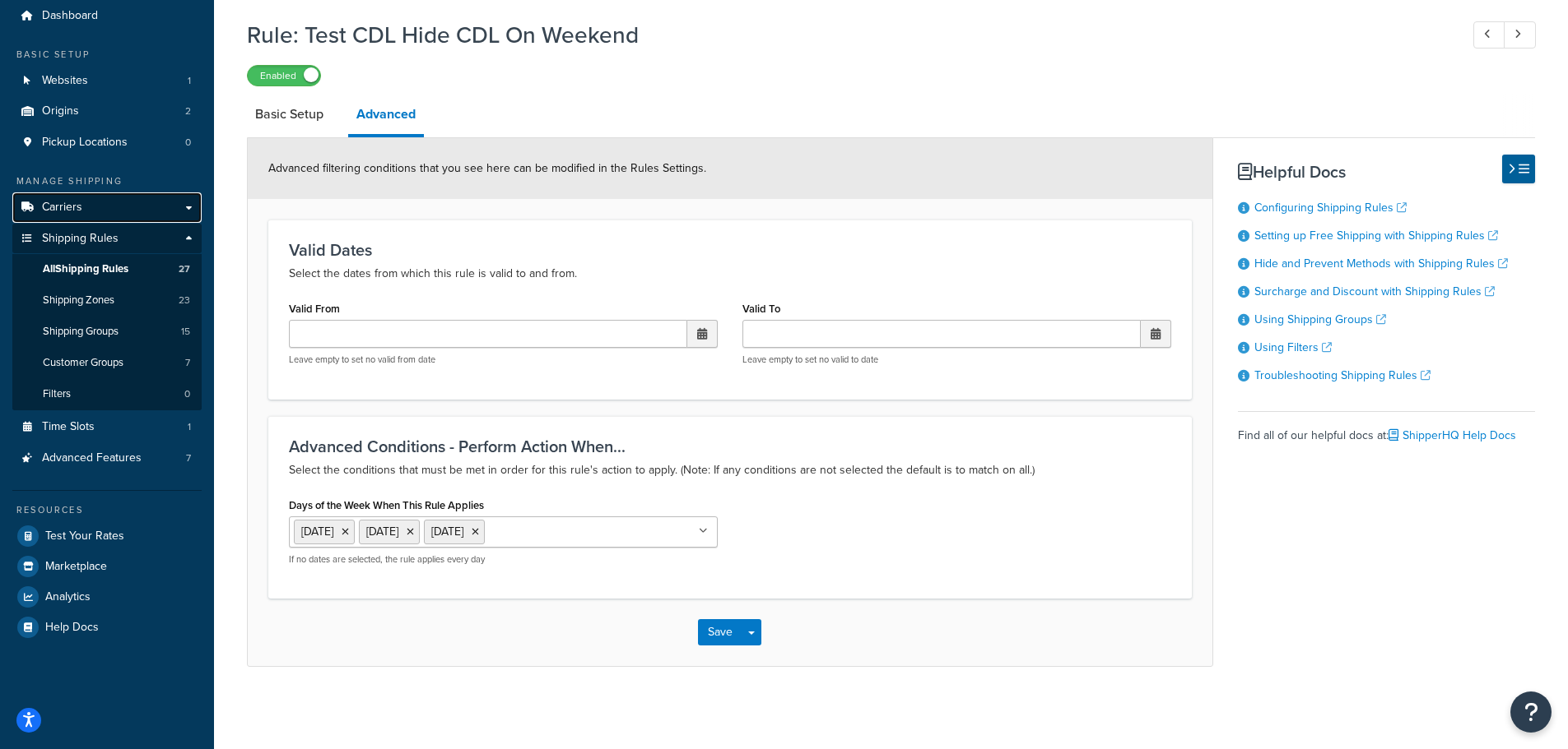
click at [90, 216] on link "Carriers" at bounding box center [107, 208] width 190 height 31
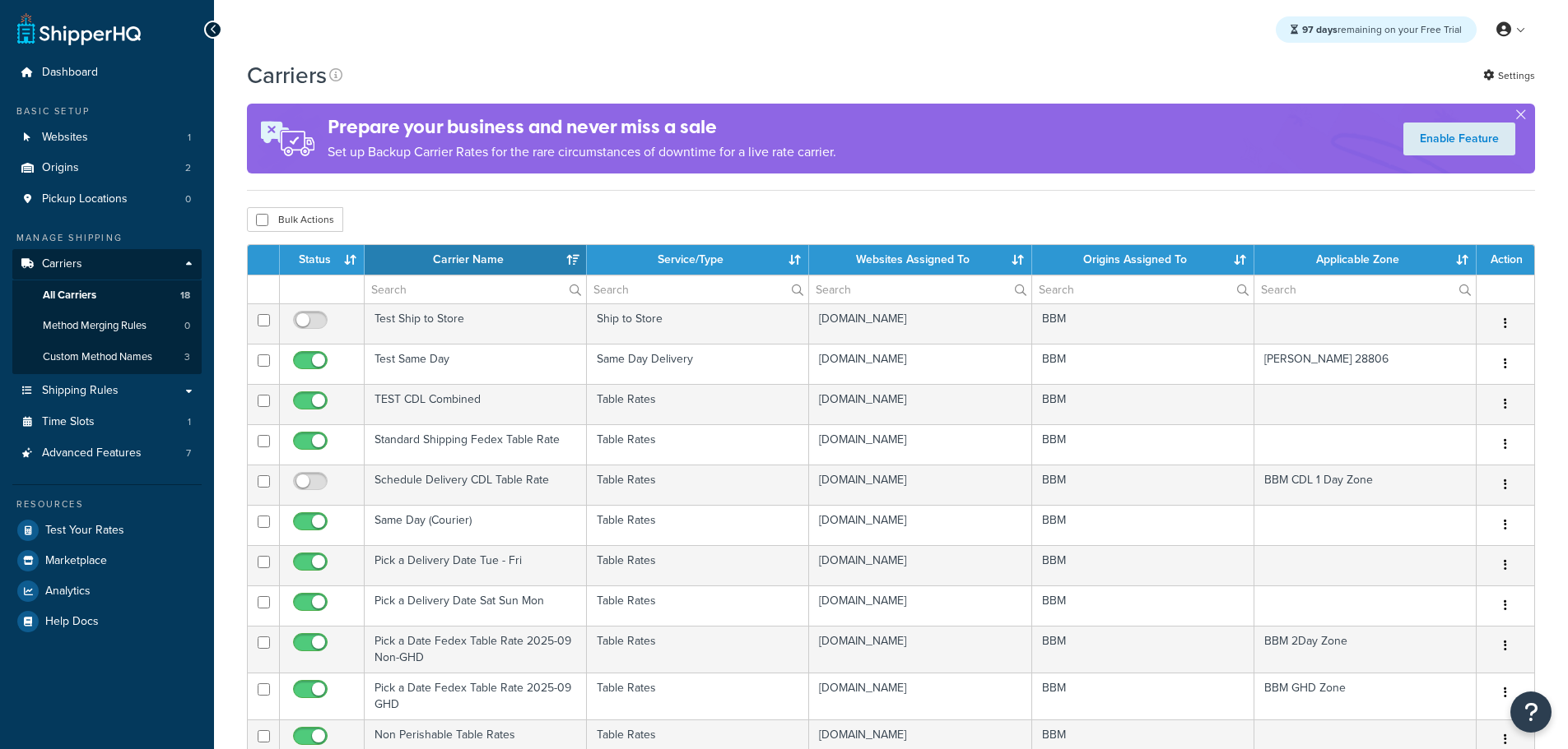
select select "15"
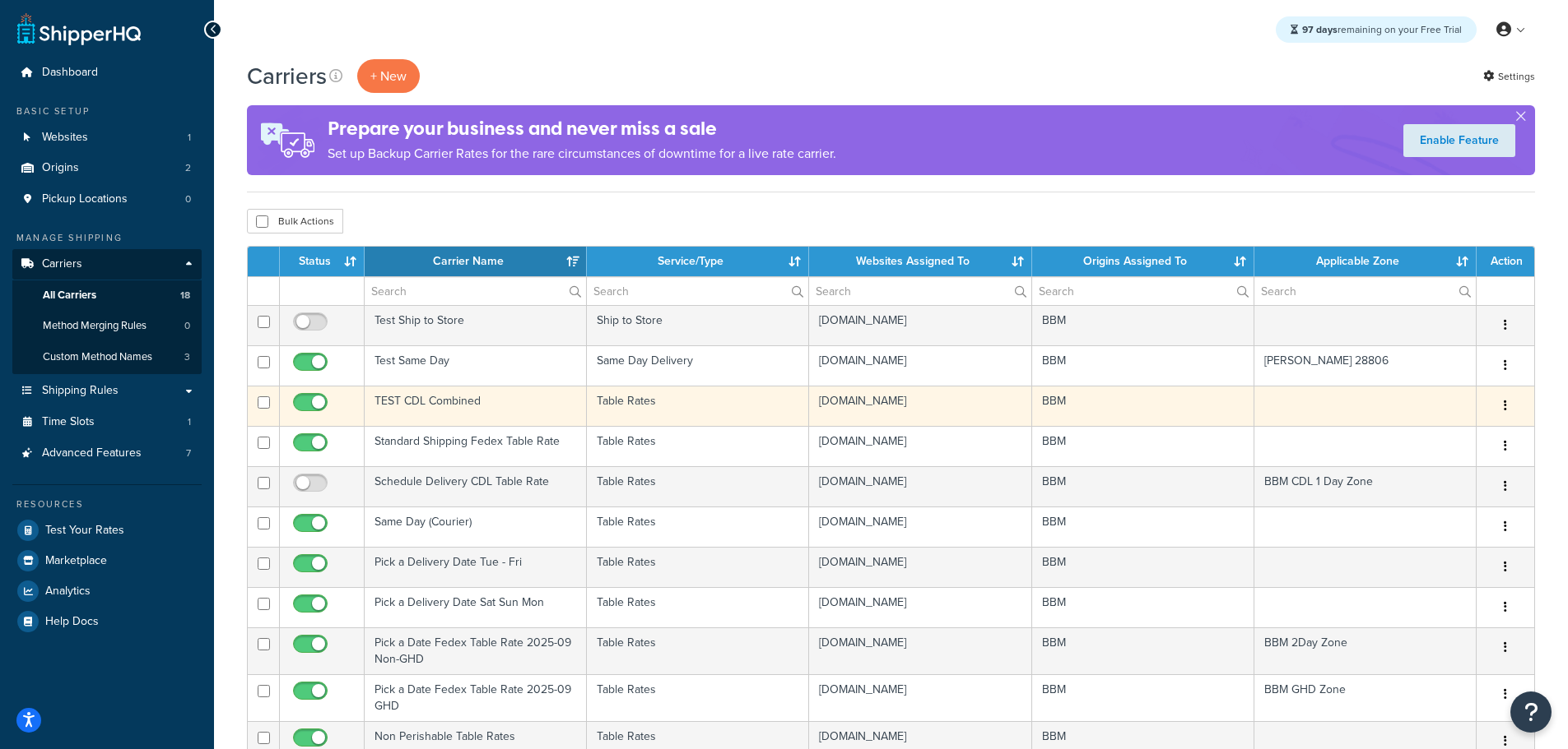
click at [430, 400] on td "TEST CDL Combined" at bounding box center [476, 406] width 222 height 40
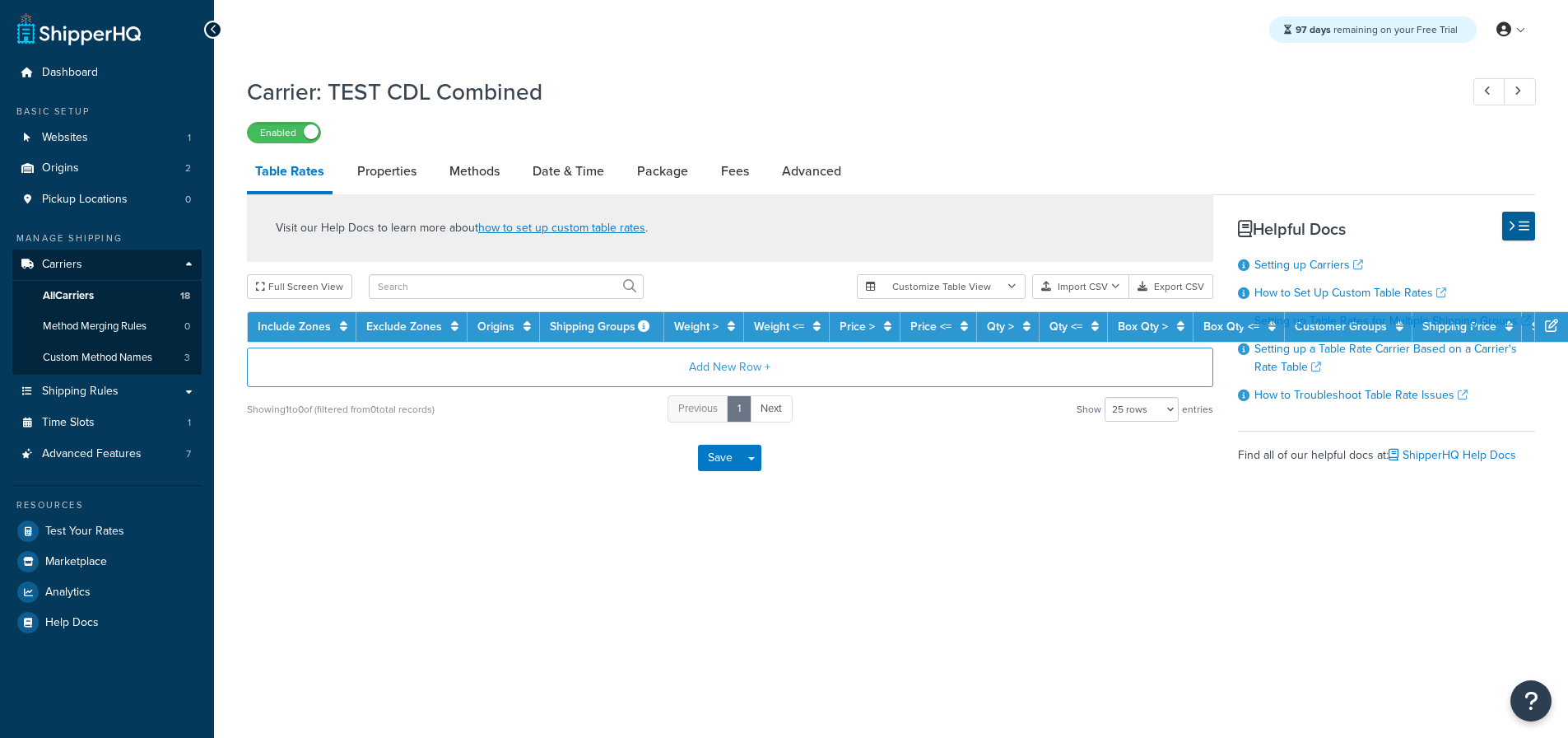
select select "25"
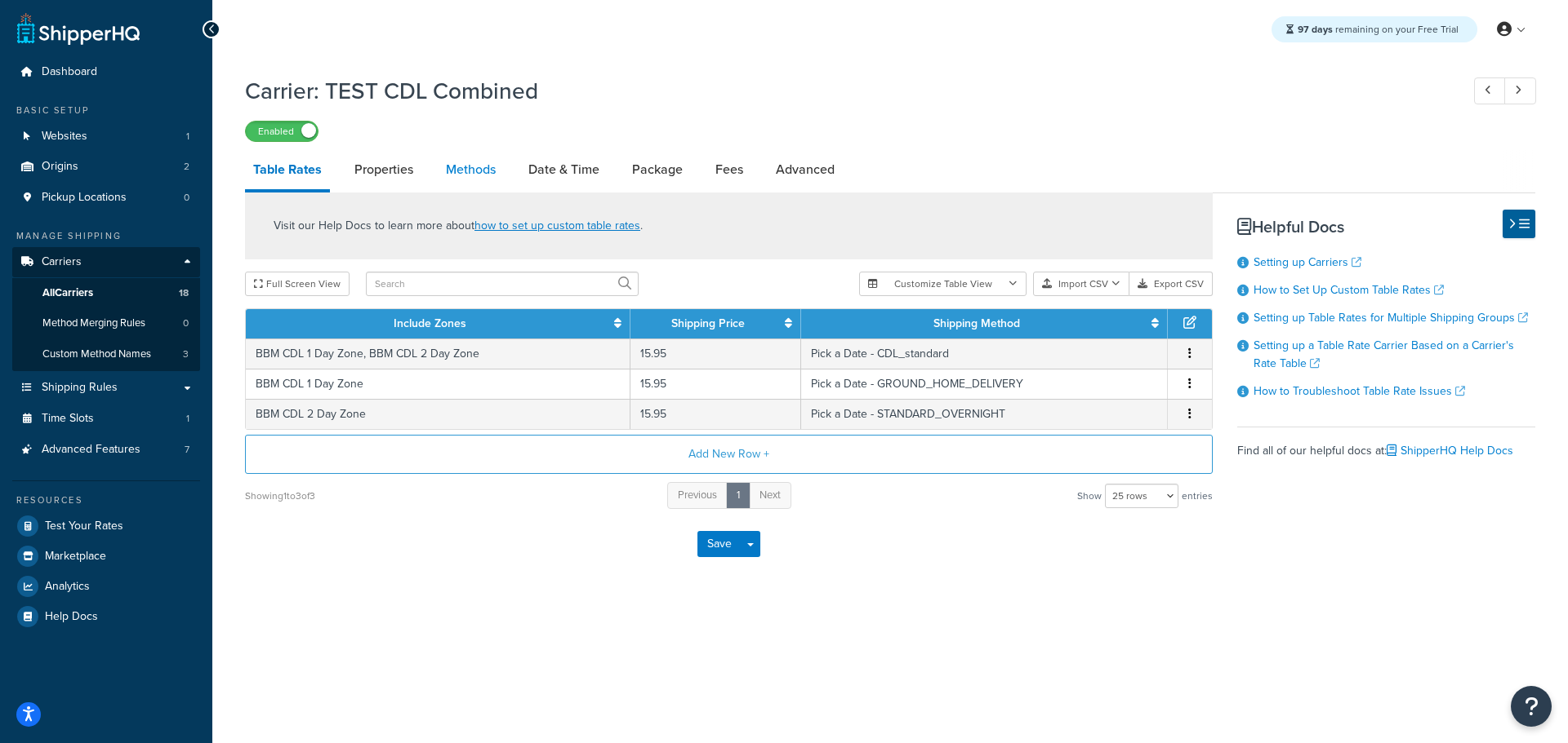
click at [495, 180] on link "Methods" at bounding box center [470, 169] width 66 height 39
select select "25"
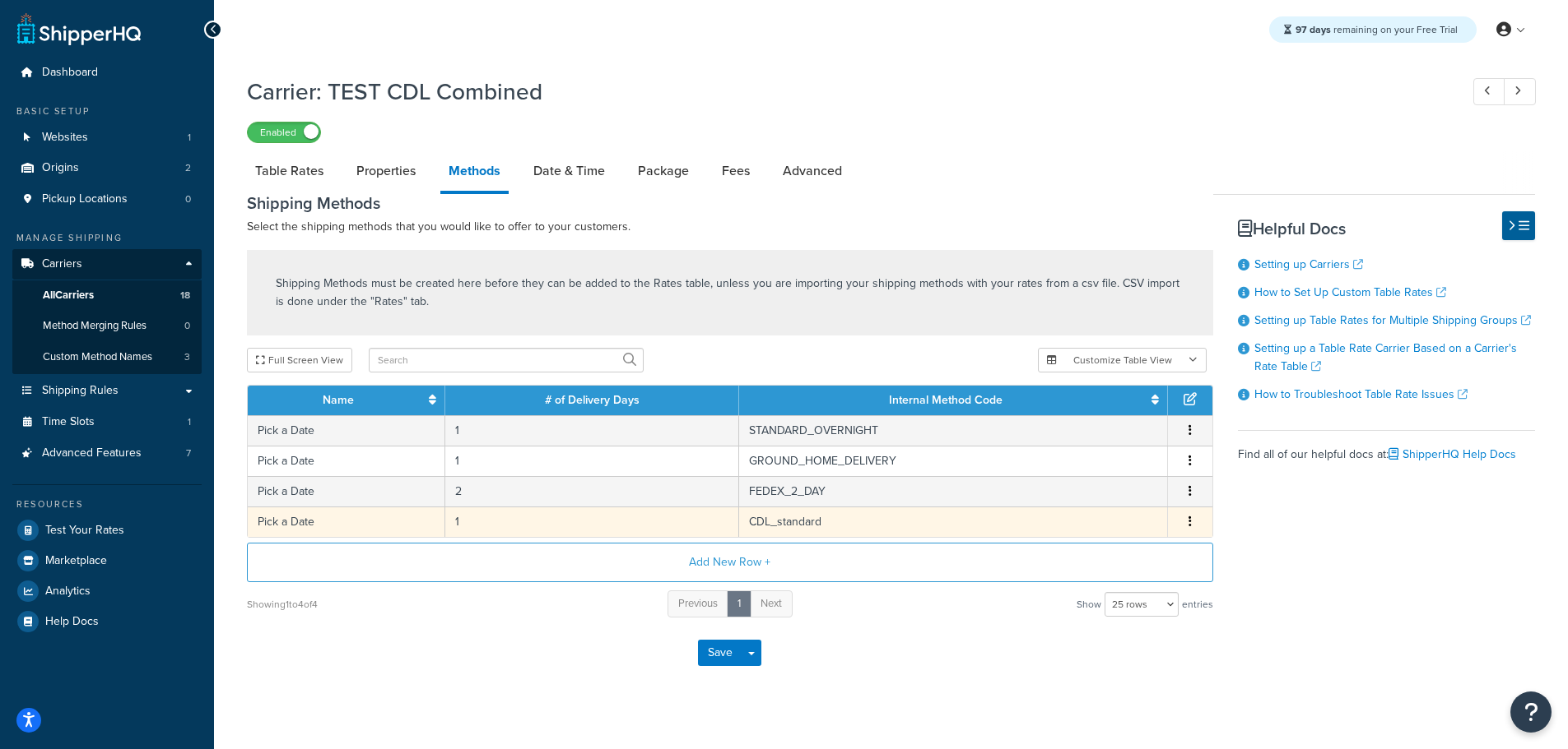
click at [311, 519] on td "Pick a Date" at bounding box center [346, 522] width 197 height 31
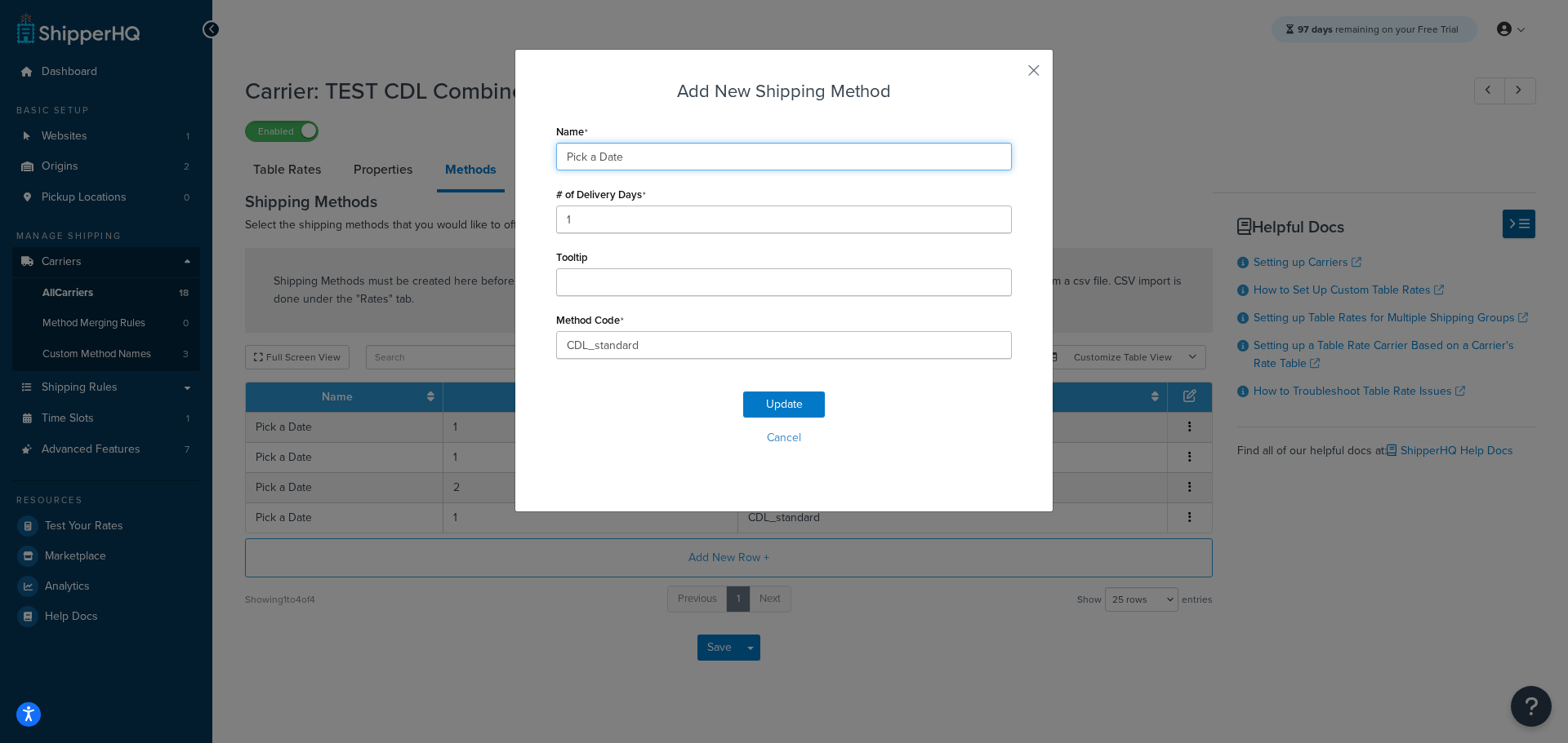
click at [637, 164] on input "Pick a Date" at bounding box center [784, 157] width 456 height 28
type input "Pick a Date CDL"
click at [777, 400] on button "Update" at bounding box center [784, 404] width 81 height 26
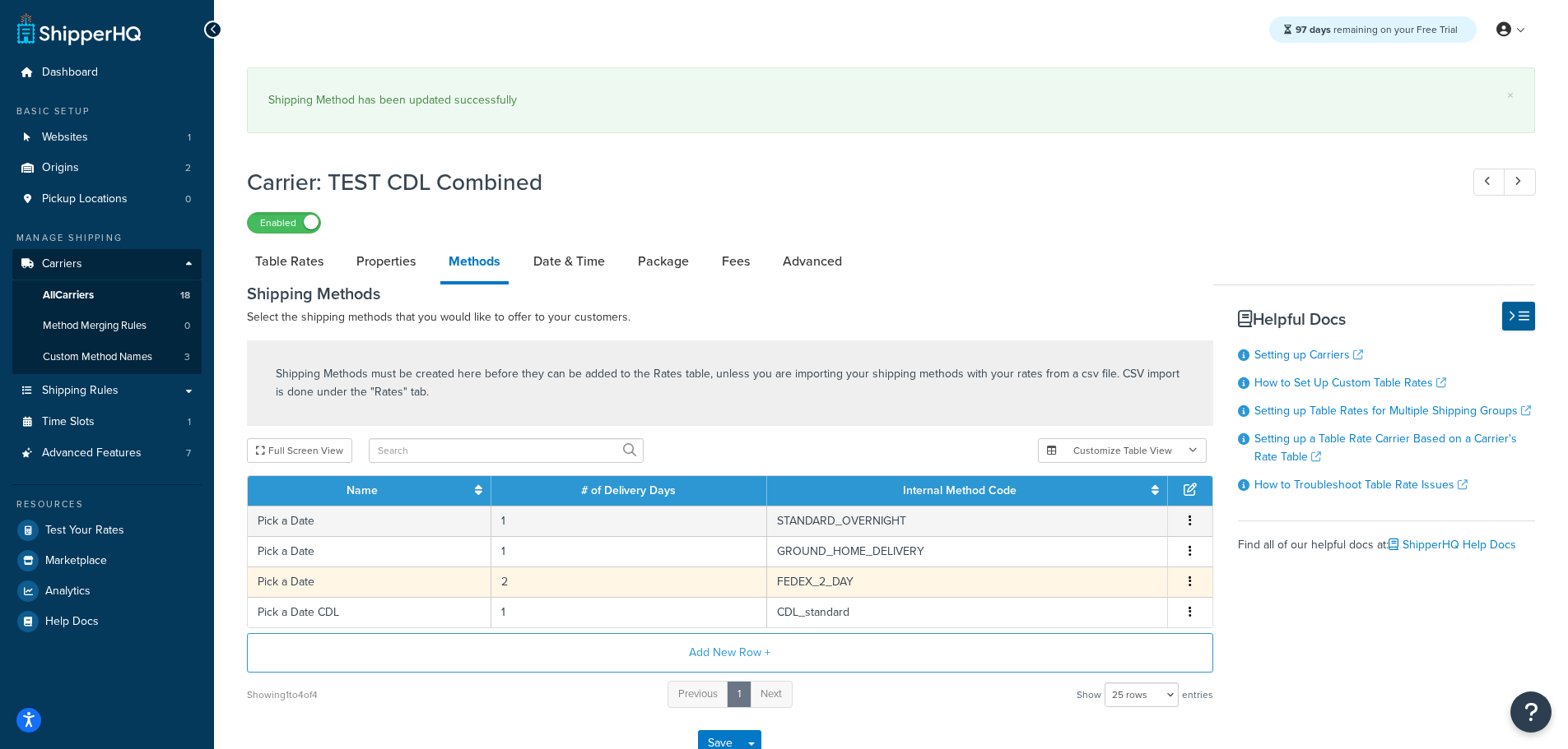
click at [308, 575] on td "Pick a Date" at bounding box center [369, 582] width 244 height 31
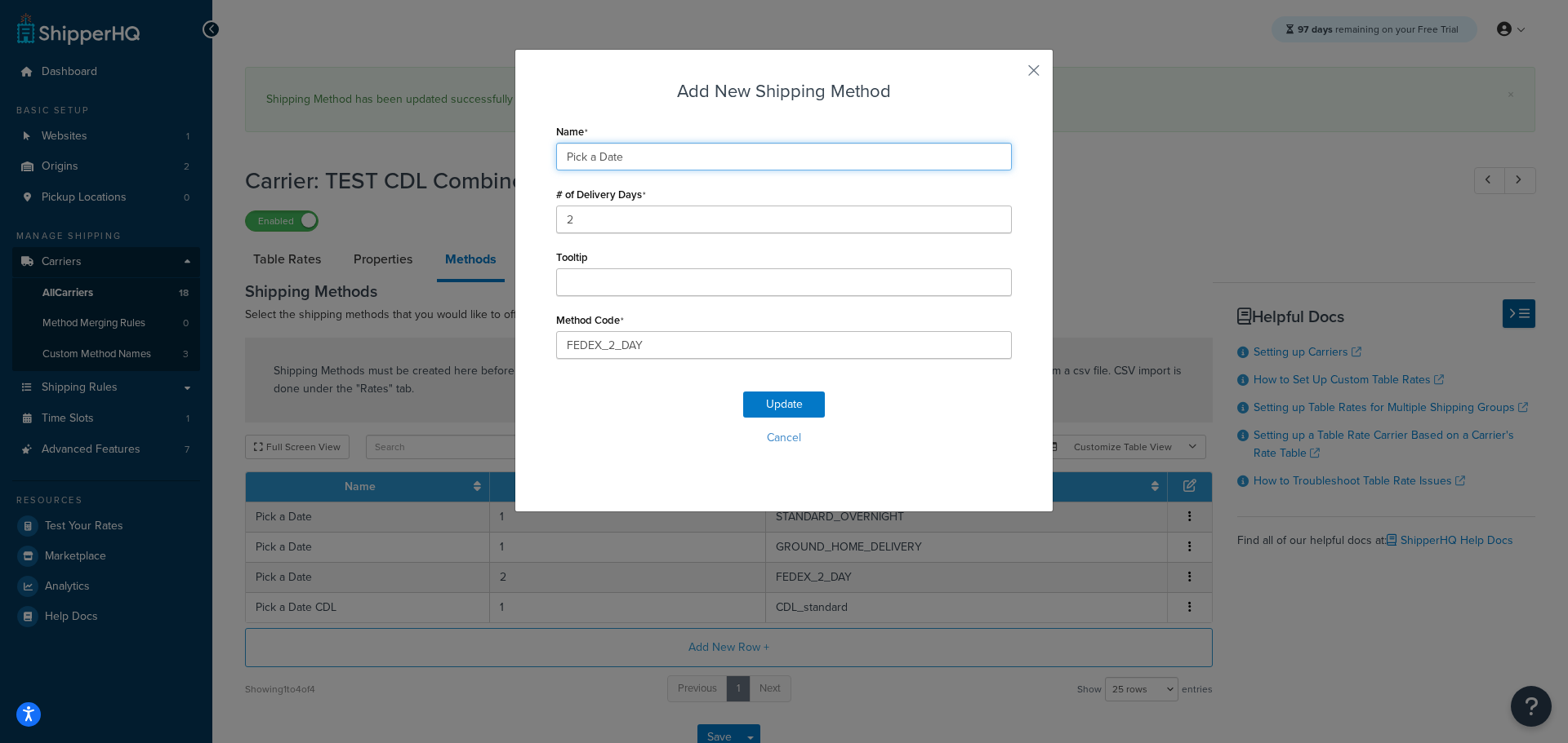
click at [693, 159] on input "Pick a Date" at bounding box center [784, 157] width 456 height 28
type input "Pick a Date Fedex"
click at [800, 413] on button "Update" at bounding box center [784, 404] width 81 height 26
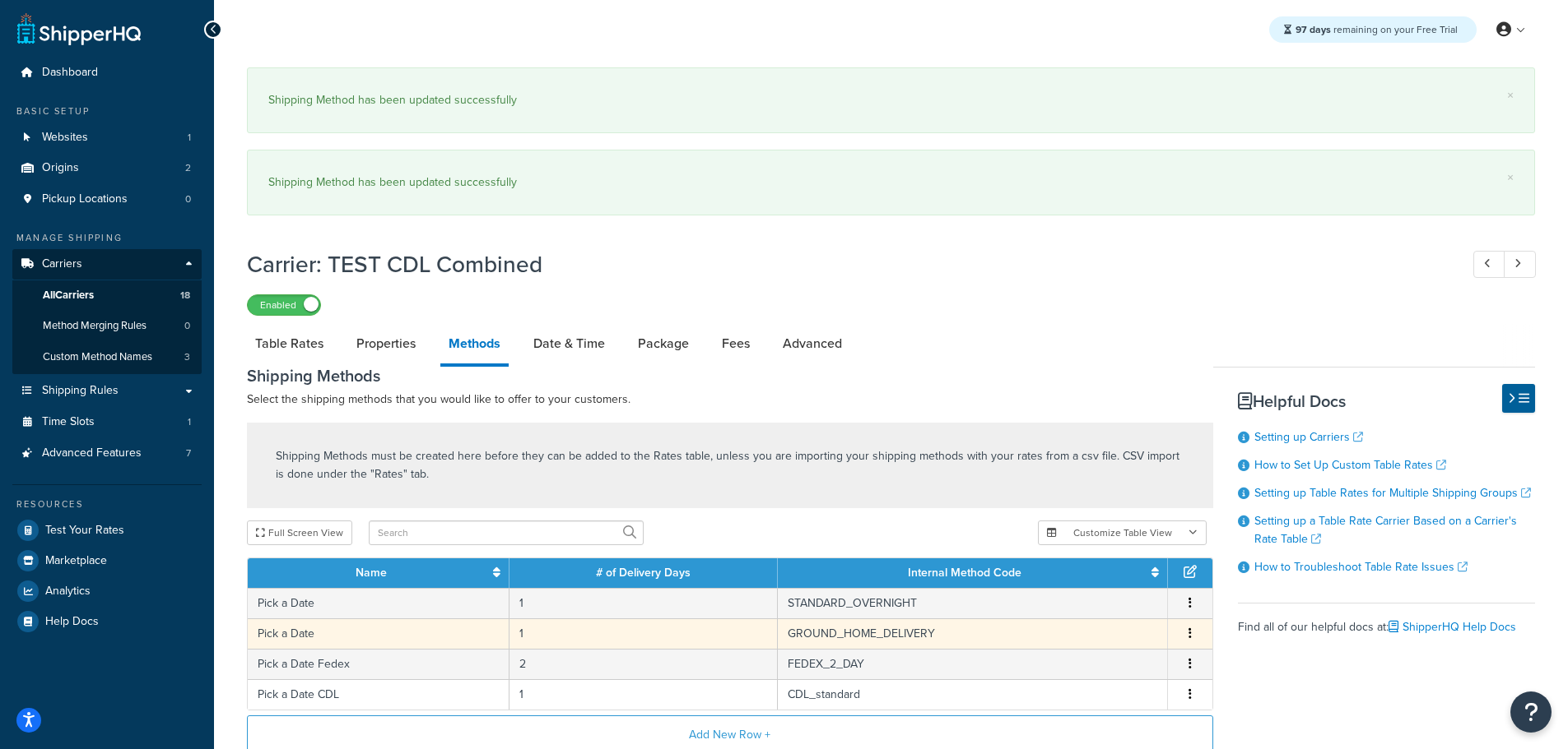
click at [318, 636] on td "Pick a Date" at bounding box center [379, 634] width 262 height 31
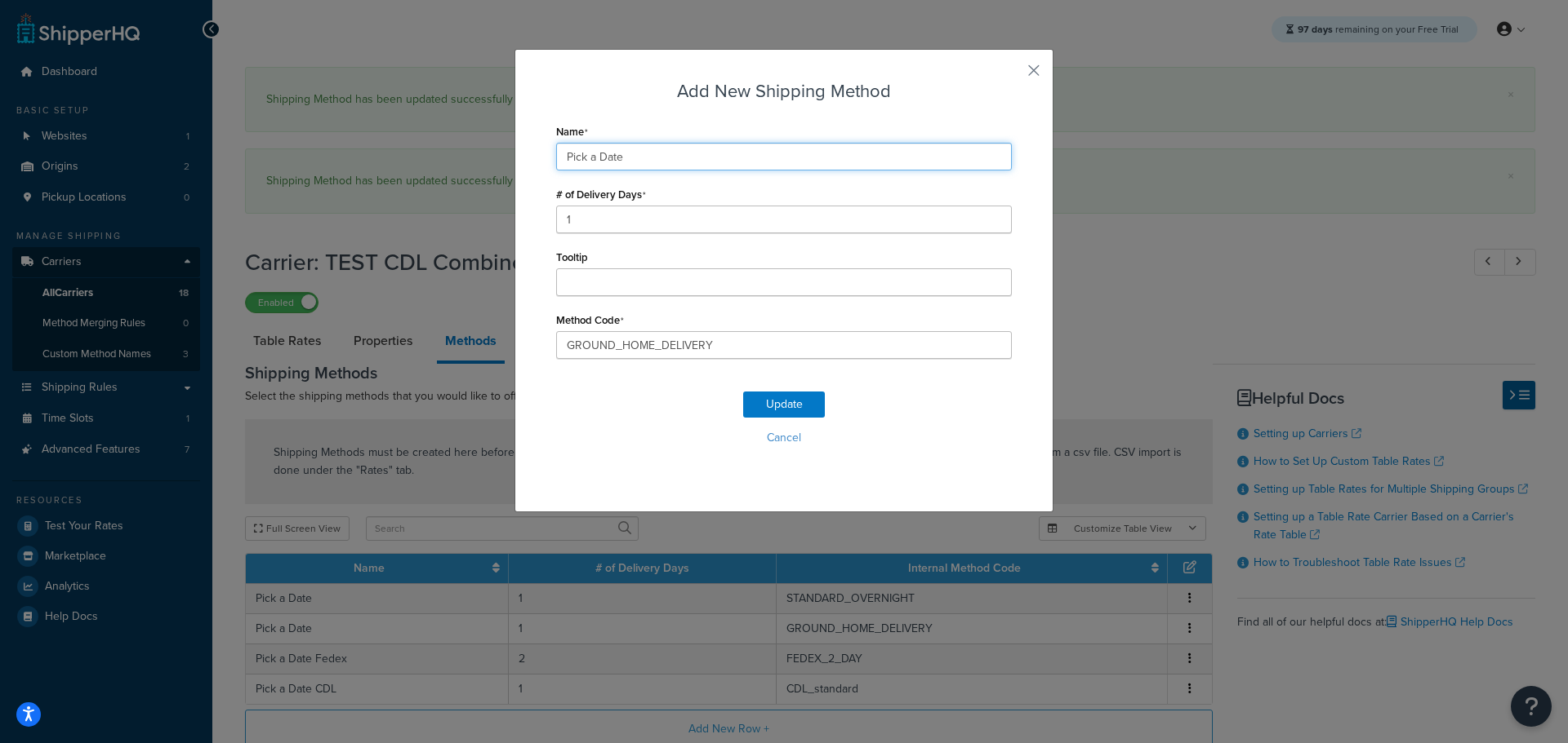
click at [673, 151] on input "Pick a Date" at bounding box center [784, 157] width 456 height 28
type input "Pick a Date Fedex"
click at [651, 128] on div "Name Pick a Date Fedex" at bounding box center [784, 145] width 456 height 51
click at [787, 393] on button "Update" at bounding box center [784, 404] width 81 height 26
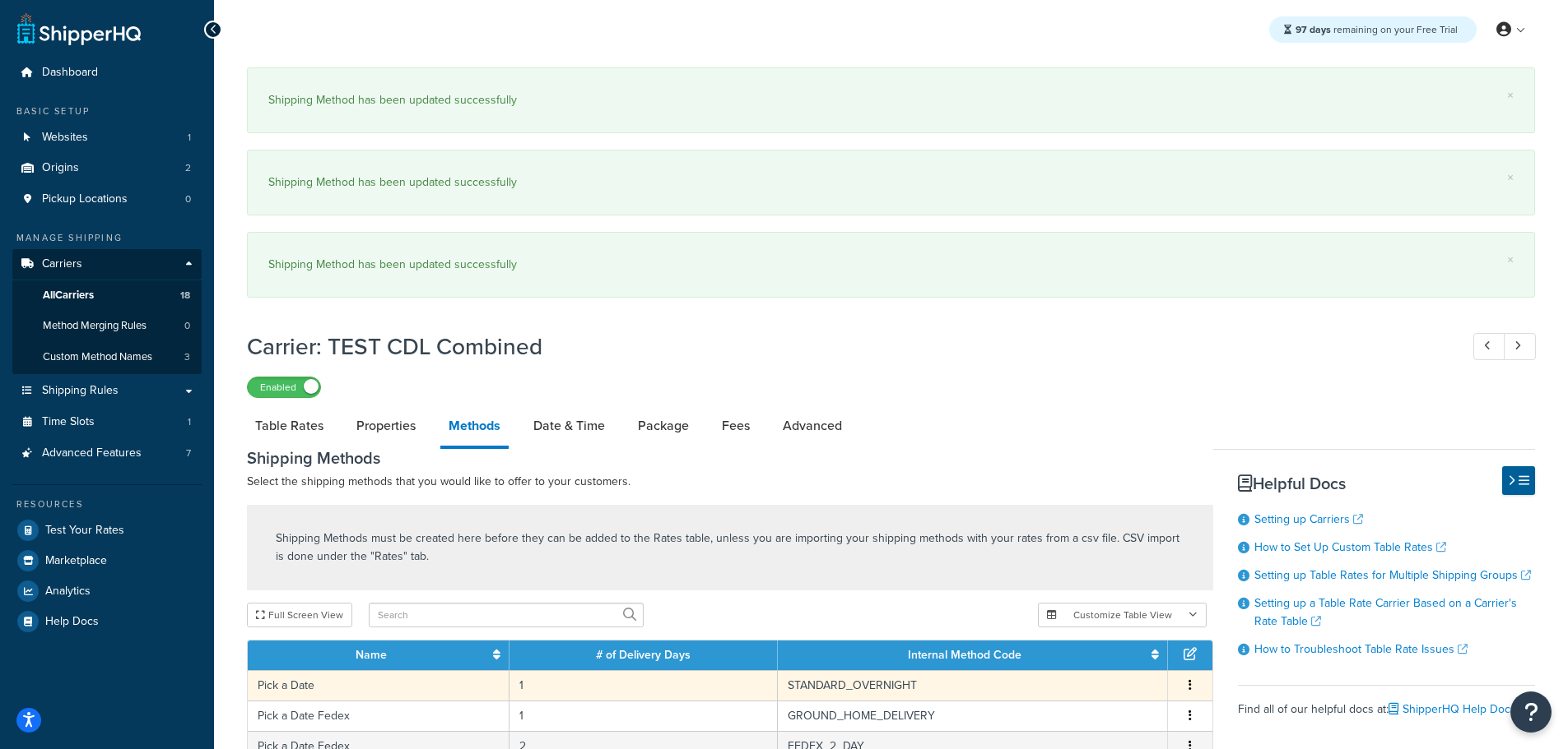
click at [306, 681] on td "Pick a Date" at bounding box center [379, 685] width 262 height 31
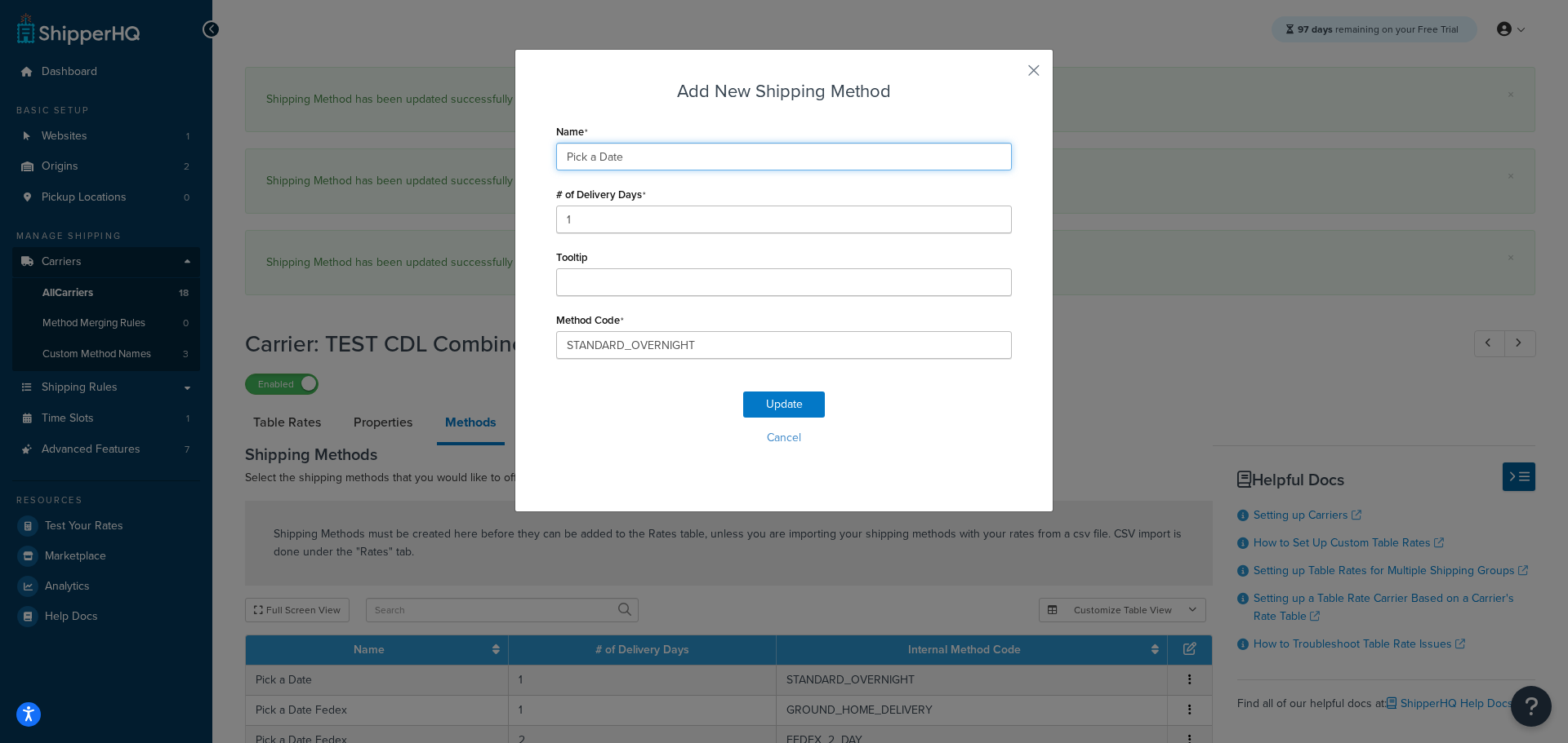
click at [643, 146] on input "Pick a Date" at bounding box center [784, 157] width 456 height 28
type input "Pick a Date Fedex"
click at [772, 405] on button "Update" at bounding box center [784, 404] width 81 height 26
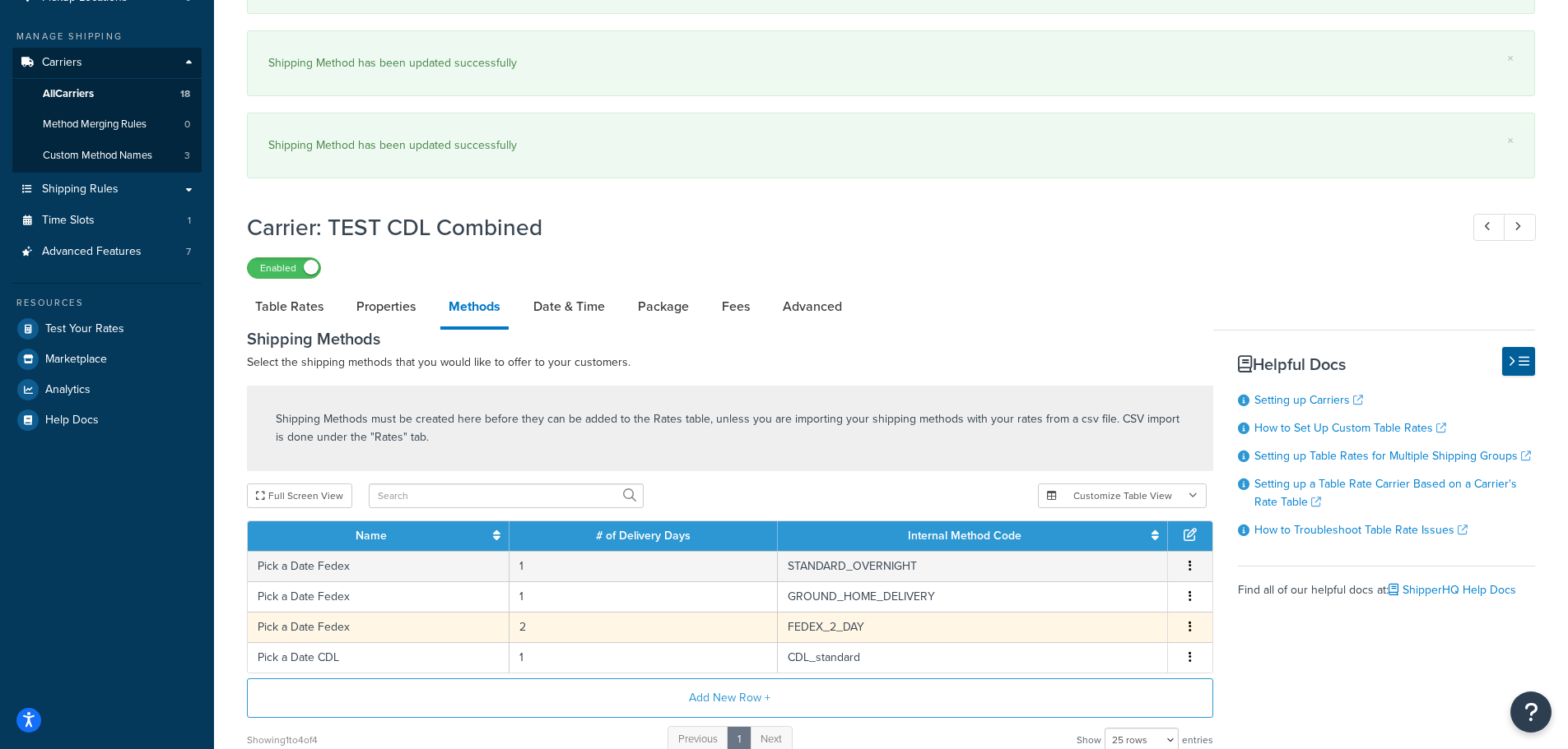
scroll to position [325, 0]
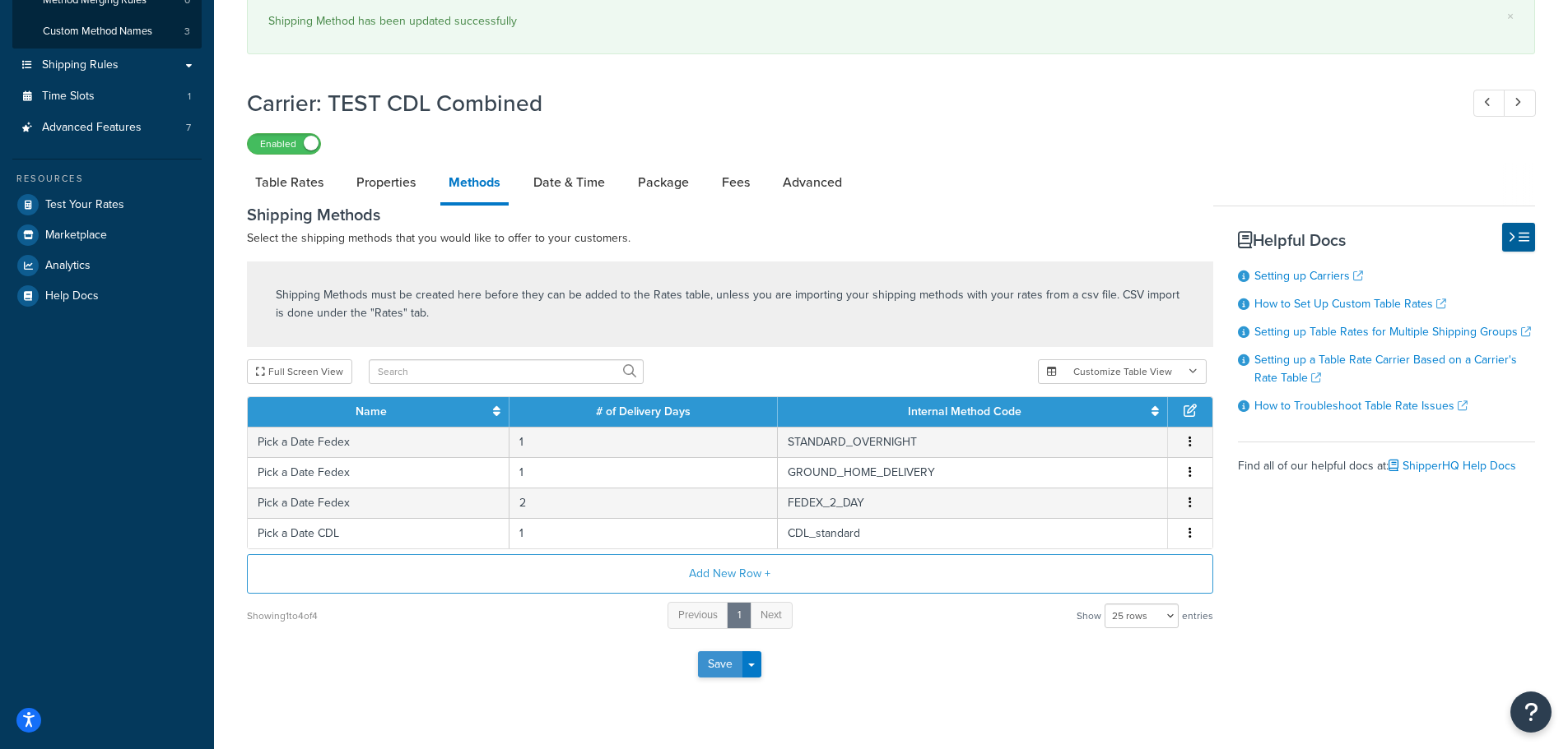
click at [714, 671] on button "Save" at bounding box center [720, 664] width 44 height 26
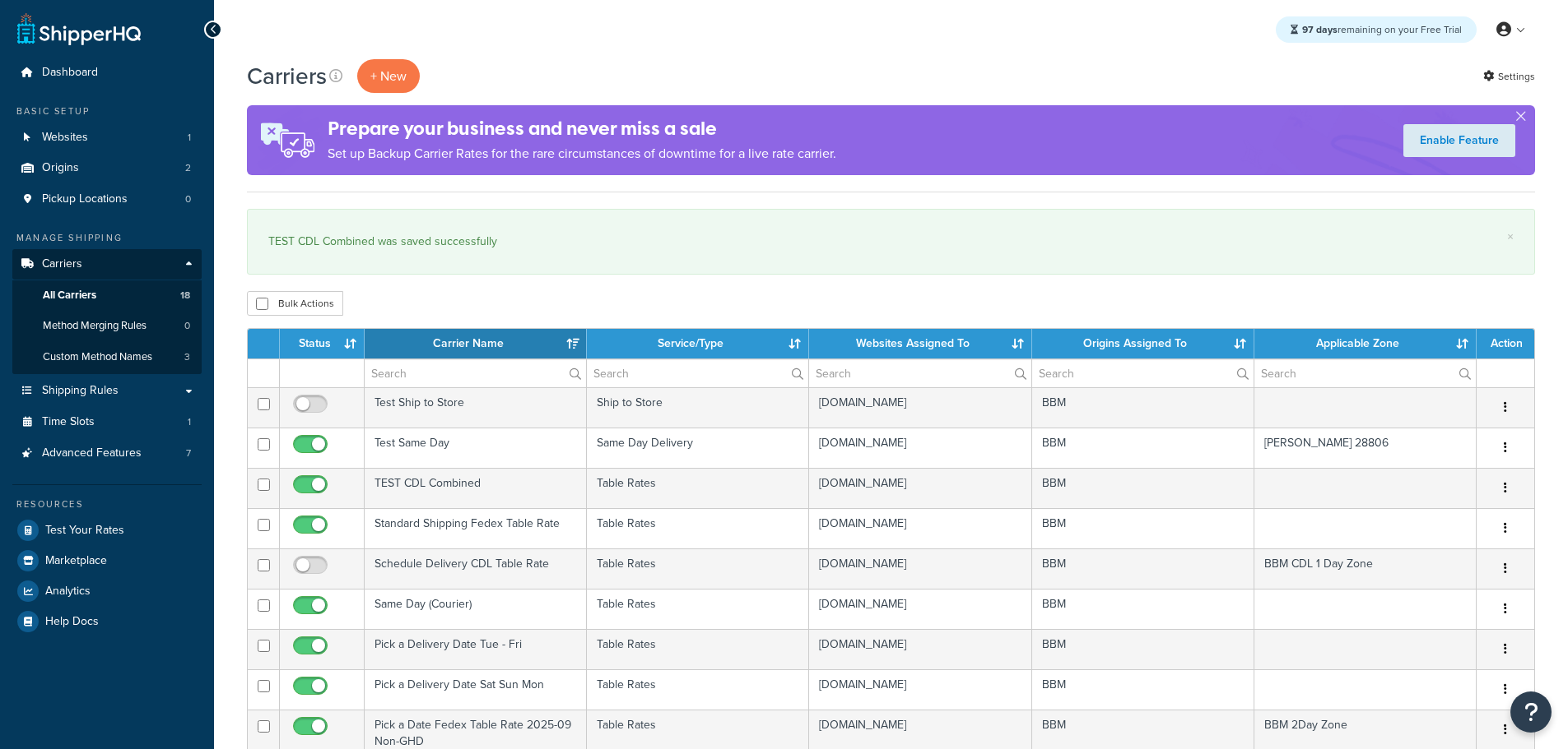
select select "15"
